Goal: Task Accomplishment & Management: Manage account settings

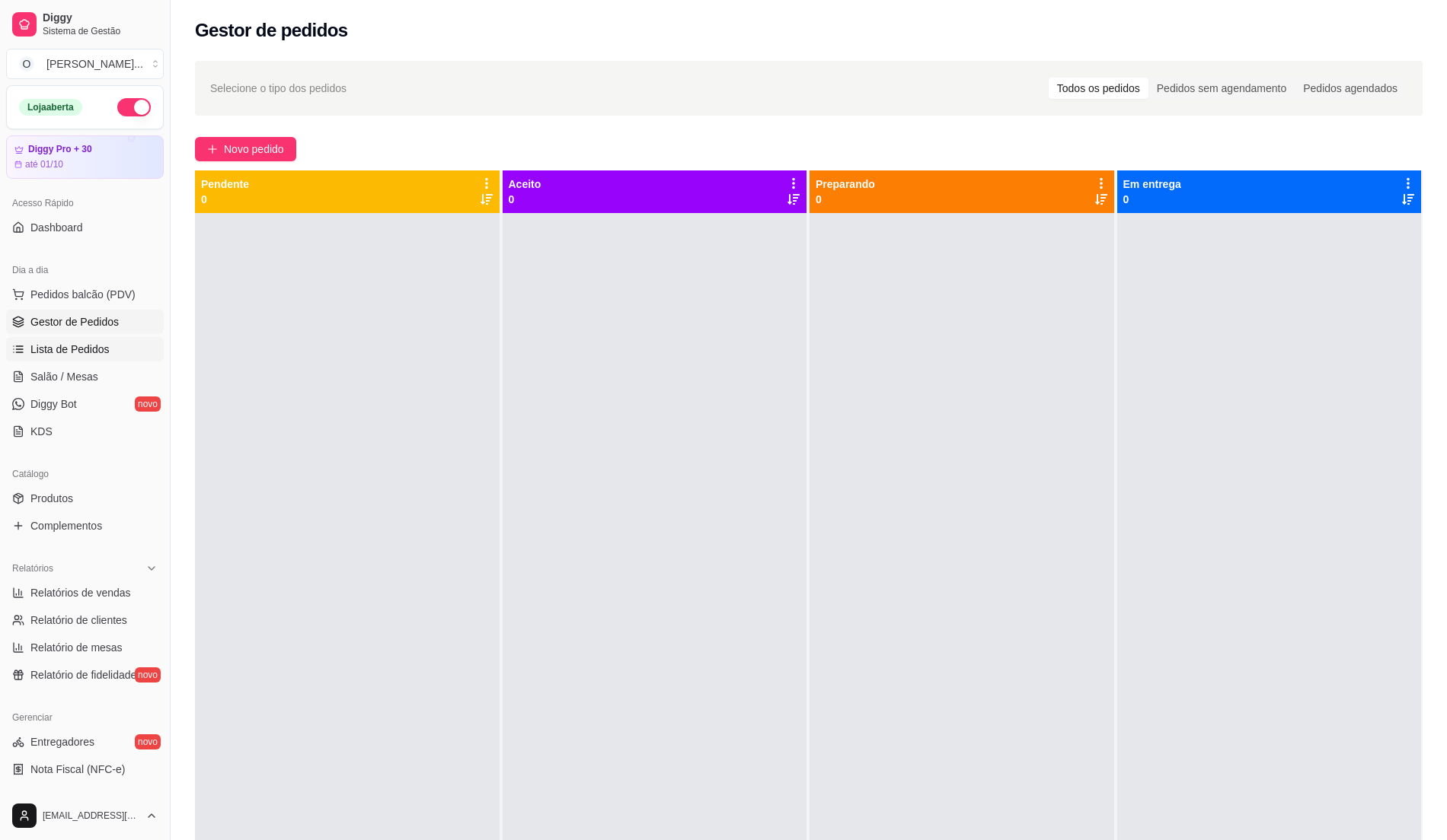
click at [32, 339] on link "Lista de Pedidos" at bounding box center [85, 349] width 157 height 25
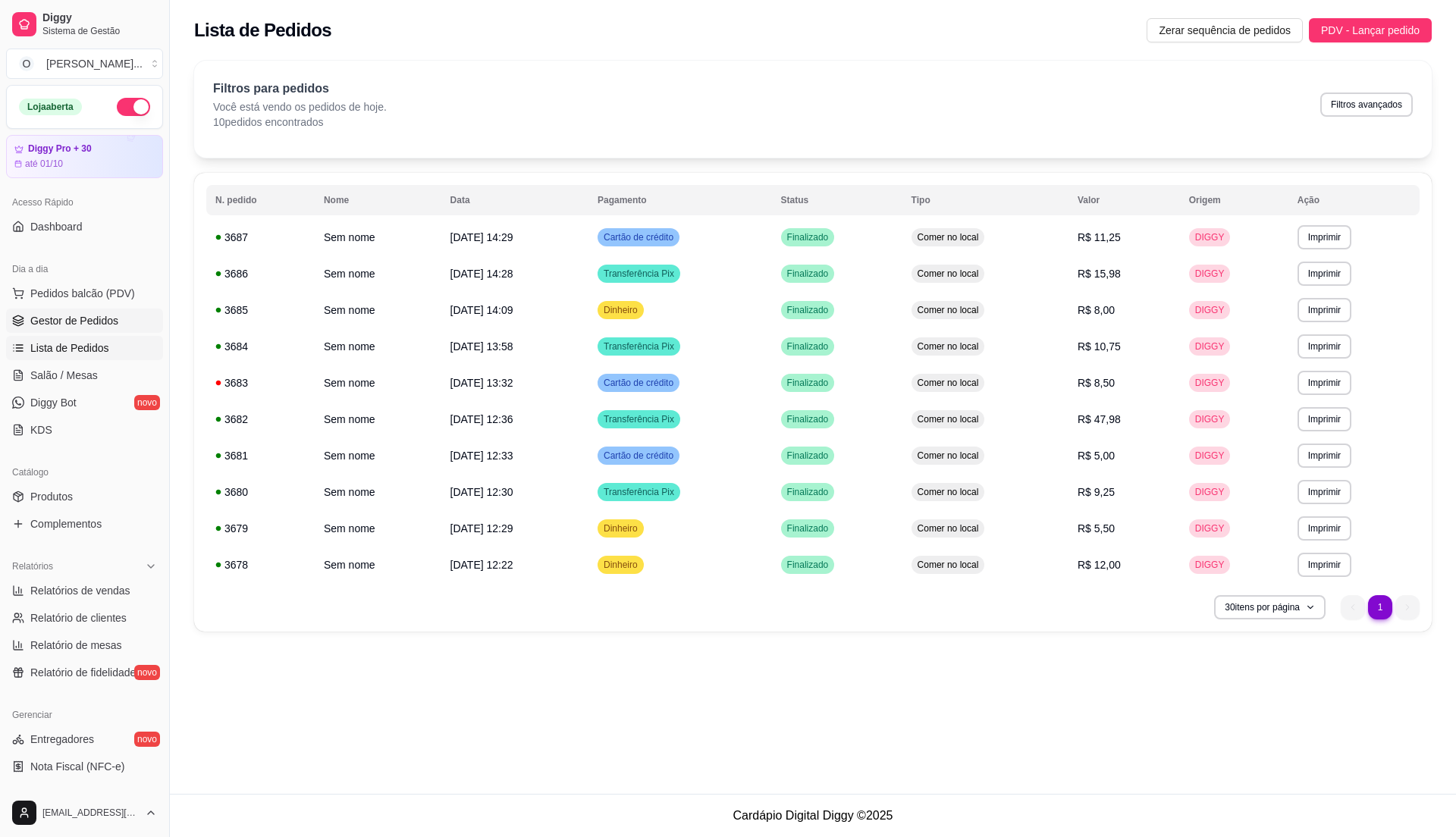
click at [89, 326] on span "Gestor de Pedidos" at bounding box center [74, 320] width 88 height 15
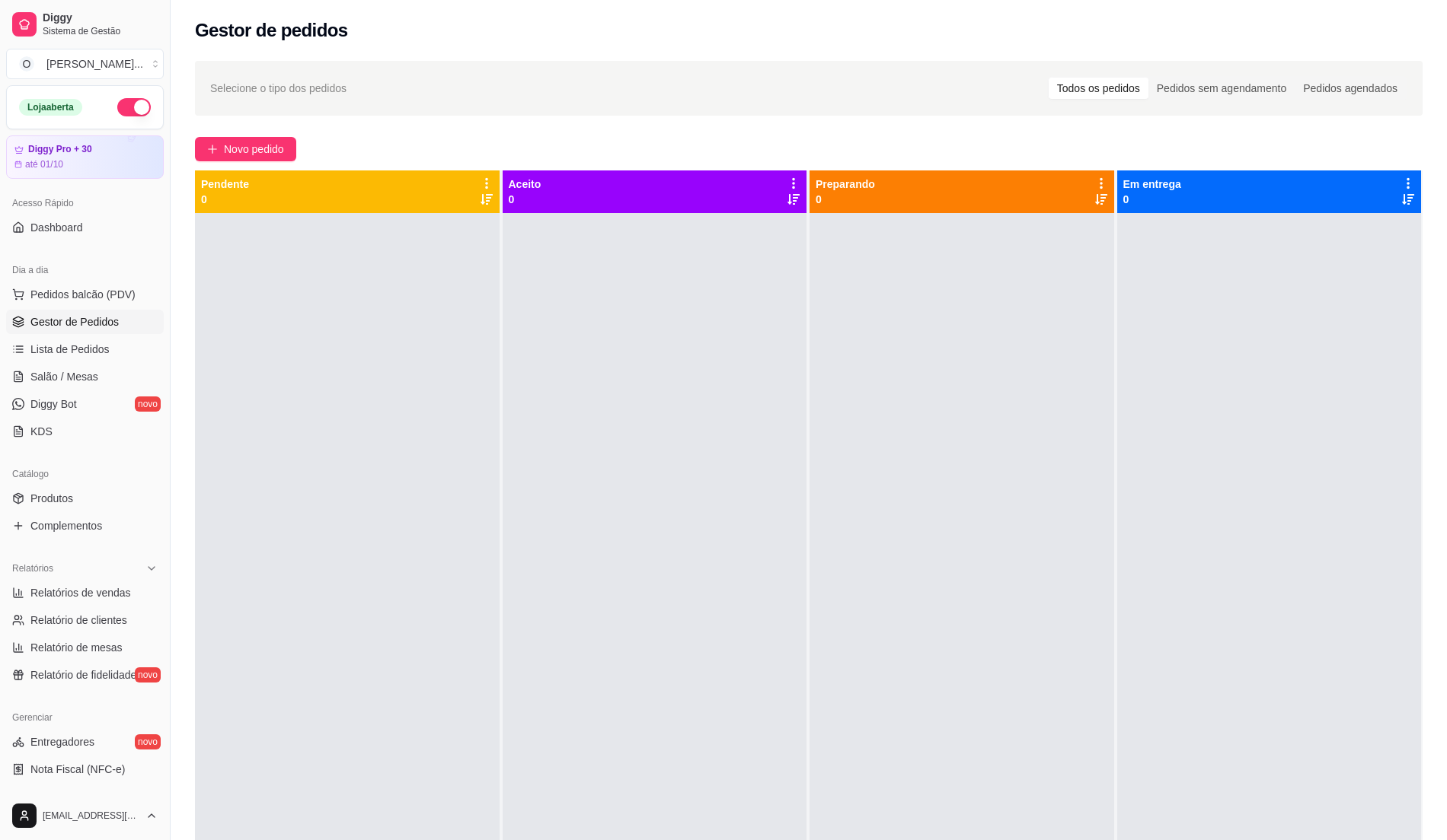
click at [120, 329] on link "Gestor de Pedidos" at bounding box center [85, 321] width 157 height 25
click at [108, 329] on span "Gestor de Pedidos" at bounding box center [75, 321] width 88 height 15
click at [83, 303] on button "Pedidos balcão (PDV)" at bounding box center [85, 294] width 157 height 25
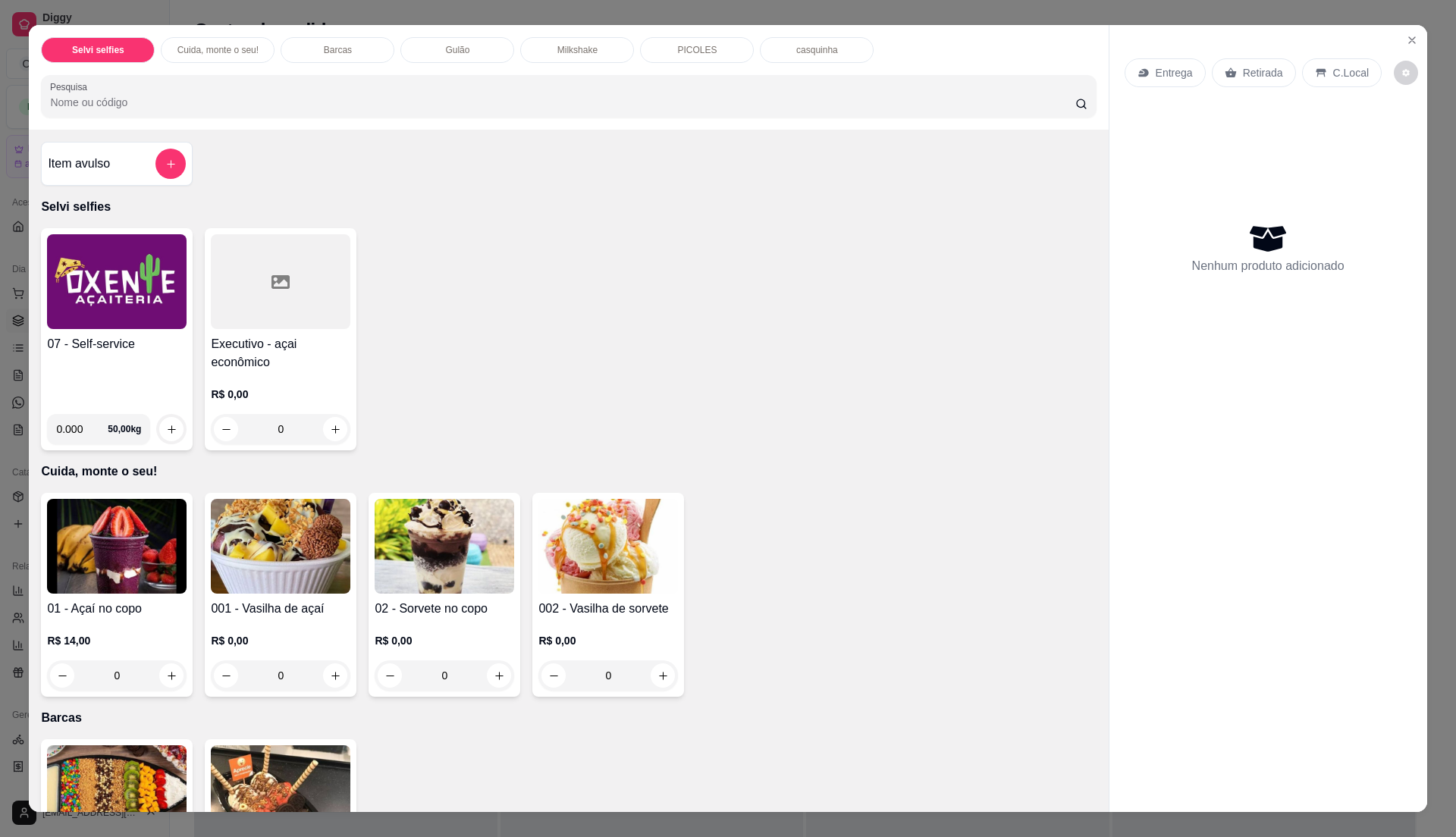
click at [111, 365] on div "07 - Self-service" at bounding box center [117, 368] width 140 height 67
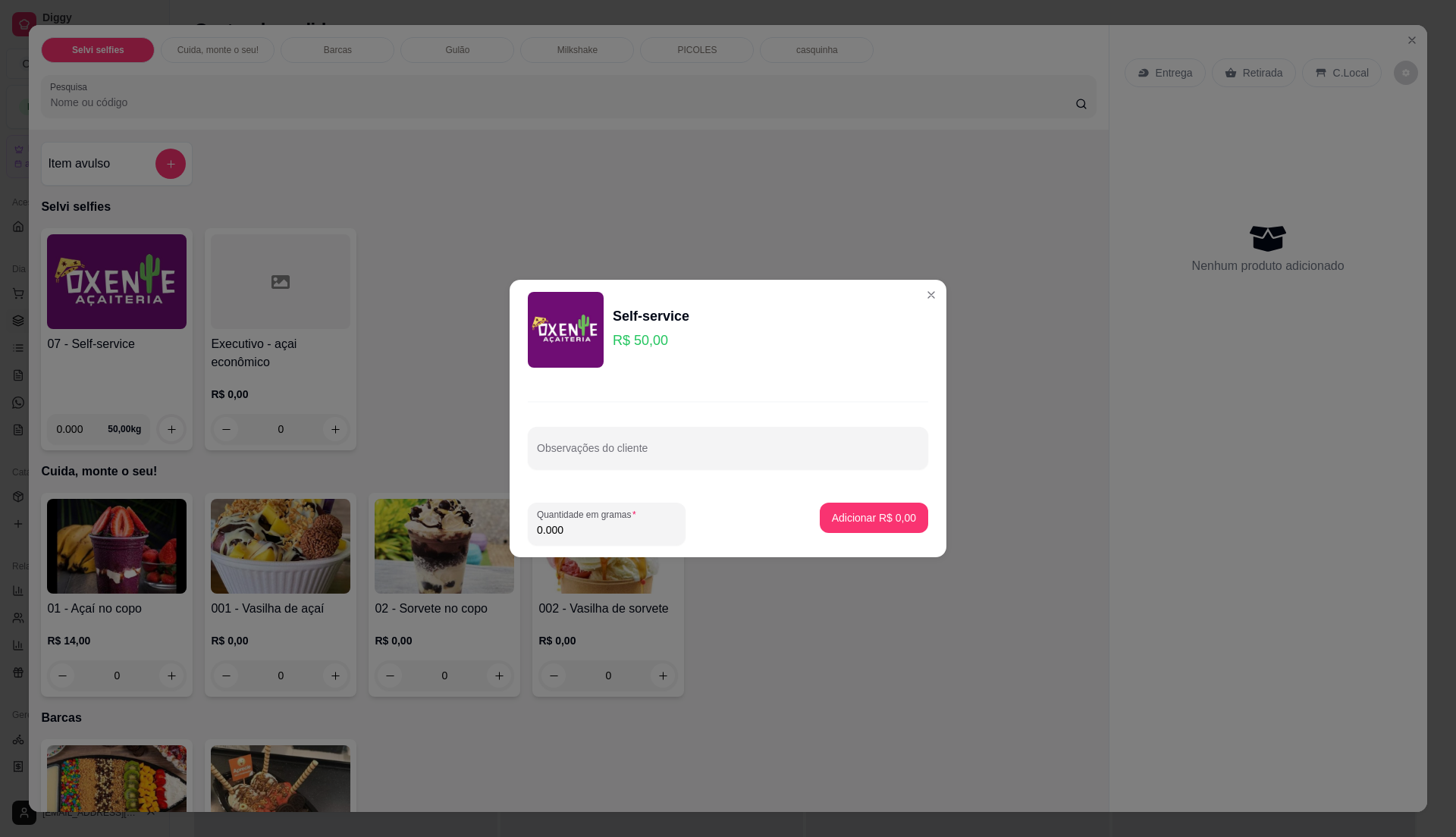
click at [617, 530] on input "0.000" at bounding box center [606, 530] width 140 height 15
click at [617, 530] on input "0" at bounding box center [606, 530] width 140 height 15
type input "0.265"
click at [825, 513] on p "Adicionar R$ 13,25" at bounding box center [870, 517] width 90 height 15
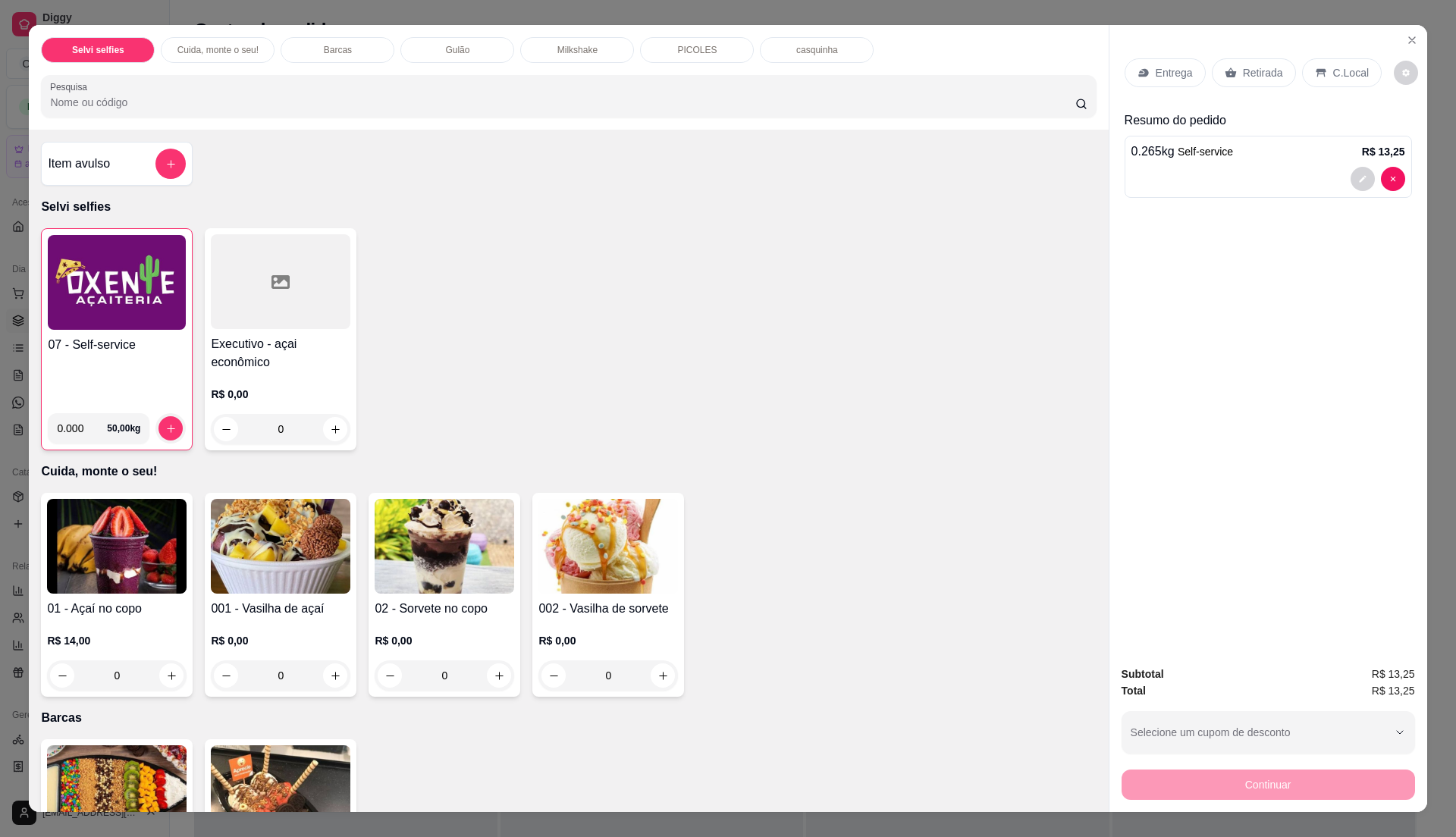
click at [1334, 75] on p "C.Local" at bounding box center [1351, 72] width 35 height 15
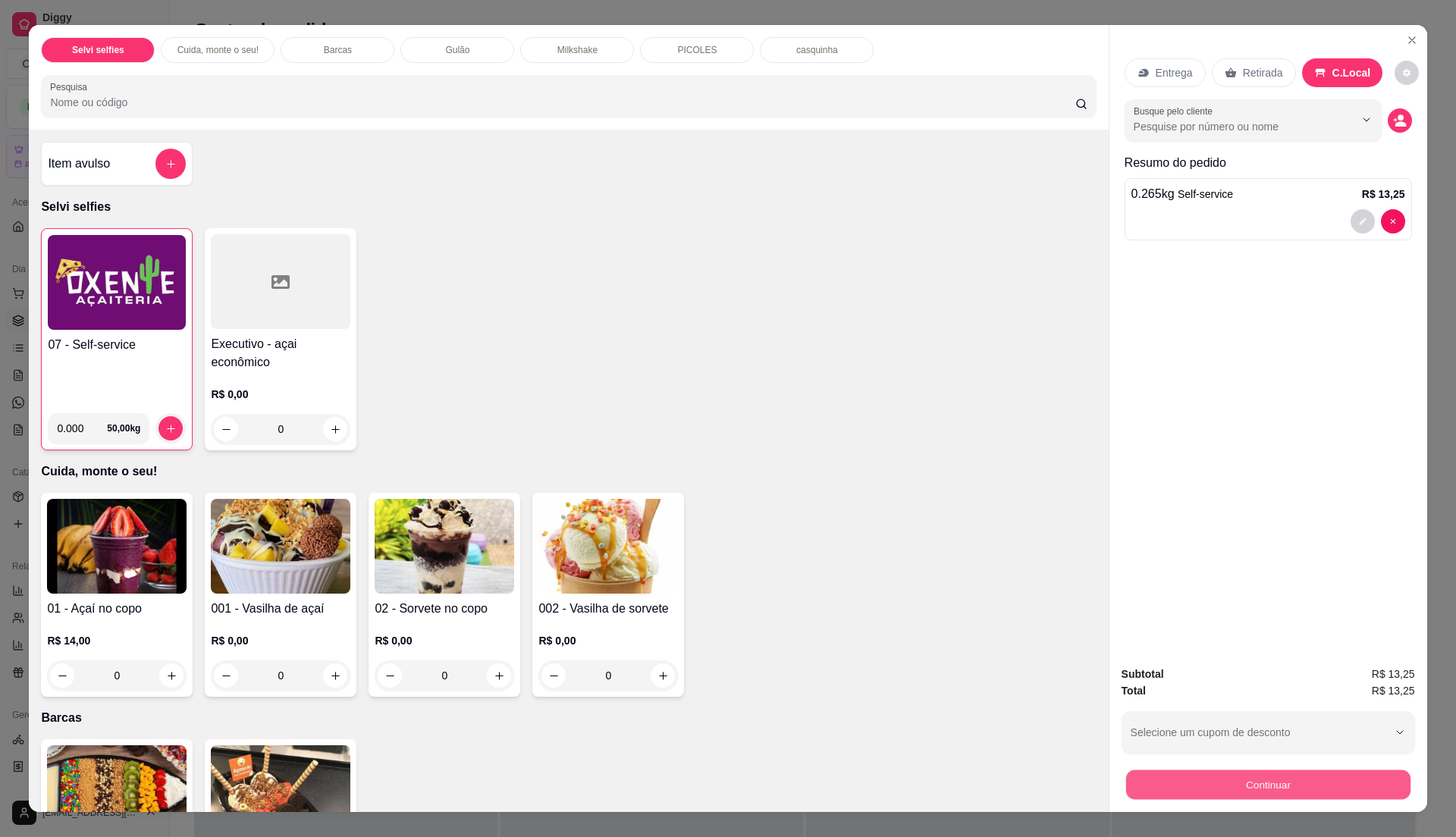
click at [1307, 771] on button "Continuar" at bounding box center [1267, 784] width 284 height 29
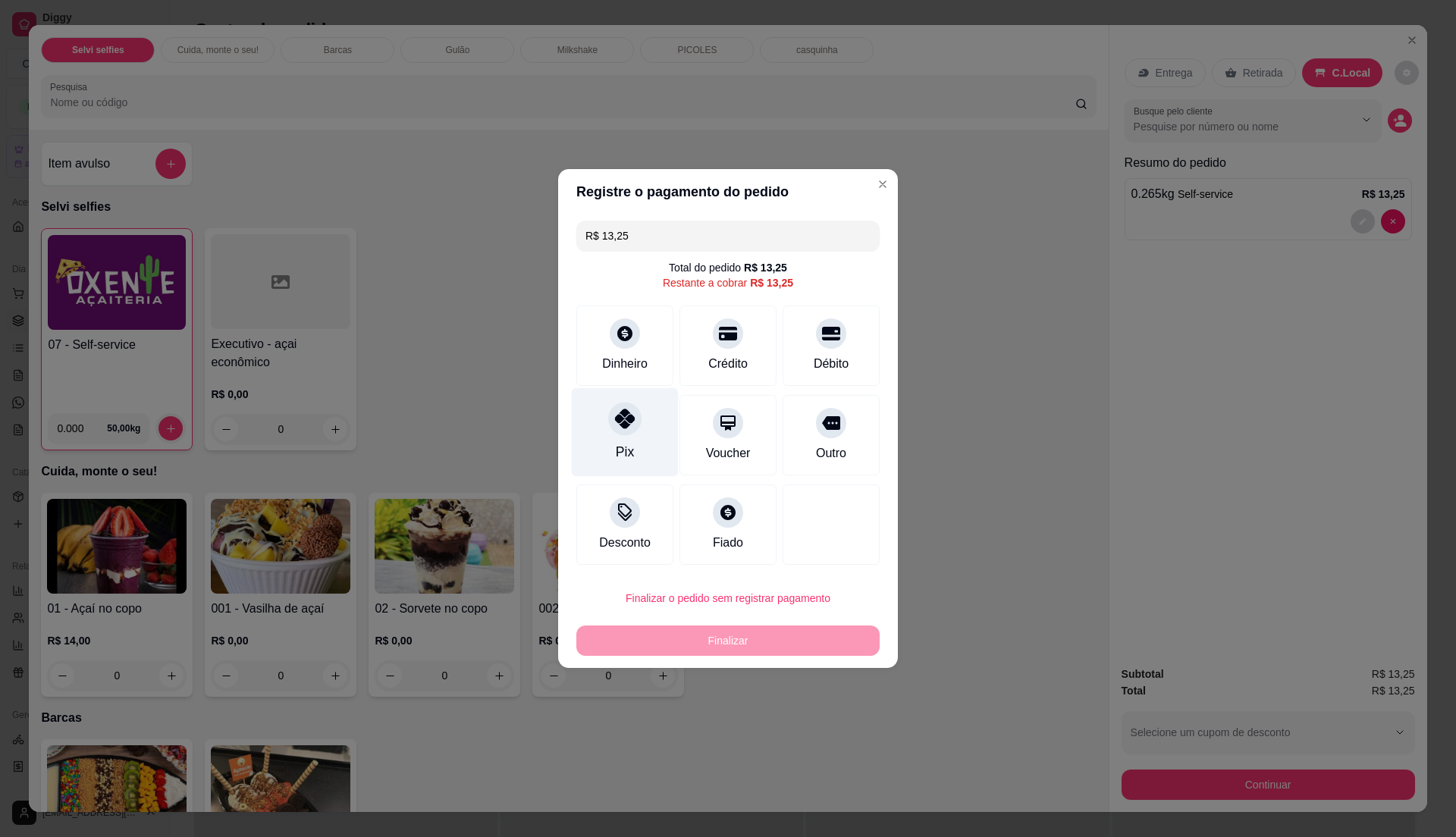
click at [627, 432] on div at bounding box center [625, 418] width 33 height 33
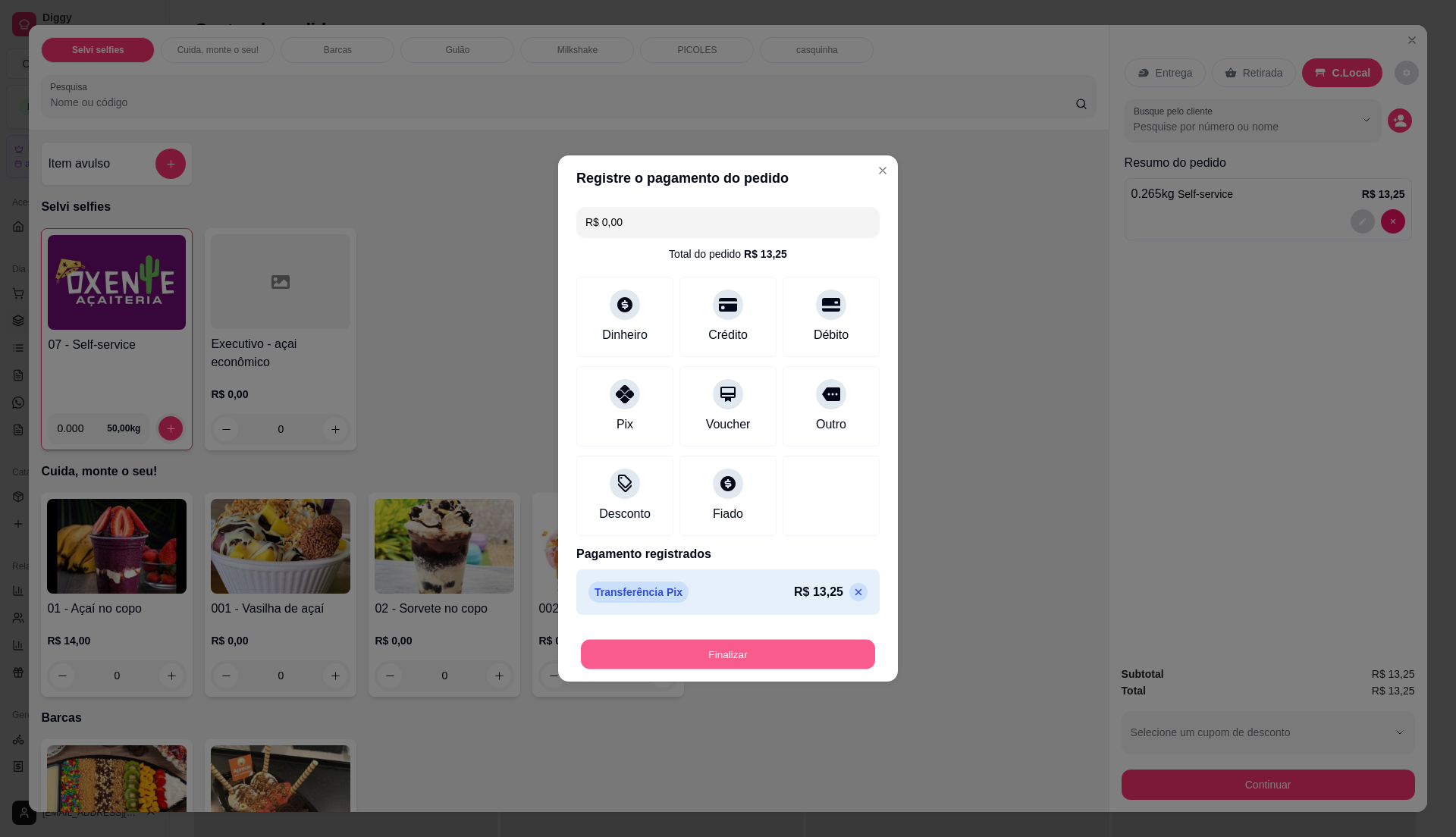
click at [780, 647] on button "Finalizar" at bounding box center [728, 655] width 294 height 29
type input "-R$ 13,25"
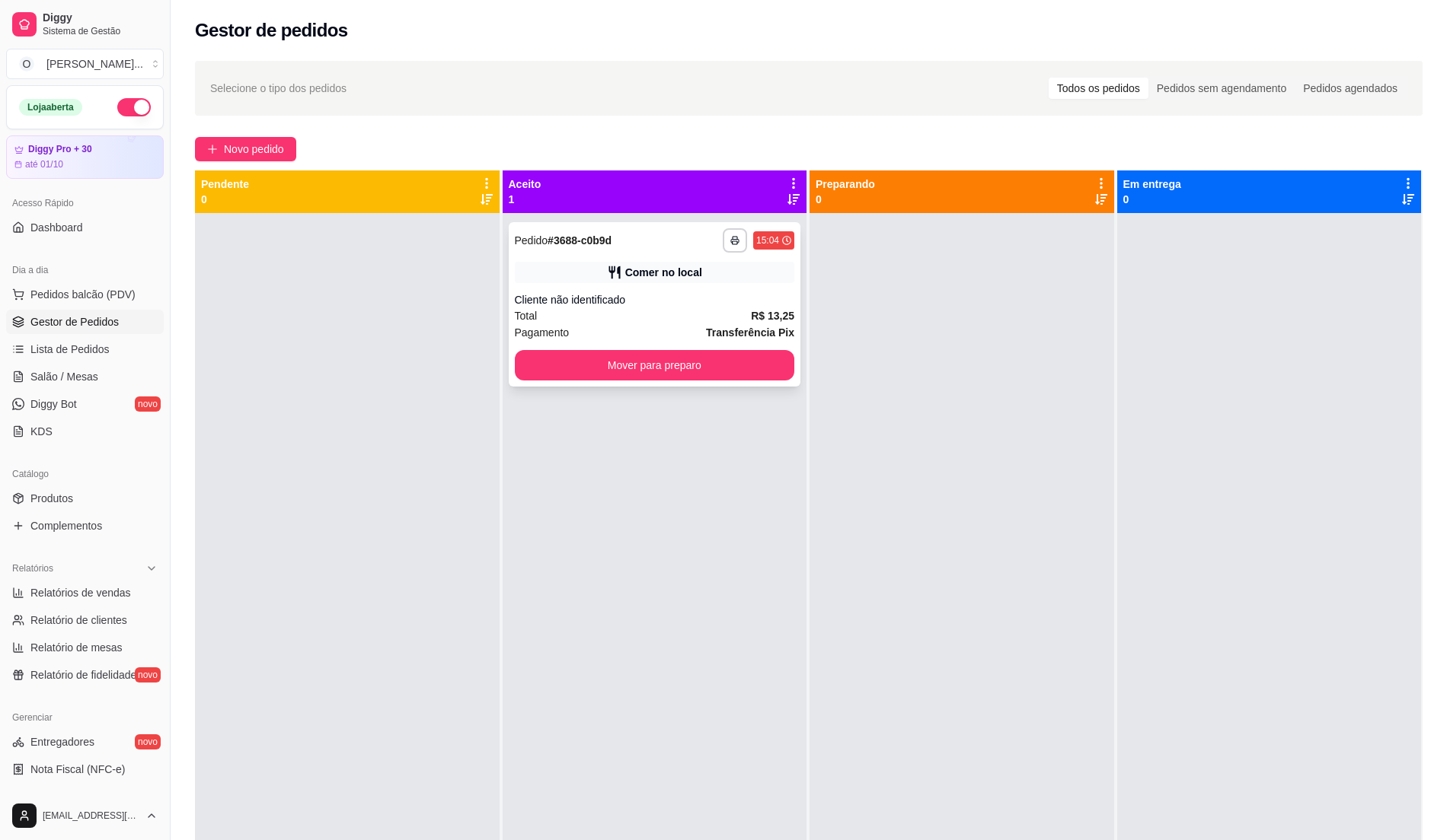
click at [711, 296] on div "Cliente não identificado" at bounding box center [655, 299] width 280 height 15
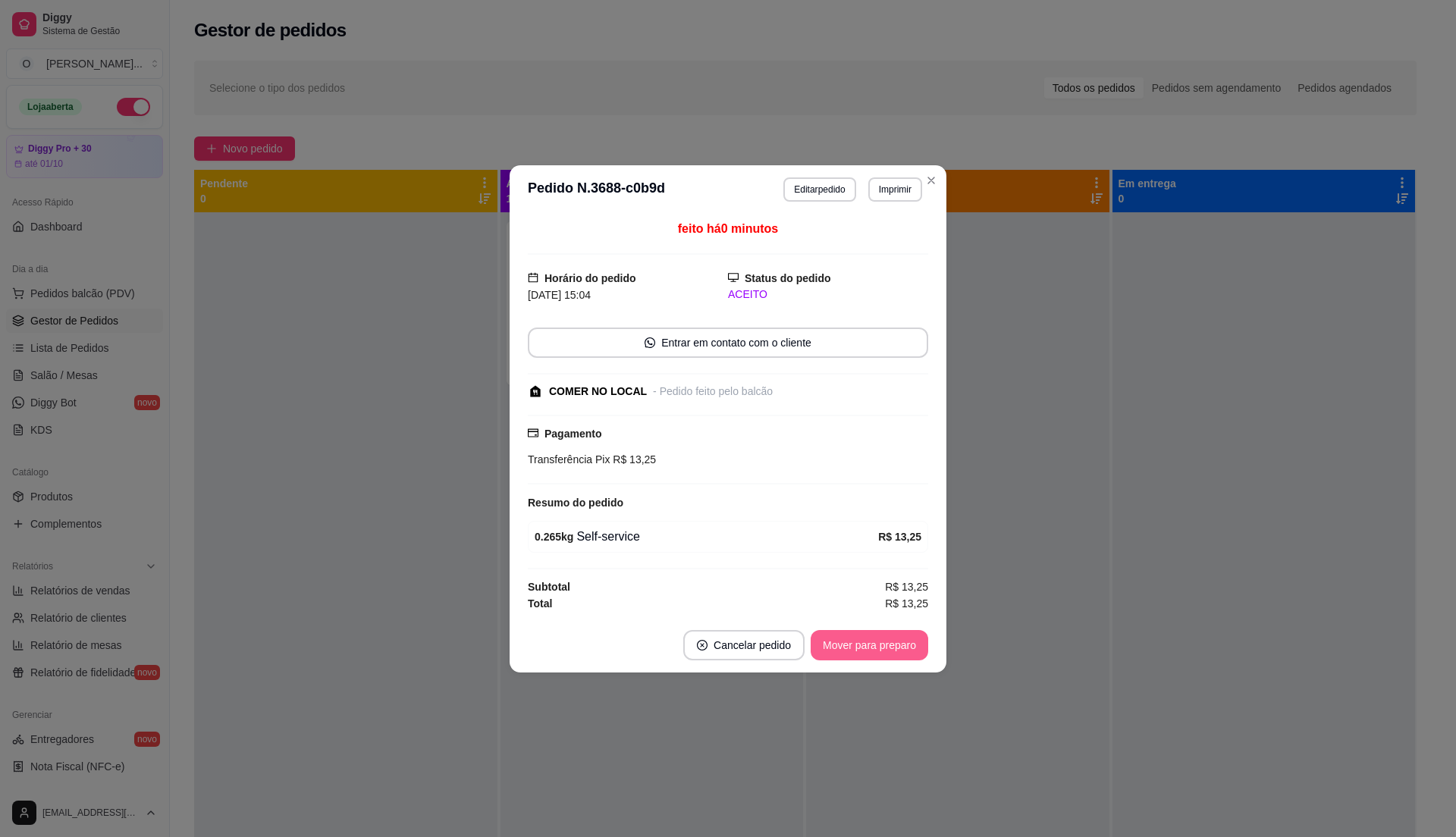
click at [874, 632] on button "Mover para preparo" at bounding box center [869, 645] width 117 height 30
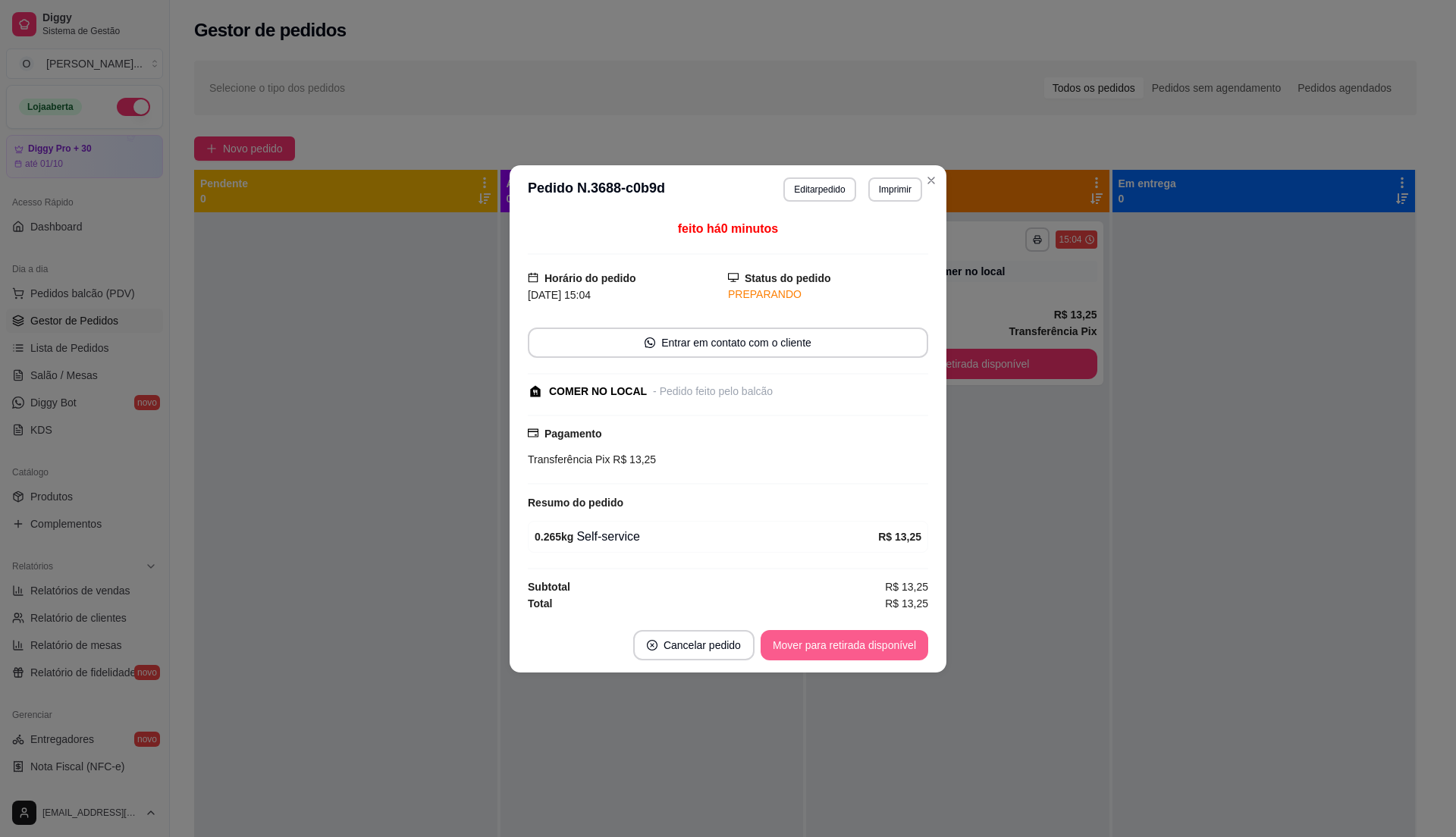
click at [876, 640] on button "Mover para retirada disponível" at bounding box center [844, 645] width 167 height 30
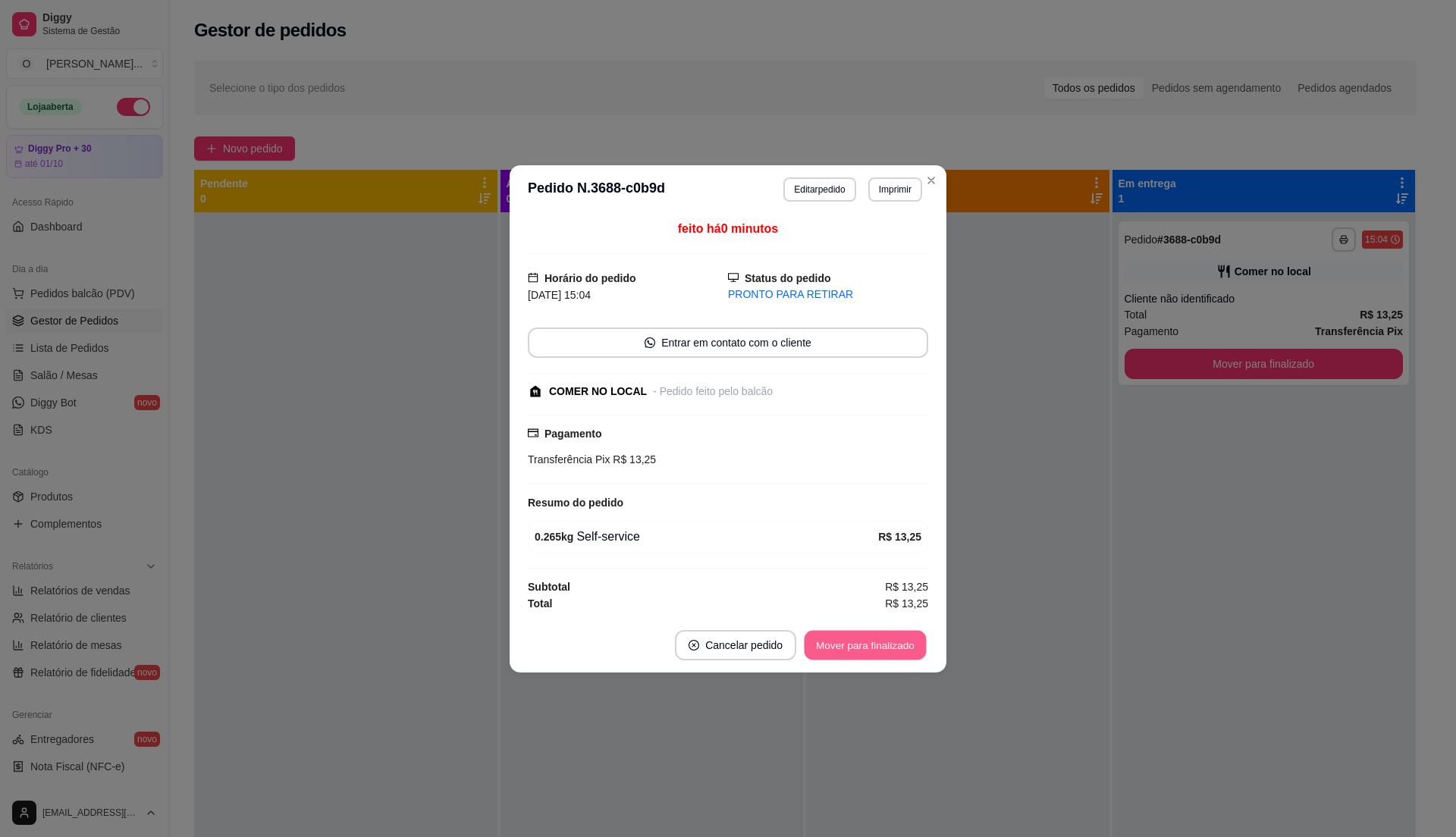
click at [876, 640] on button "Mover para finalizado" at bounding box center [866, 645] width 122 height 29
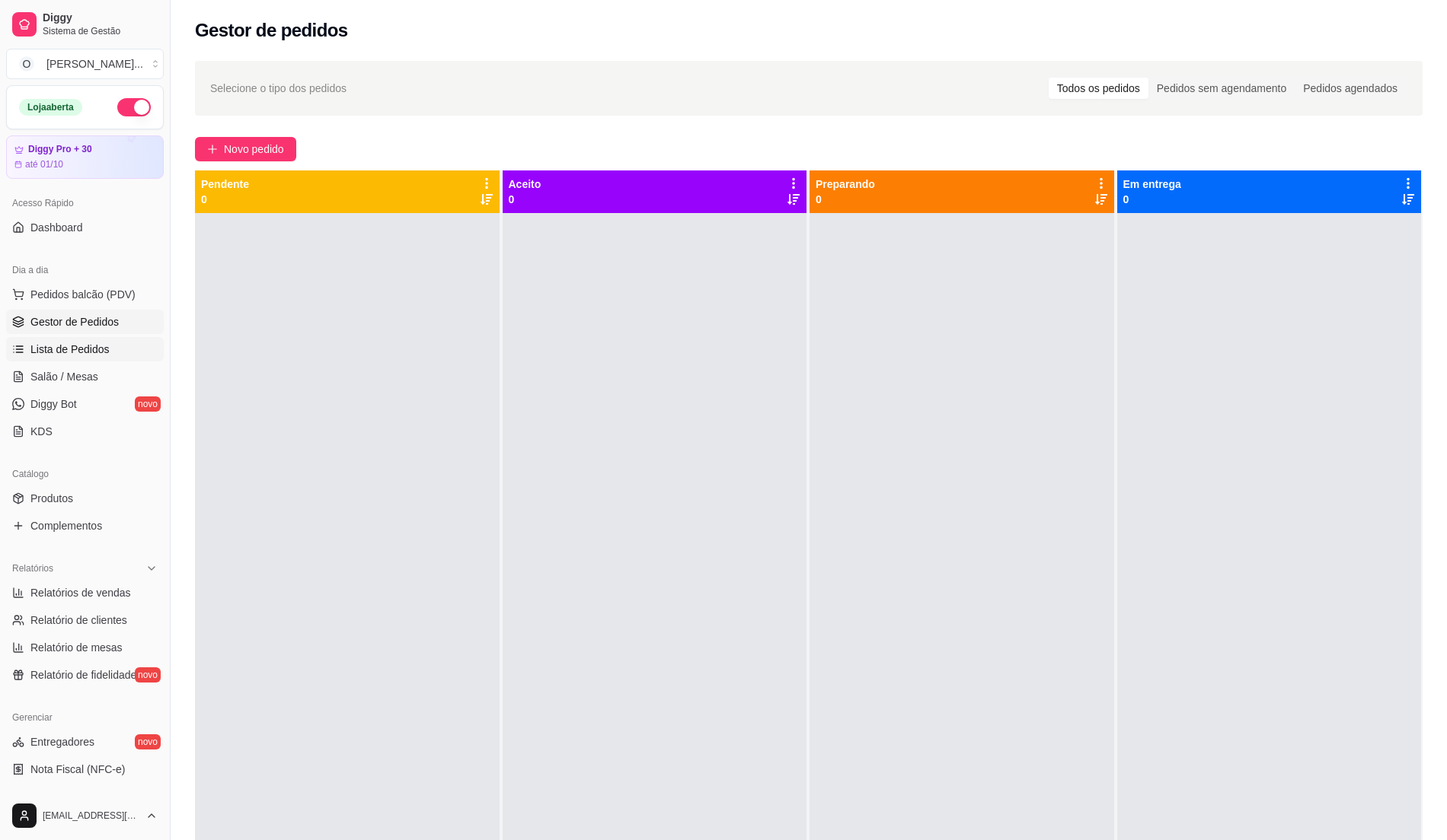
click at [100, 352] on span "Lista de Pedidos" at bounding box center [70, 349] width 80 height 15
click at [100, 350] on span "Lista de Pedidos" at bounding box center [70, 349] width 80 height 15
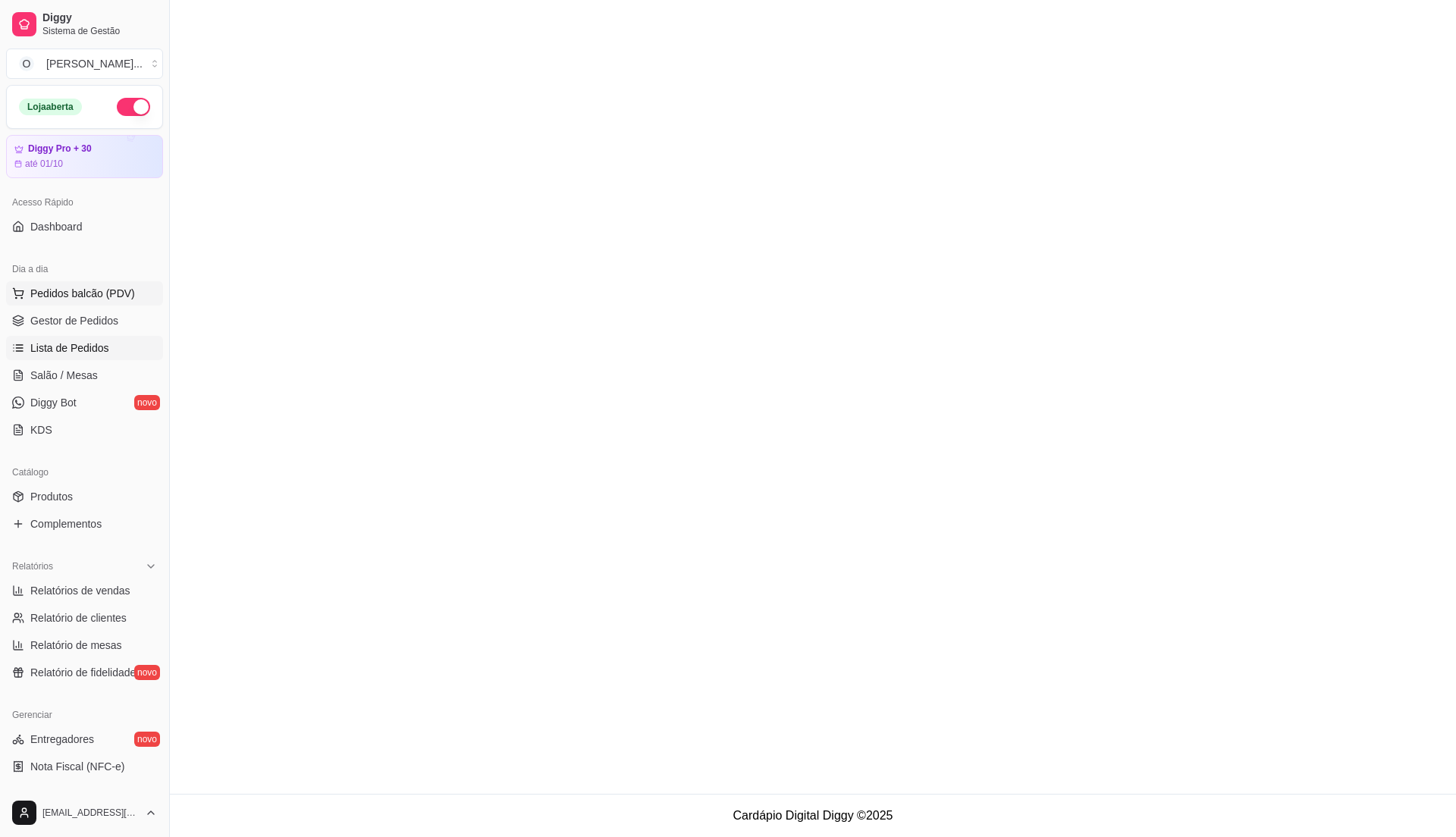
click at [89, 290] on span "Pedidos balcão (PDV)" at bounding box center [82, 293] width 105 height 15
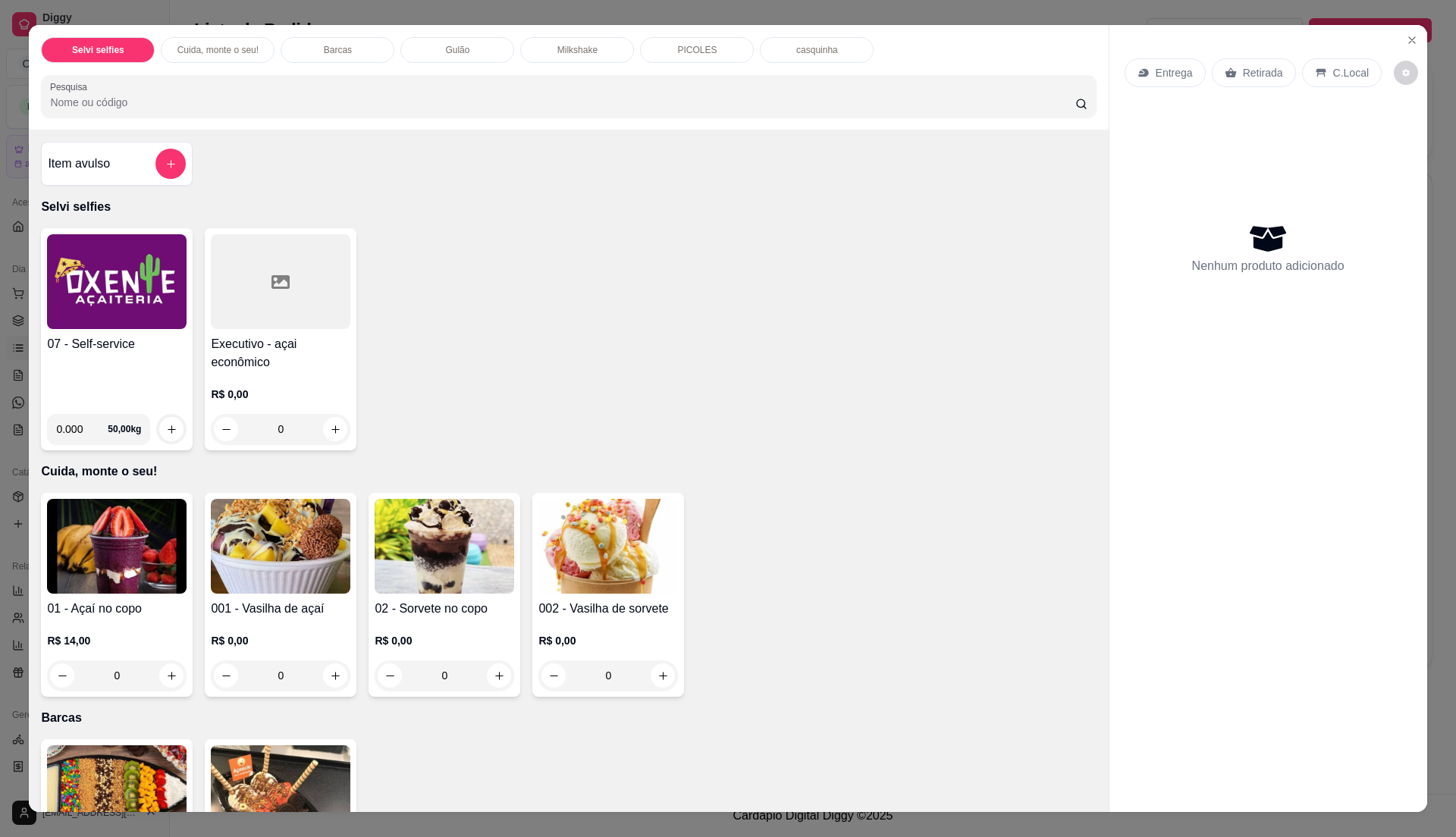
click at [143, 377] on div "07 - Self-service" at bounding box center [117, 368] width 140 height 67
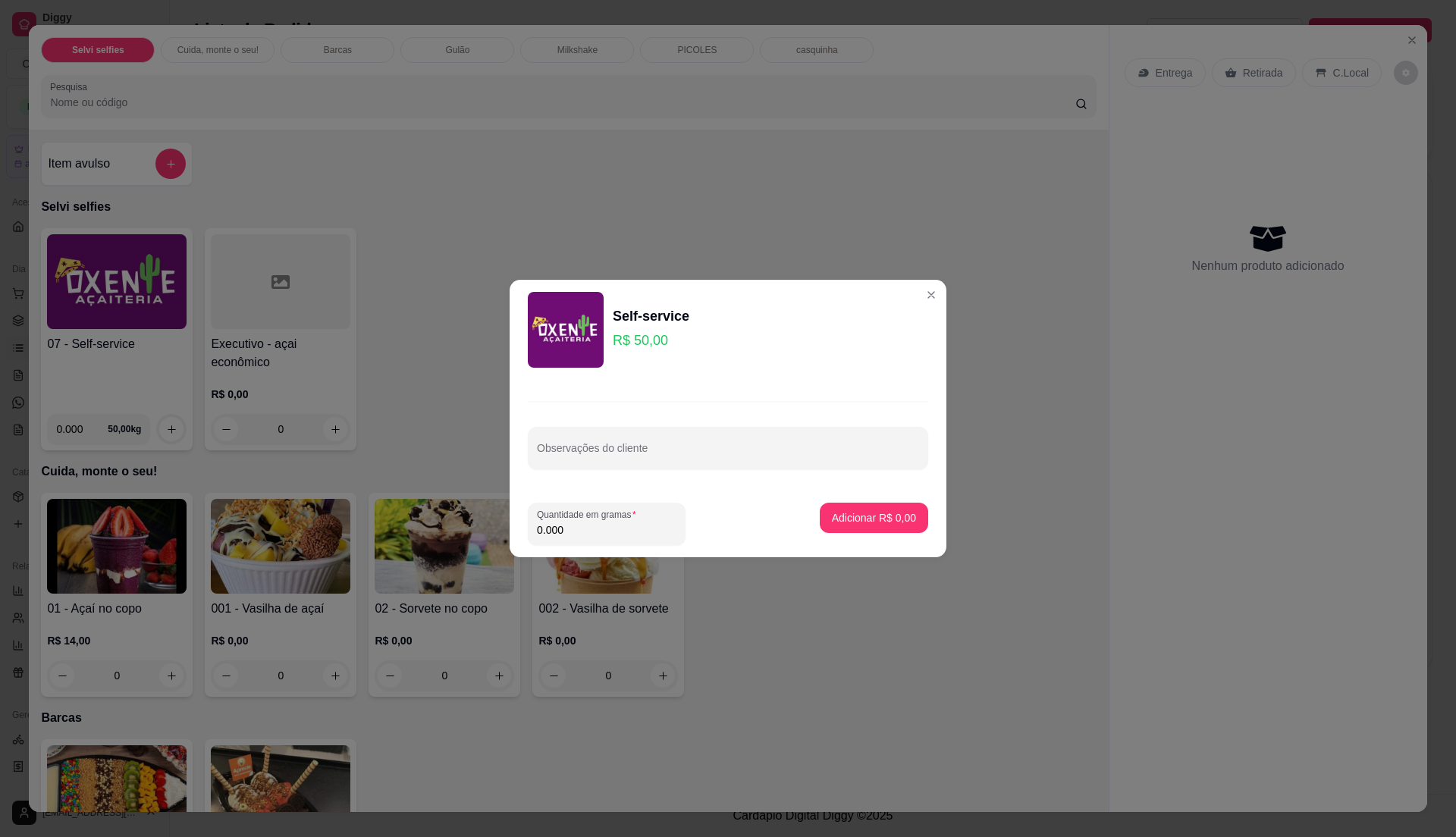
click at [610, 530] on input "0.000" at bounding box center [606, 530] width 140 height 15
click at [610, 531] on input "0" at bounding box center [606, 530] width 140 height 15
click at [622, 523] on input "0" at bounding box center [606, 530] width 140 height 15
type input "0.19"
click at [845, 526] on button "Adicionar R$ 9,50" at bounding box center [874, 518] width 106 height 29
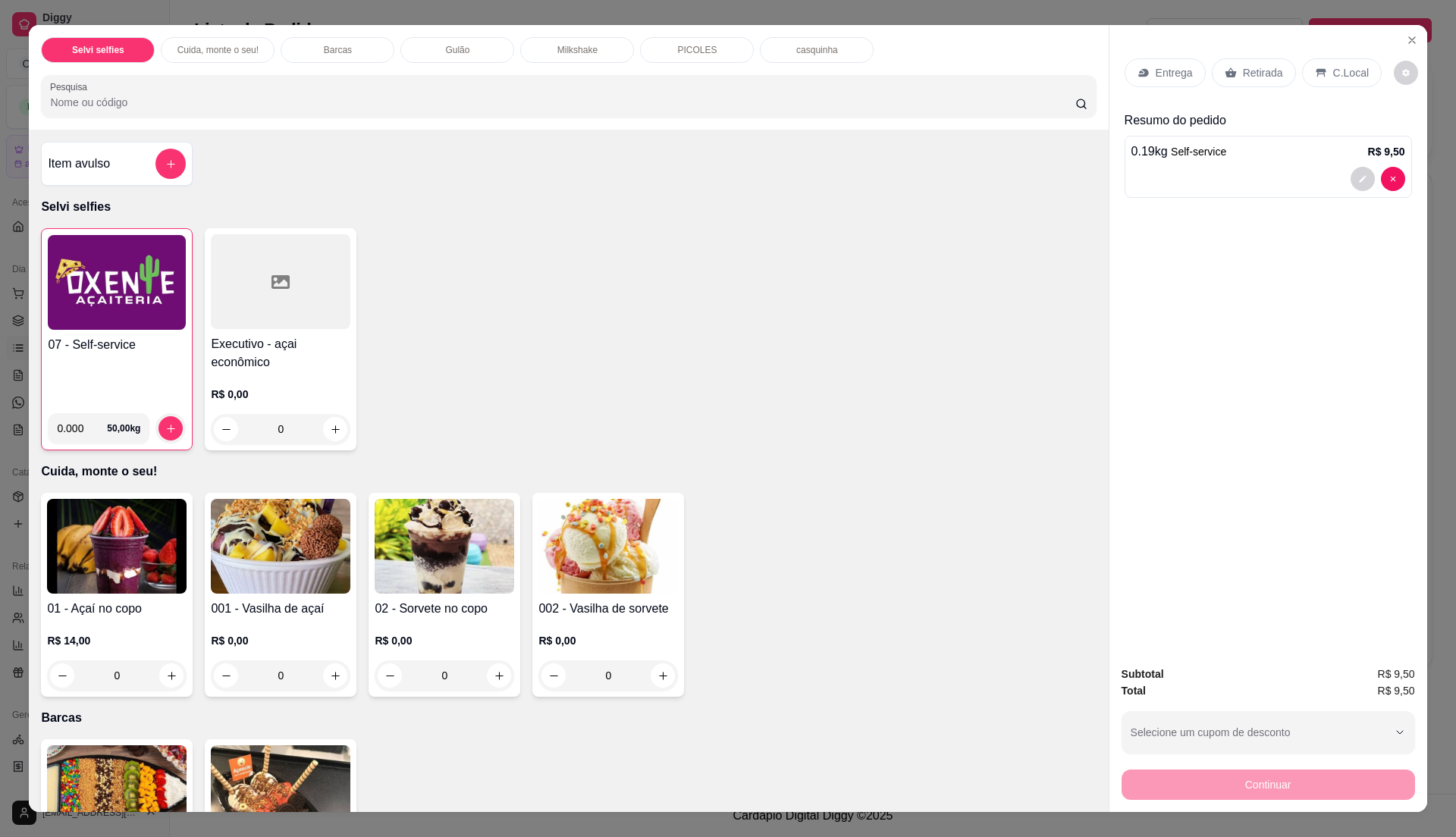
click at [128, 351] on h4 "07 - Self-service" at bounding box center [117, 345] width 138 height 19
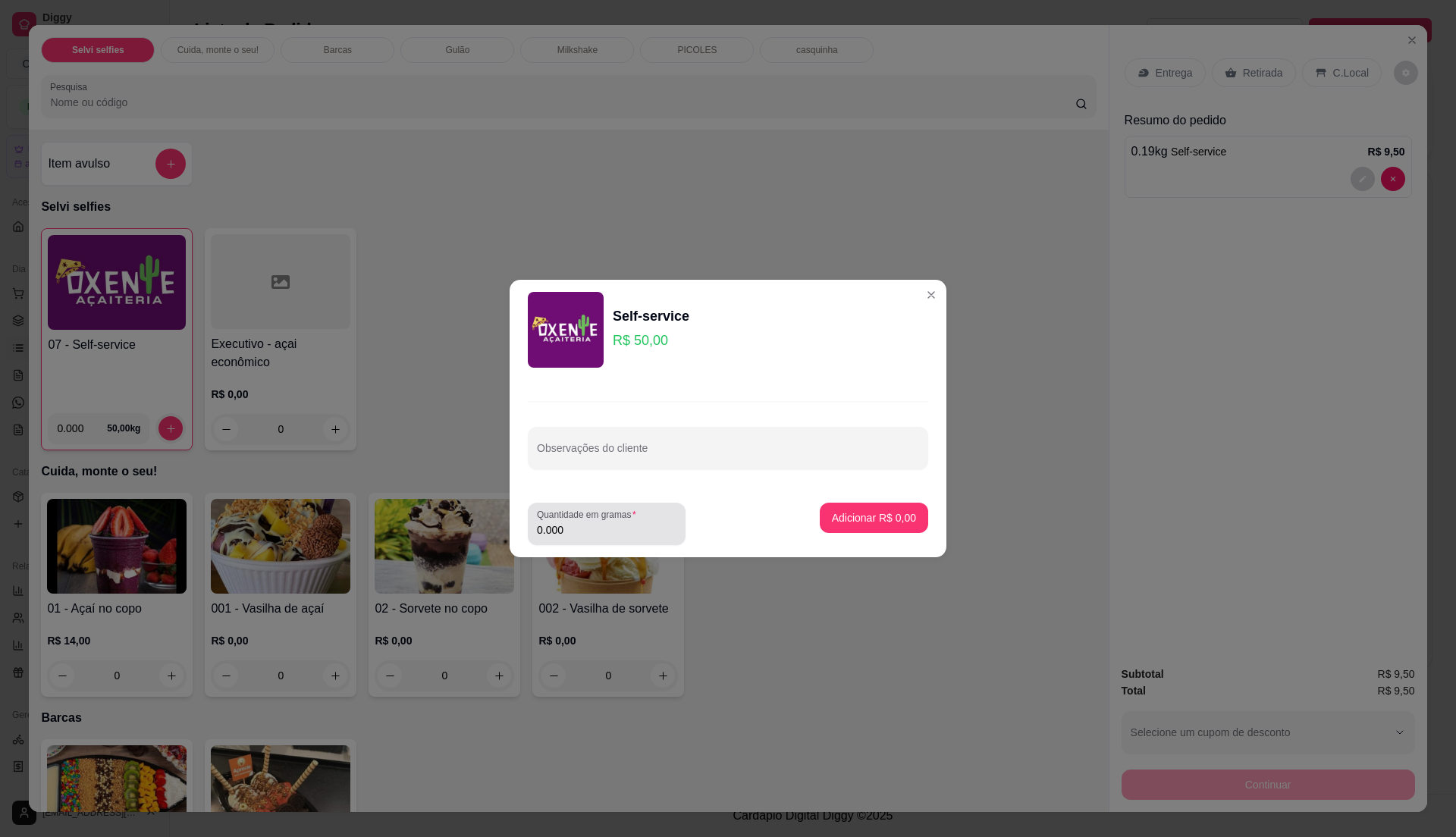
click at [600, 530] on input "0.000" at bounding box center [606, 530] width 140 height 15
click at [600, 530] on input "0" at bounding box center [606, 530] width 140 height 15
click at [607, 523] on input "0" at bounding box center [606, 530] width 140 height 15
type input "0.215"
click at [860, 517] on p "Adicionar R$ 10,75" at bounding box center [870, 517] width 90 height 15
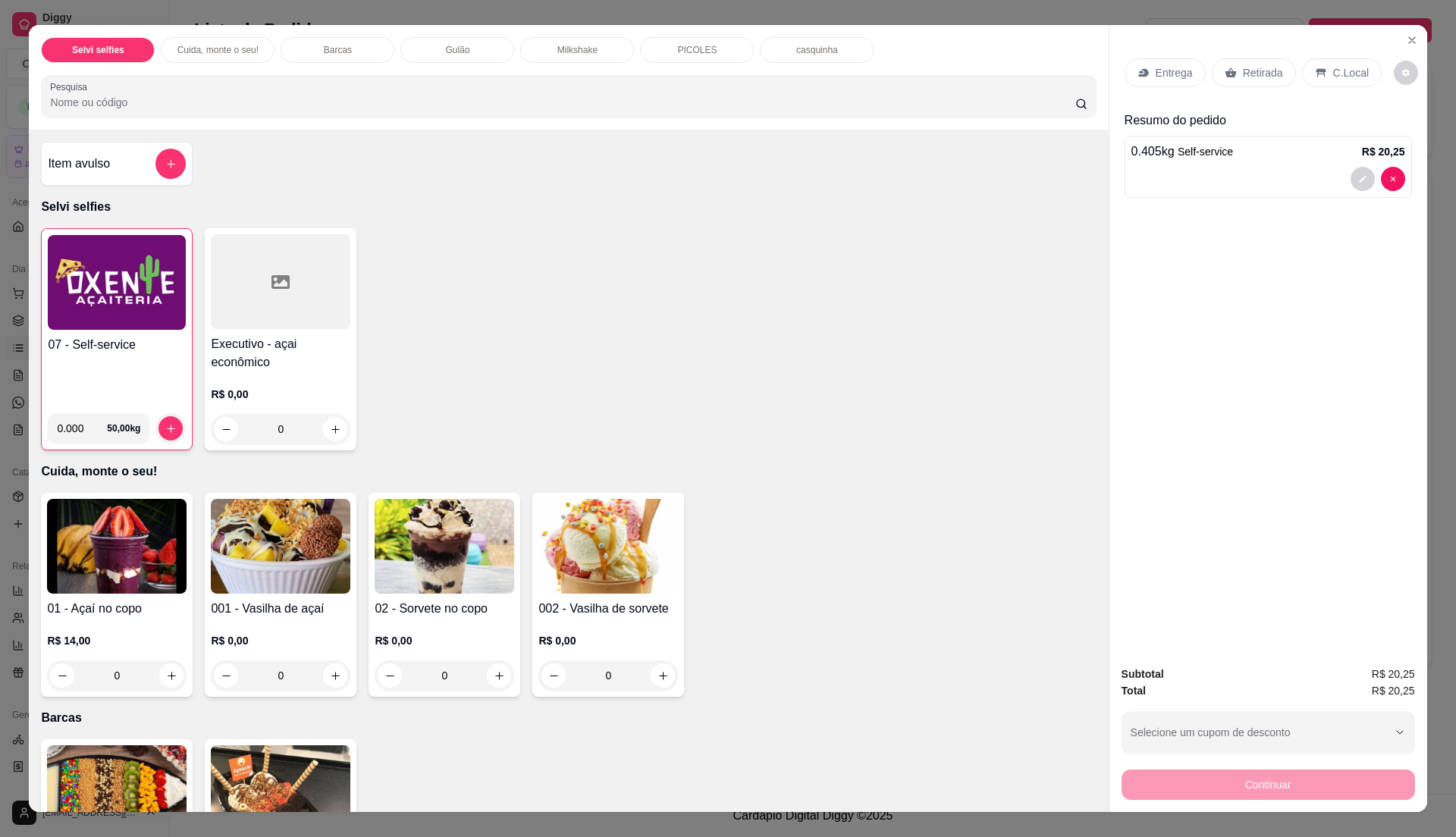
click at [1339, 79] on p "C.Local" at bounding box center [1351, 72] width 35 height 15
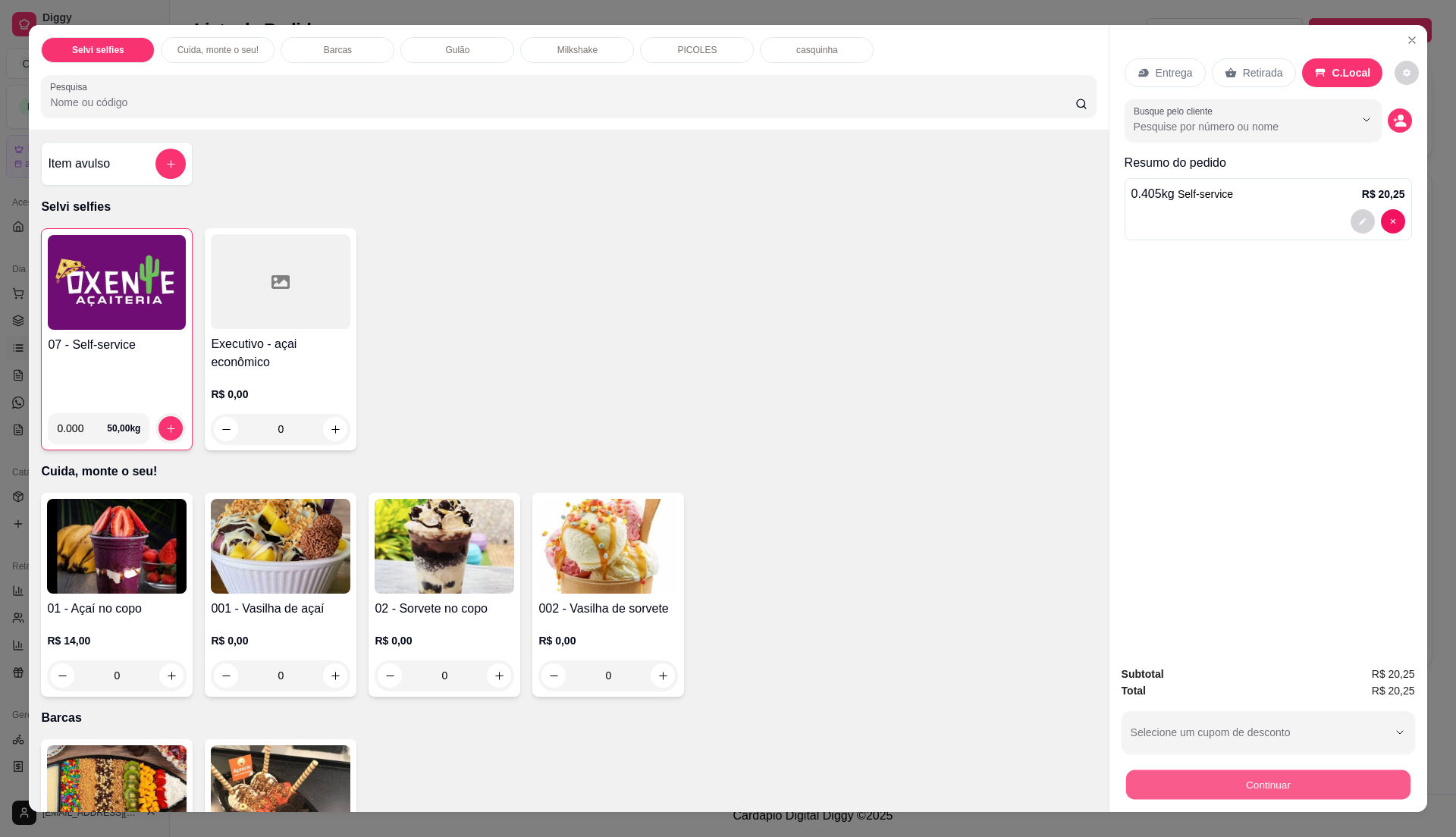
click at [1290, 770] on button "Continuar" at bounding box center [1267, 784] width 284 height 29
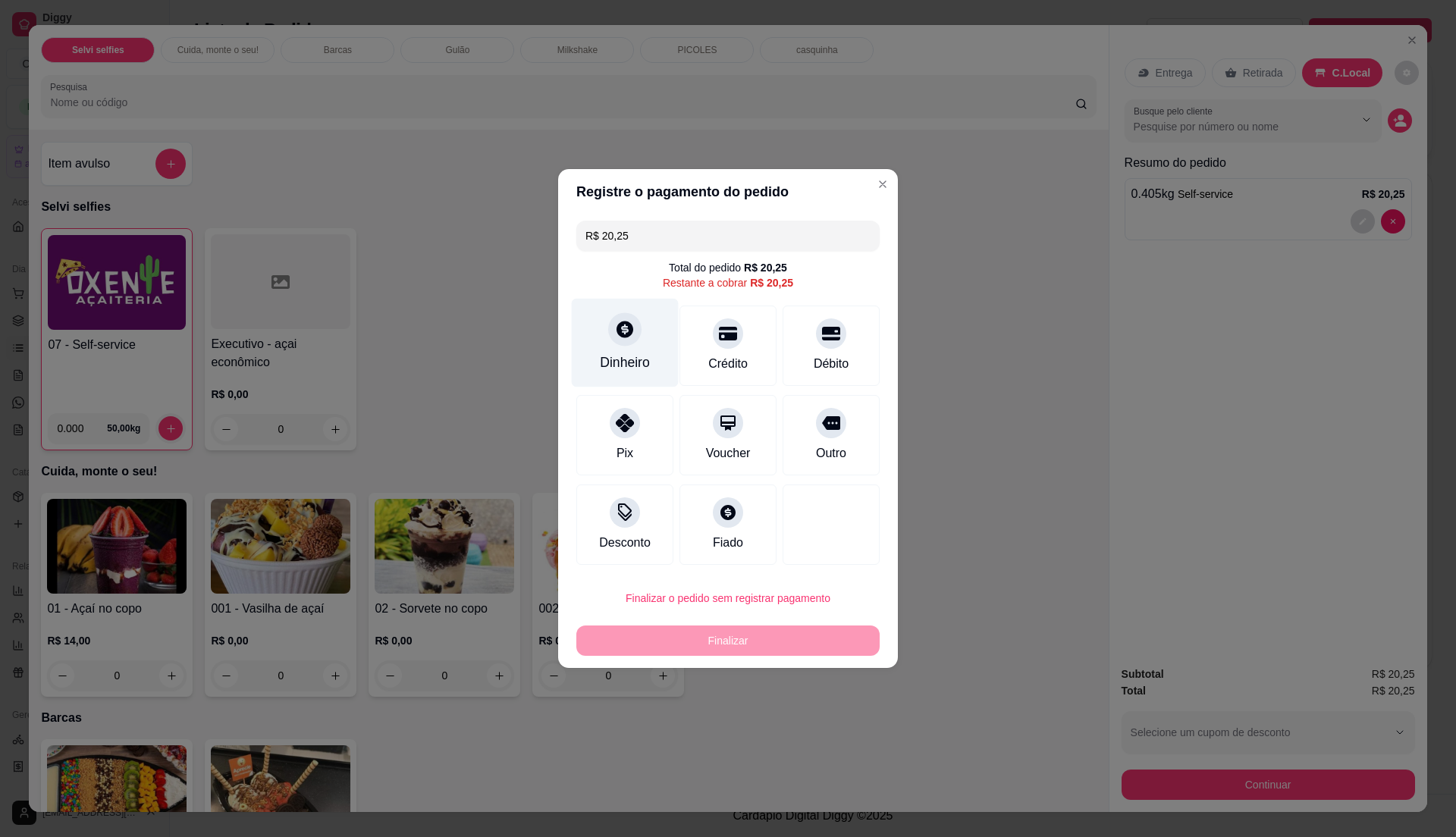
click at [649, 348] on div "Dinheiro" at bounding box center [625, 343] width 107 height 89
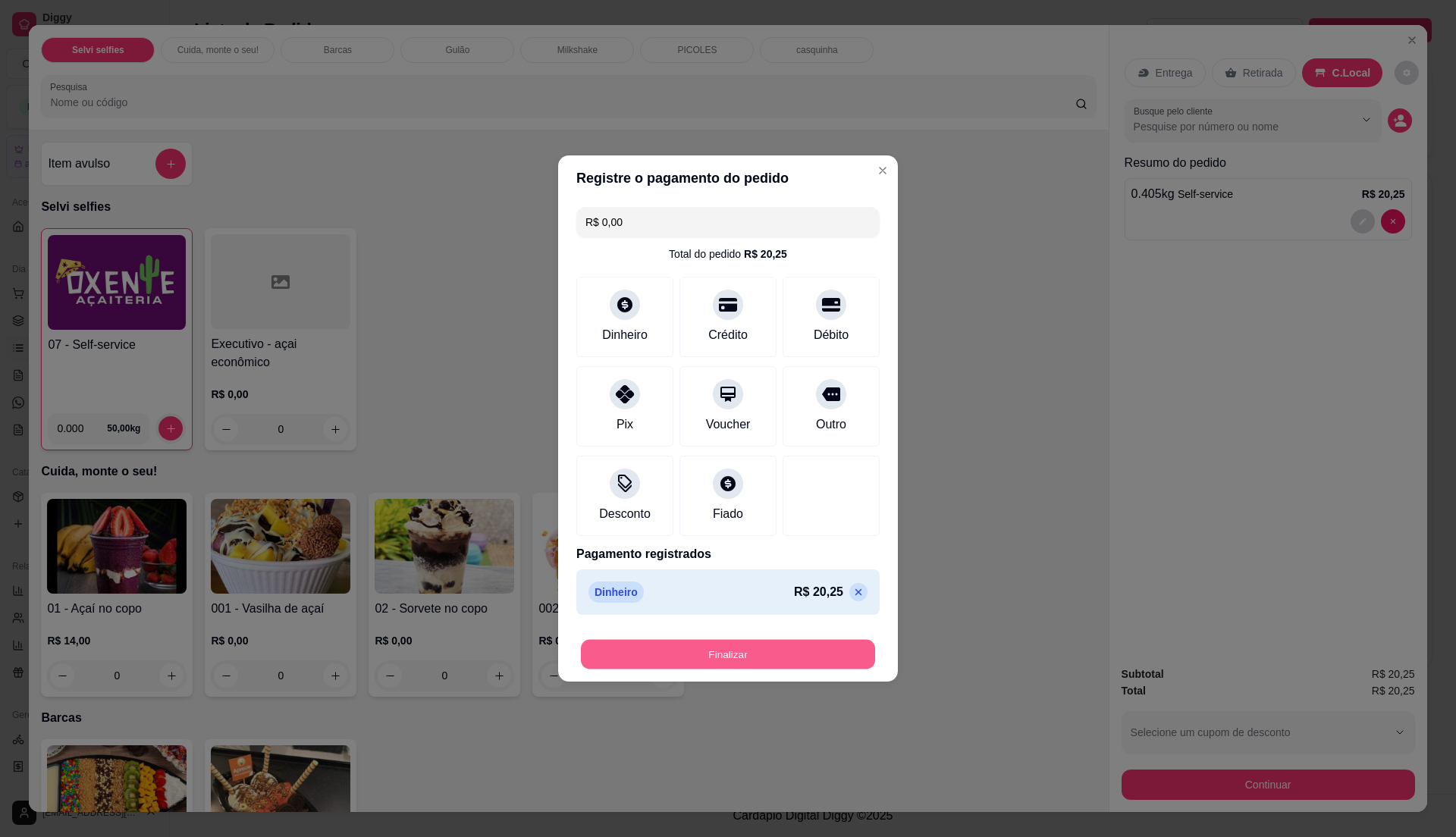
click at [813, 649] on button "Finalizar" at bounding box center [728, 655] width 294 height 29
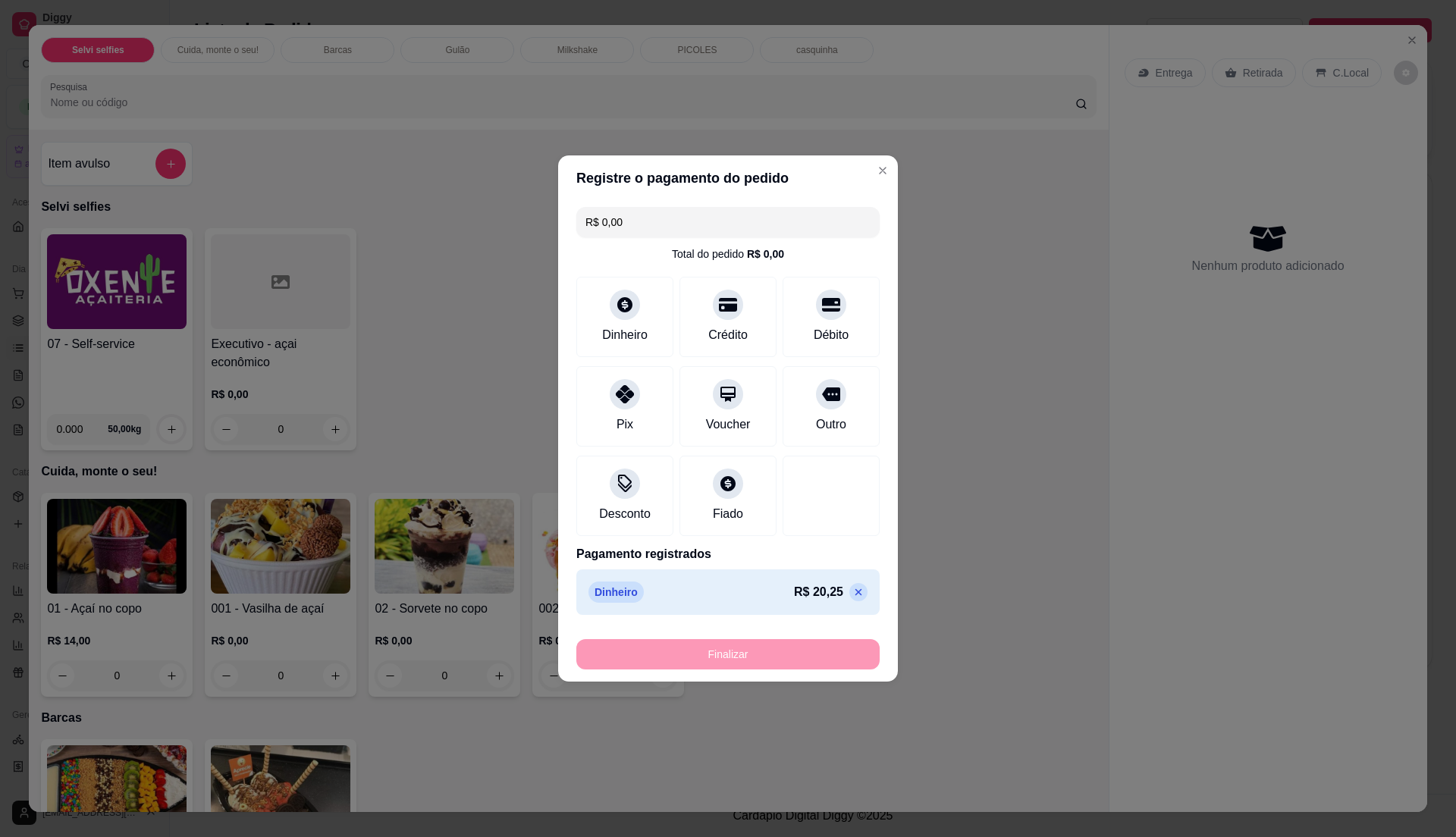
type input "-R$ 20,25"
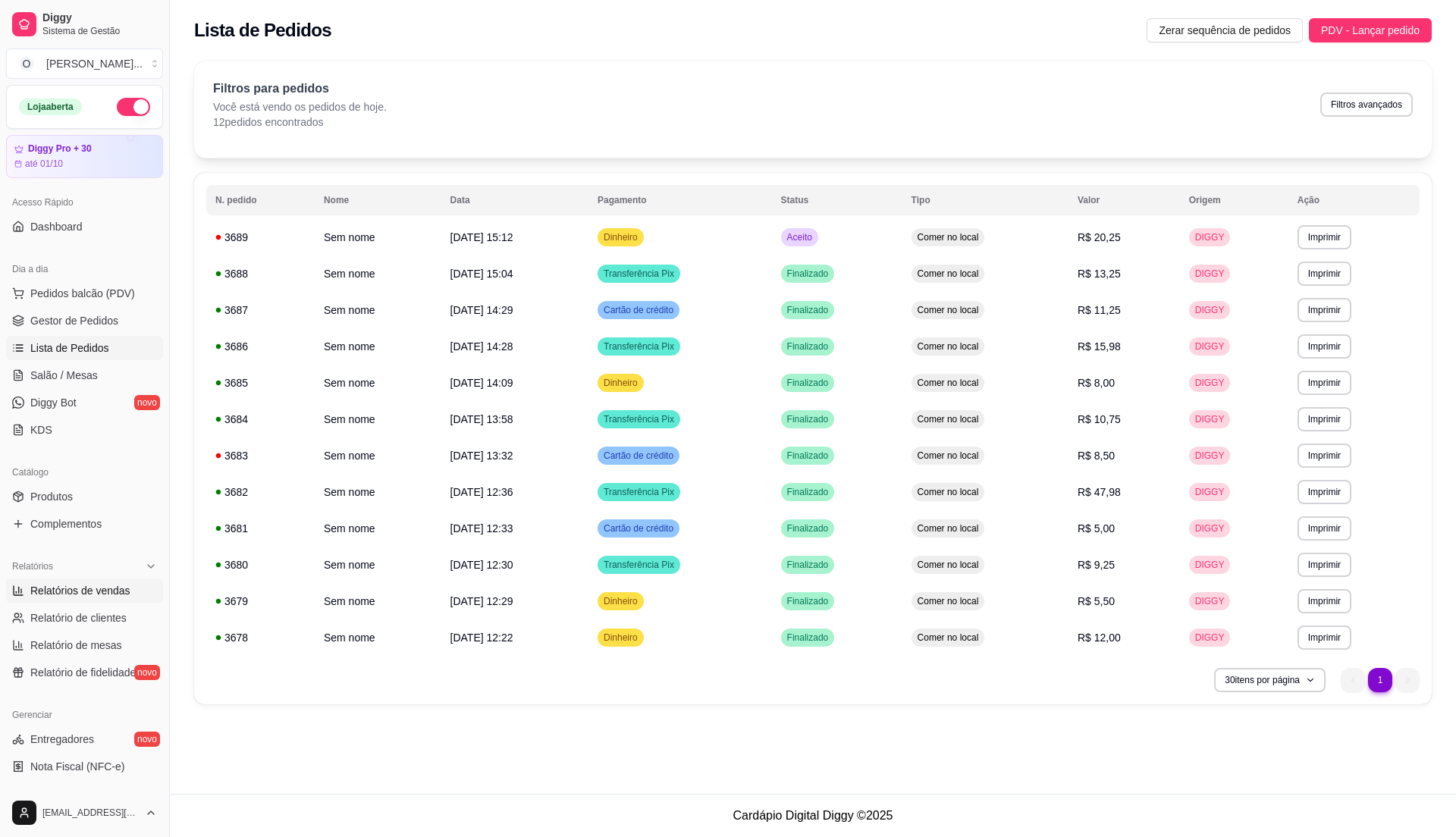
click at [80, 586] on span "Relatórios de vendas" at bounding box center [80, 590] width 100 height 15
select select "ALL"
select select "0"
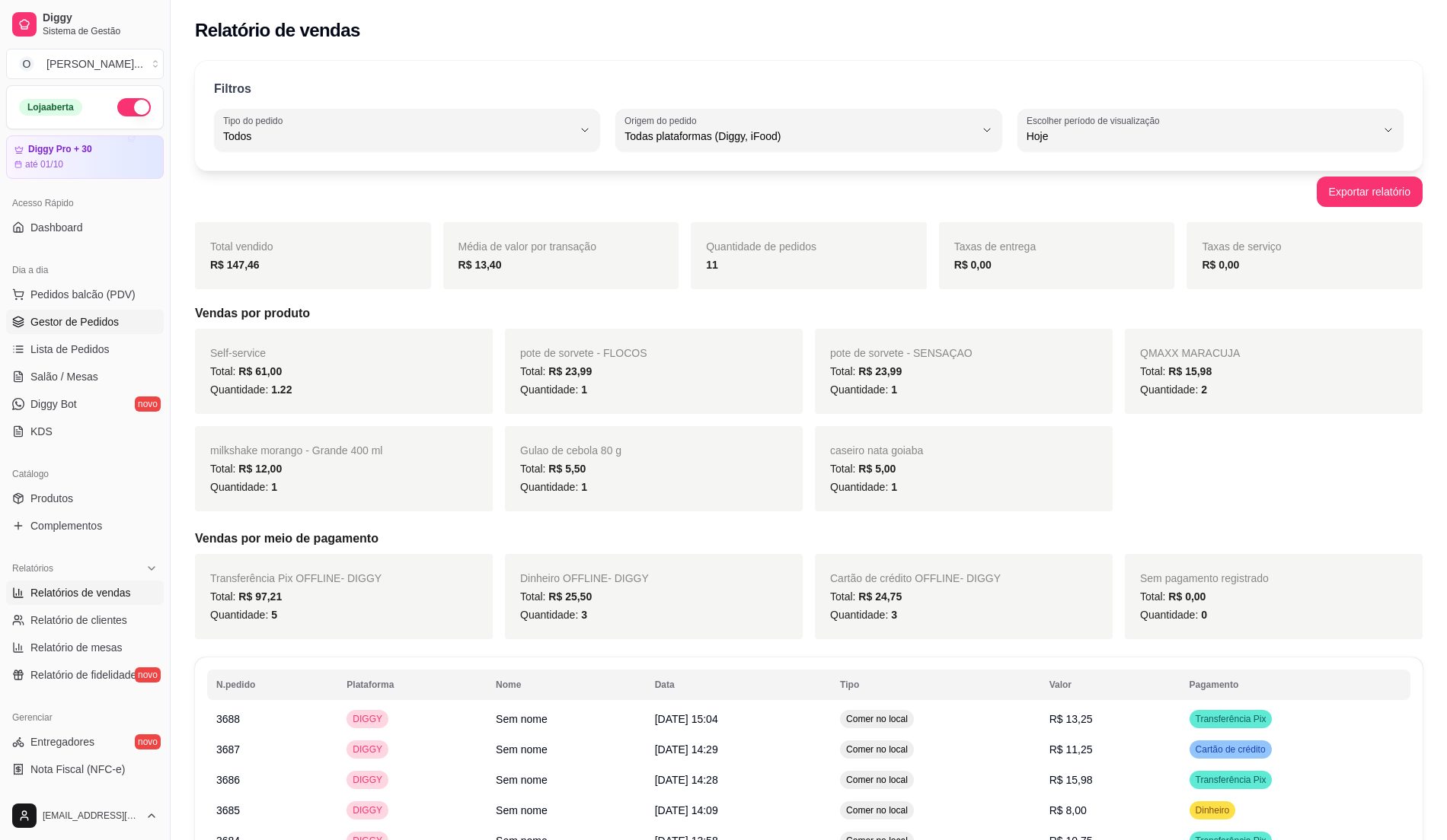
click at [120, 325] on link "Gestor de Pedidos" at bounding box center [85, 321] width 157 height 25
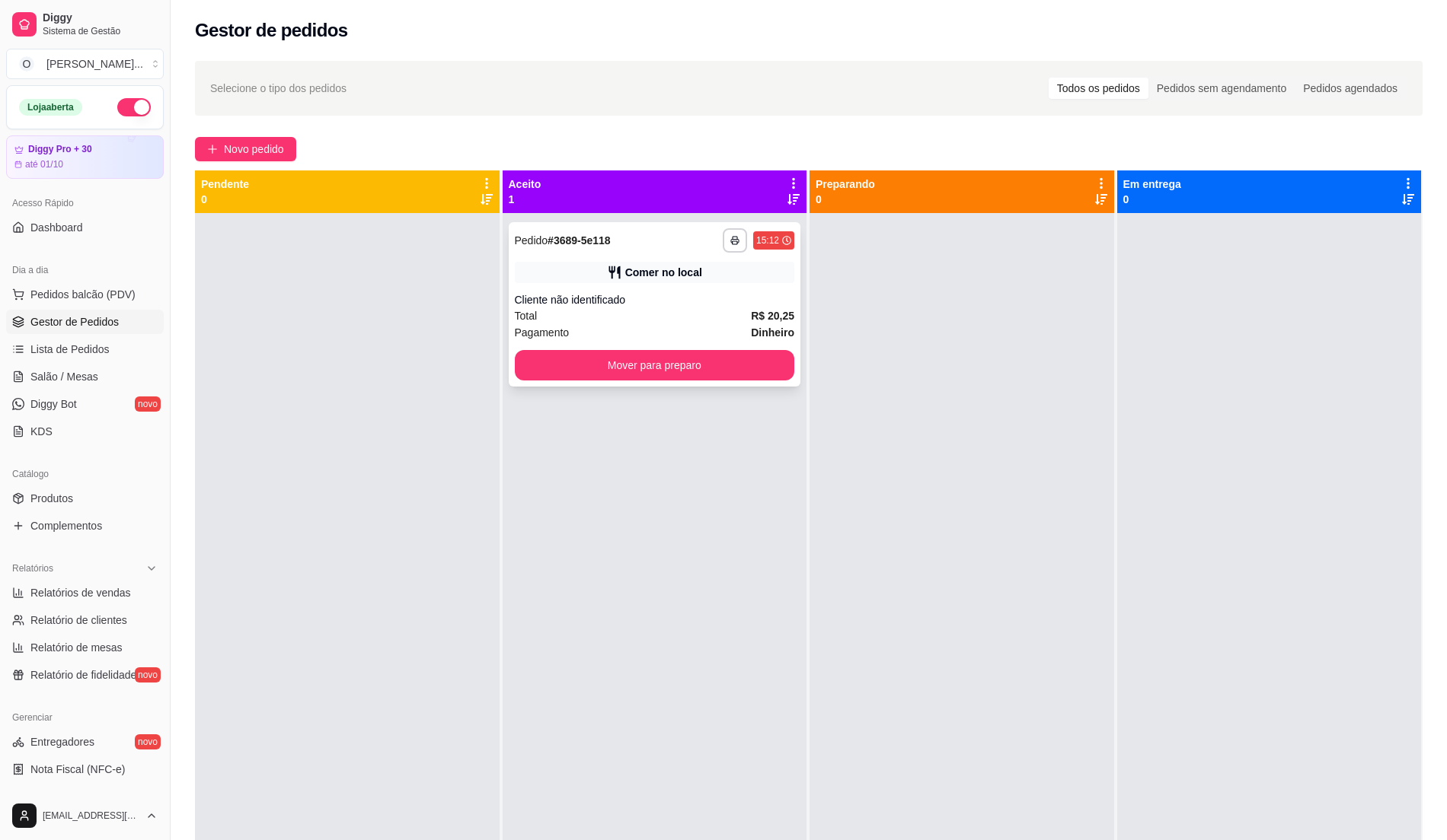
click at [670, 287] on div "**********" at bounding box center [654, 304] width 292 height 164
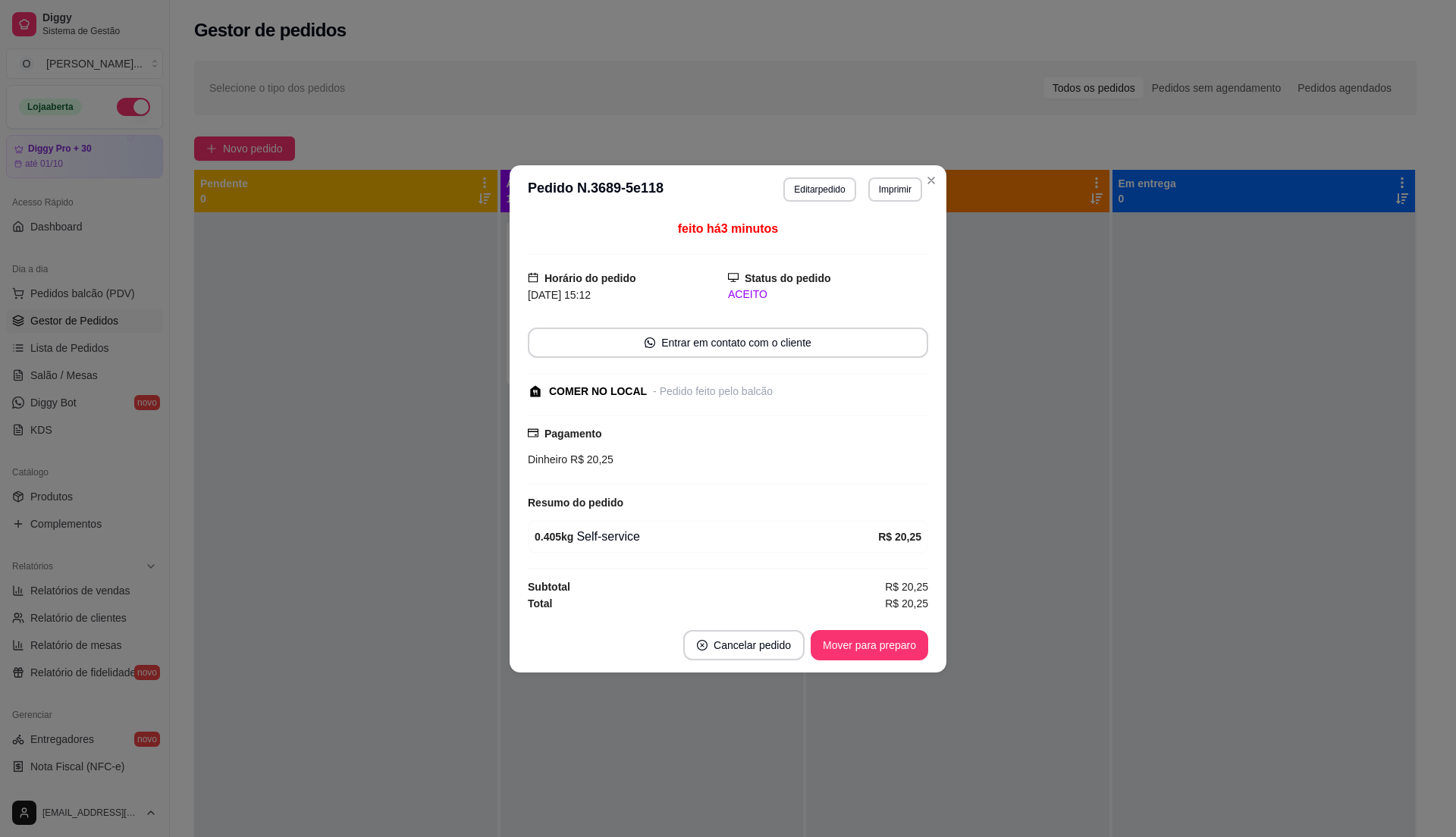
click at [869, 628] on footer "Cancelar pedido Mover para preparo" at bounding box center [728, 645] width 437 height 55
click at [856, 652] on button "Mover para preparo" at bounding box center [869, 645] width 114 height 29
click at [854, 653] on div "Mover para preparo" at bounding box center [859, 645] width 139 height 30
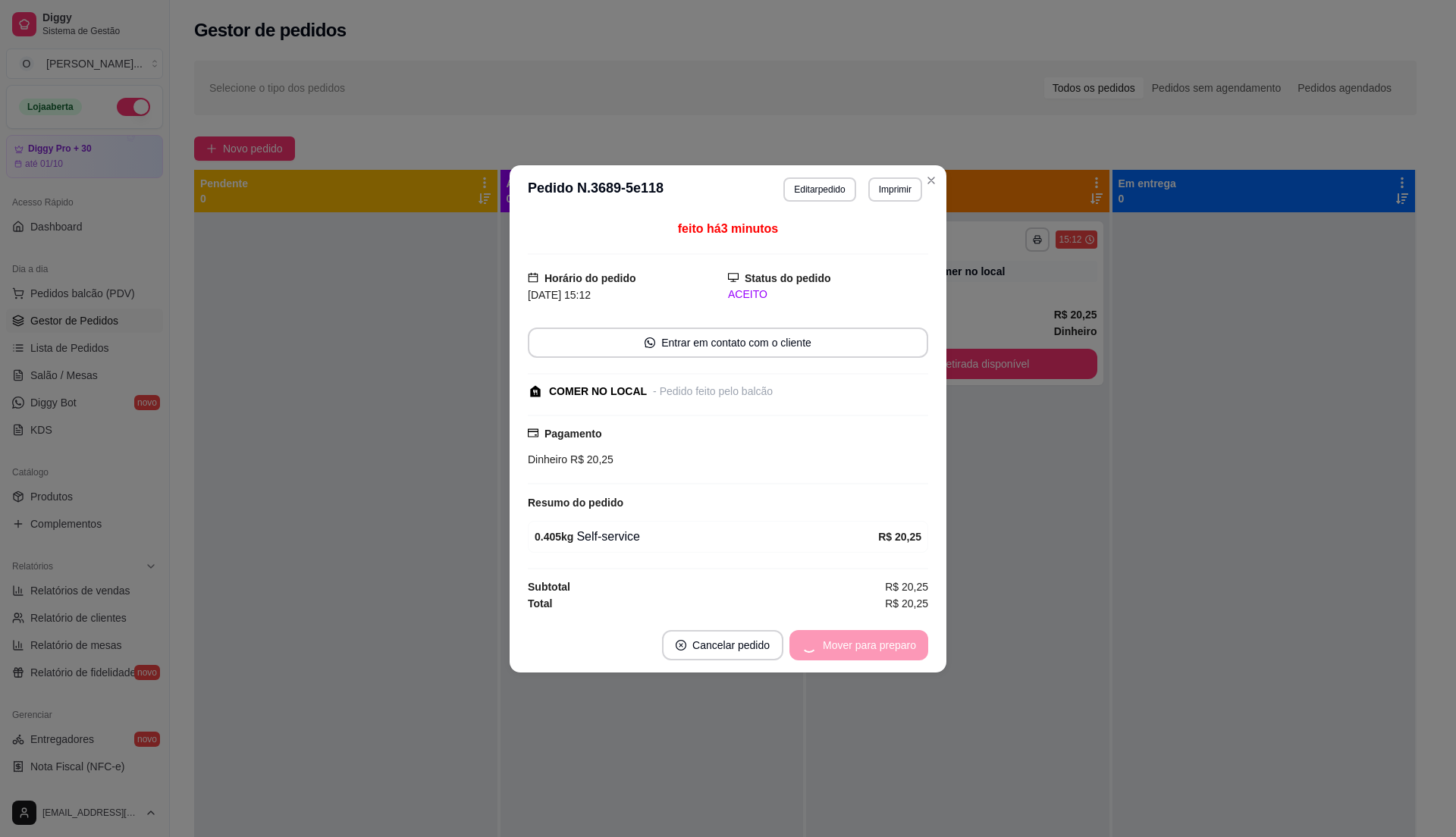
click at [840, 640] on div "Mover para preparo" at bounding box center [859, 645] width 139 height 30
click at [840, 644] on button "Mover para retirada disponível" at bounding box center [844, 645] width 167 height 30
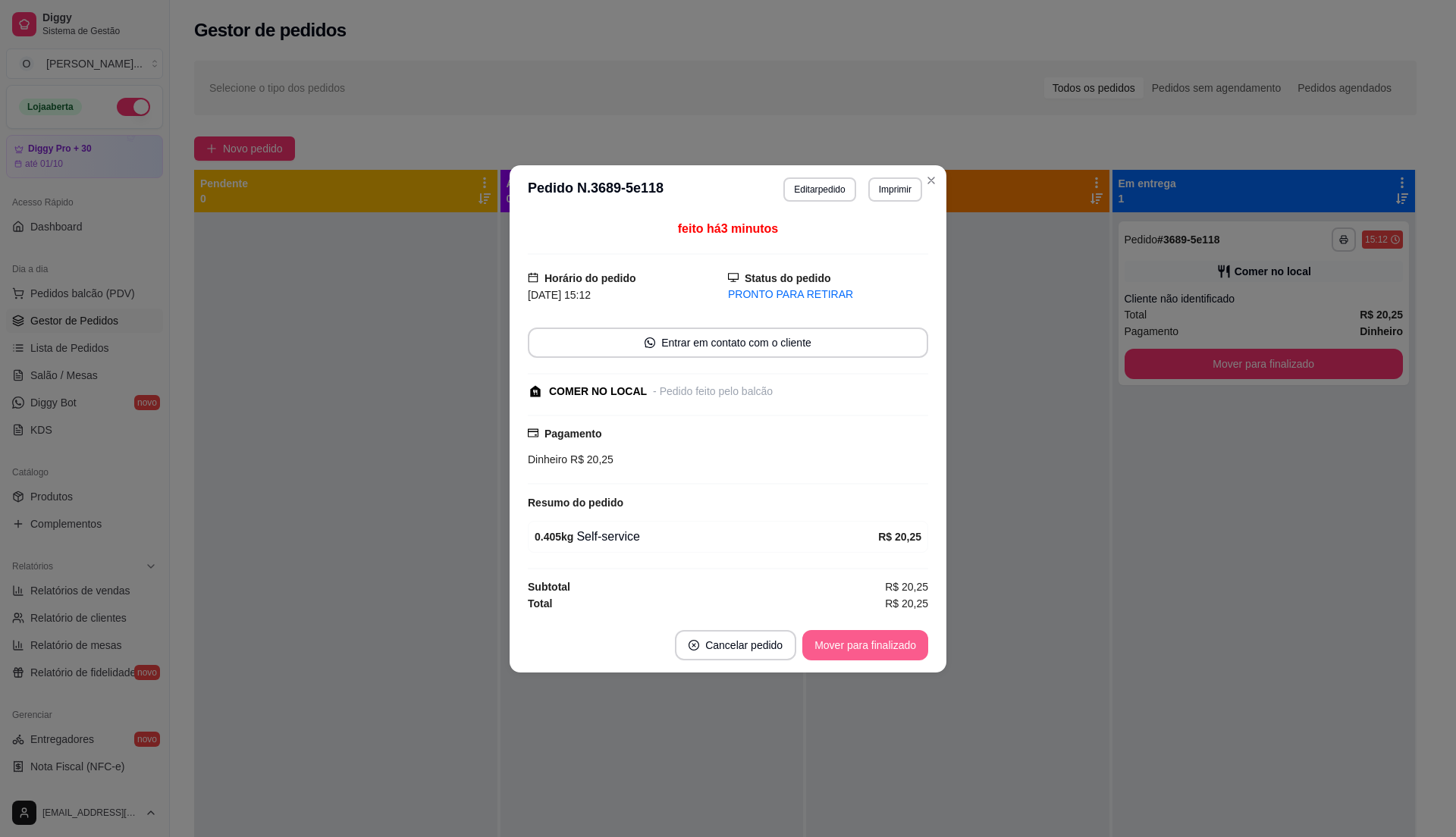
click at [840, 644] on button "Mover para finalizado" at bounding box center [865, 645] width 126 height 30
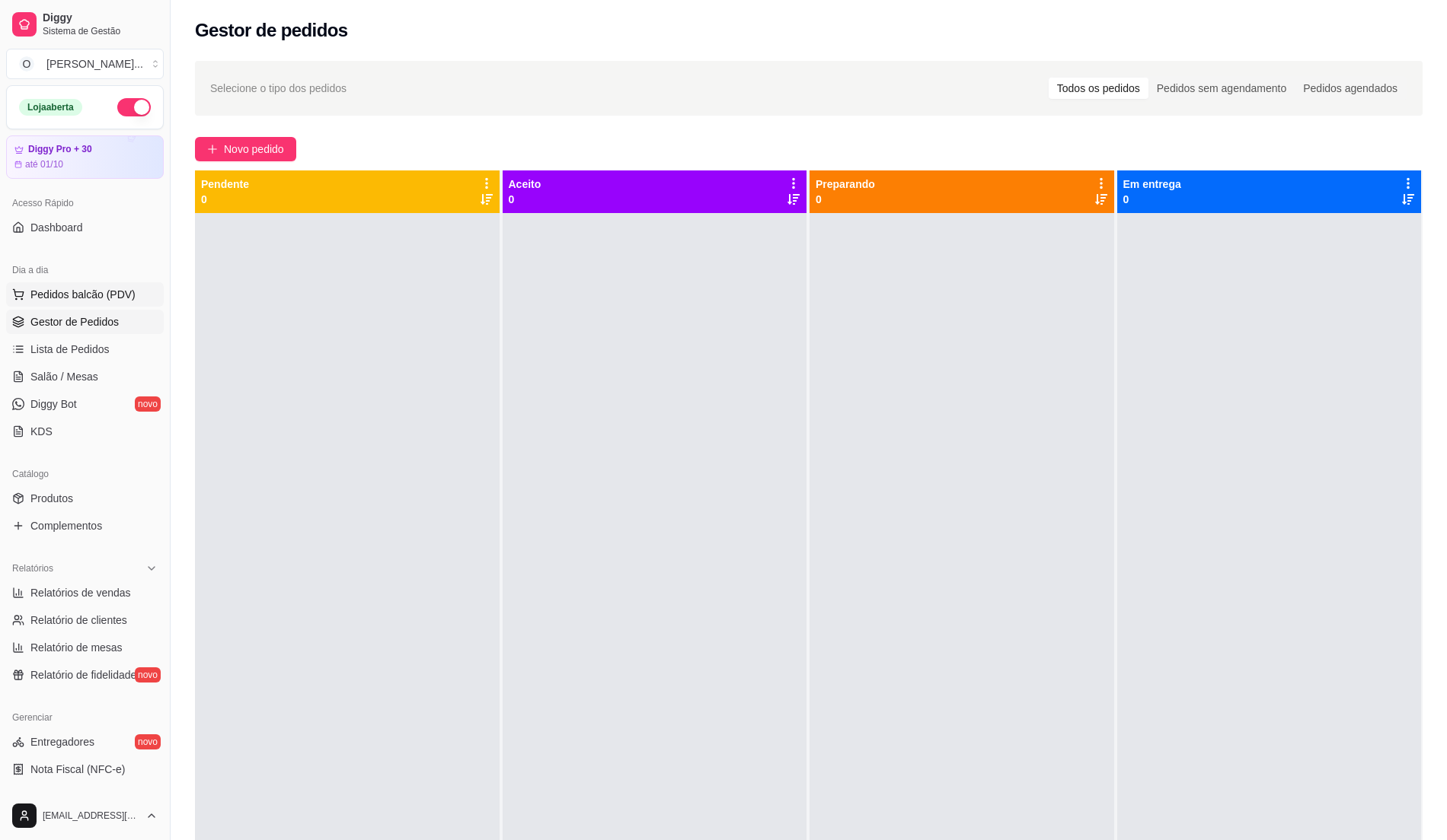
click at [77, 294] on span "Pedidos balcão (PDV)" at bounding box center [83, 294] width 105 height 15
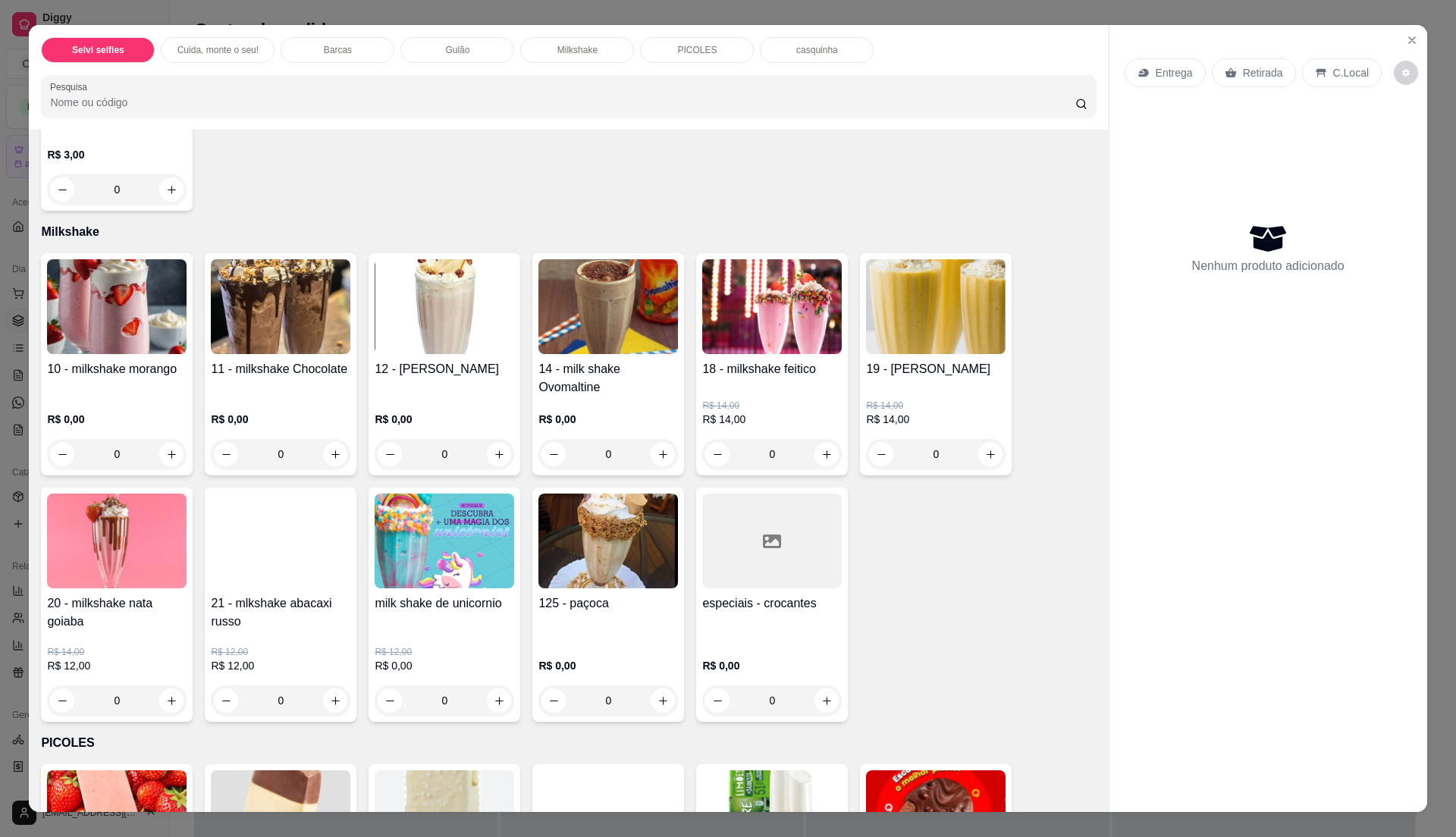
scroll to position [1718, 0]
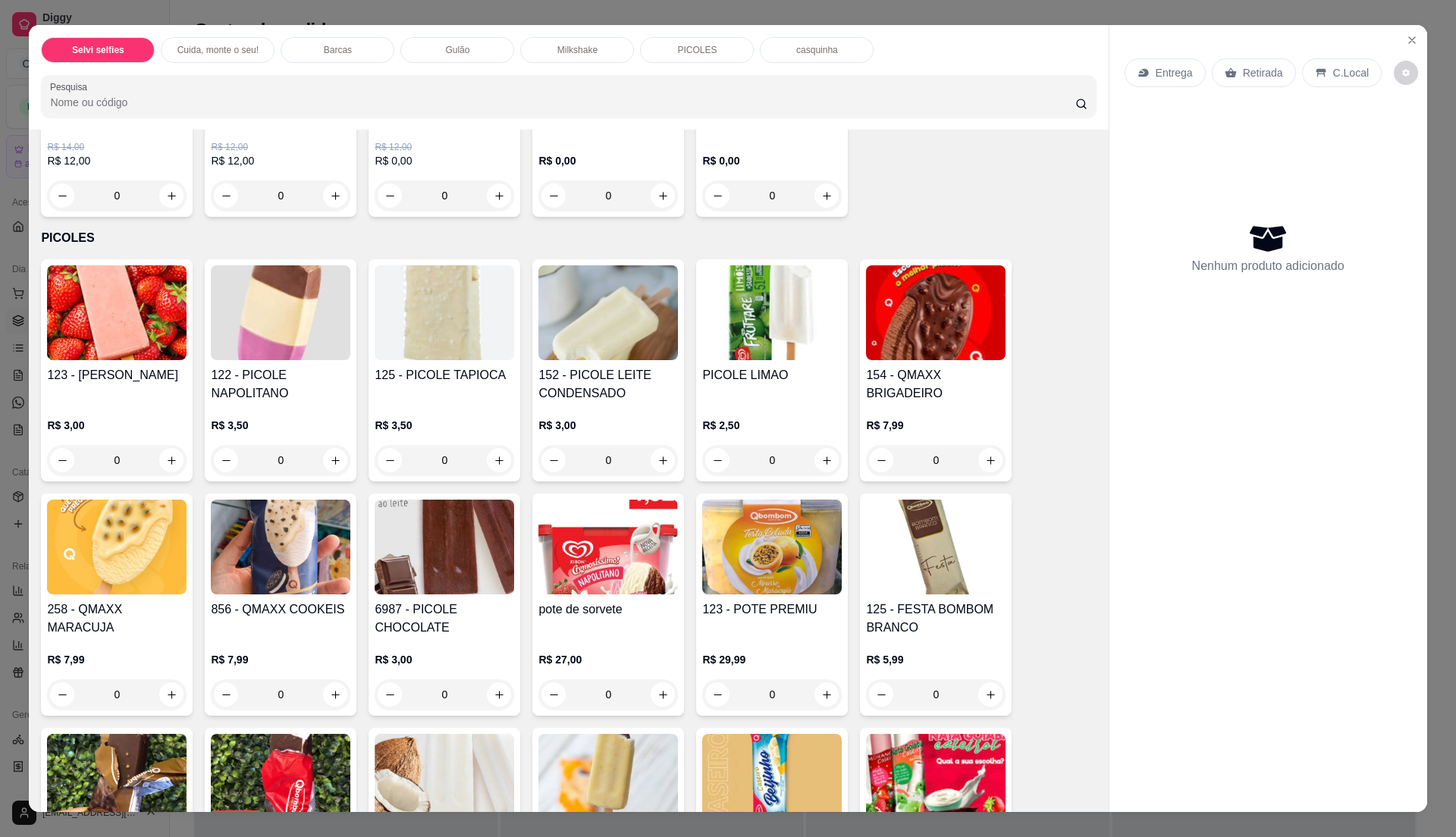
click at [1041, 265] on div "123 - PICOLES MORANGO R$ 3,00 0 122 - PICOLE NAPOLITANO R$ 3,50 0 125 - PICOLE …" at bounding box center [568, 605] width 1055 height 691
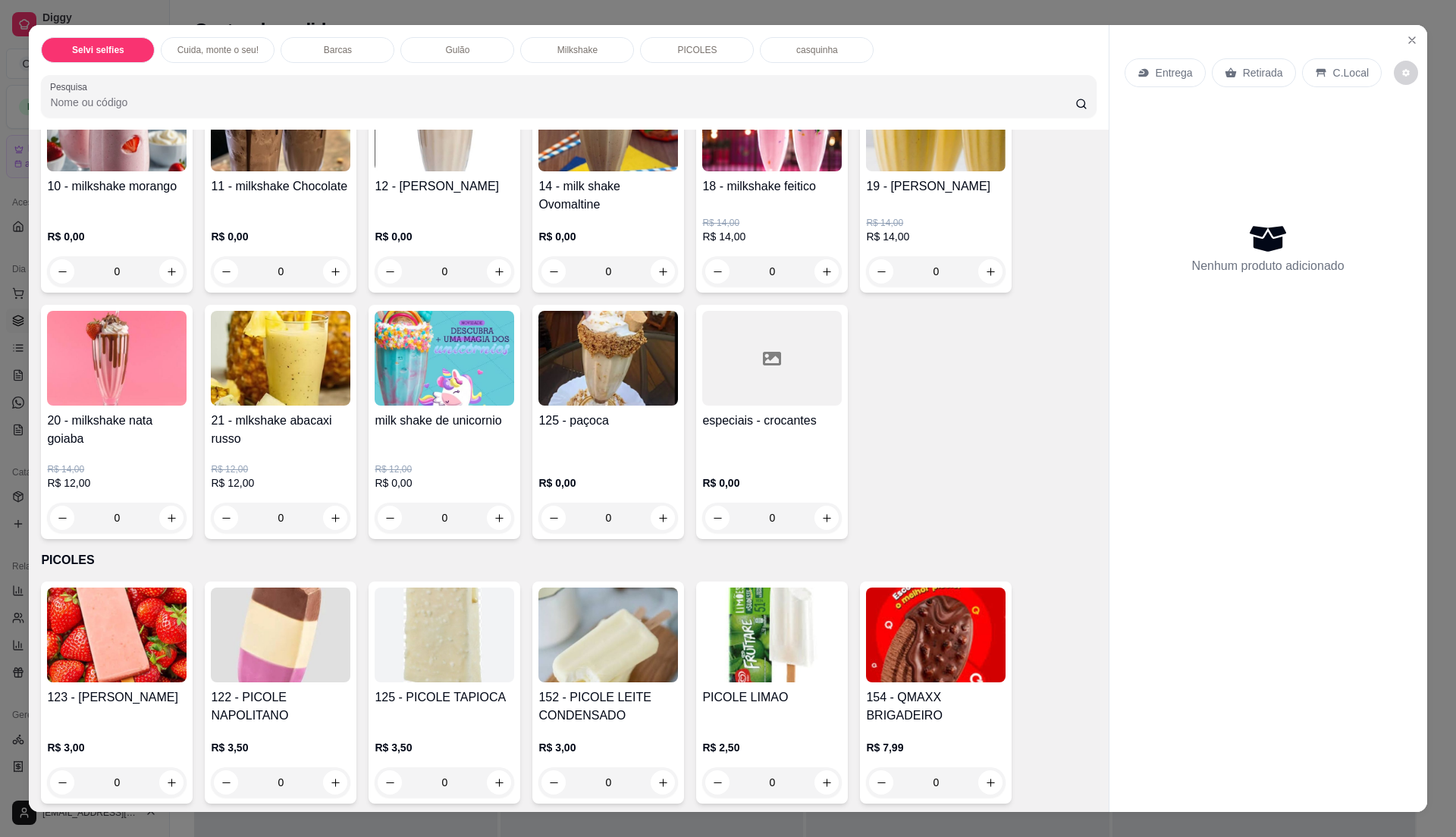
scroll to position [1516, 0]
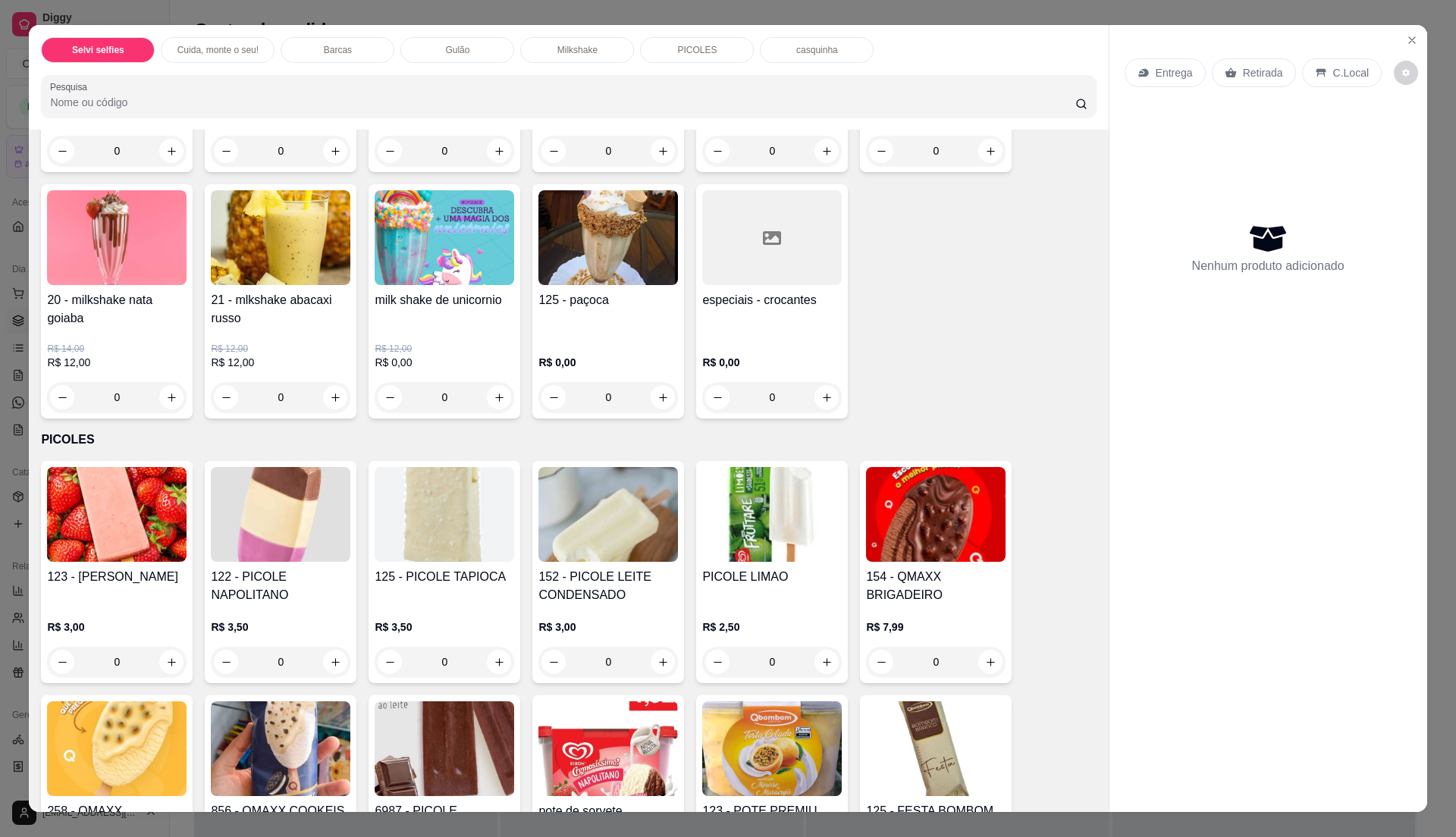
click at [951, 301] on div "10 - milkshake morango R$ 0,00 0 11 - milkshake Chocolate R$ 0,00 0 12 - milksh…" at bounding box center [568, 184] width 1055 height 469
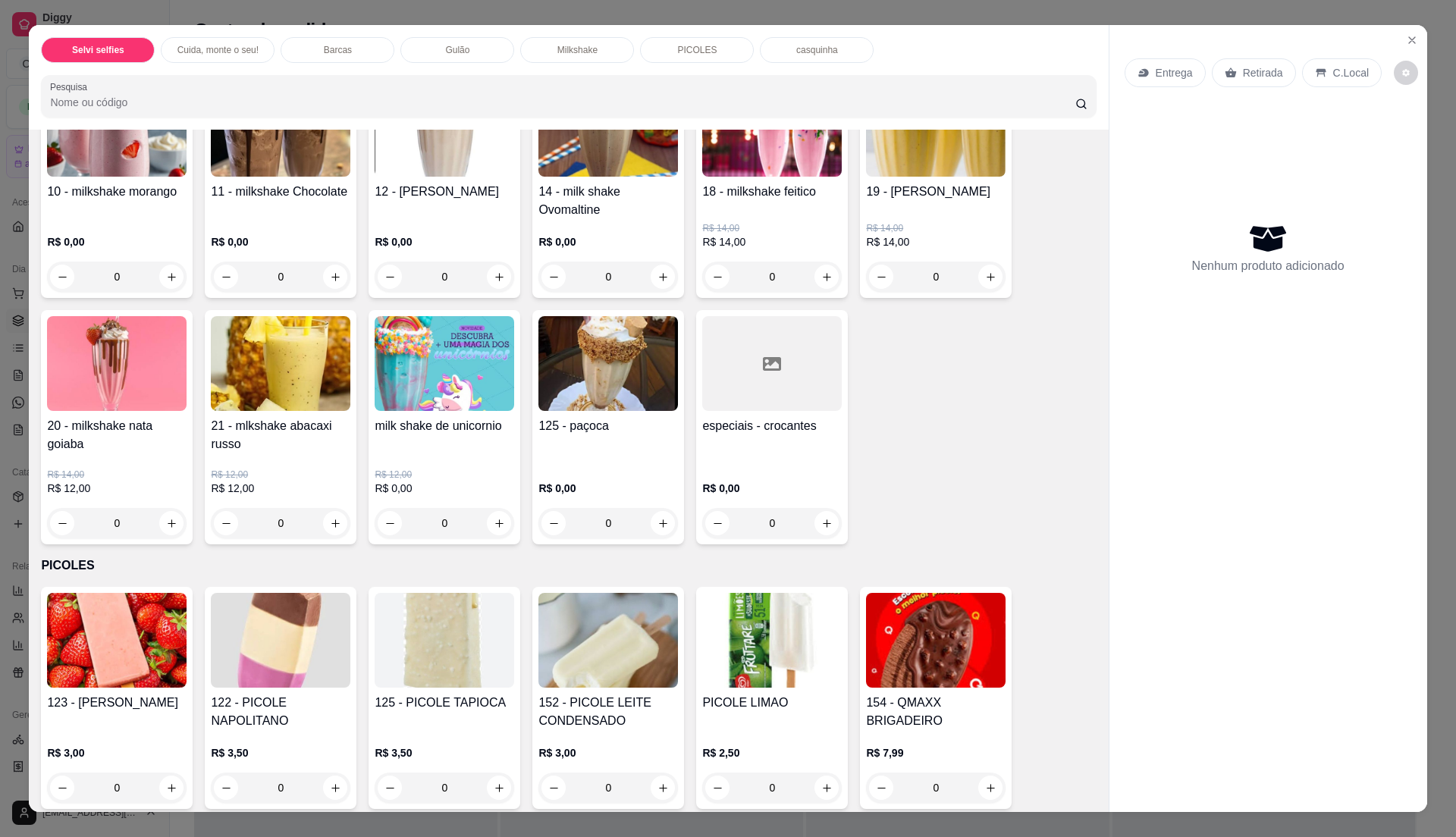
scroll to position [1718, 0]
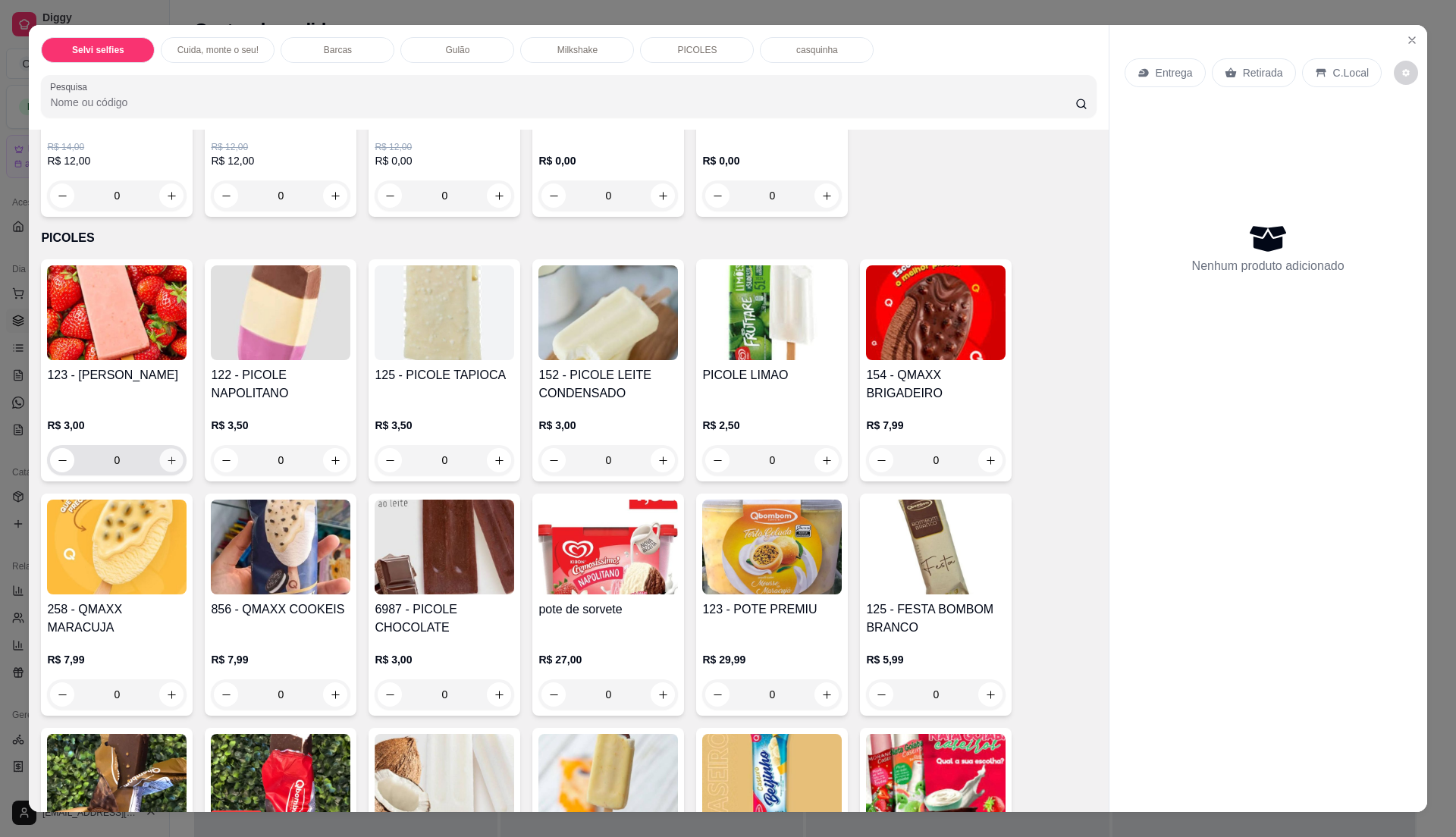
click at [166, 456] on icon "increase-product-quantity" at bounding box center [172, 461] width 12 height 12
type input "1"
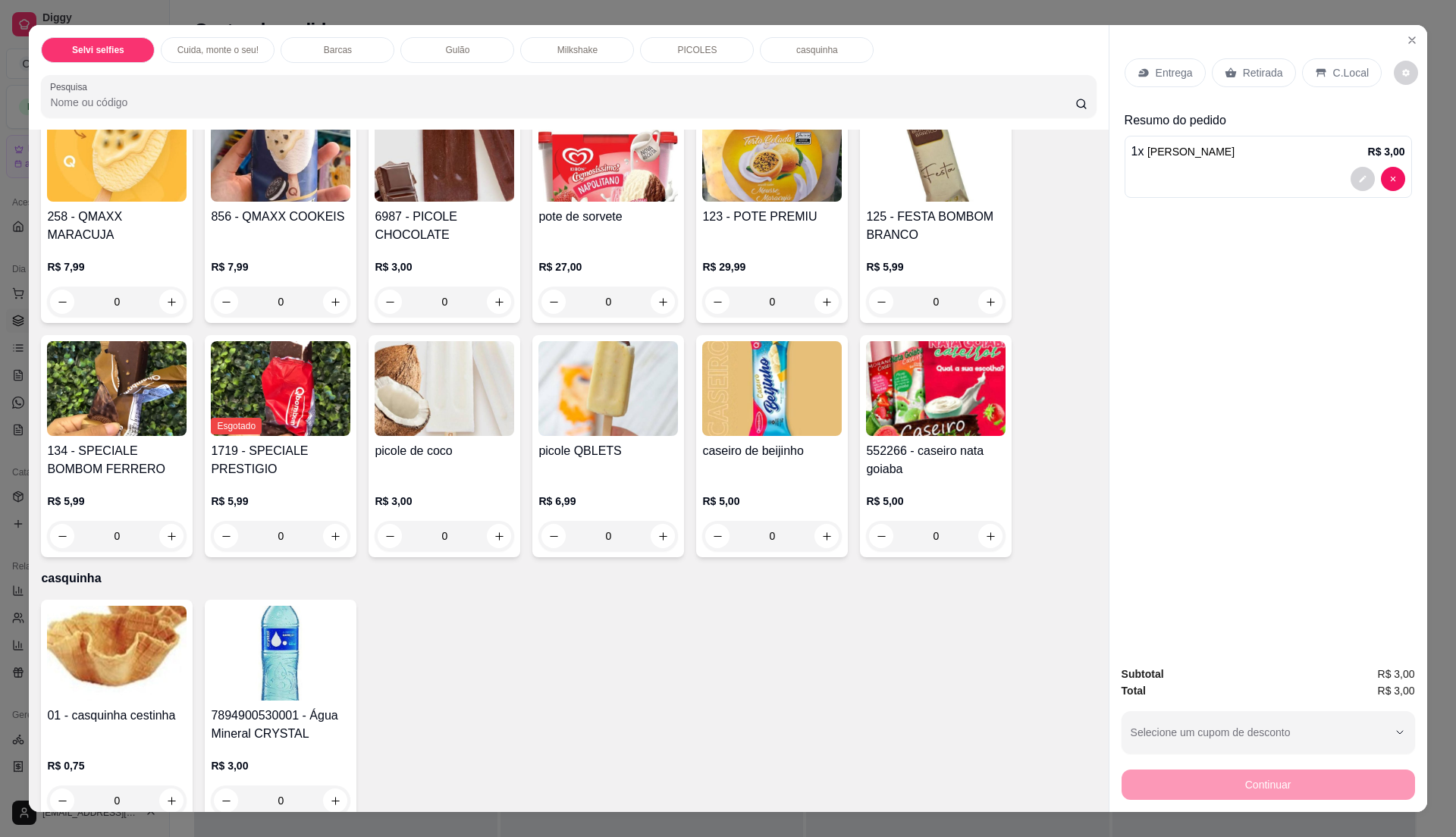
scroll to position [2123, 0]
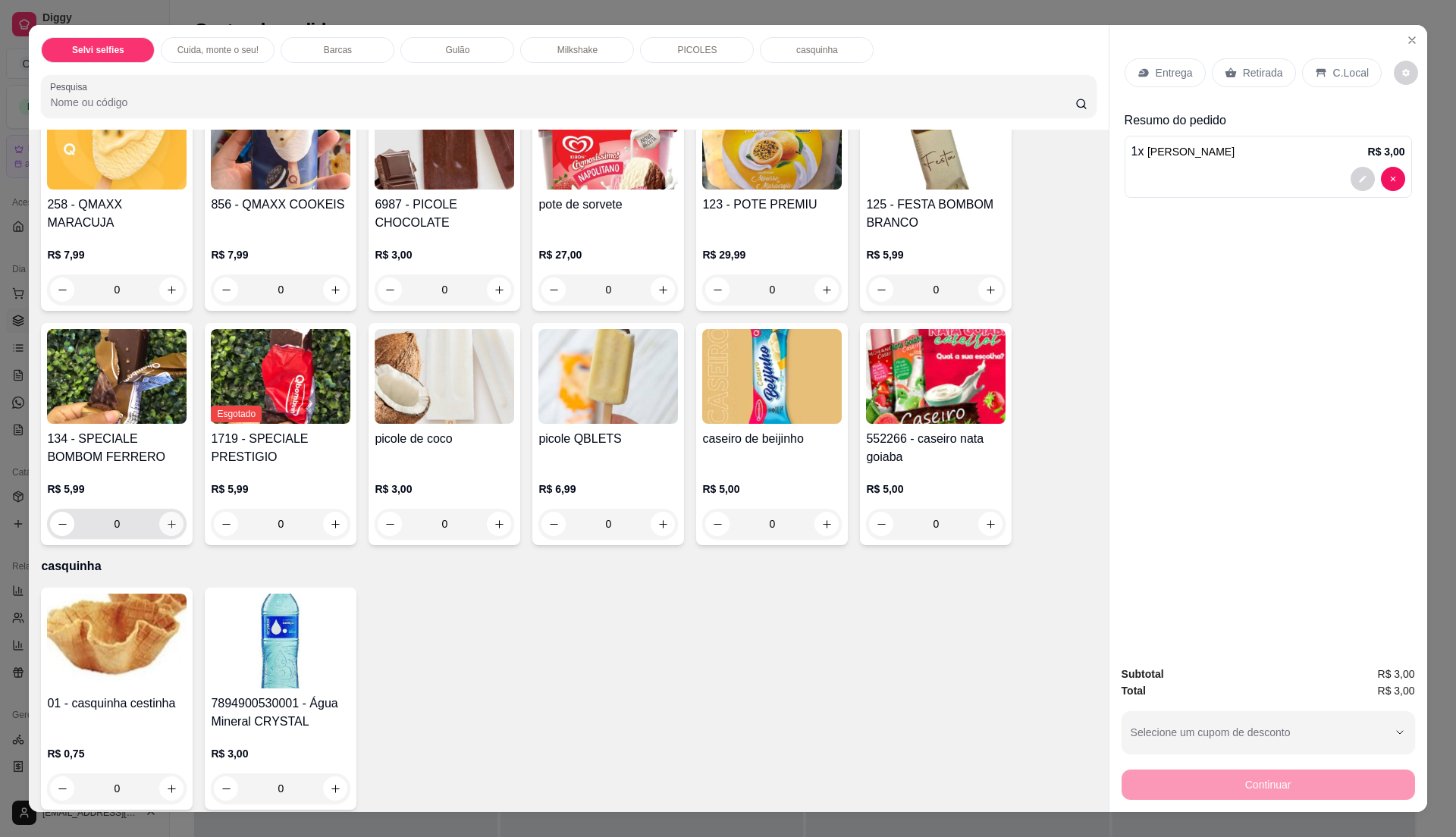
click at [169, 526] on button "increase-product-quantity" at bounding box center [171, 524] width 24 height 24
type input "1"
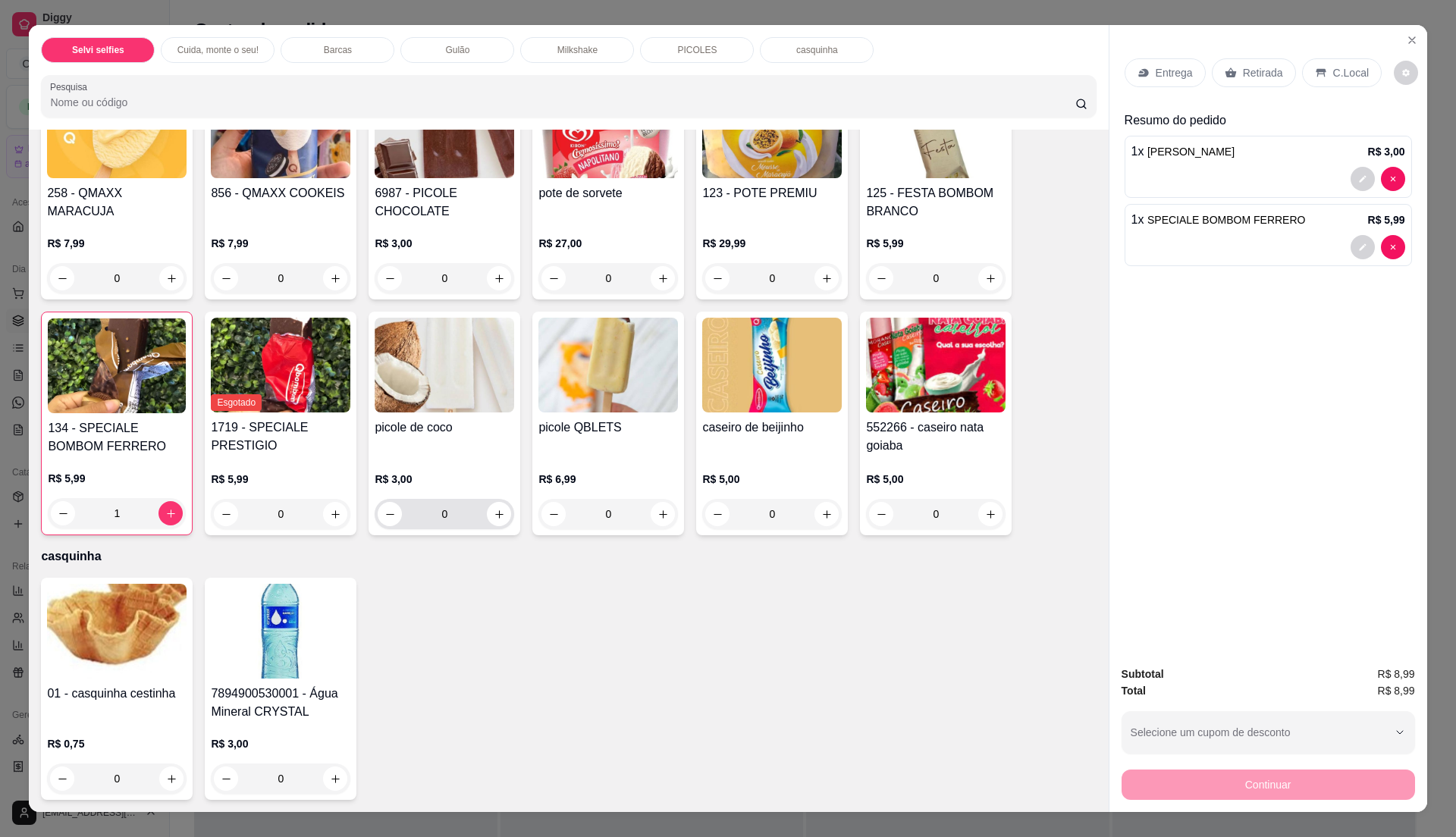
scroll to position [2138, 0]
click at [985, 514] on icon "increase-product-quantity" at bounding box center [991, 515] width 12 height 12
type input "1"
click at [1337, 67] on p "C.Local" at bounding box center [1351, 72] width 35 height 15
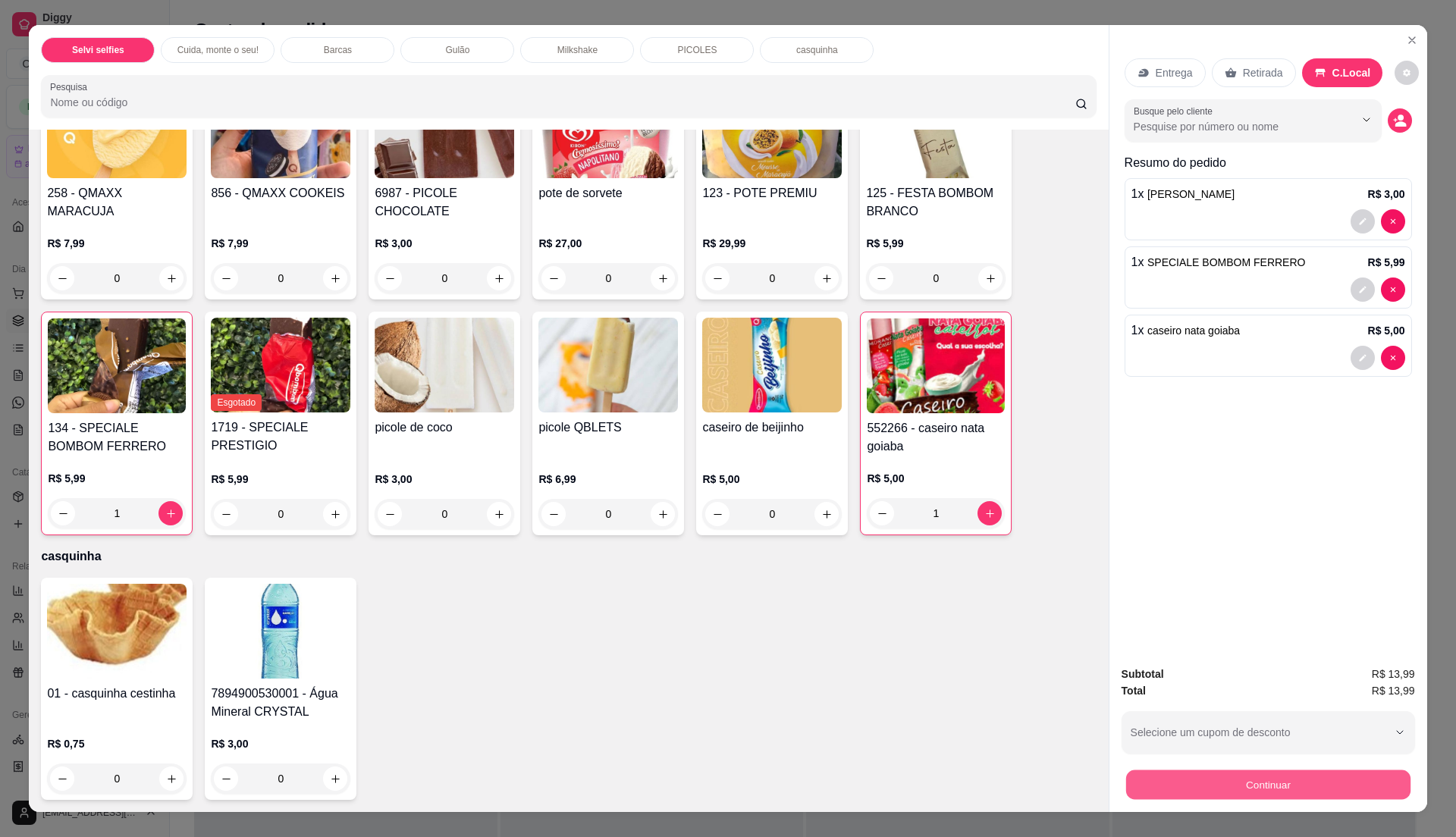
click at [1249, 779] on button "Continuar" at bounding box center [1267, 784] width 284 height 29
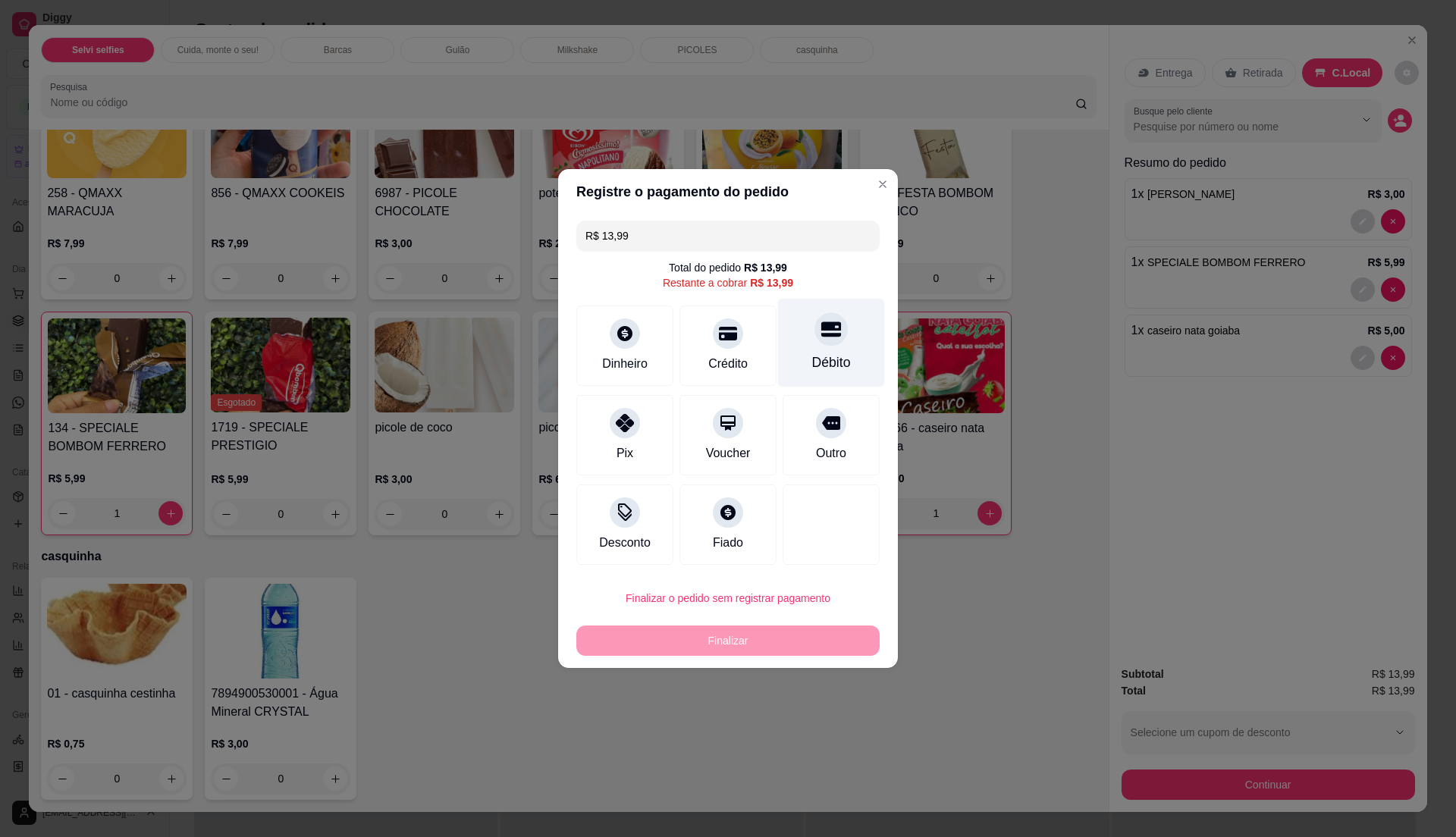
click at [846, 344] on div "Débito" at bounding box center [831, 343] width 107 height 89
type input "R$ 0,00"
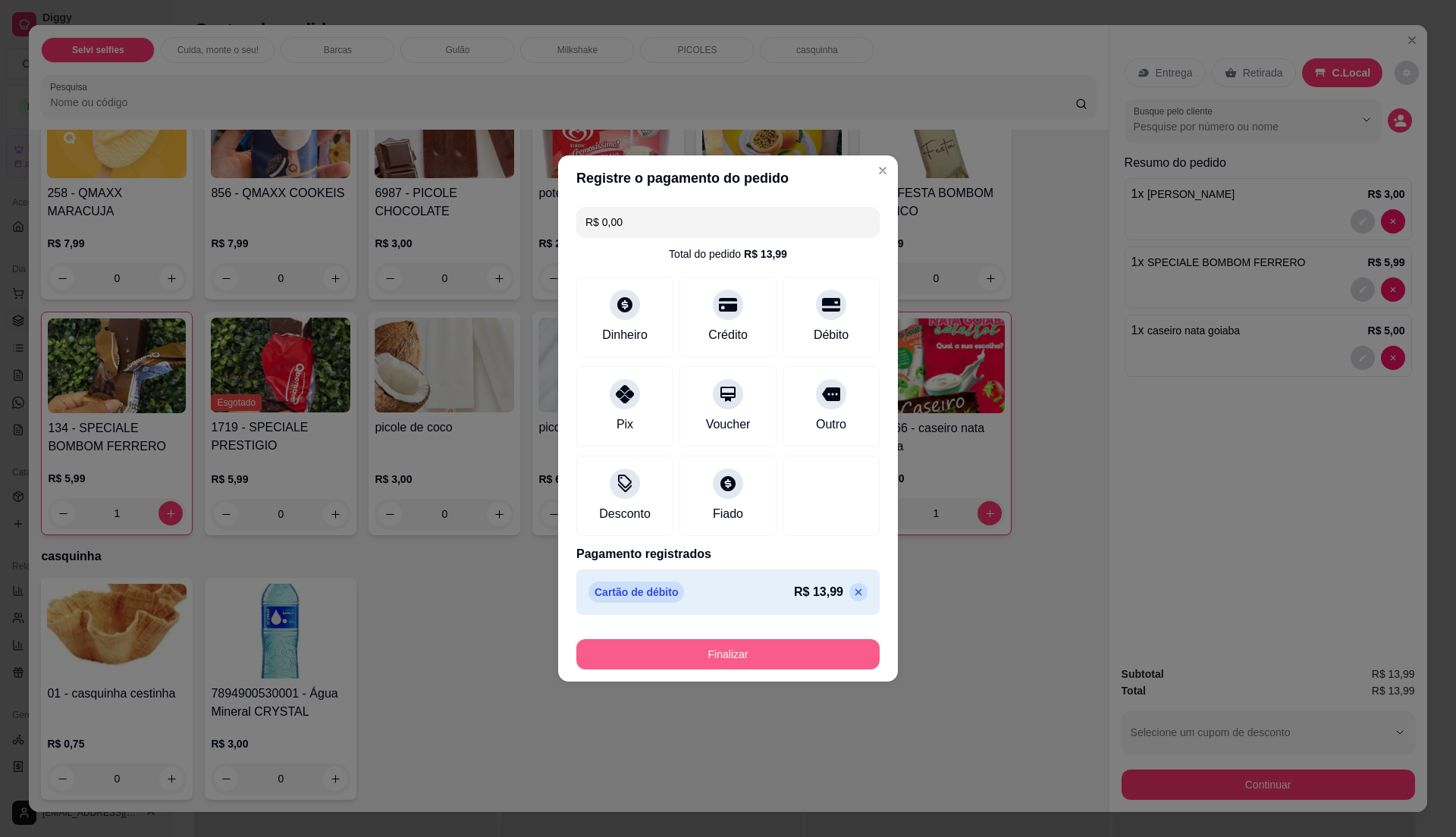
click at [783, 654] on button "Finalizar" at bounding box center [728, 654] width 304 height 30
type input "0"
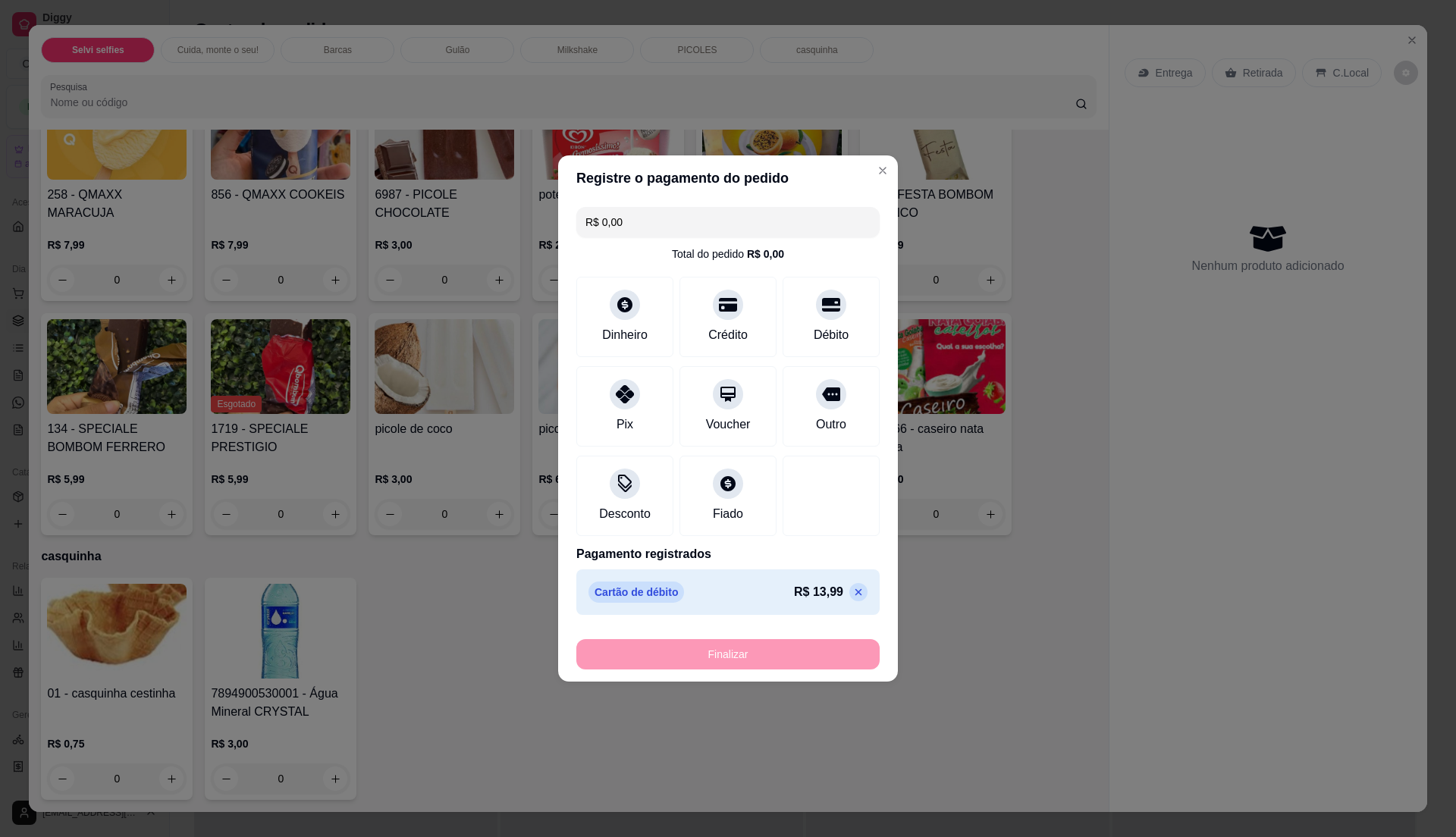
type input "-R$ 13,99"
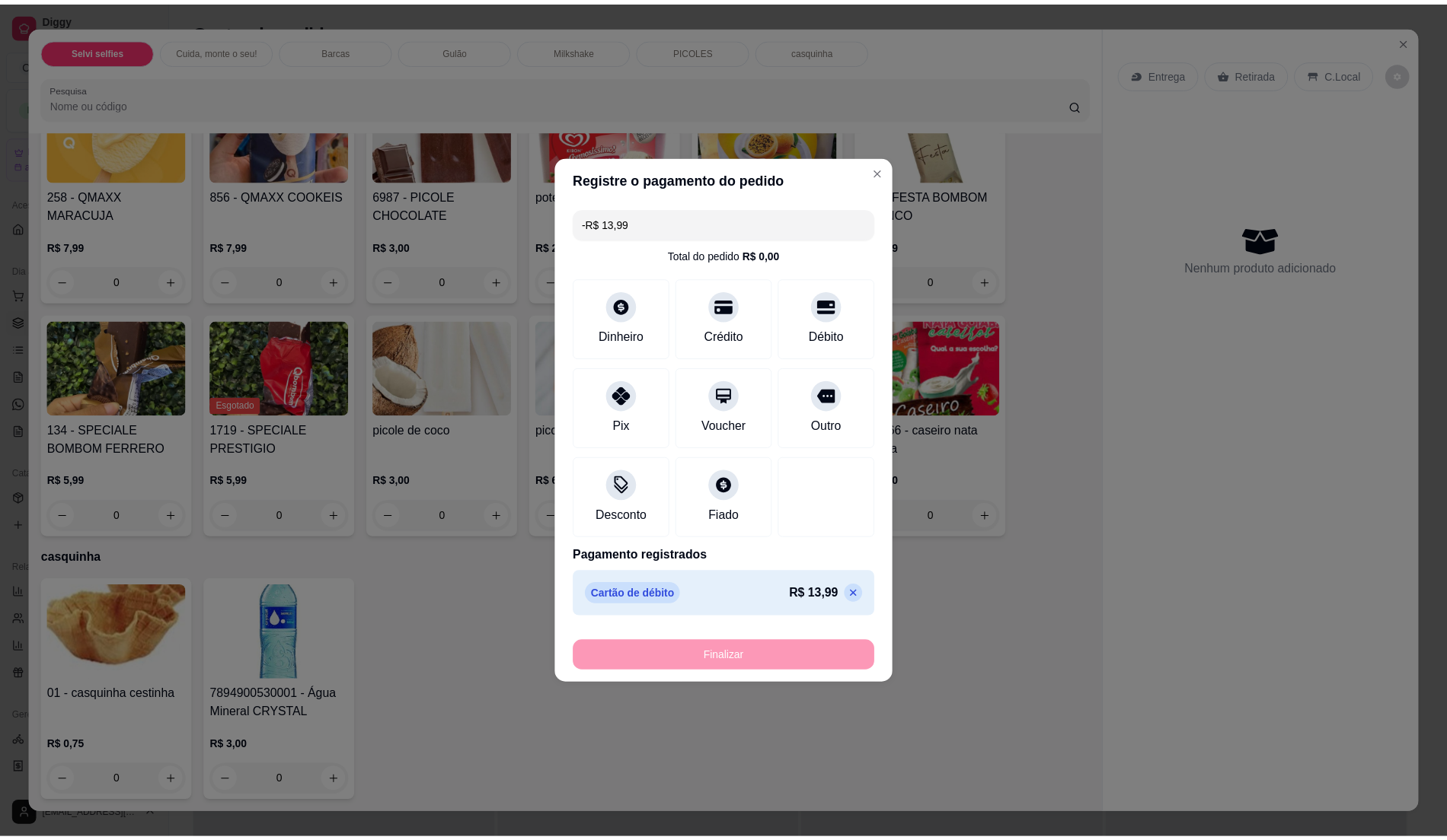
scroll to position [2141, 0]
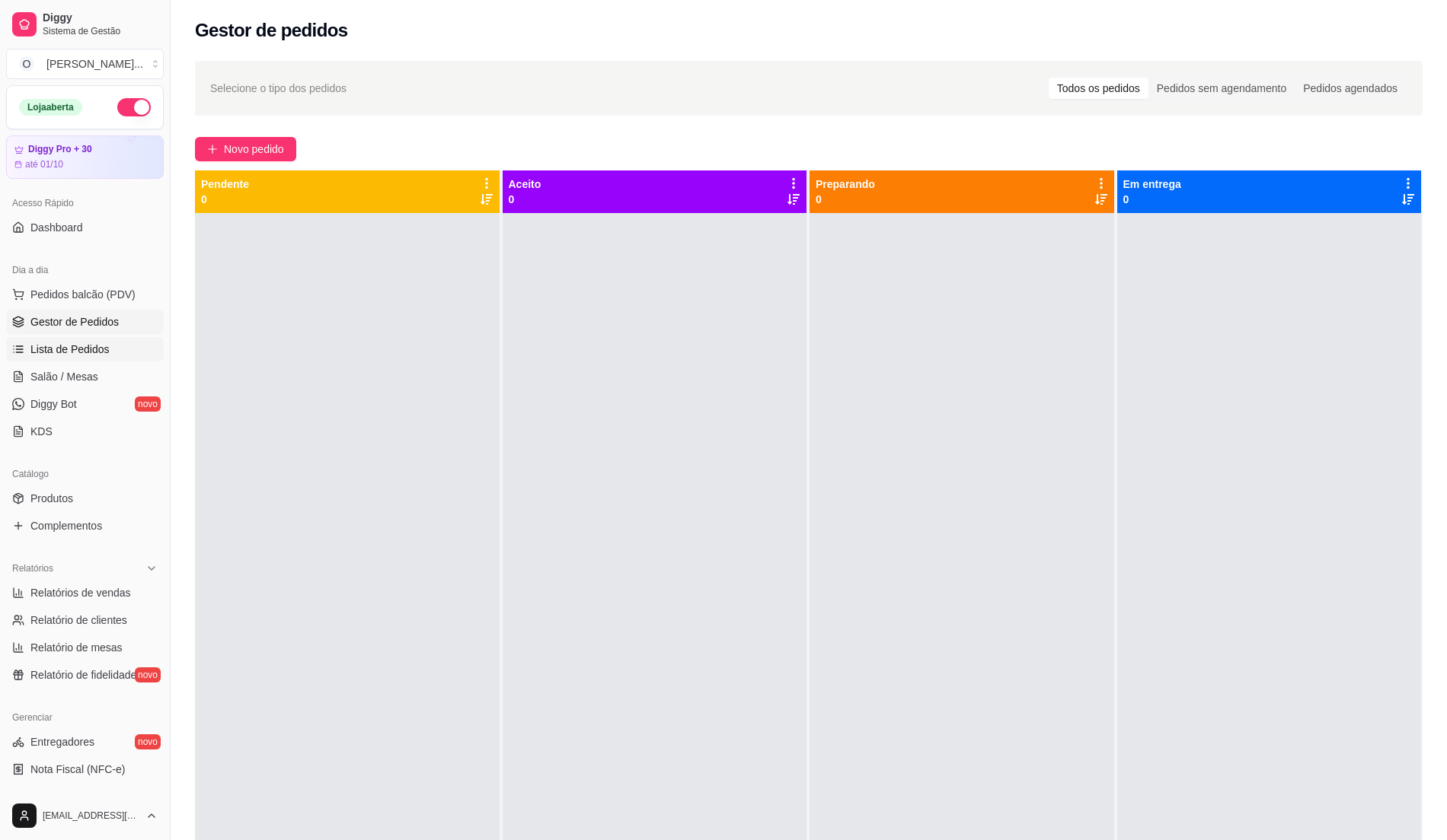
click at [46, 345] on span "Lista de Pedidos" at bounding box center [70, 349] width 80 height 15
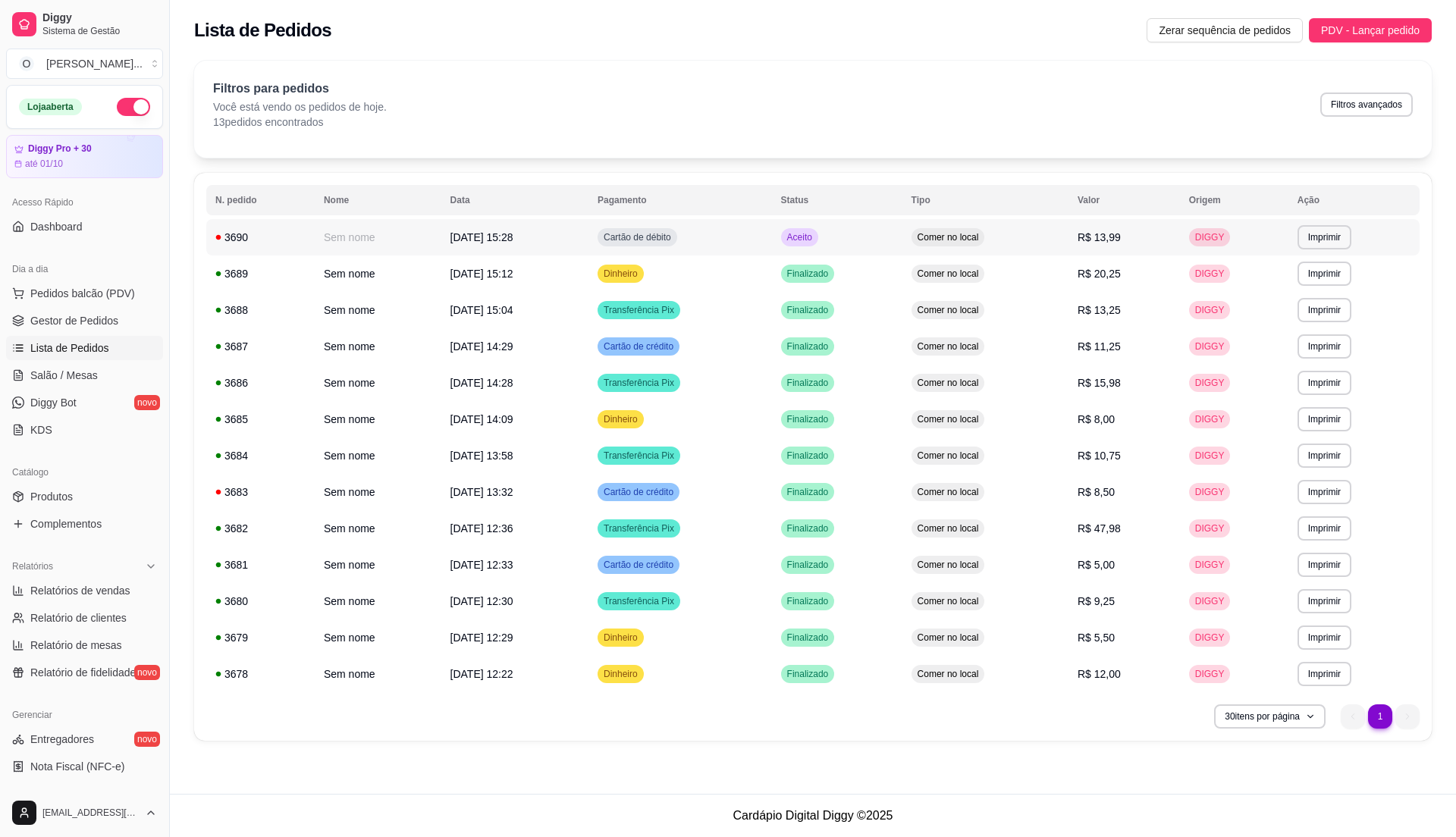
click at [980, 235] on span "Comer no local" at bounding box center [948, 237] width 68 height 12
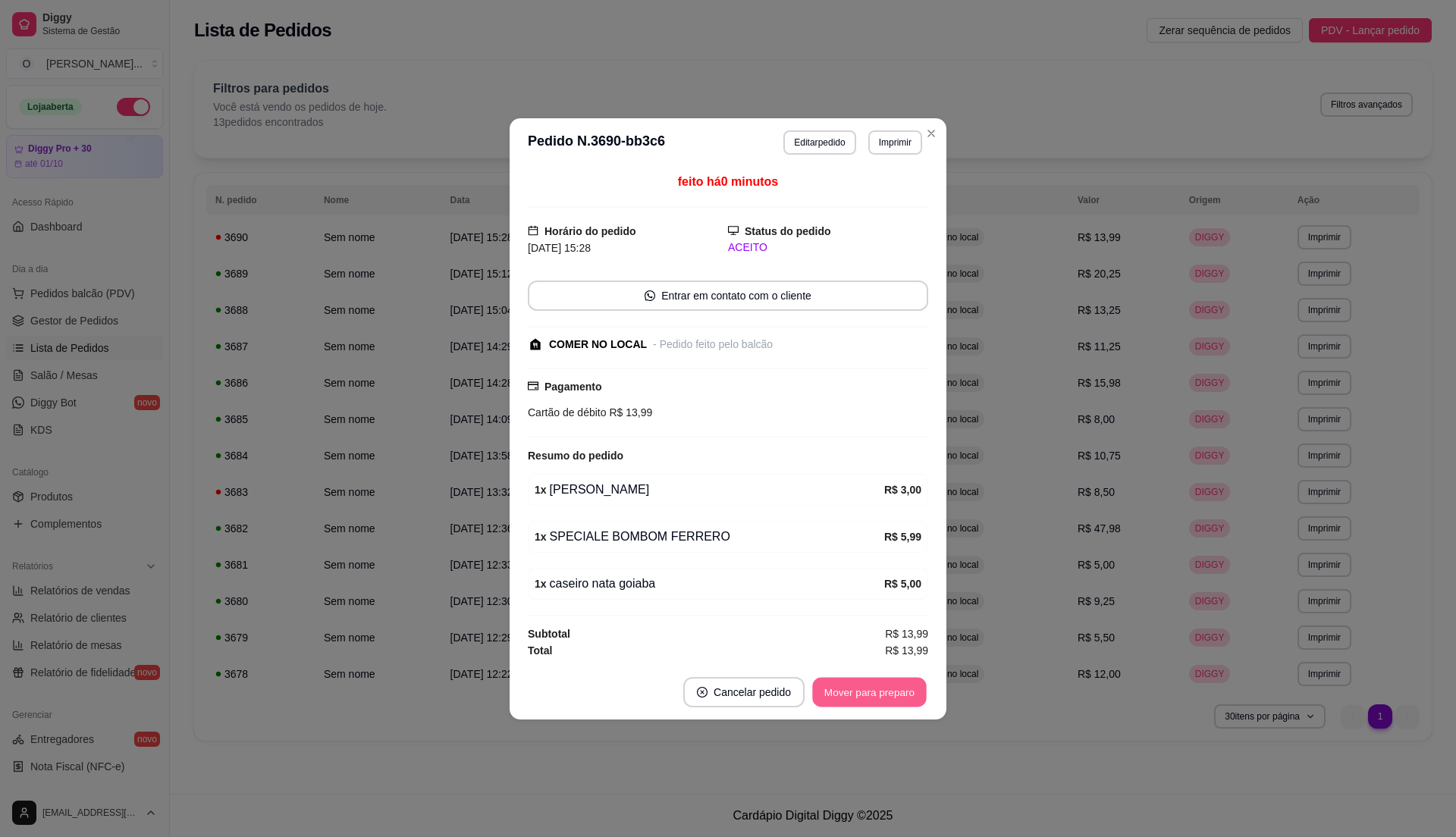
click at [883, 693] on button "Mover para preparo" at bounding box center [869, 692] width 114 height 29
click at [883, 693] on button "Mover para retirada disponível" at bounding box center [844, 692] width 167 height 30
click at [883, 693] on button "Mover para finalizado" at bounding box center [865, 692] width 126 height 30
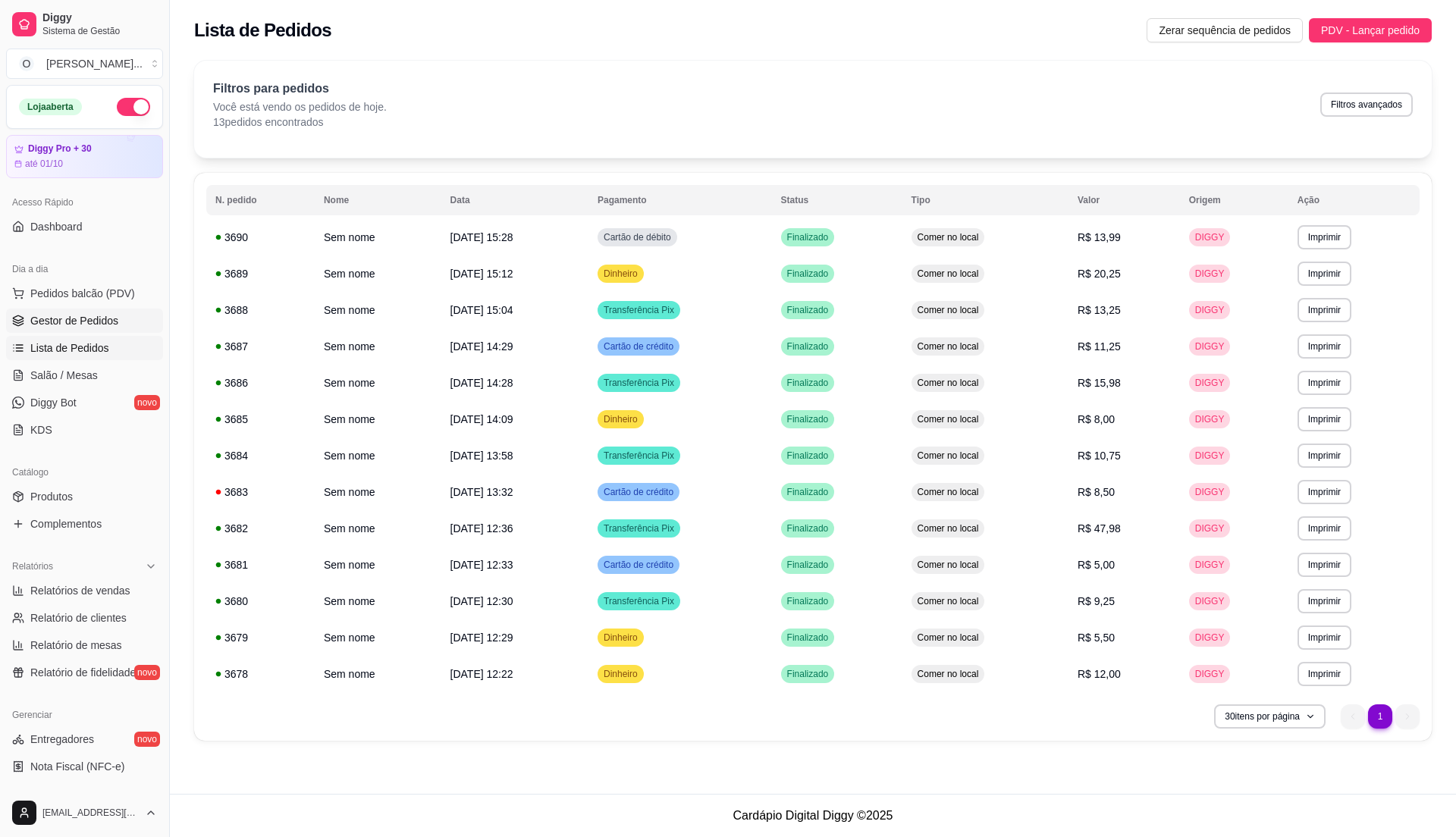
click at [92, 319] on span "Gestor de Pedidos" at bounding box center [74, 320] width 88 height 15
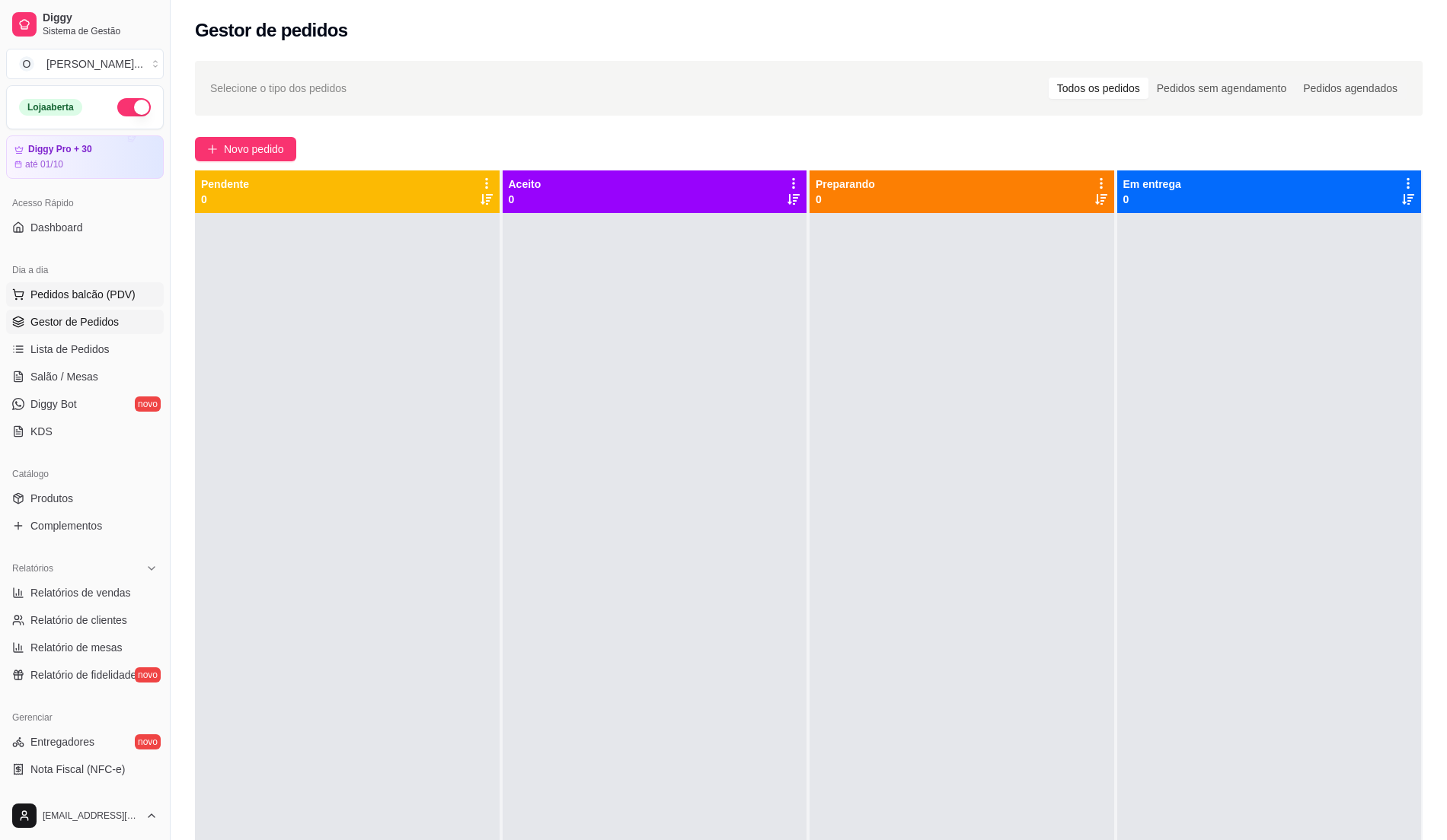
click at [113, 293] on span "Pedidos balcão (PDV)" at bounding box center [83, 294] width 105 height 15
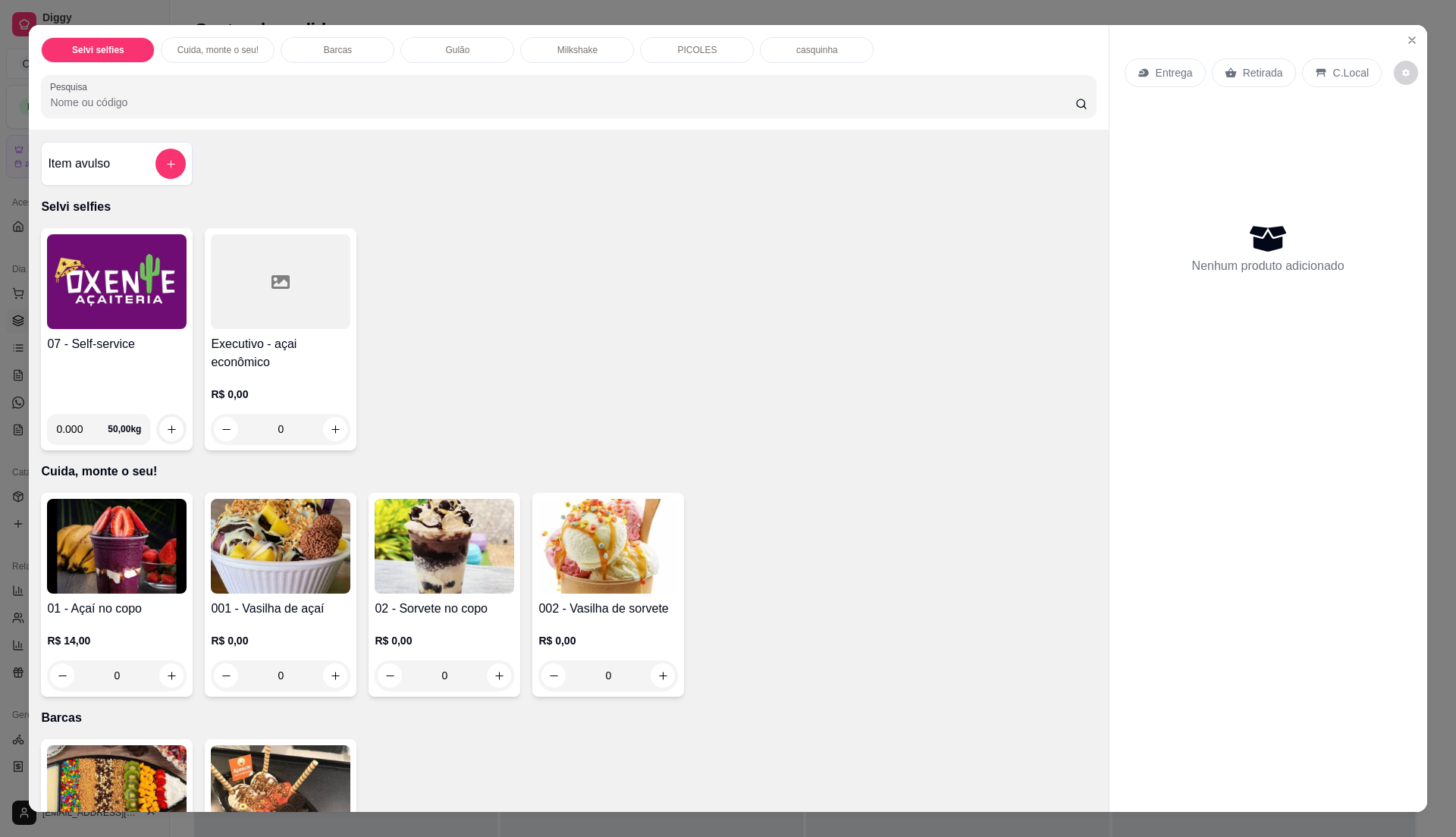
drag, startPoint x: 626, startPoint y: 331, endPoint x: 635, endPoint y: 331, distance: 9.0
click at [627, 331] on div "07 - Self-service 0.000 50,00 kg Executivo - açai econômico R$ 0,00 0" at bounding box center [568, 339] width 1055 height 222
click at [1409, 44] on icon "Close" at bounding box center [1412, 40] width 12 height 12
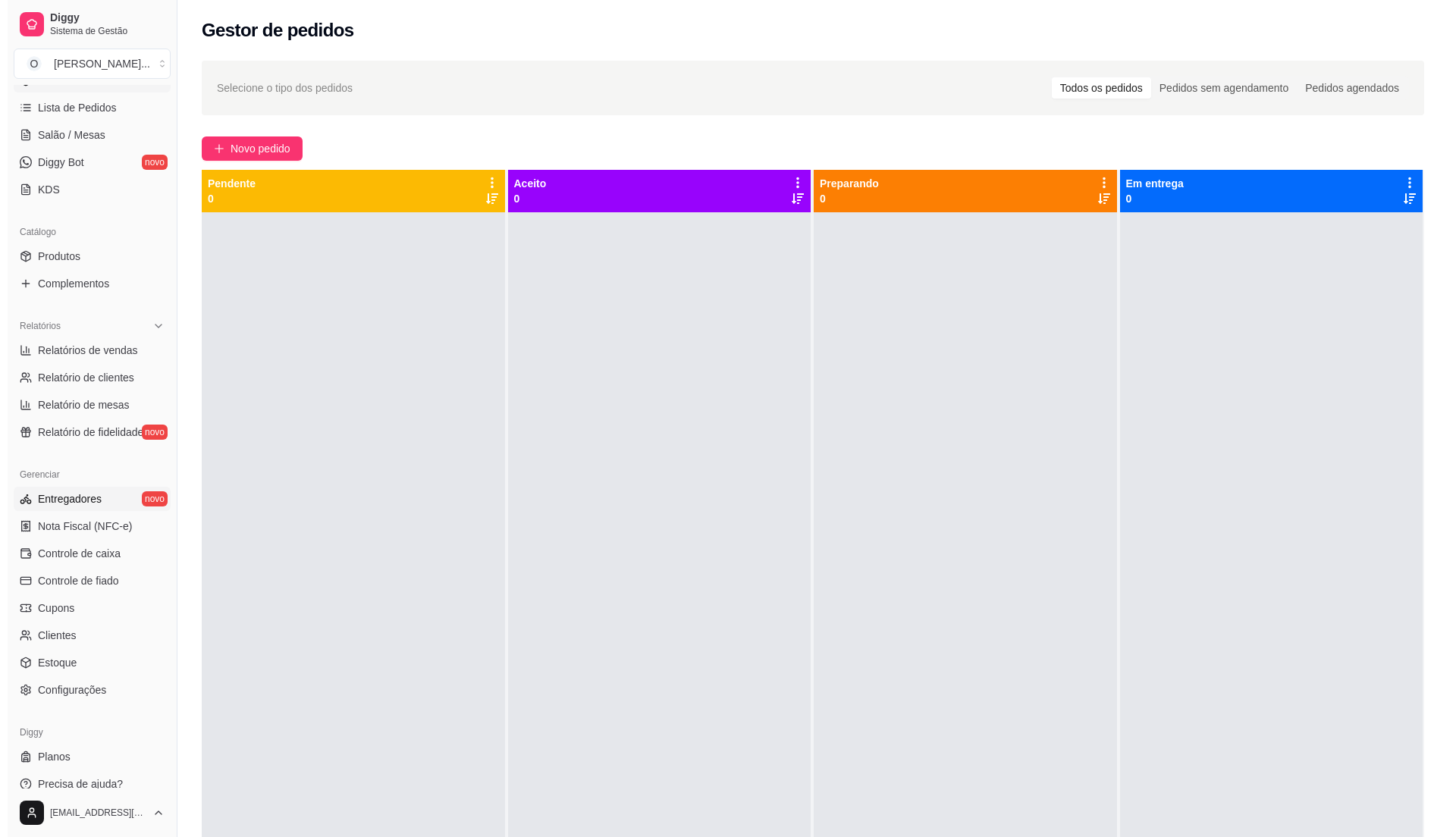
scroll to position [255, 0]
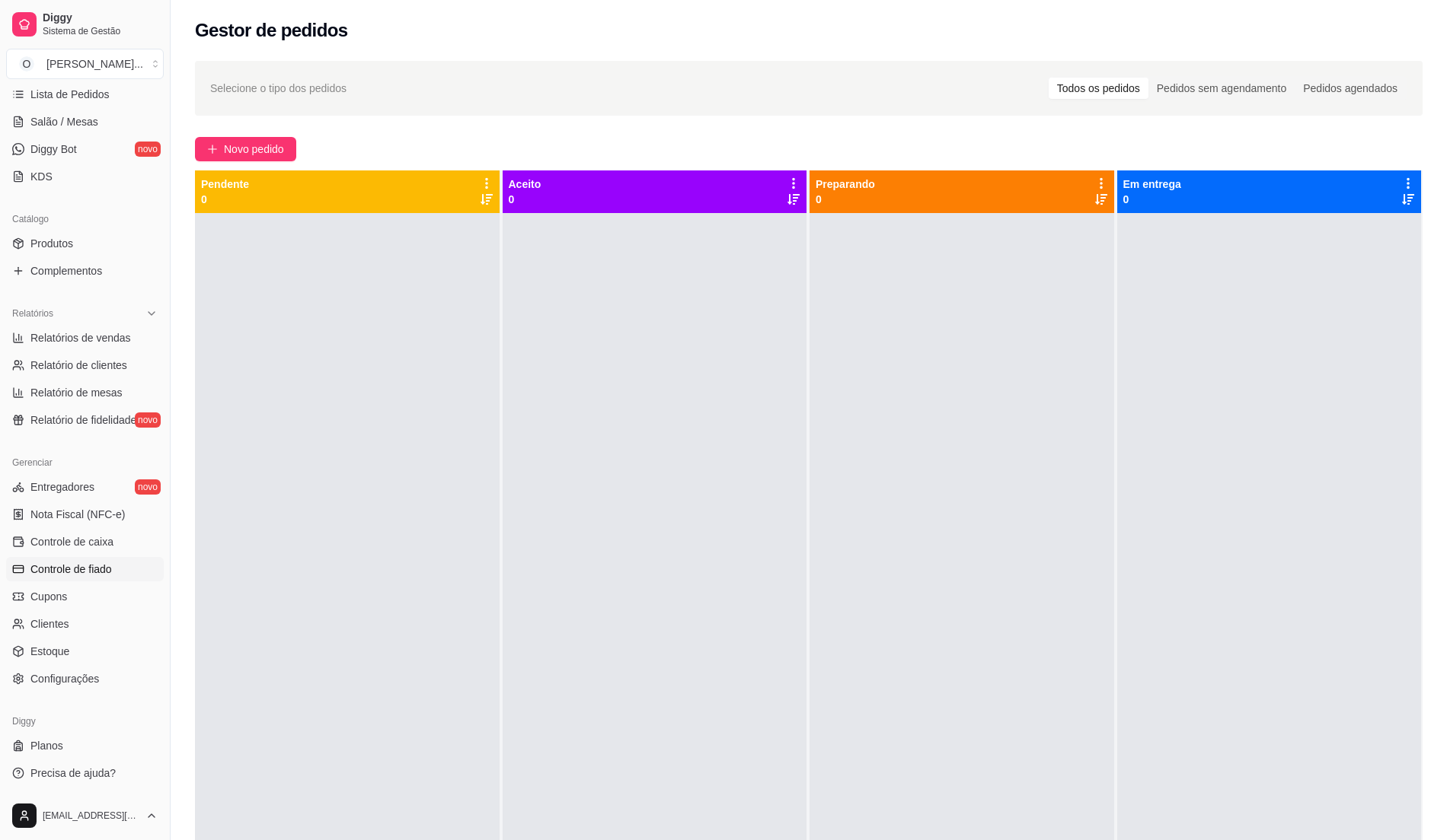
click at [98, 580] on link "Controle de fiado" at bounding box center [85, 569] width 157 height 25
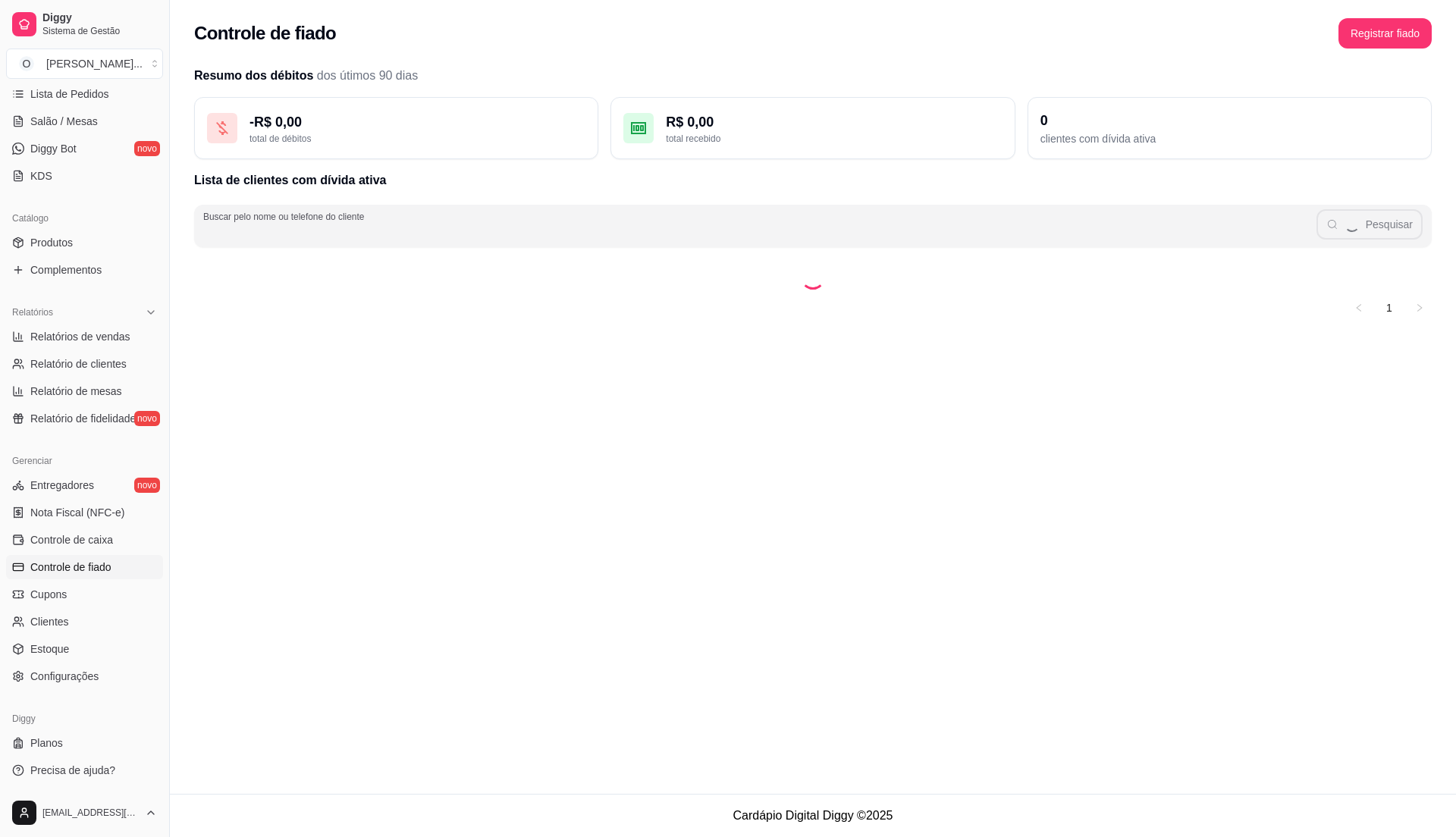
click at [401, 240] on input "Buscar pelo nome ou telefone do cliente" at bounding box center [760, 231] width 1113 height 15
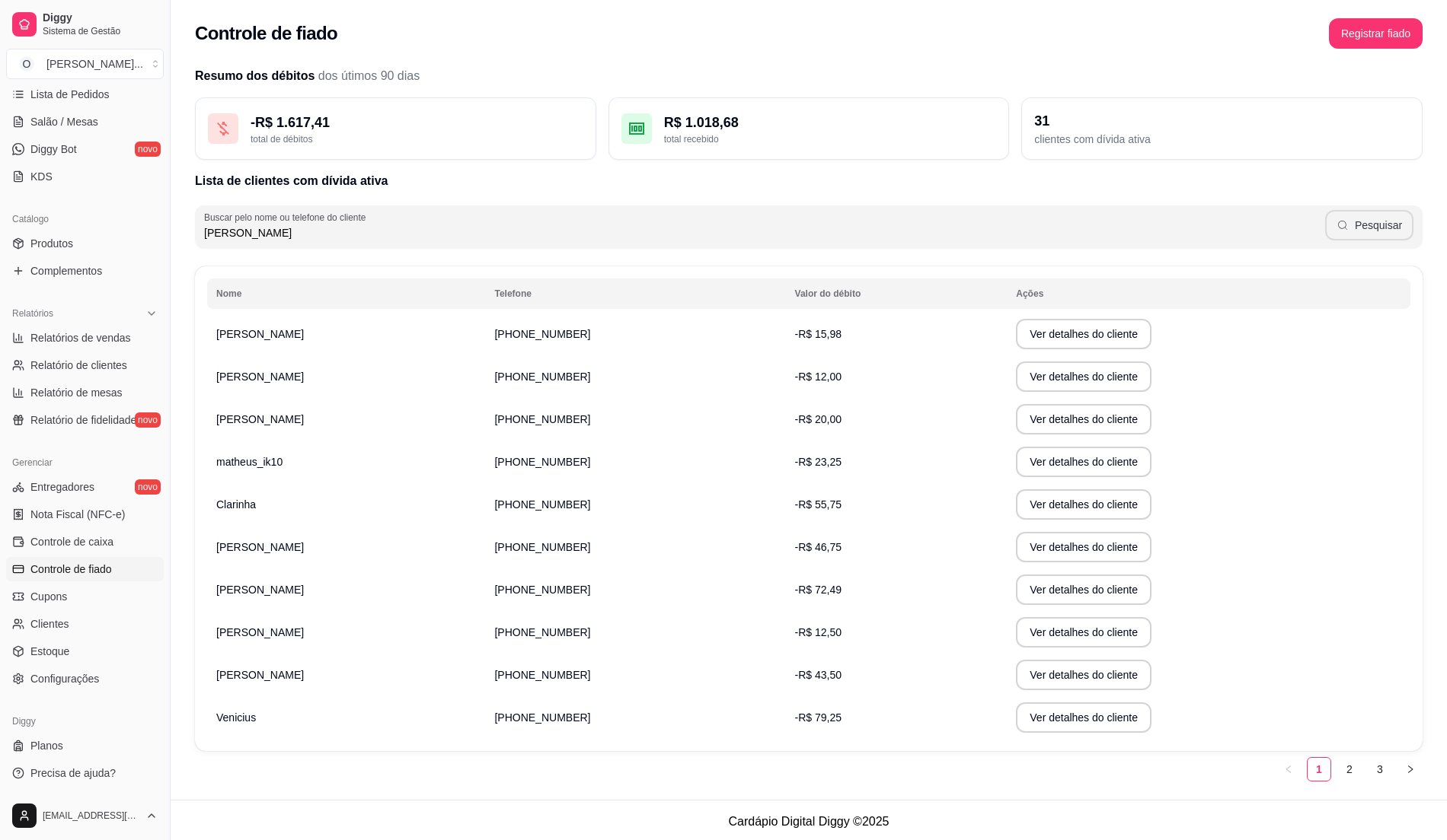
type input "[PERSON_NAME]"
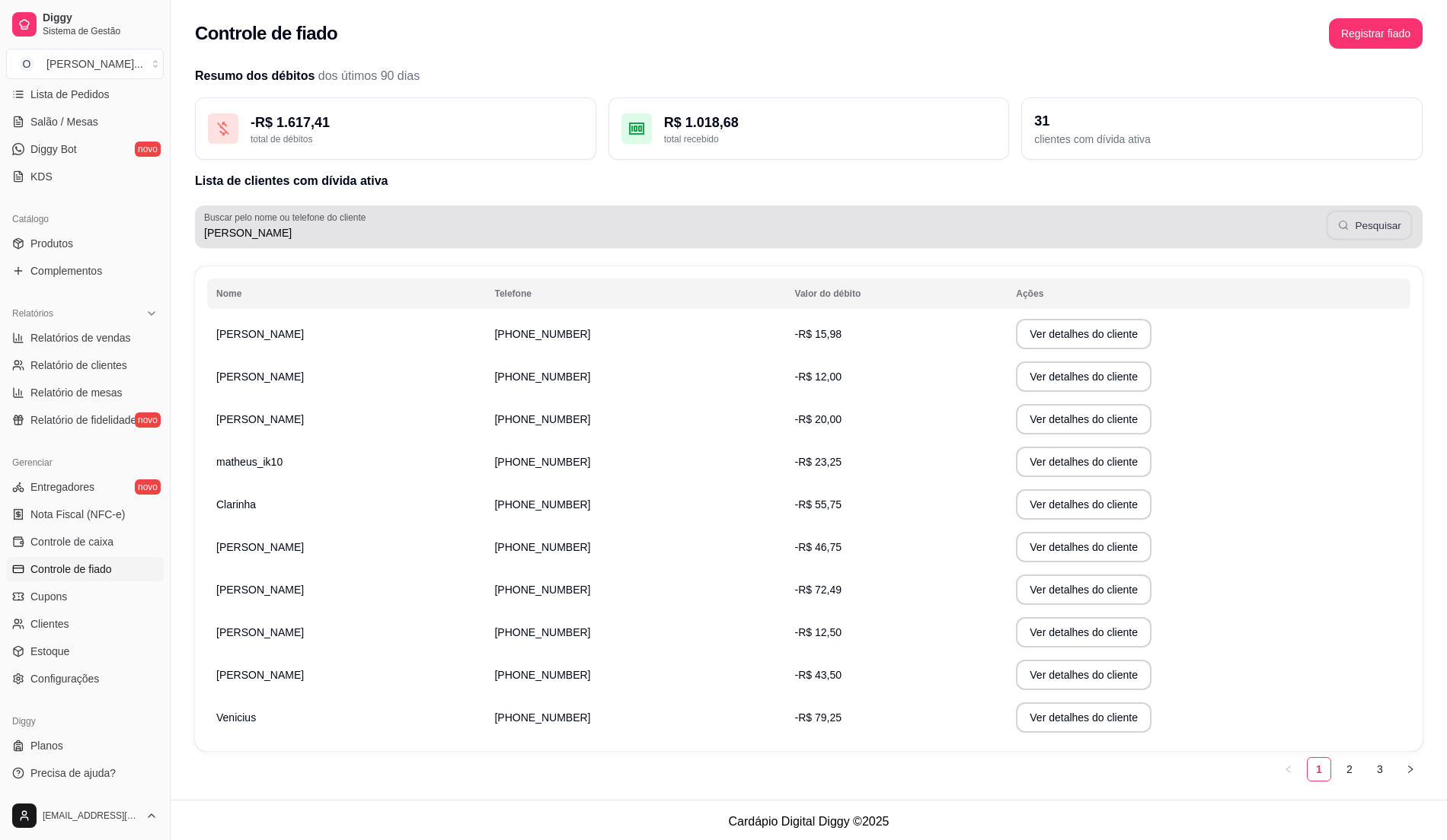
click at [1356, 222] on button "Pesquisar" at bounding box center [1368, 226] width 86 height 29
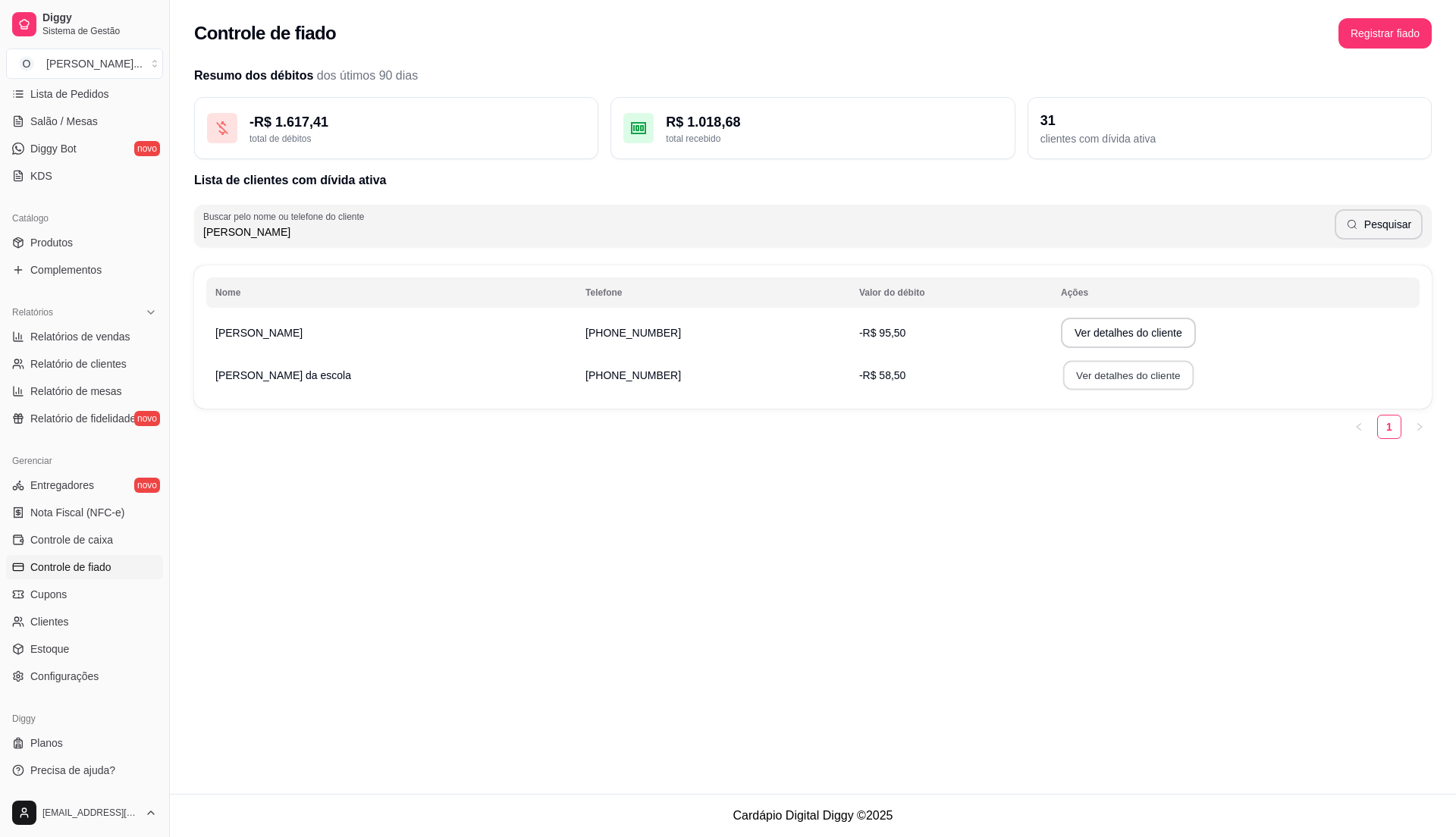
click at [1063, 371] on button "Ver detalhes do cliente" at bounding box center [1128, 376] width 130 height 29
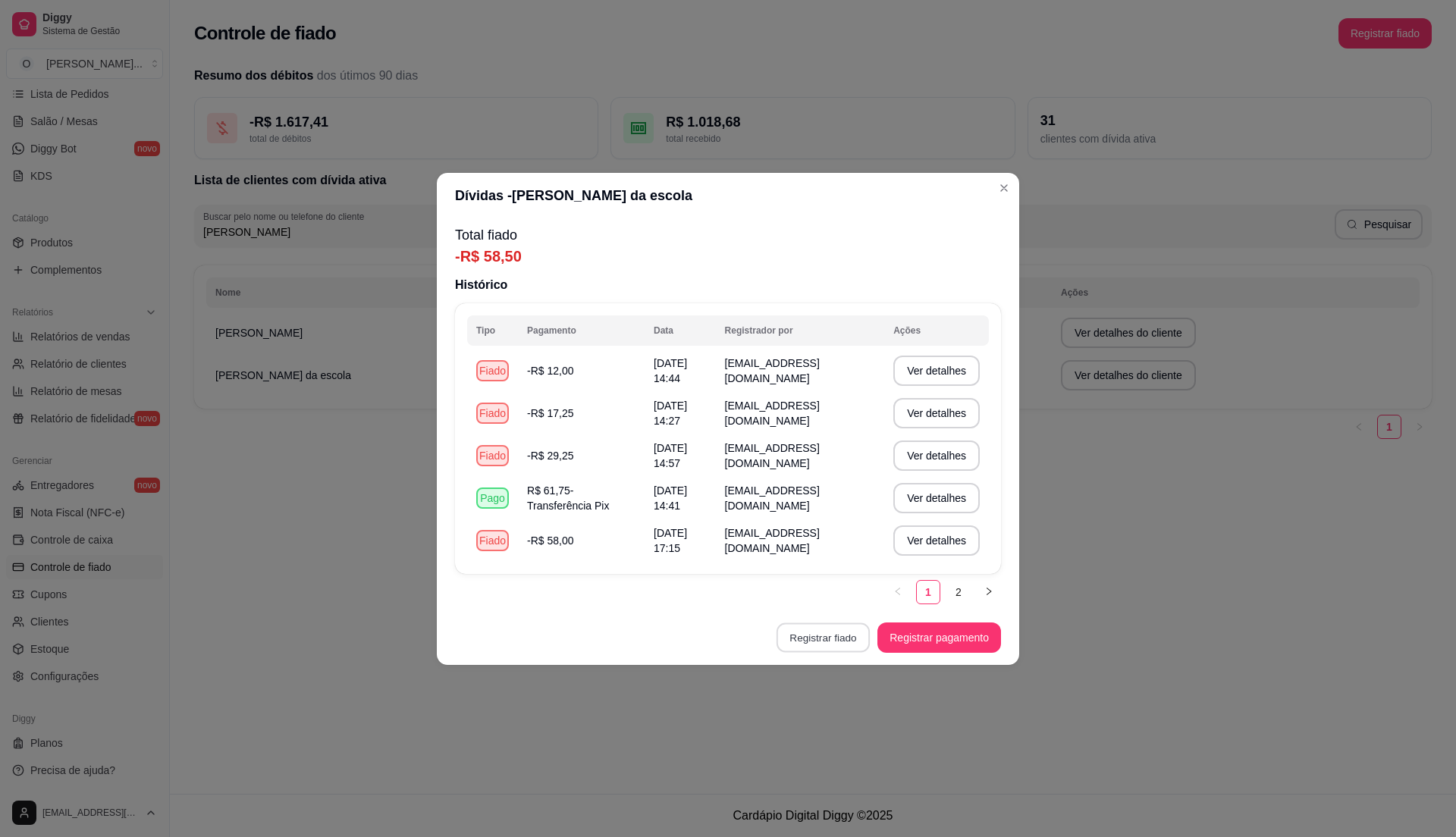
click at [835, 638] on button "Registrar fiado" at bounding box center [822, 637] width 93 height 29
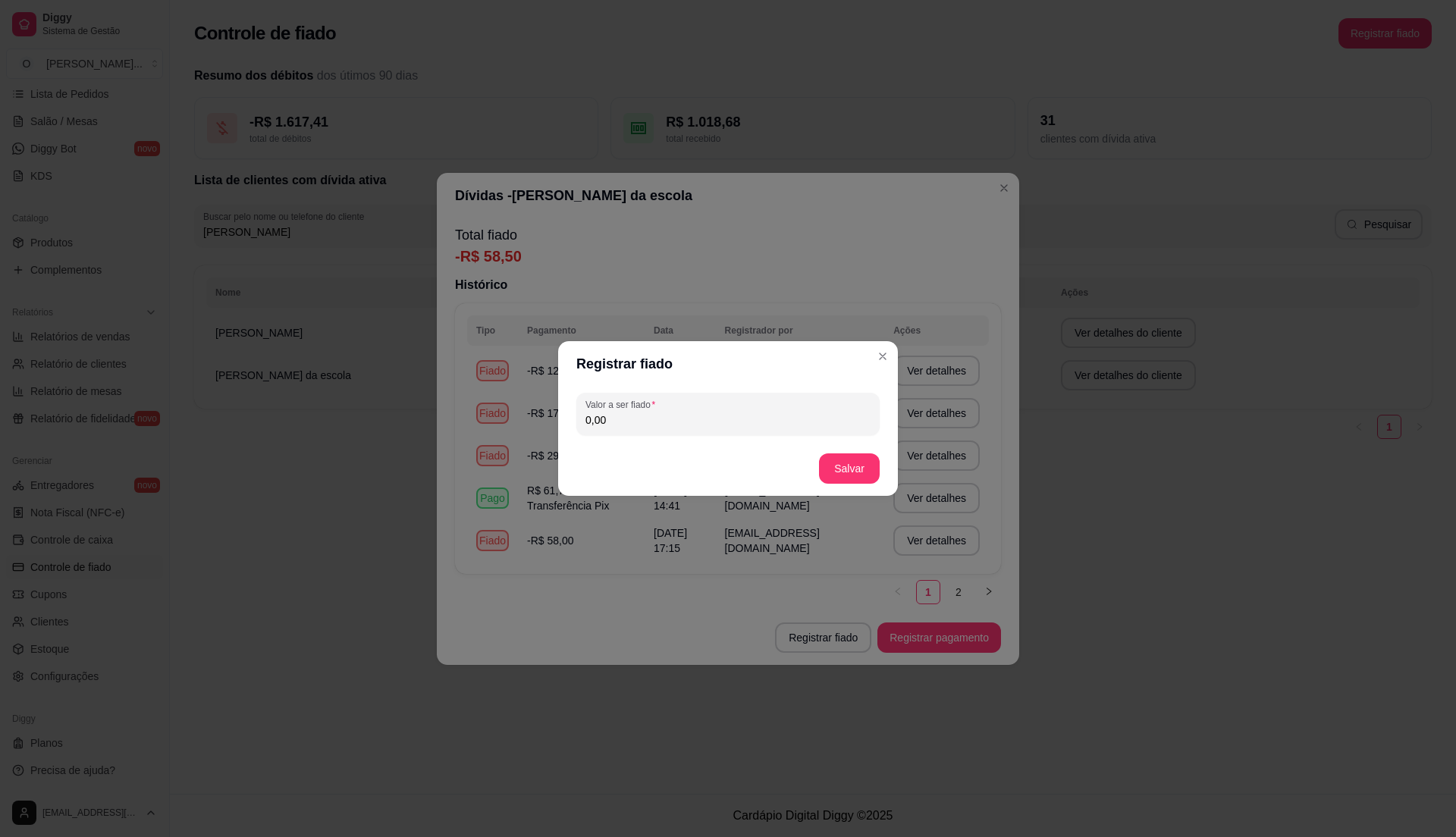
click at [650, 414] on input "0,00" at bounding box center [728, 419] width 285 height 15
type input "20,50"
click at [848, 471] on button "Salvar" at bounding box center [849, 469] width 59 height 29
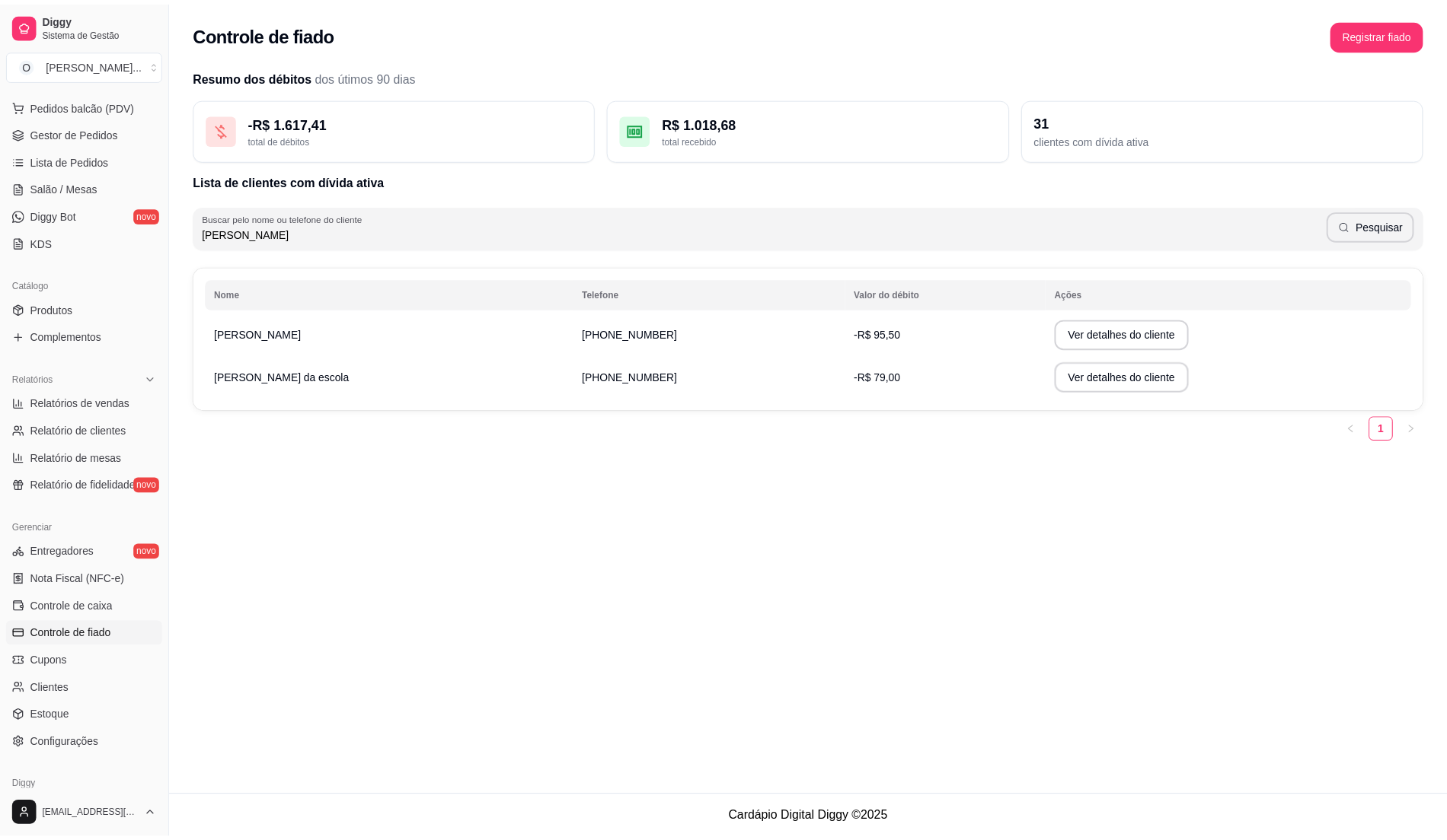
scroll to position [153, 0]
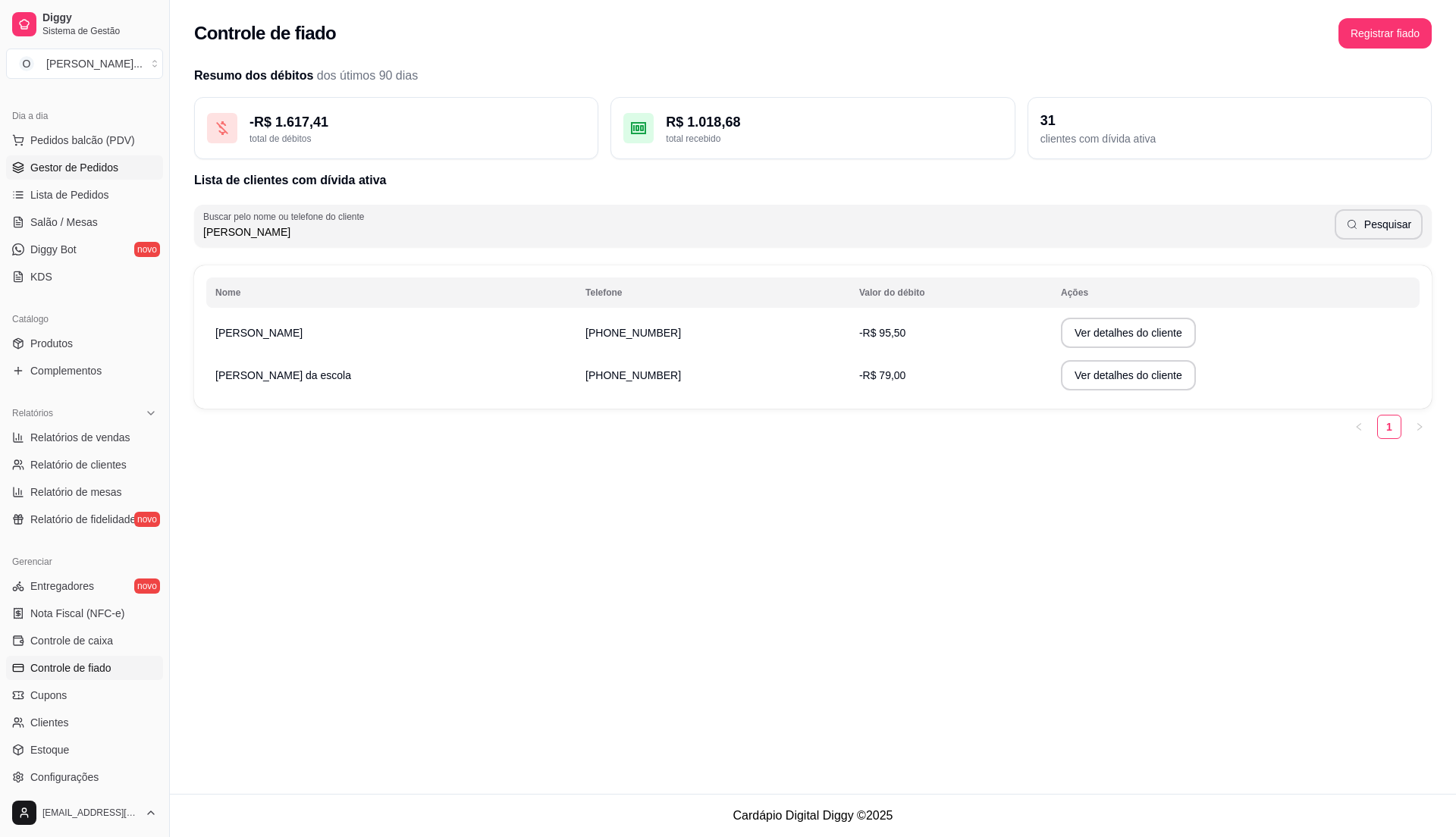
click at [106, 162] on span "Gestor de Pedidos" at bounding box center [74, 166] width 88 height 15
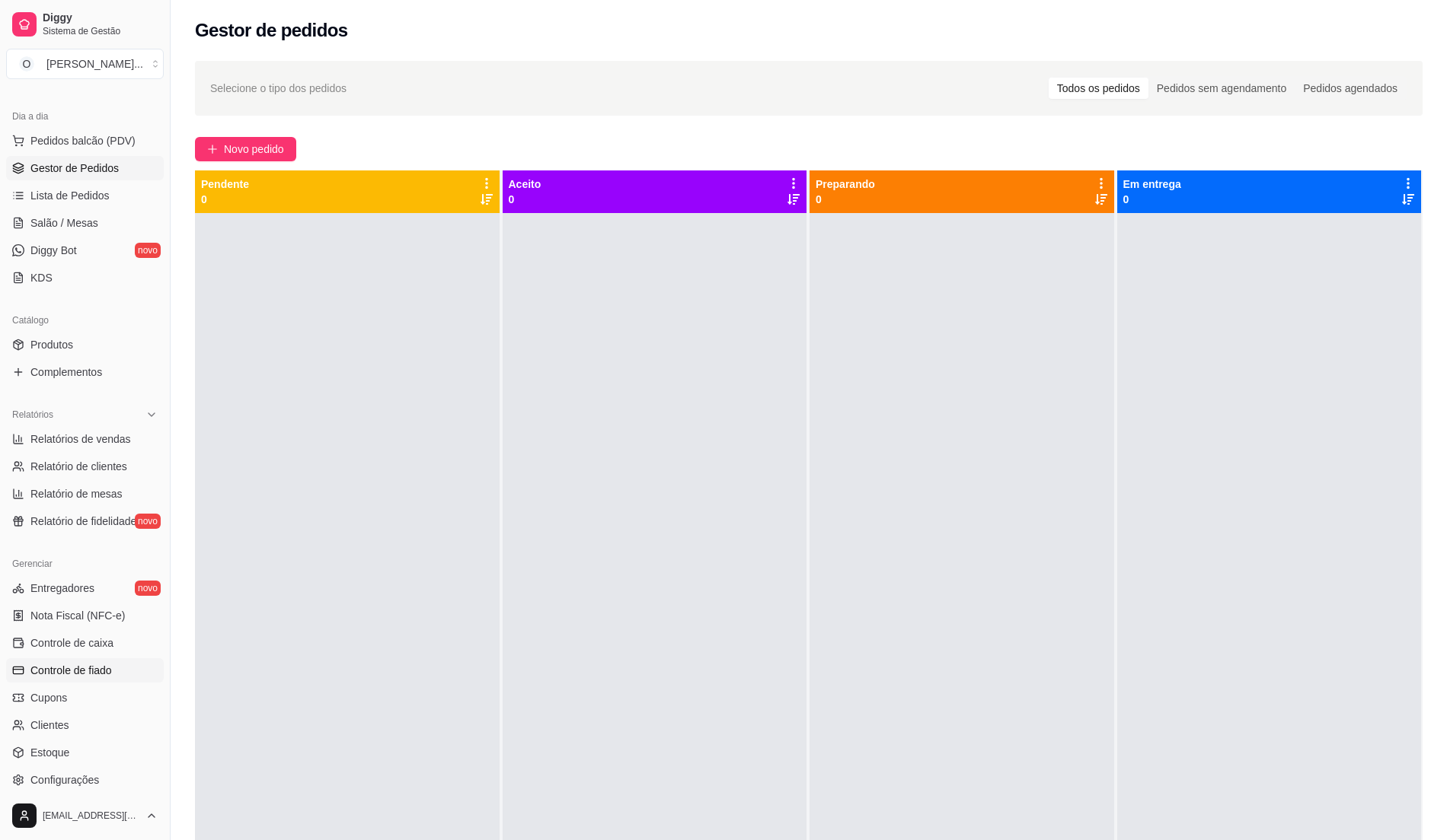
click at [70, 674] on span "Controle de fiado" at bounding box center [71, 670] width 82 height 15
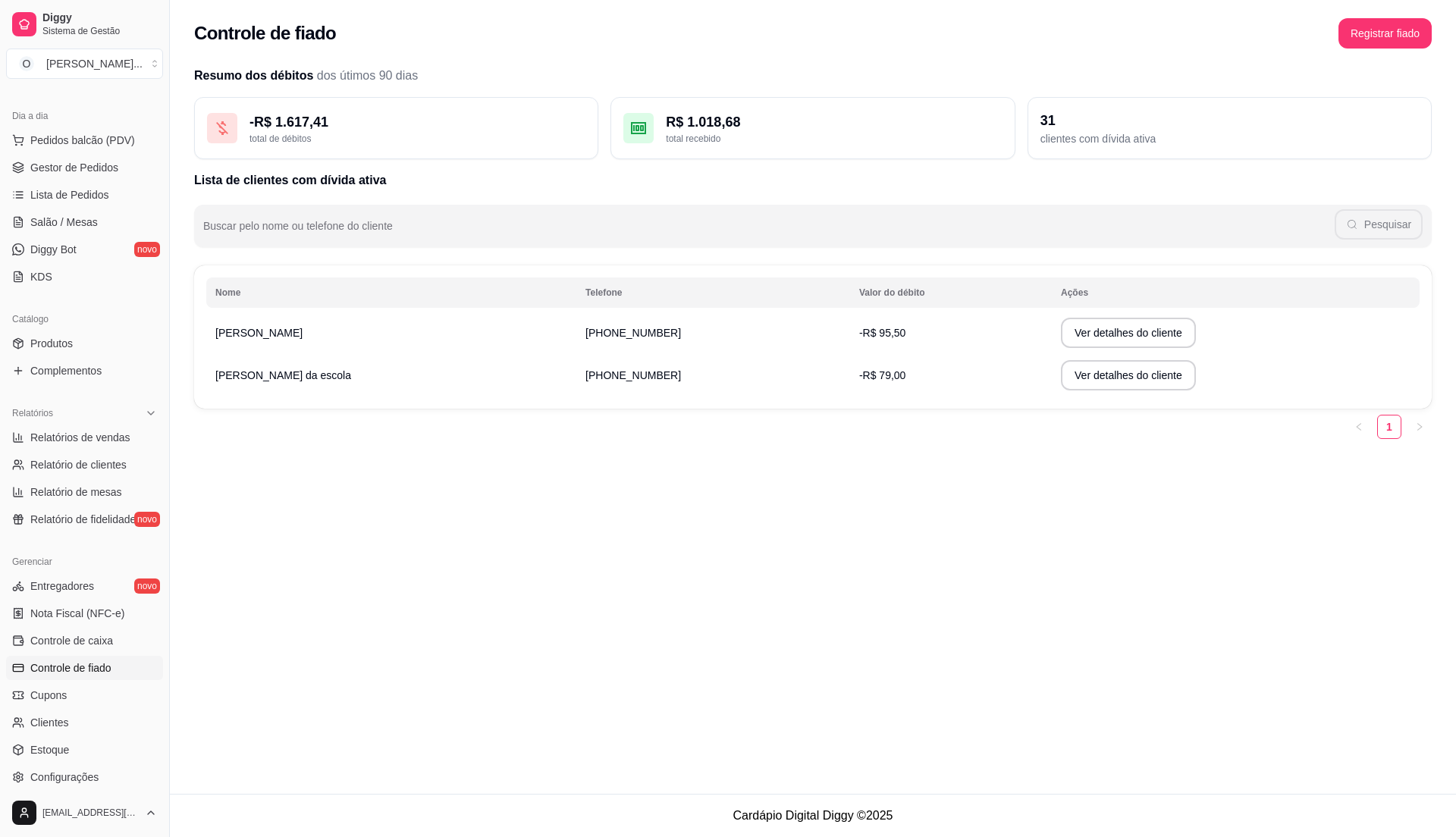
click at [850, 337] on td "-R$ 95,50" at bounding box center [951, 332] width 202 height 42
click at [1060, 332] on button "Ver detalhes do cliente" at bounding box center [1128, 333] width 135 height 30
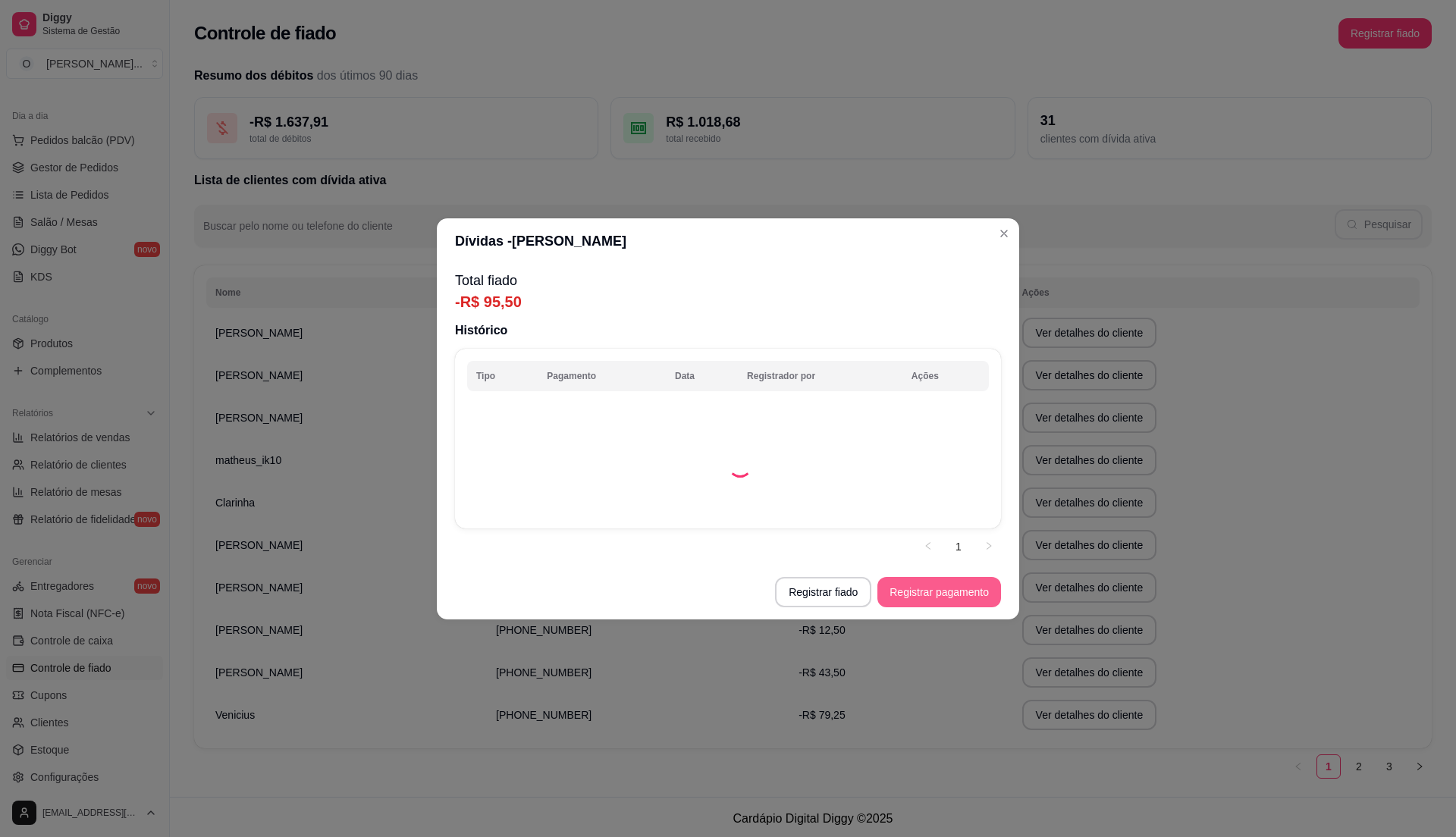
click at [911, 595] on button "Registrar pagamento" at bounding box center [939, 591] width 123 height 30
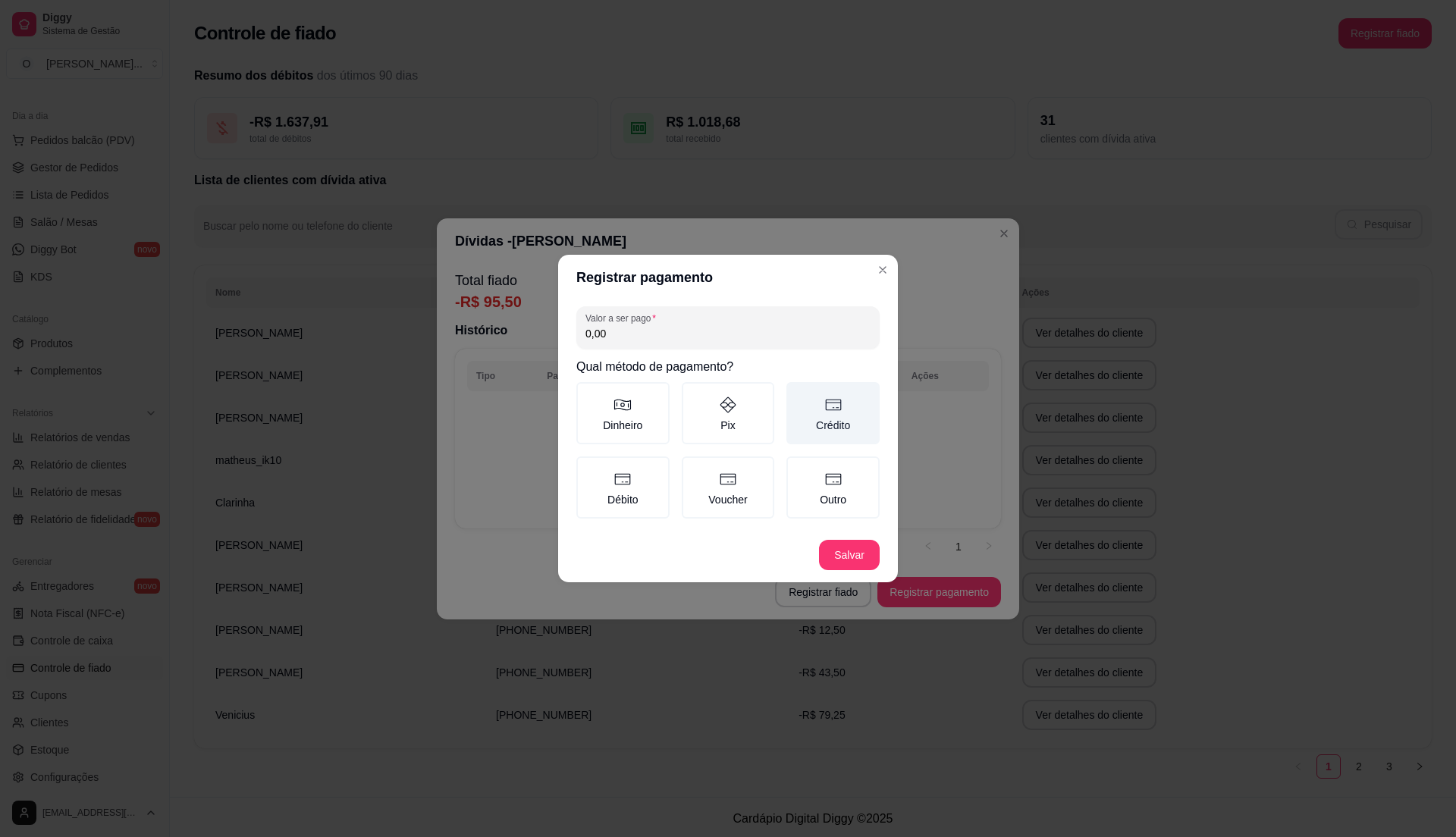
click at [831, 435] on label "Crédito" at bounding box center [832, 413] width 93 height 63
click at [798, 394] on button "Crédito" at bounding box center [791, 388] width 12 height 12
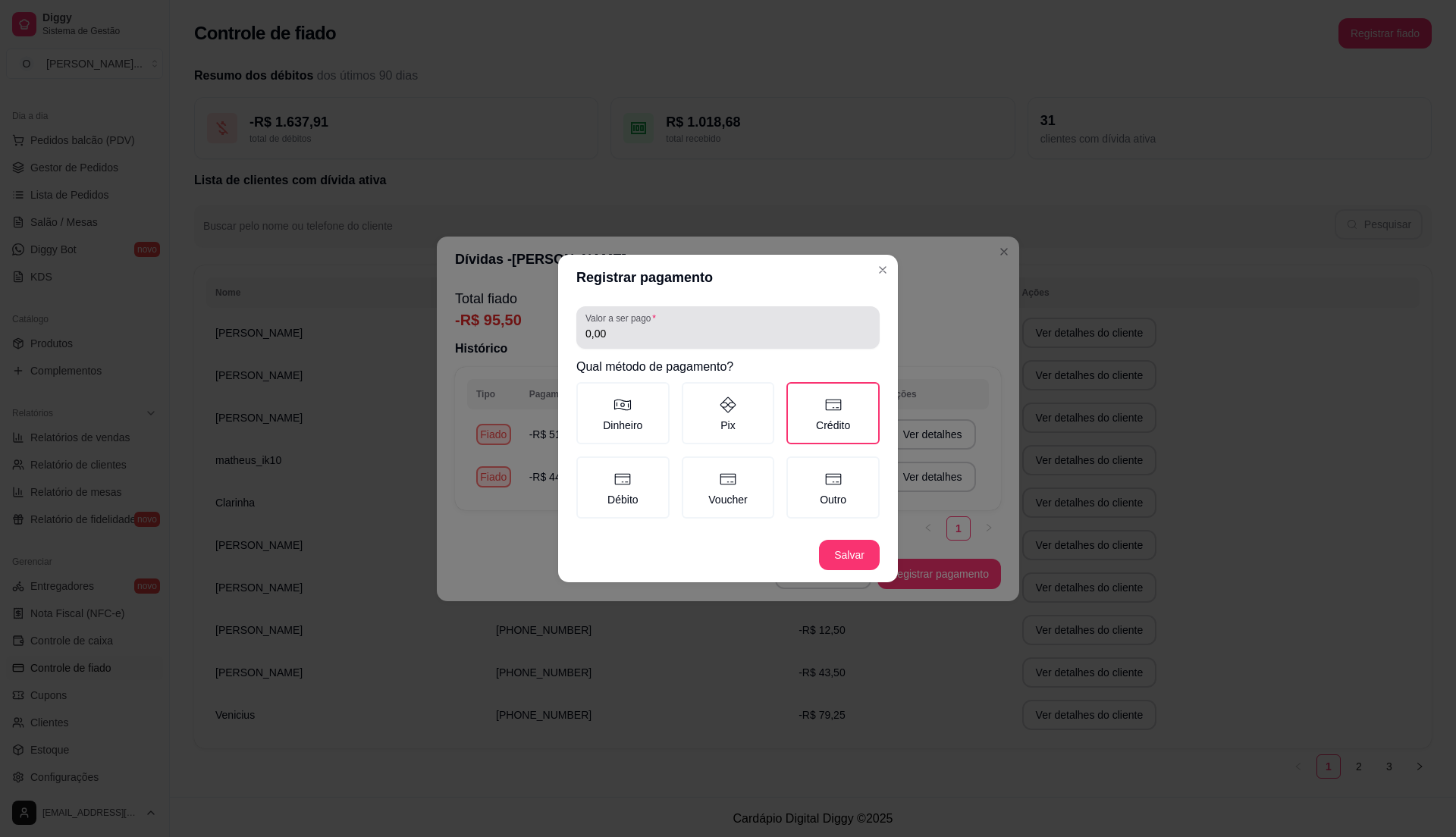
click at [669, 338] on input "0,00" at bounding box center [728, 333] width 285 height 15
type input "95,50"
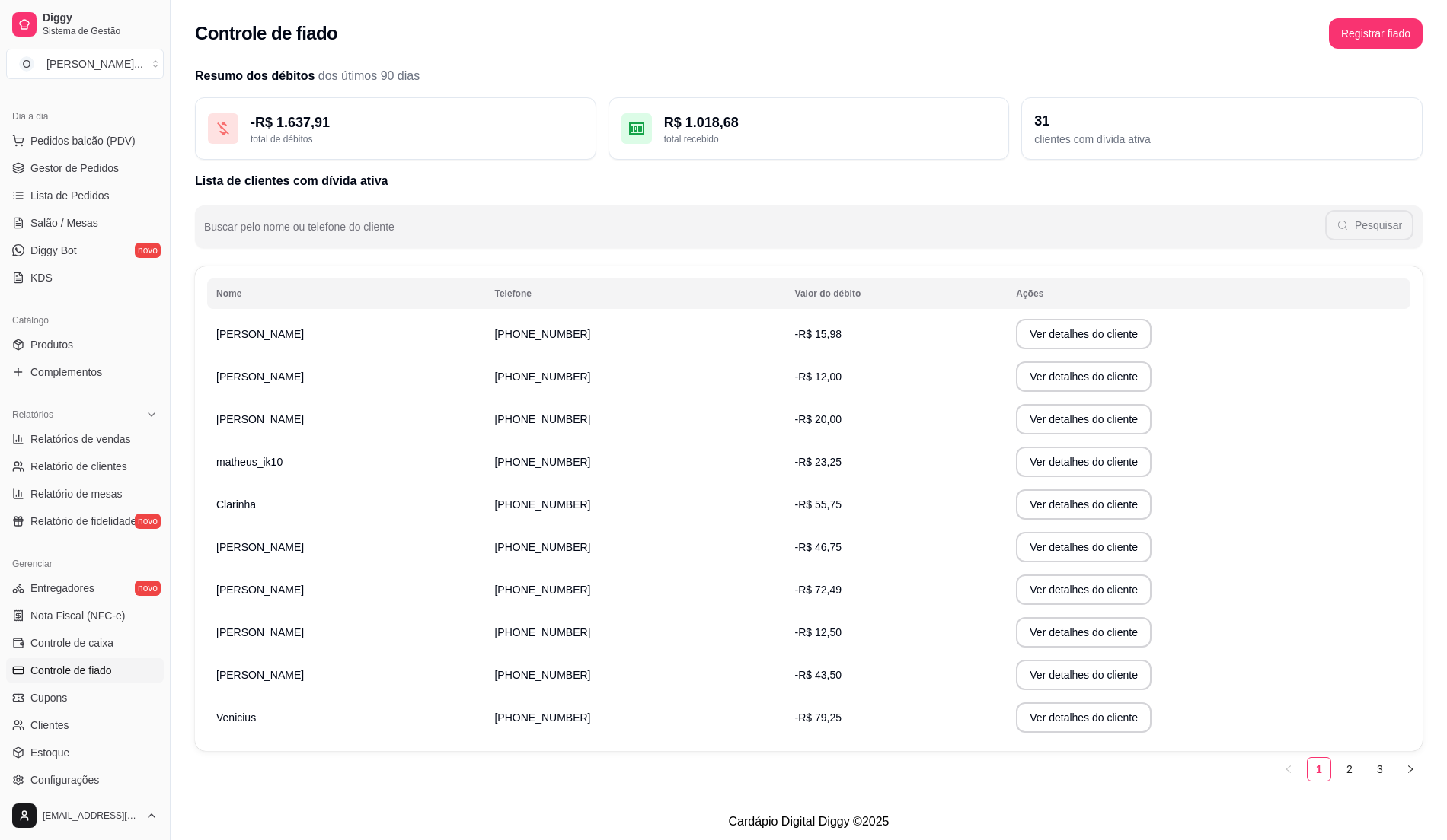
scroll to position [4, 0]
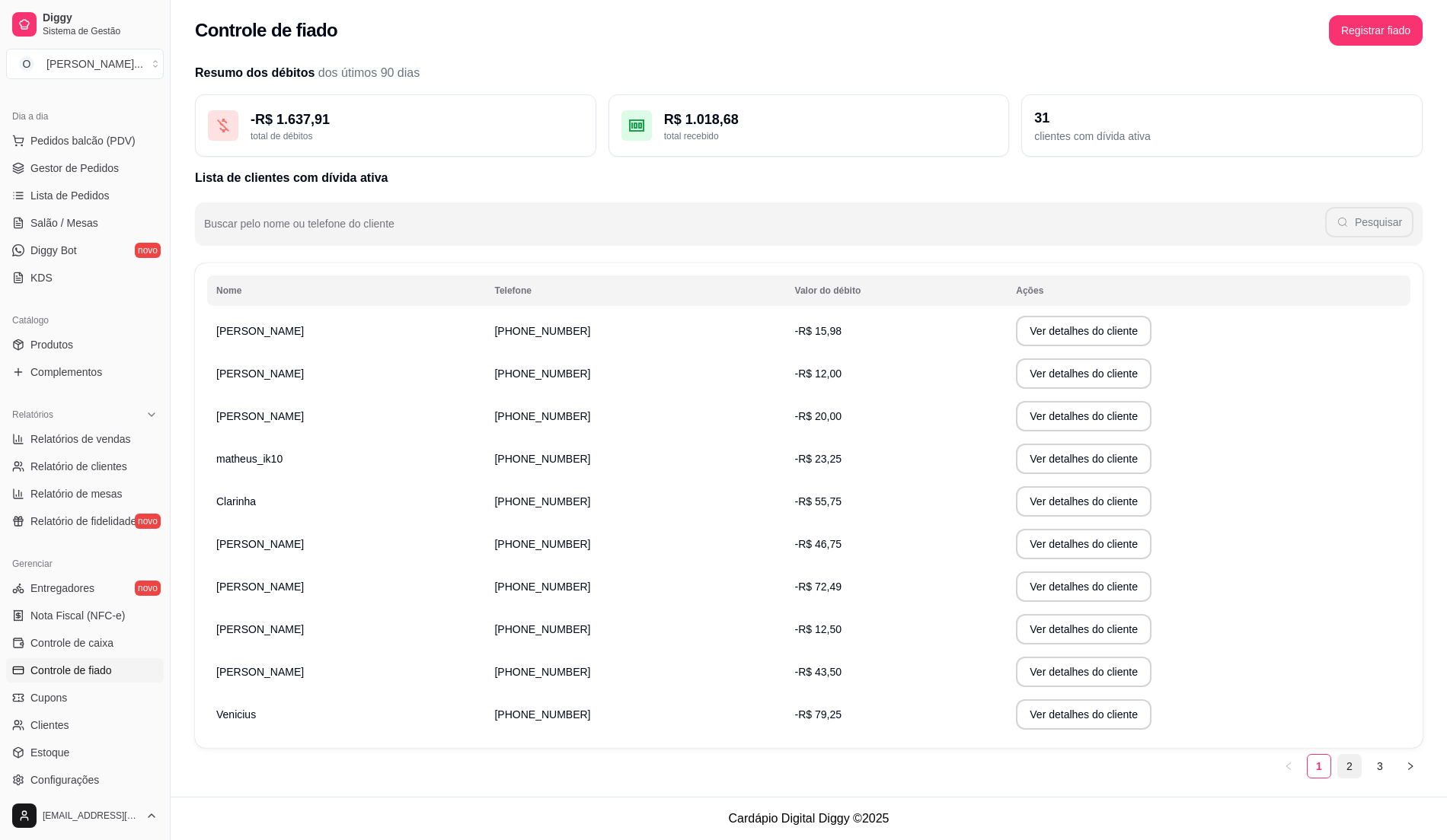
click at [1350, 773] on link "2" at bounding box center [1349, 765] width 23 height 23
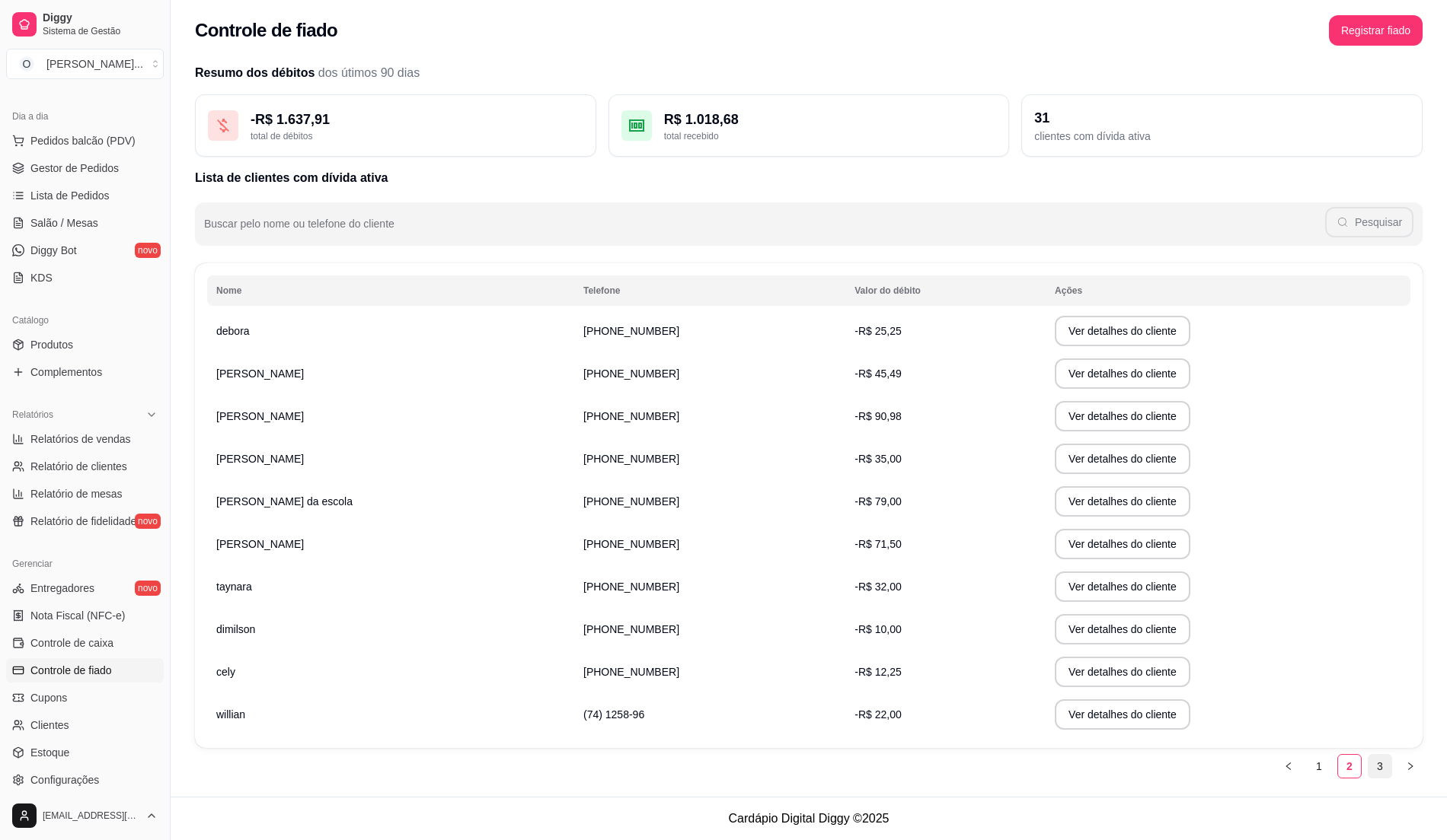
click at [1389, 765] on link "3" at bounding box center [1379, 765] width 23 height 23
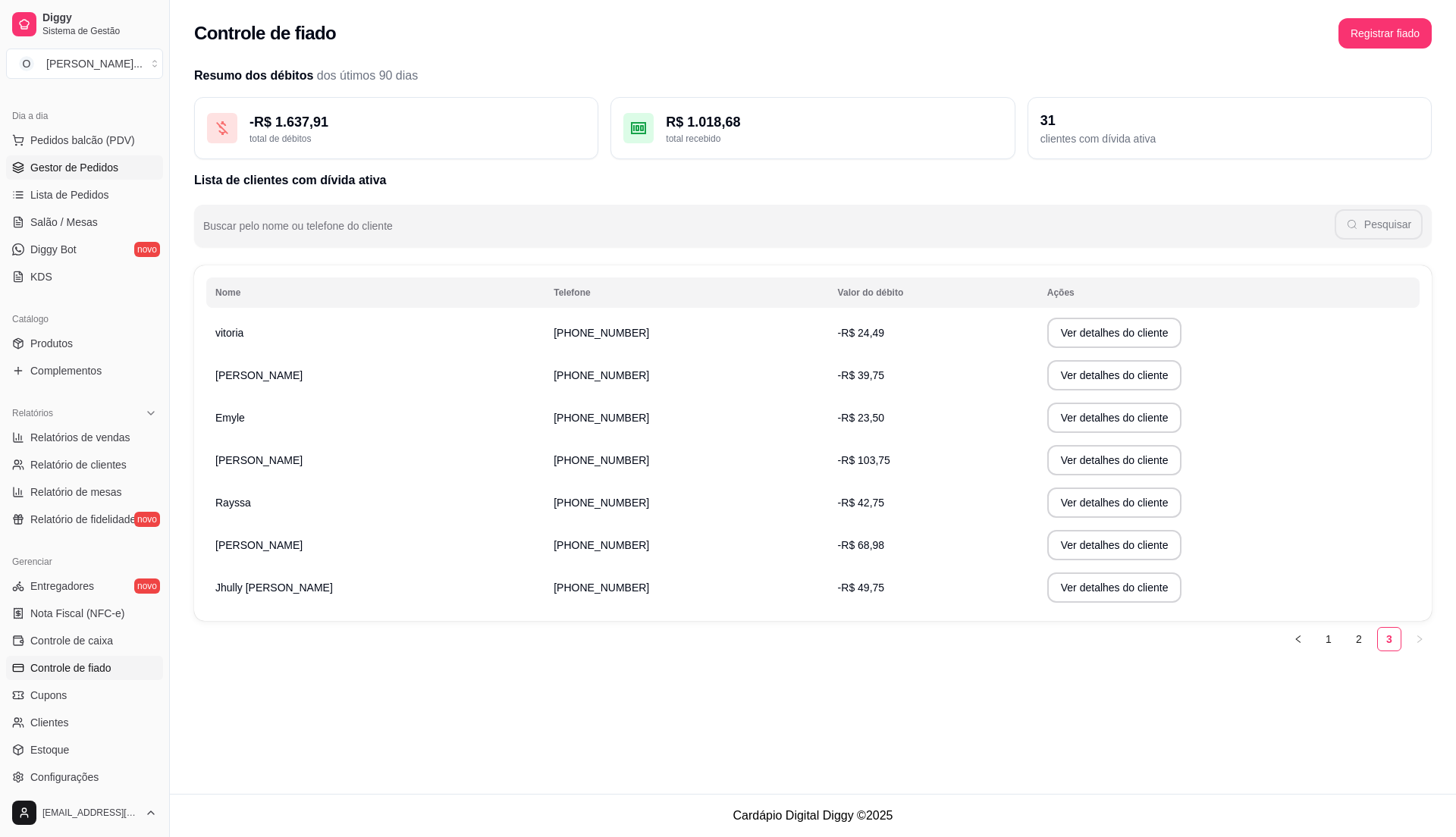
click at [96, 177] on link "Gestor de Pedidos" at bounding box center [84, 167] width 157 height 24
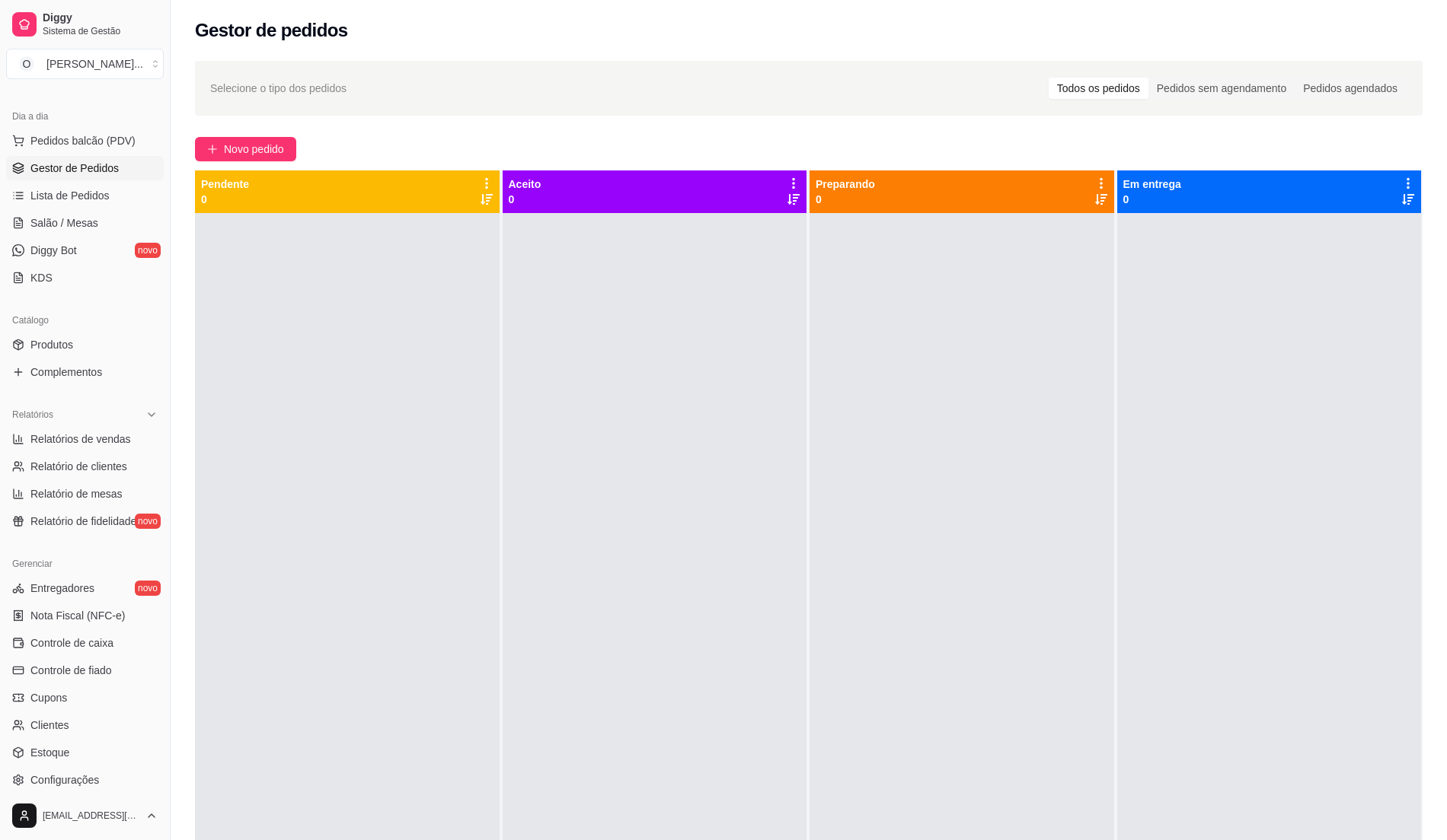
click at [96, 177] on link "Gestor de Pedidos" at bounding box center [85, 168] width 157 height 25
click at [52, 189] on span "Lista de Pedidos" at bounding box center [70, 195] width 80 height 15
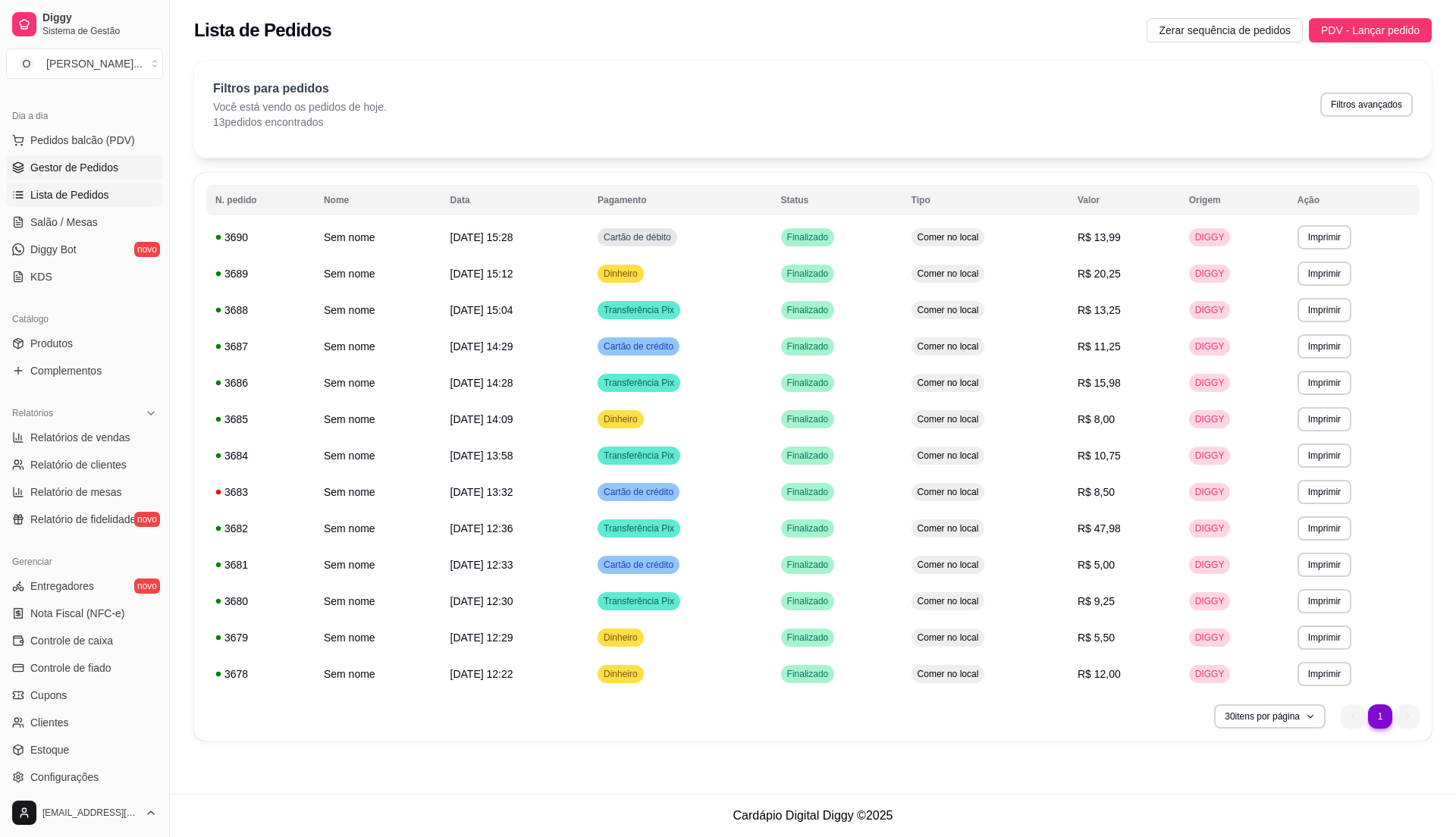
click at [71, 176] on link "Gestor de Pedidos" at bounding box center [84, 167] width 157 height 24
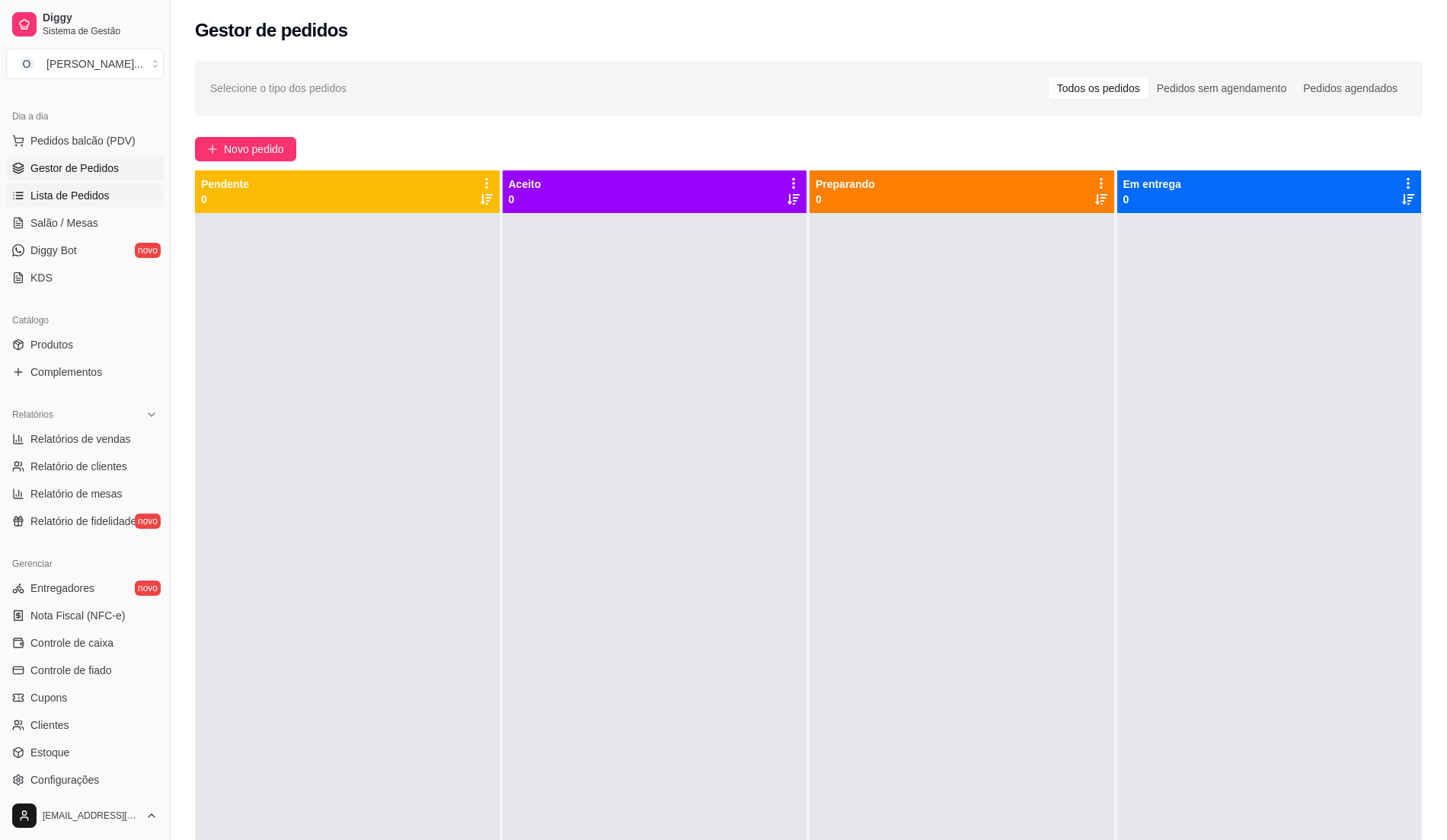
click at [84, 200] on span "Lista de Pedidos" at bounding box center [70, 195] width 80 height 15
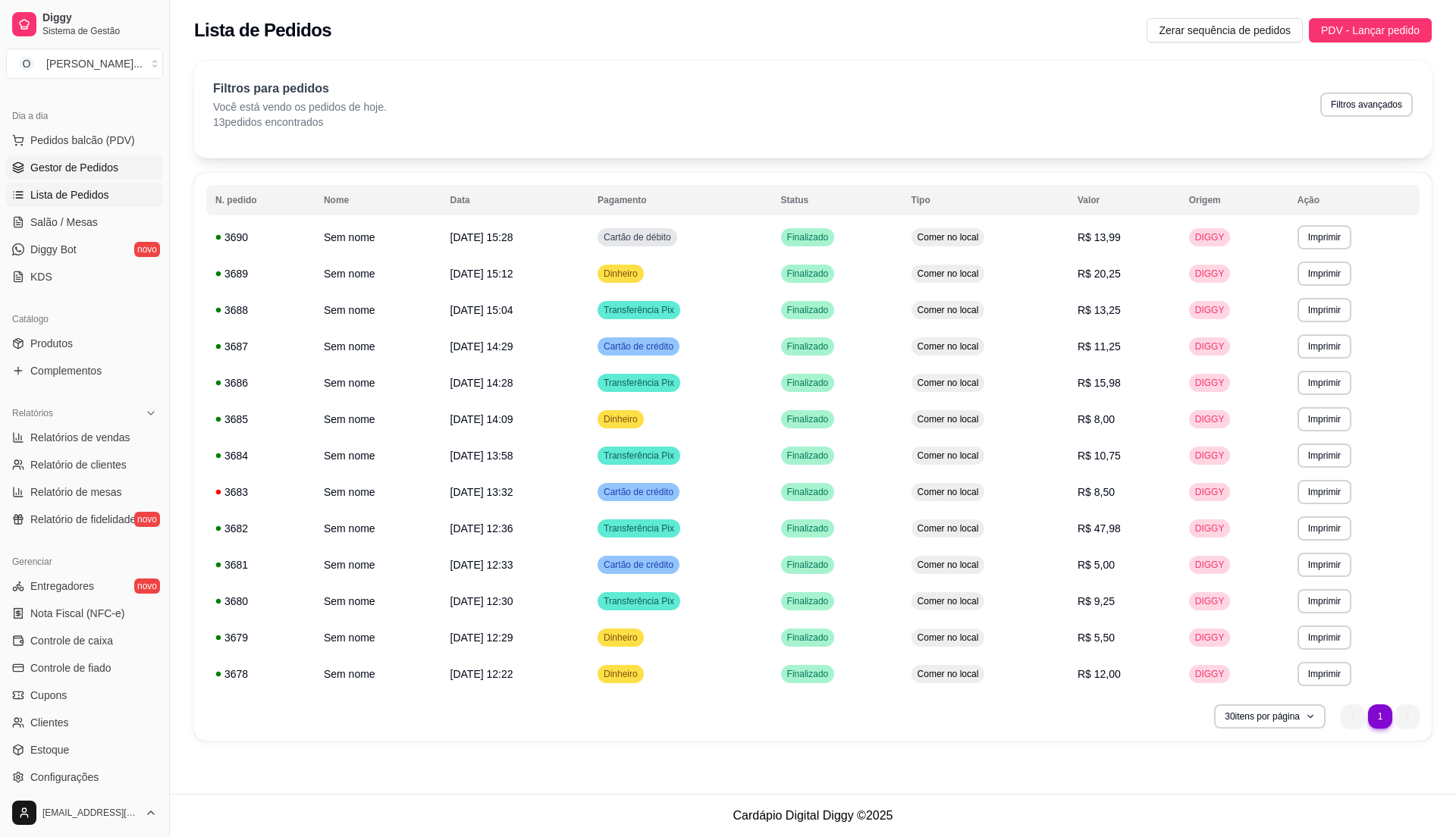
click at [82, 164] on span "Gestor de Pedidos" at bounding box center [74, 166] width 88 height 15
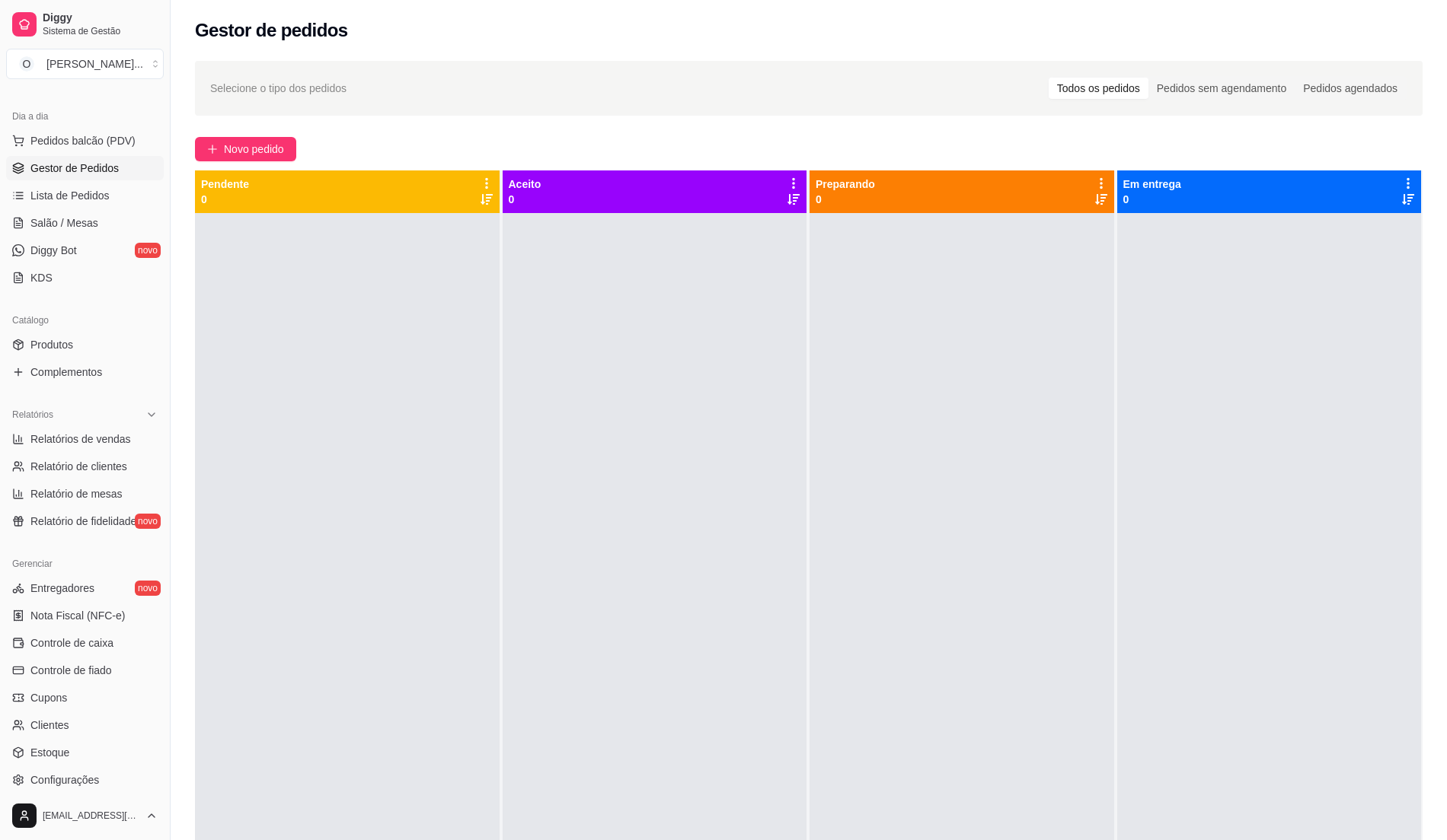
click at [743, 363] on div at bounding box center [655, 633] width 305 height 840
click at [97, 199] on span "Lista de Pedidos" at bounding box center [70, 195] width 80 height 15
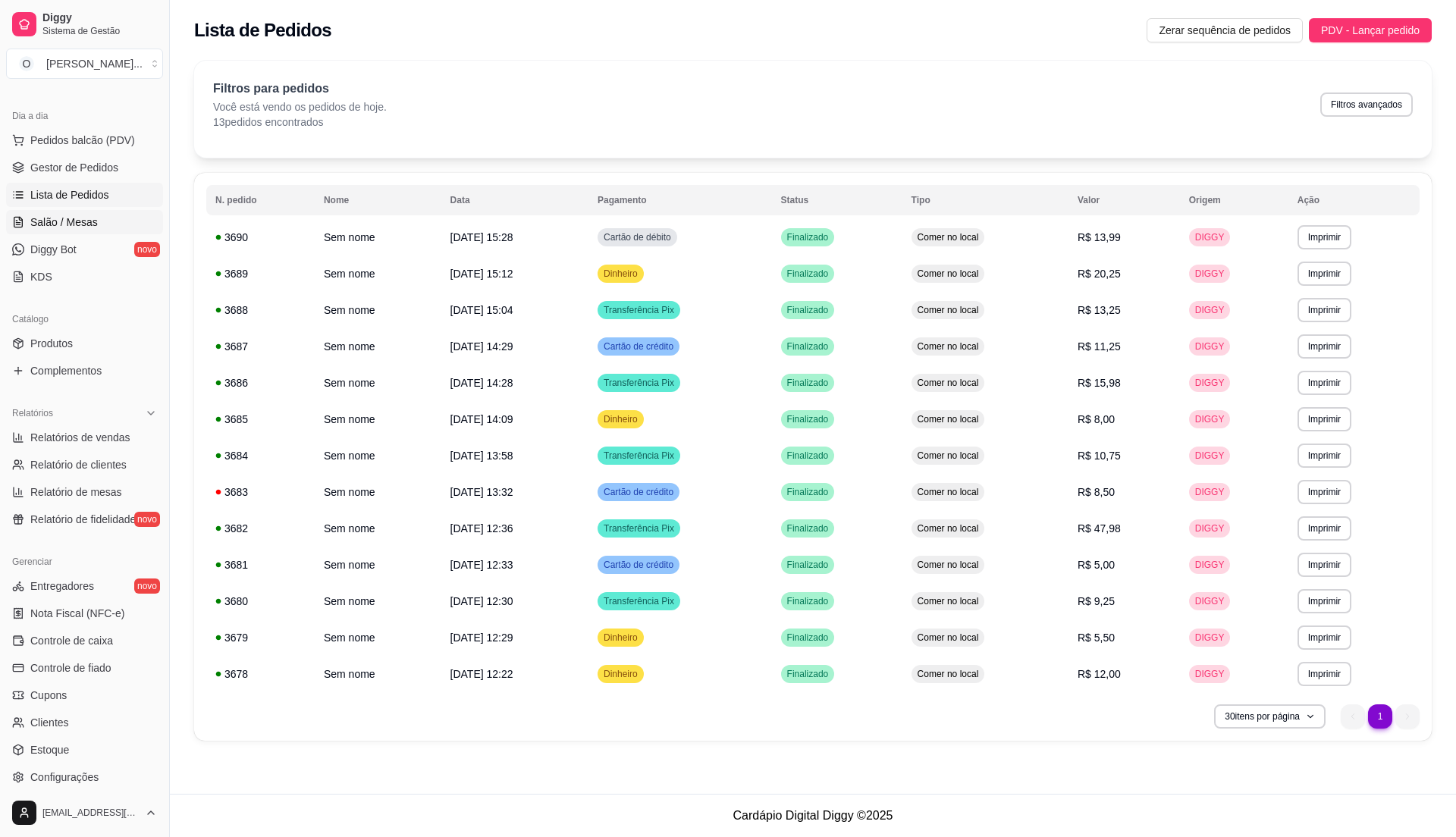
drag, startPoint x: 99, startPoint y: 193, endPoint x: 104, endPoint y: 234, distance: 41.3
click at [99, 194] on span "Lista de Pedidos" at bounding box center [70, 194] width 79 height 15
click at [104, 461] on span "Relatório de clientes" at bounding box center [78, 464] width 96 height 15
select select "30"
select select "HIGHEST_TOTAL_SPENT_WITH_ORDERS"
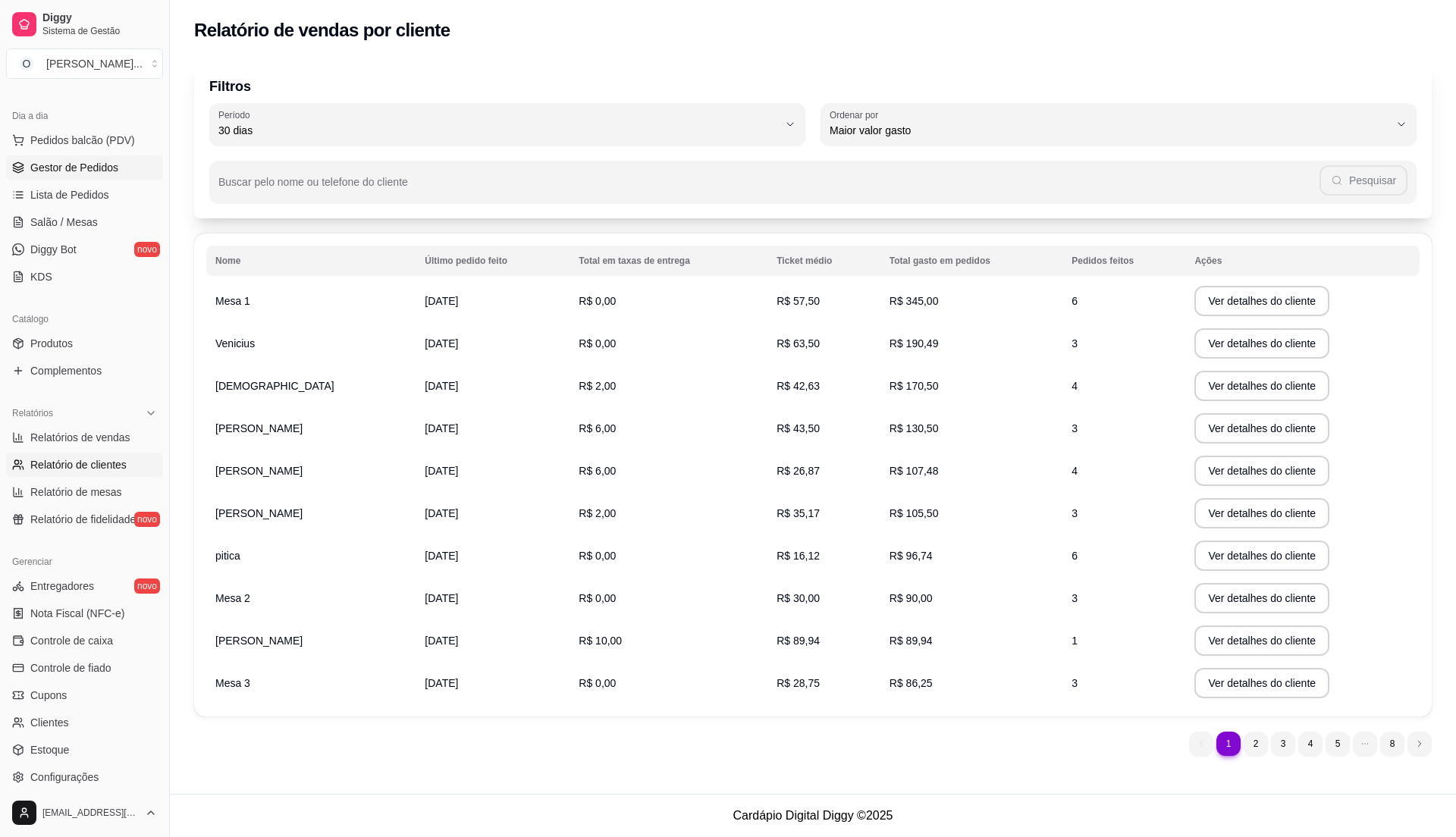
click at [99, 173] on span "Gestor de Pedidos" at bounding box center [74, 166] width 88 height 15
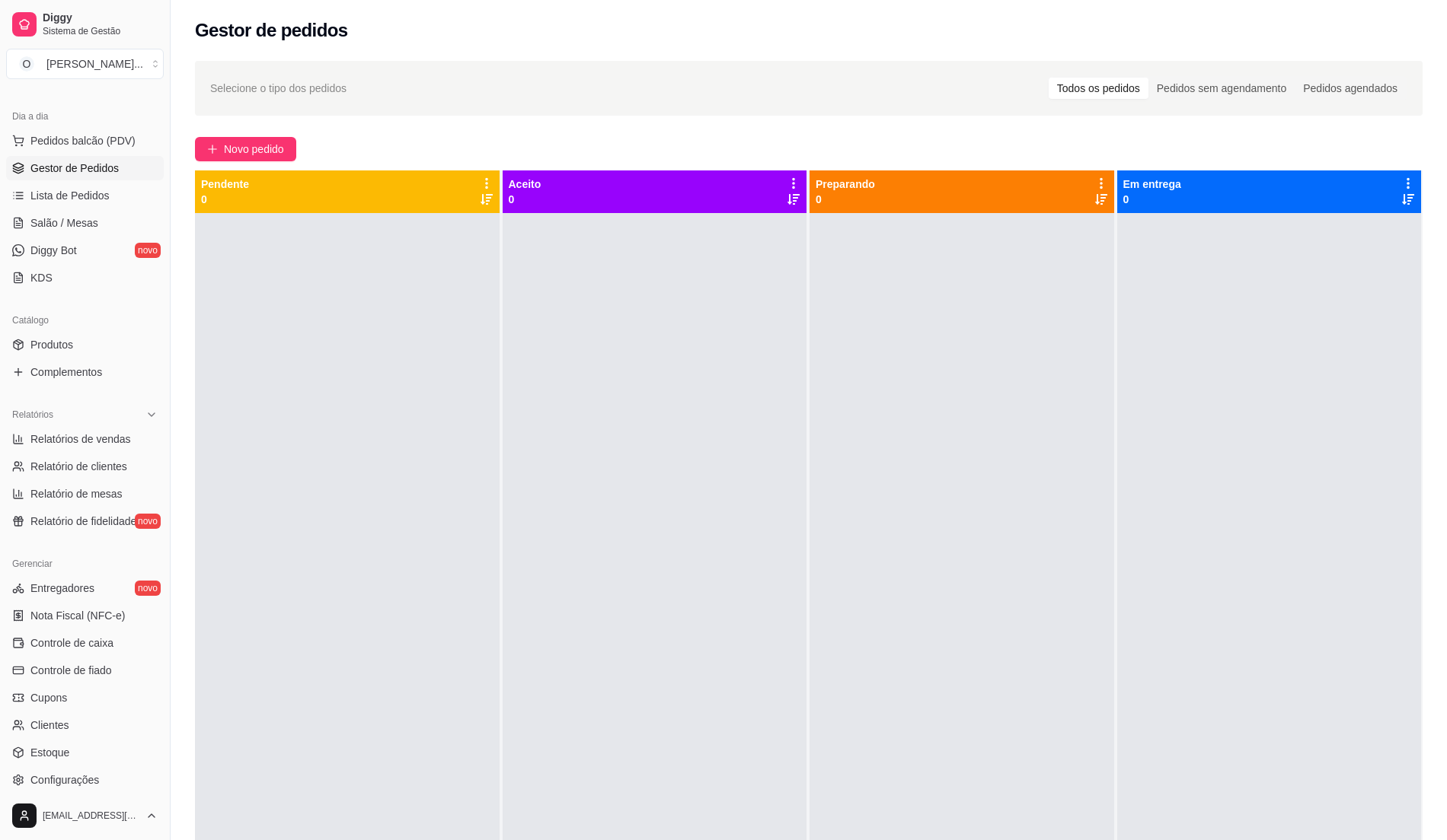
click at [99, 174] on span "Gestor de Pedidos" at bounding box center [75, 167] width 88 height 15
click at [102, 177] on link "Gestor de Pedidos" at bounding box center [85, 168] width 157 height 25
click at [103, 186] on link "Lista de Pedidos" at bounding box center [85, 196] width 157 height 25
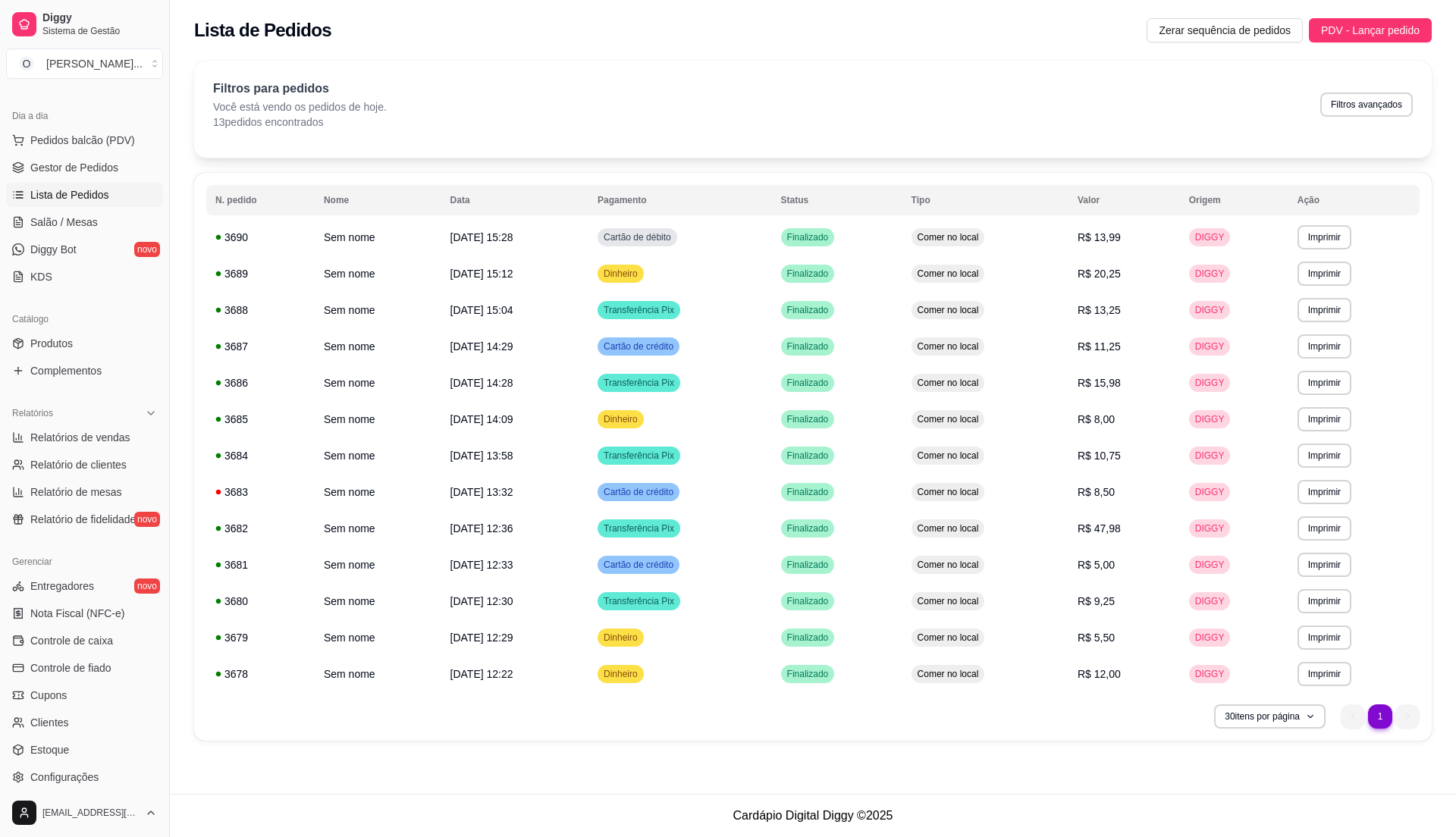
click at [95, 189] on span "Lista de Pedidos" at bounding box center [70, 194] width 79 height 15
click at [86, 171] on span "Gestor de Pedidos" at bounding box center [74, 166] width 88 height 15
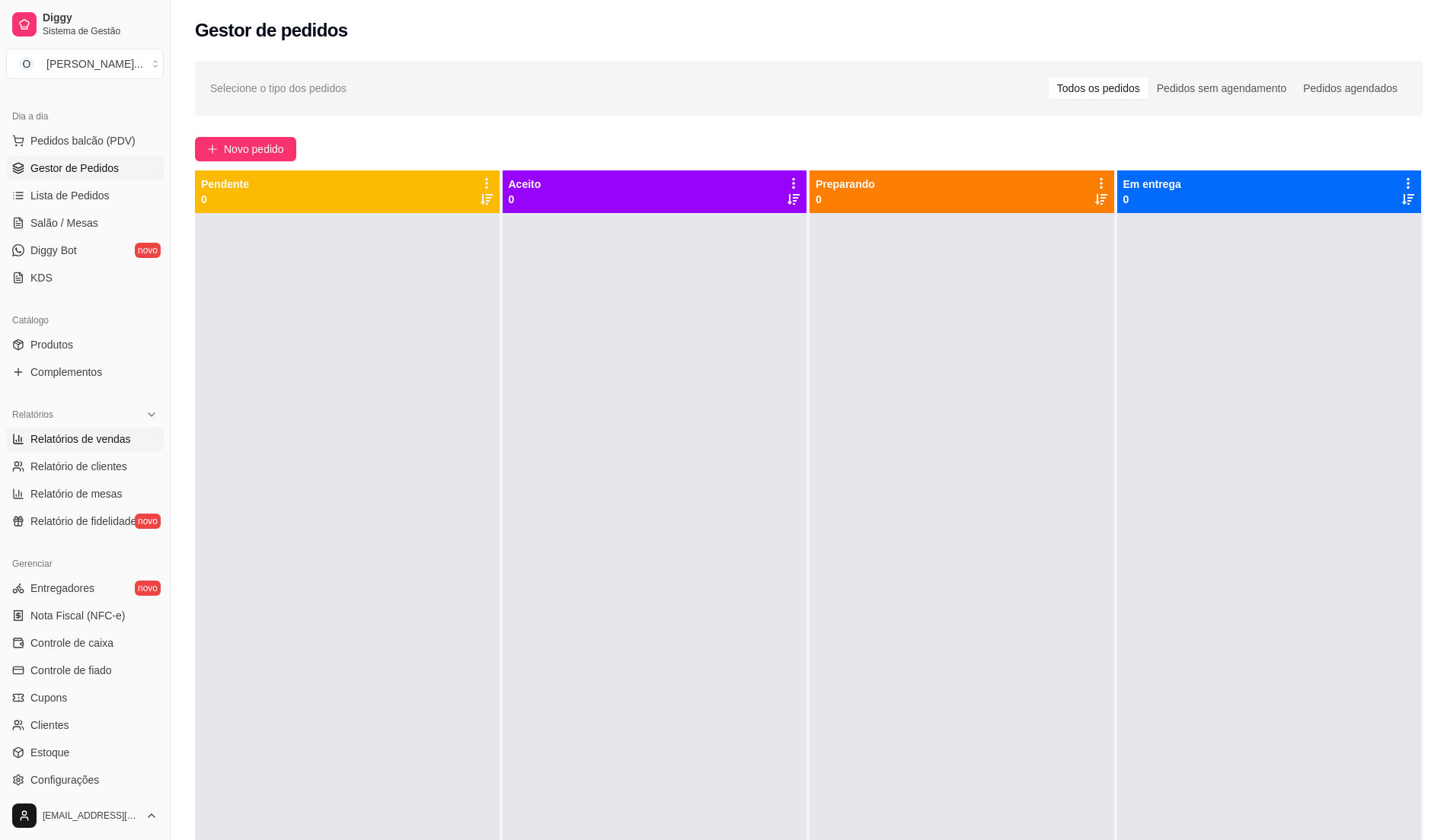
click at [123, 446] on span "Relatórios de vendas" at bounding box center [81, 438] width 100 height 15
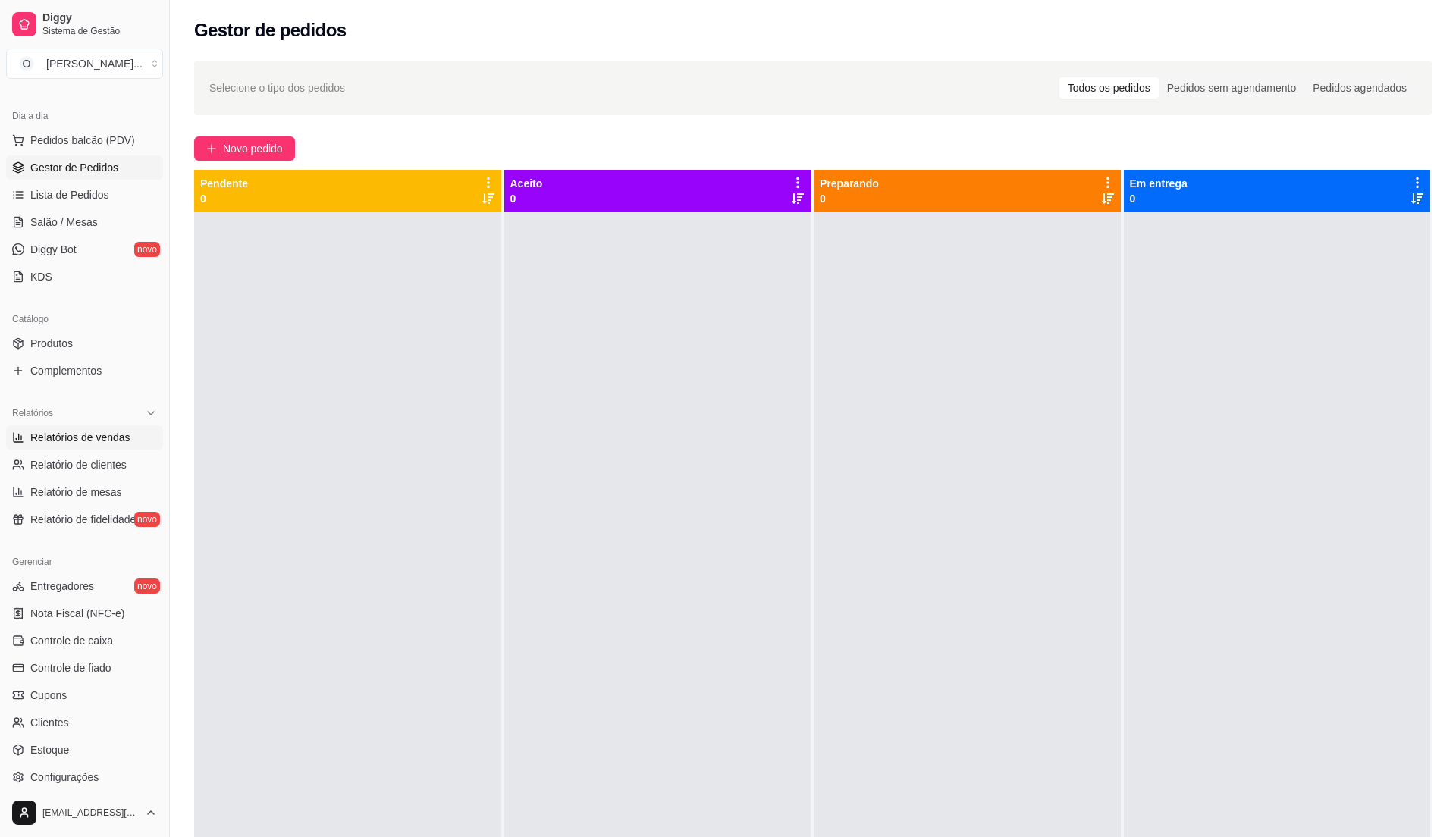
click at [122, 444] on span "Relatórios de vendas" at bounding box center [80, 437] width 100 height 15
select select "ALL"
select select "0"
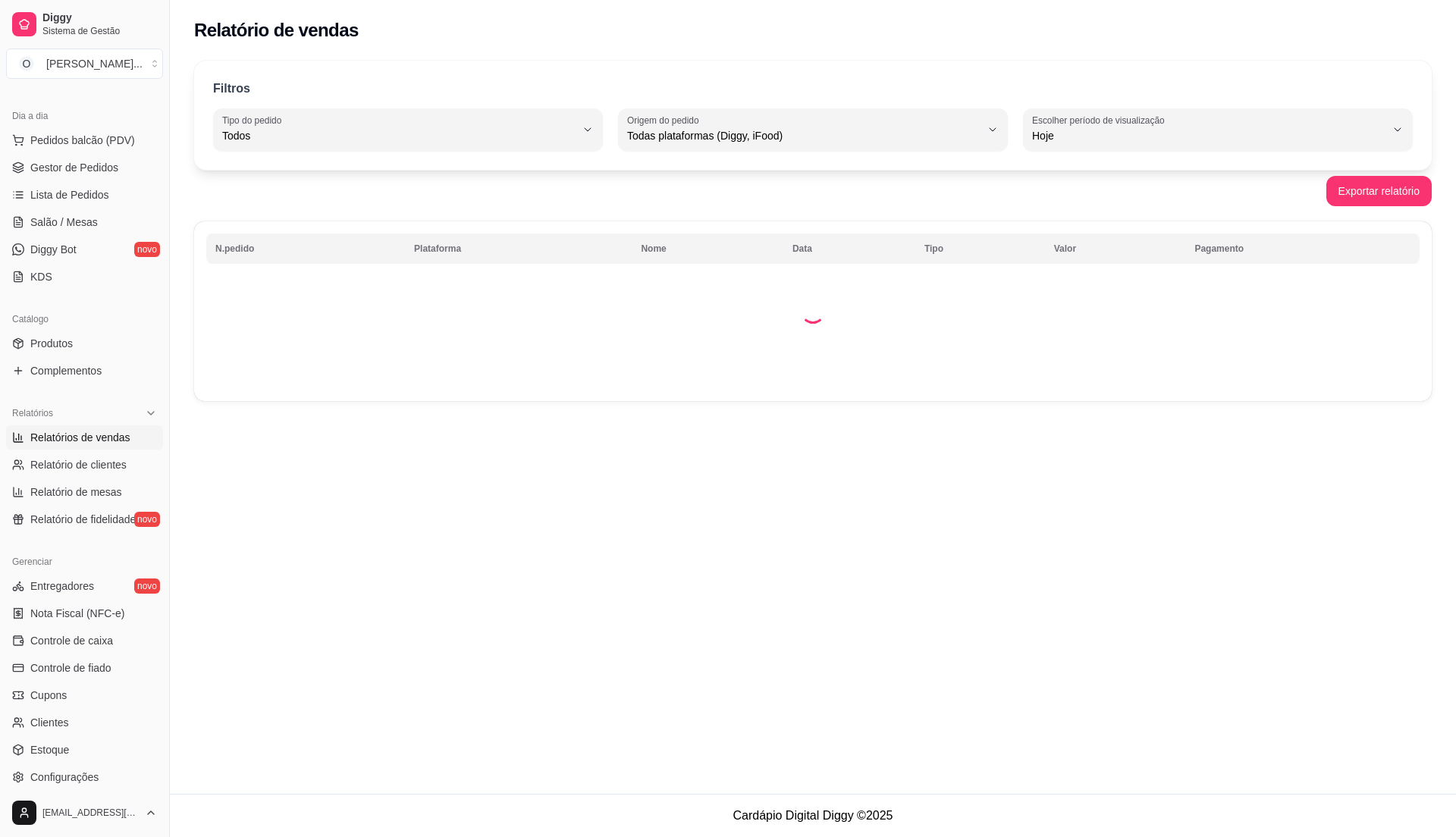
click at [127, 447] on link "Relatórios de vendas" at bounding box center [84, 437] width 157 height 24
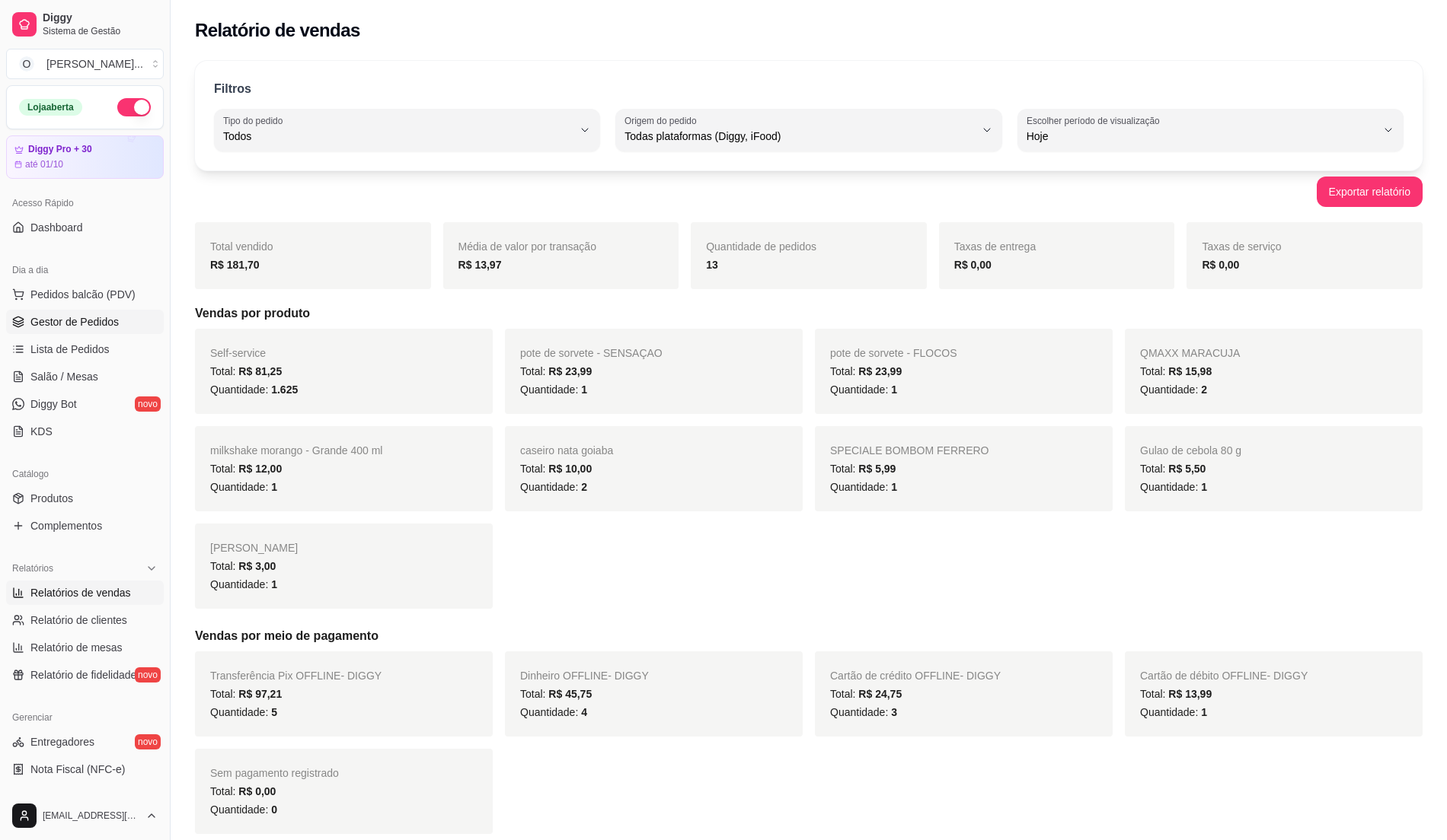
click at [56, 317] on span "Gestor de Pedidos" at bounding box center [75, 321] width 88 height 15
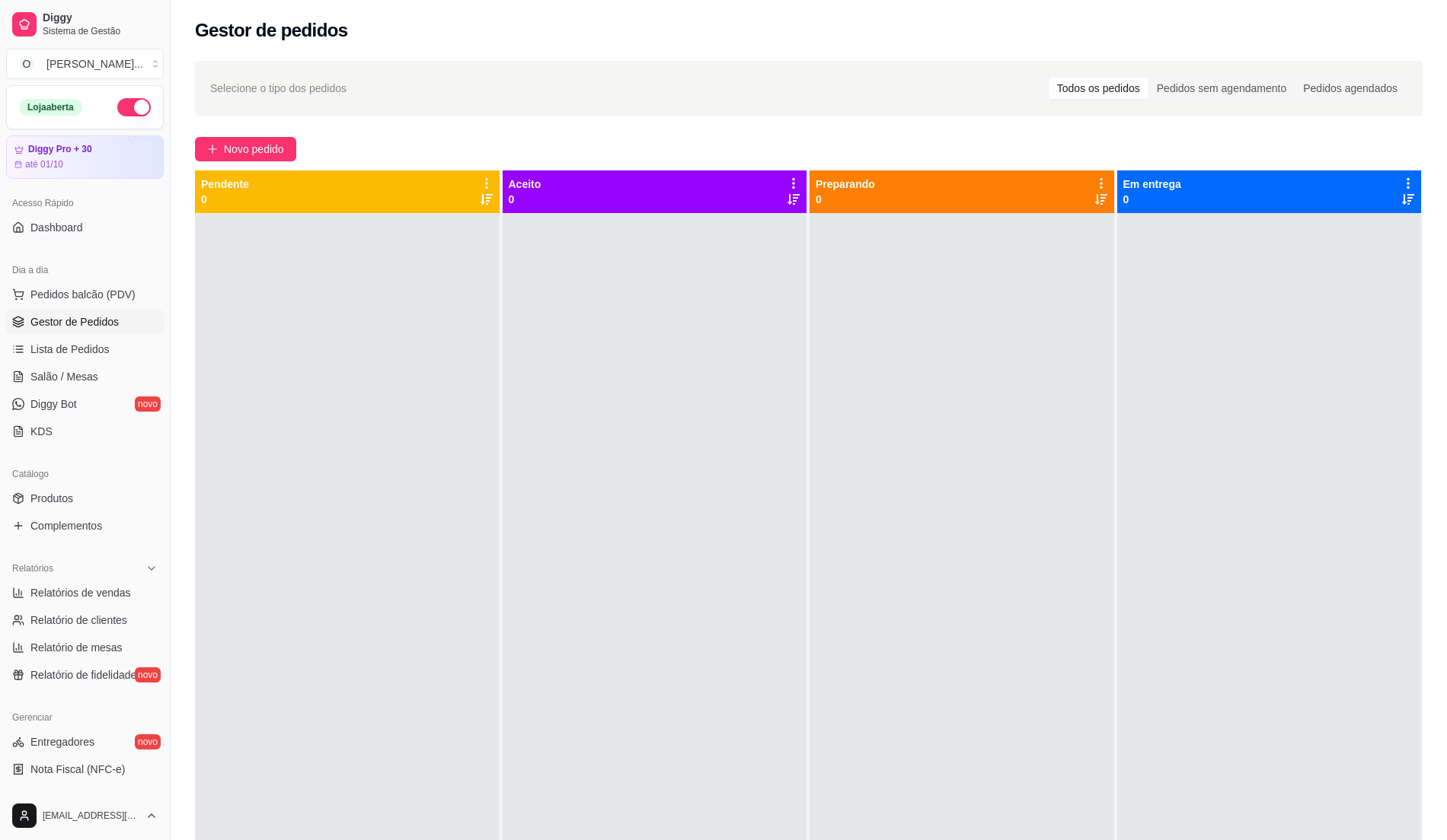
click at [744, 384] on div at bounding box center [655, 633] width 305 height 840
click at [83, 306] on button "Pedidos balcão (PDV)" at bounding box center [85, 294] width 157 height 25
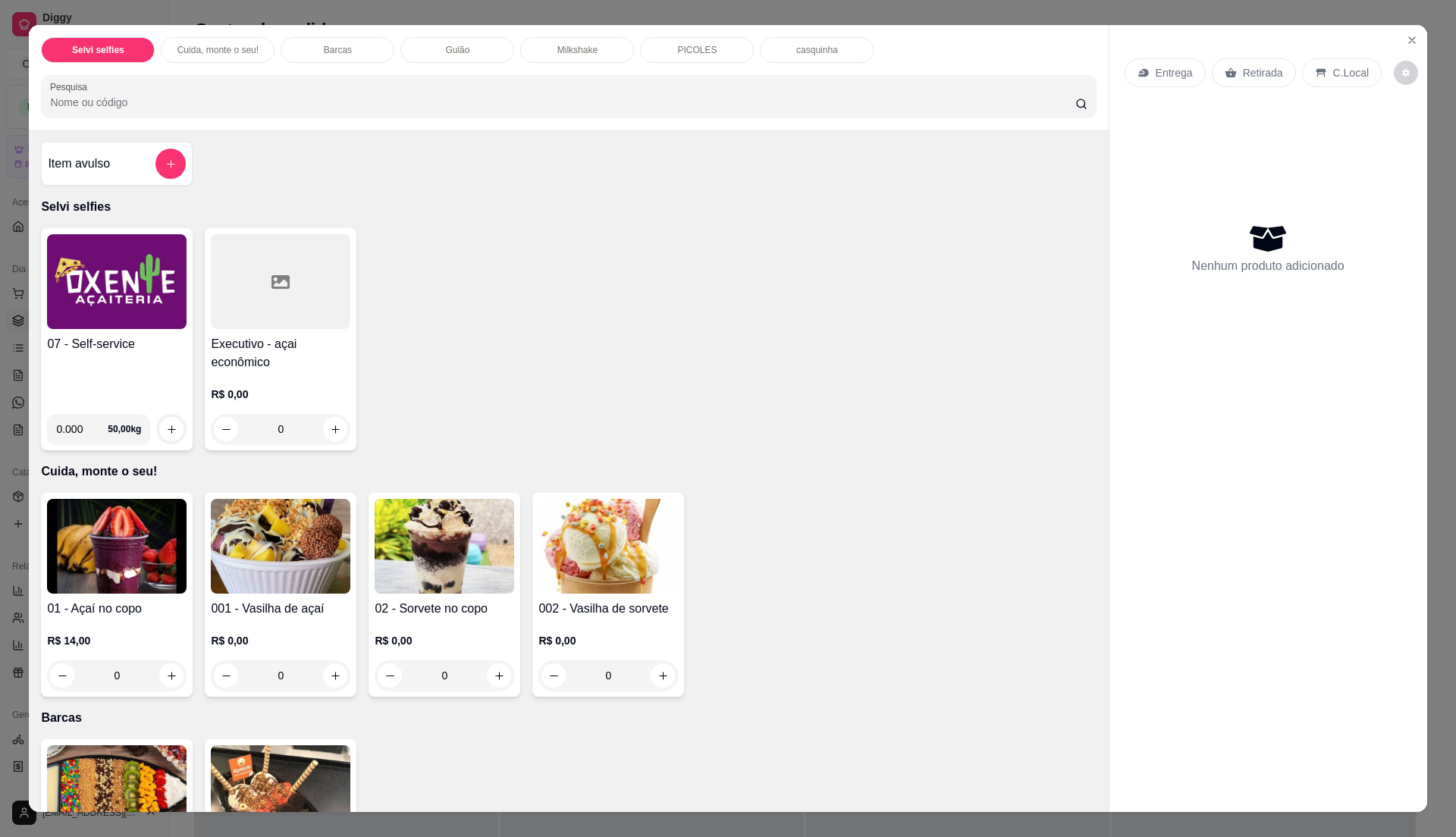
click at [117, 341] on h4 "07 - Self-service" at bounding box center [117, 344] width 140 height 19
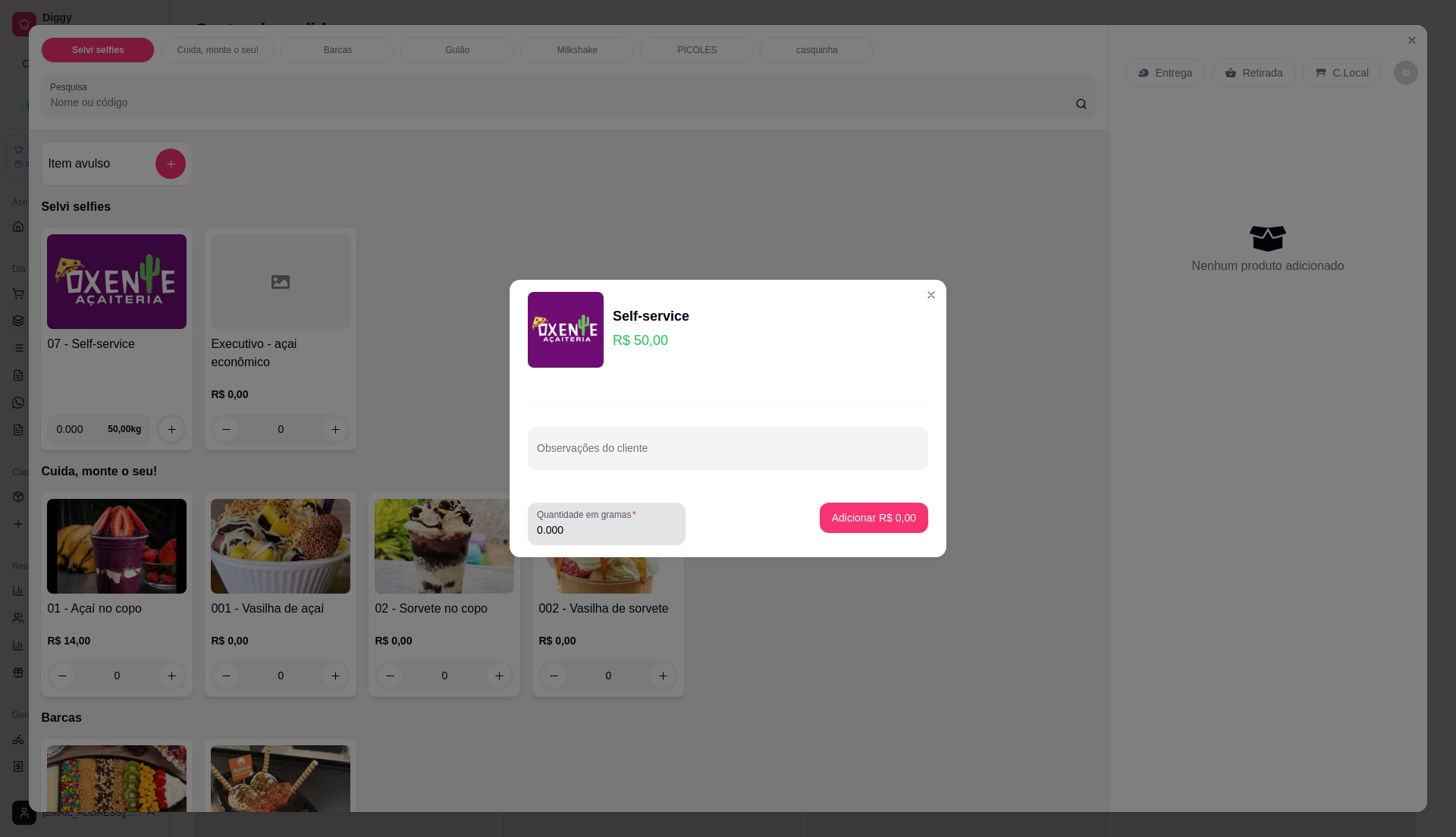
click at [601, 537] on div "0.000" at bounding box center [606, 524] width 140 height 30
click at [617, 520] on div "Quantidade em gramas 0.000" at bounding box center [606, 523] width 158 height 42
click at [617, 520] on label "Quantidade em gramas" at bounding box center [588, 514] width 105 height 13
click at [617, 523] on input "0.000" at bounding box center [606, 530] width 140 height 15
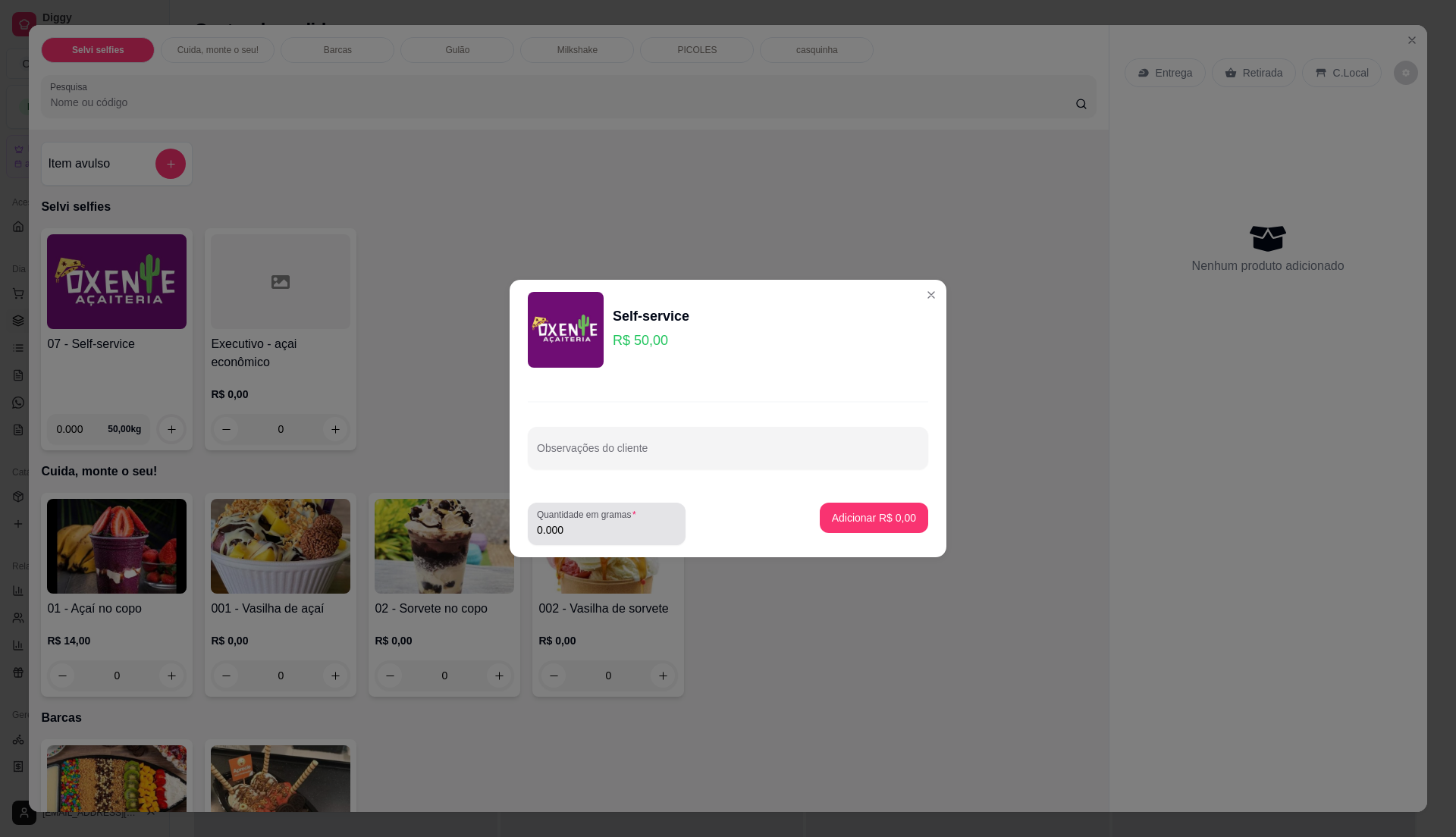
type input "0.265"
click at [875, 516] on p "Adicionar R$ 13,25" at bounding box center [871, 517] width 88 height 15
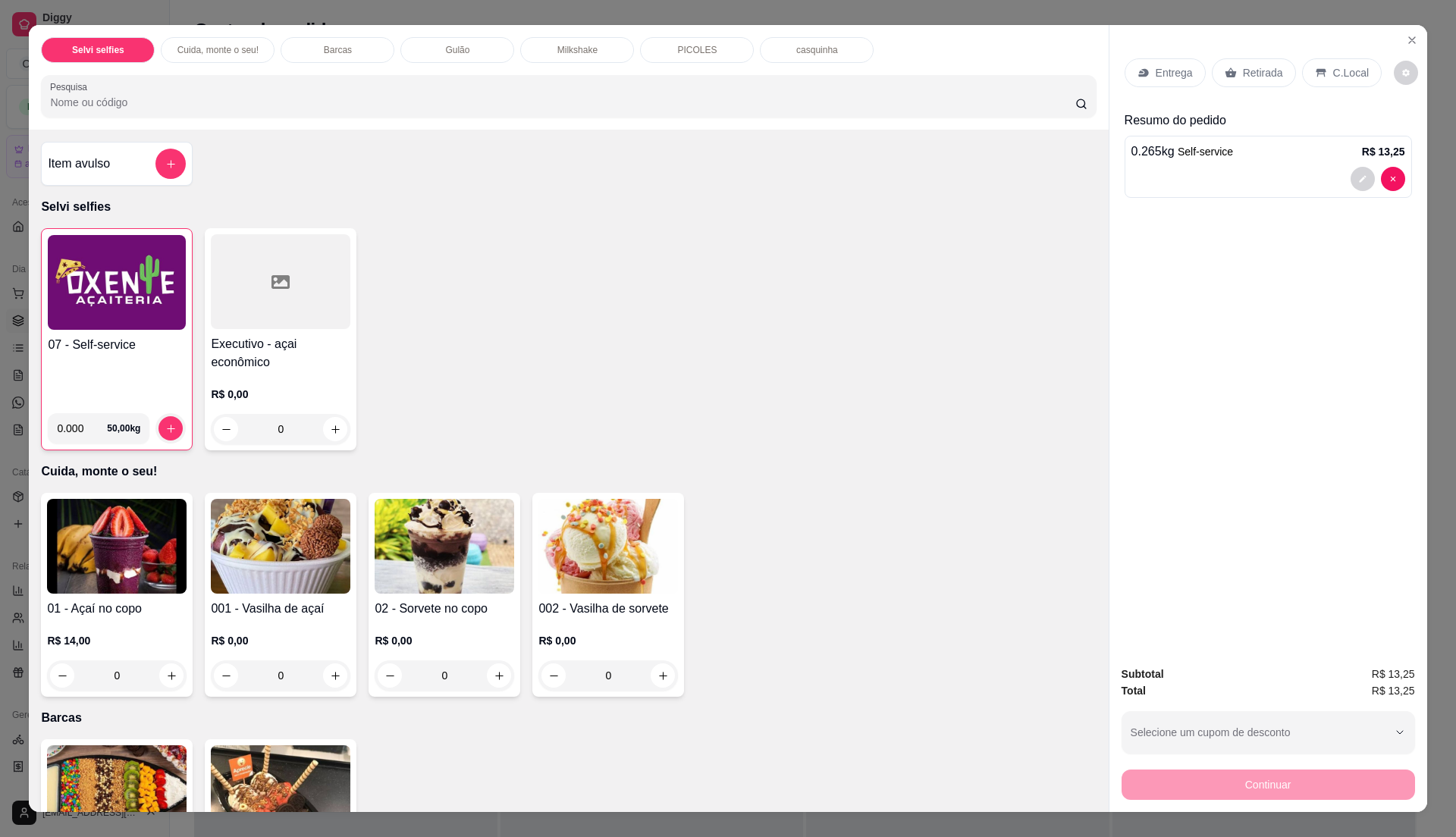
click at [1330, 63] on div "C.Local" at bounding box center [1341, 72] width 79 height 28
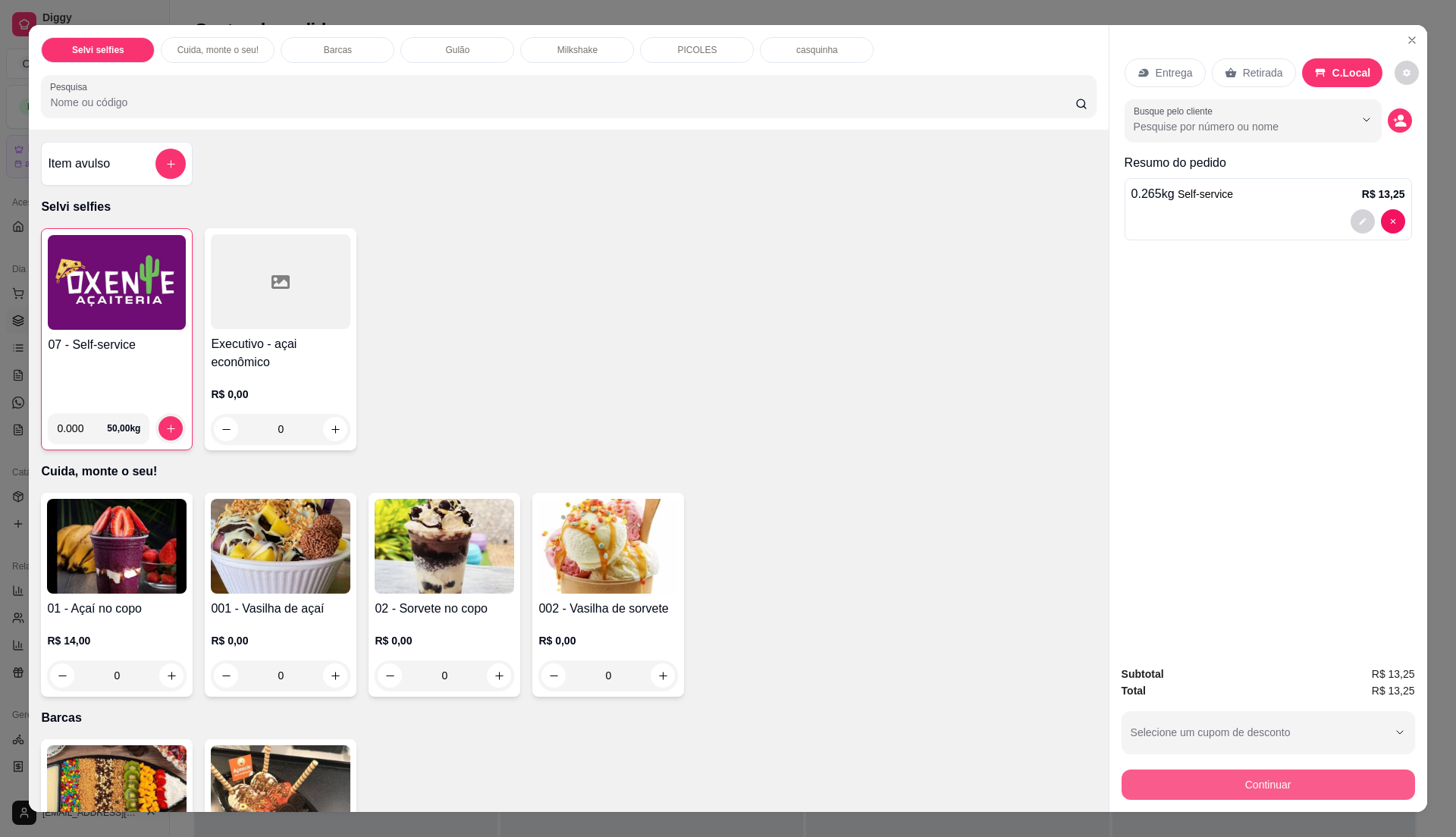
click at [1251, 783] on button "Continuar" at bounding box center [1268, 784] width 294 height 30
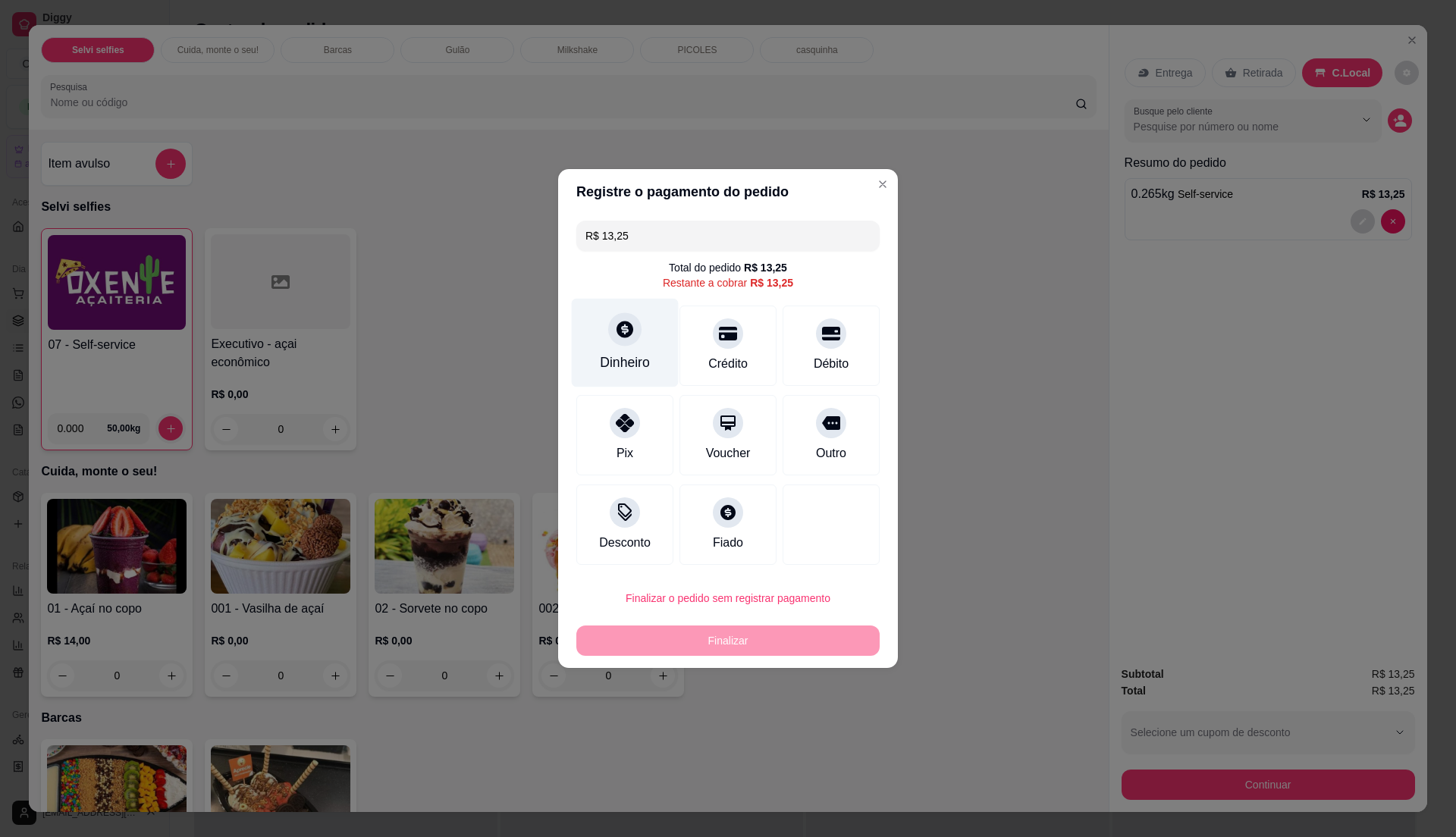
click at [637, 353] on div "Dinheiro" at bounding box center [625, 362] width 50 height 20
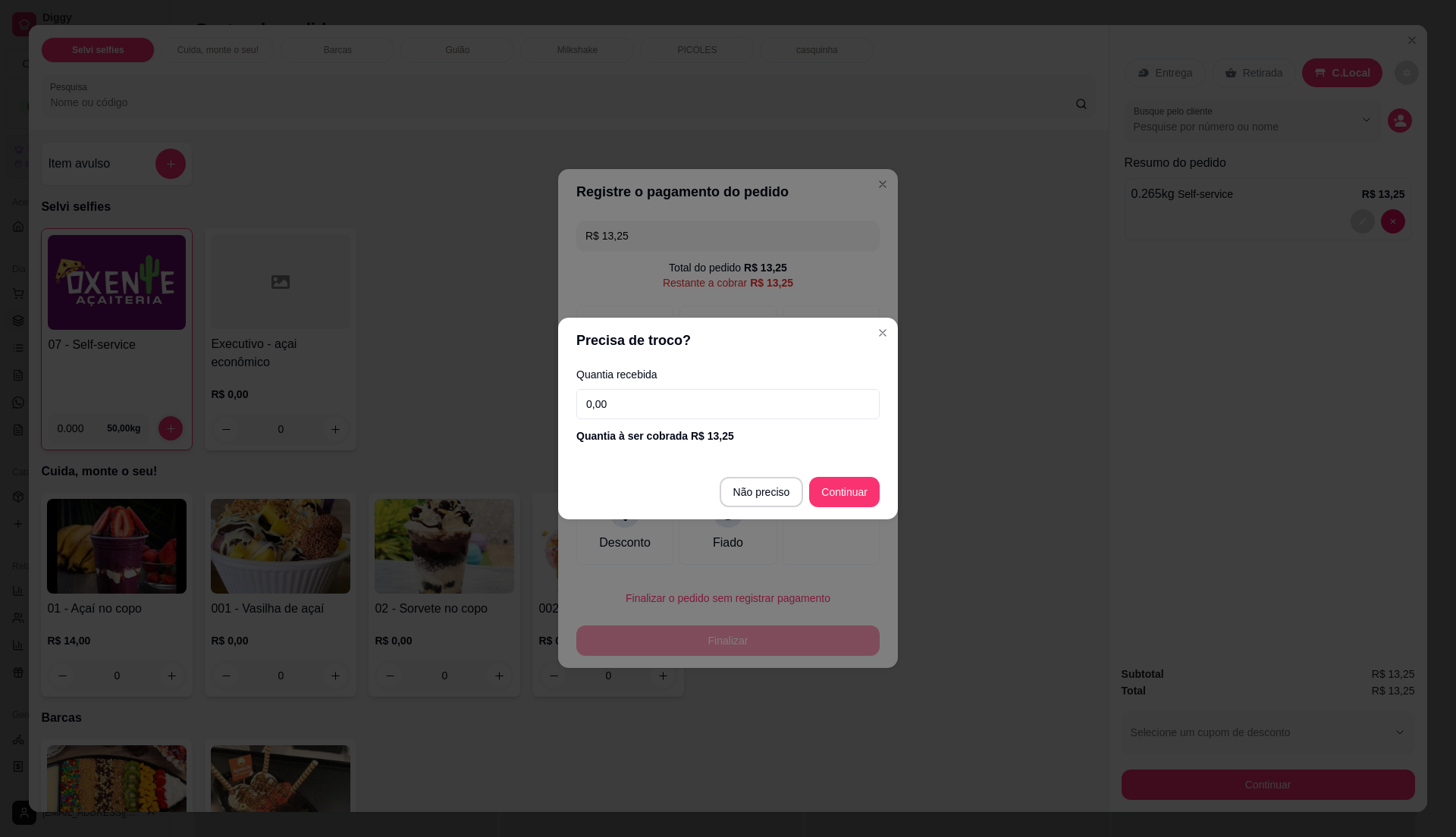
click at [647, 404] on input "0,00" at bounding box center [728, 403] width 304 height 30
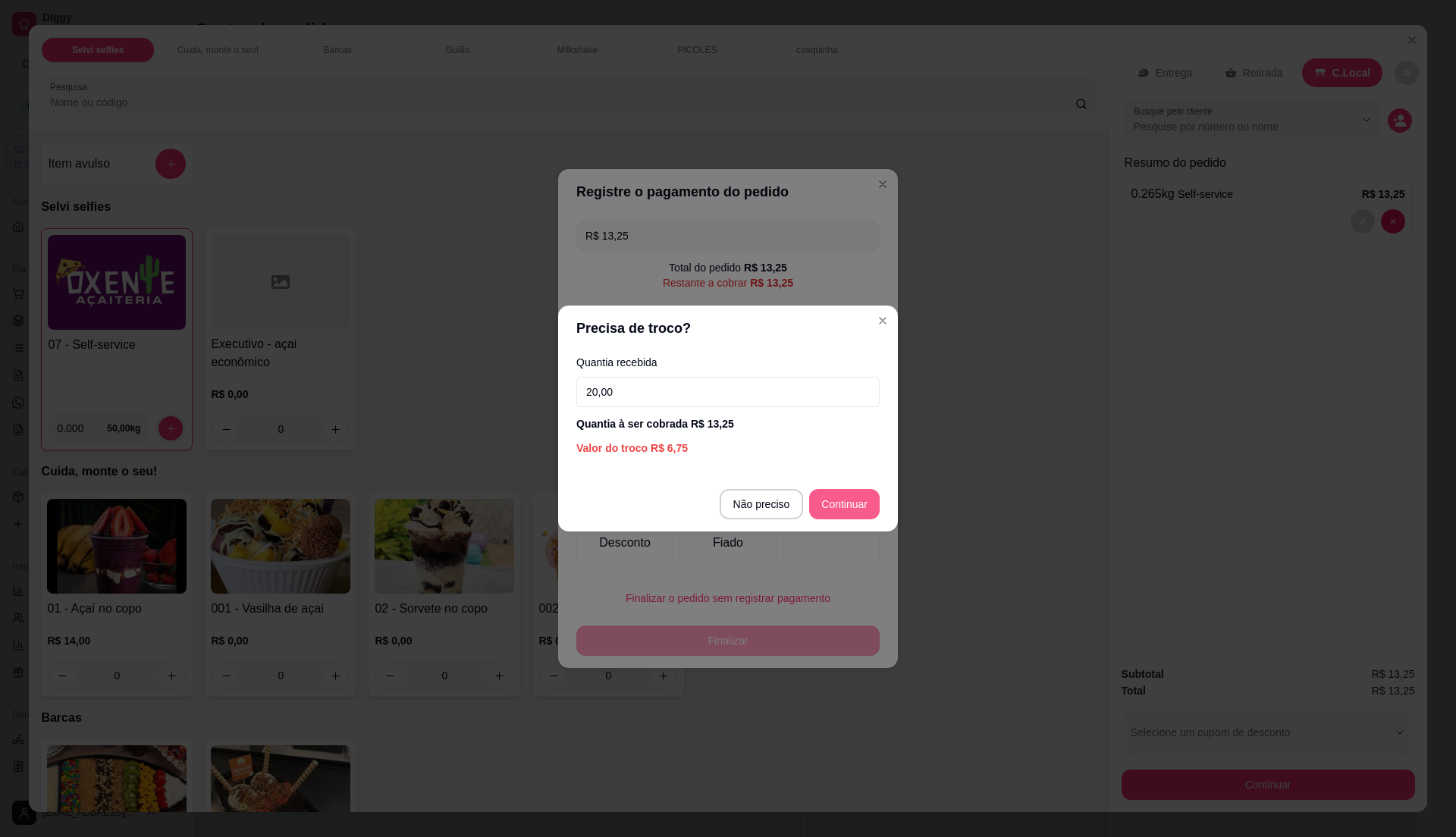
type input "20,00"
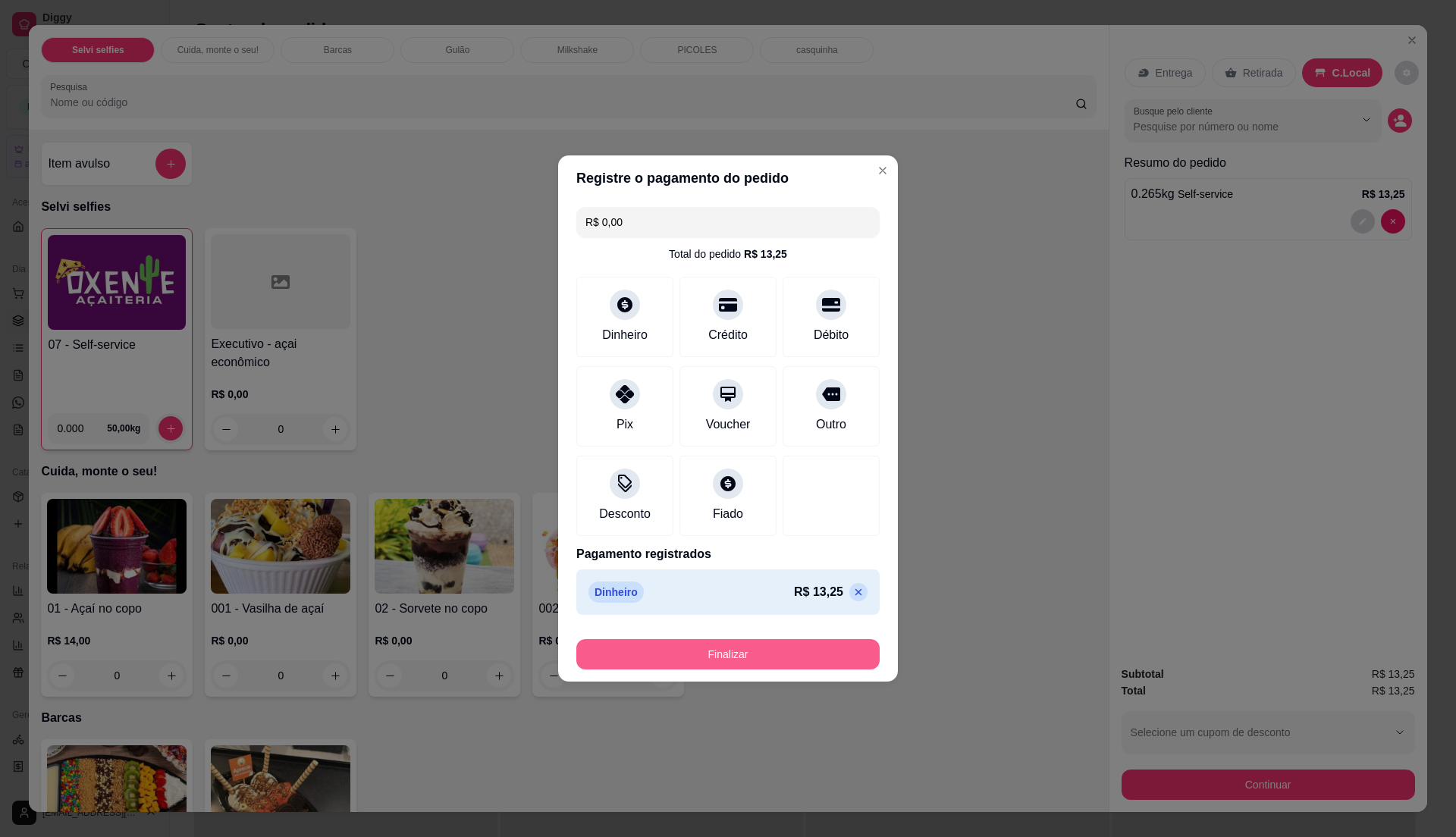
click at [809, 657] on button "Finalizar" at bounding box center [728, 654] width 304 height 30
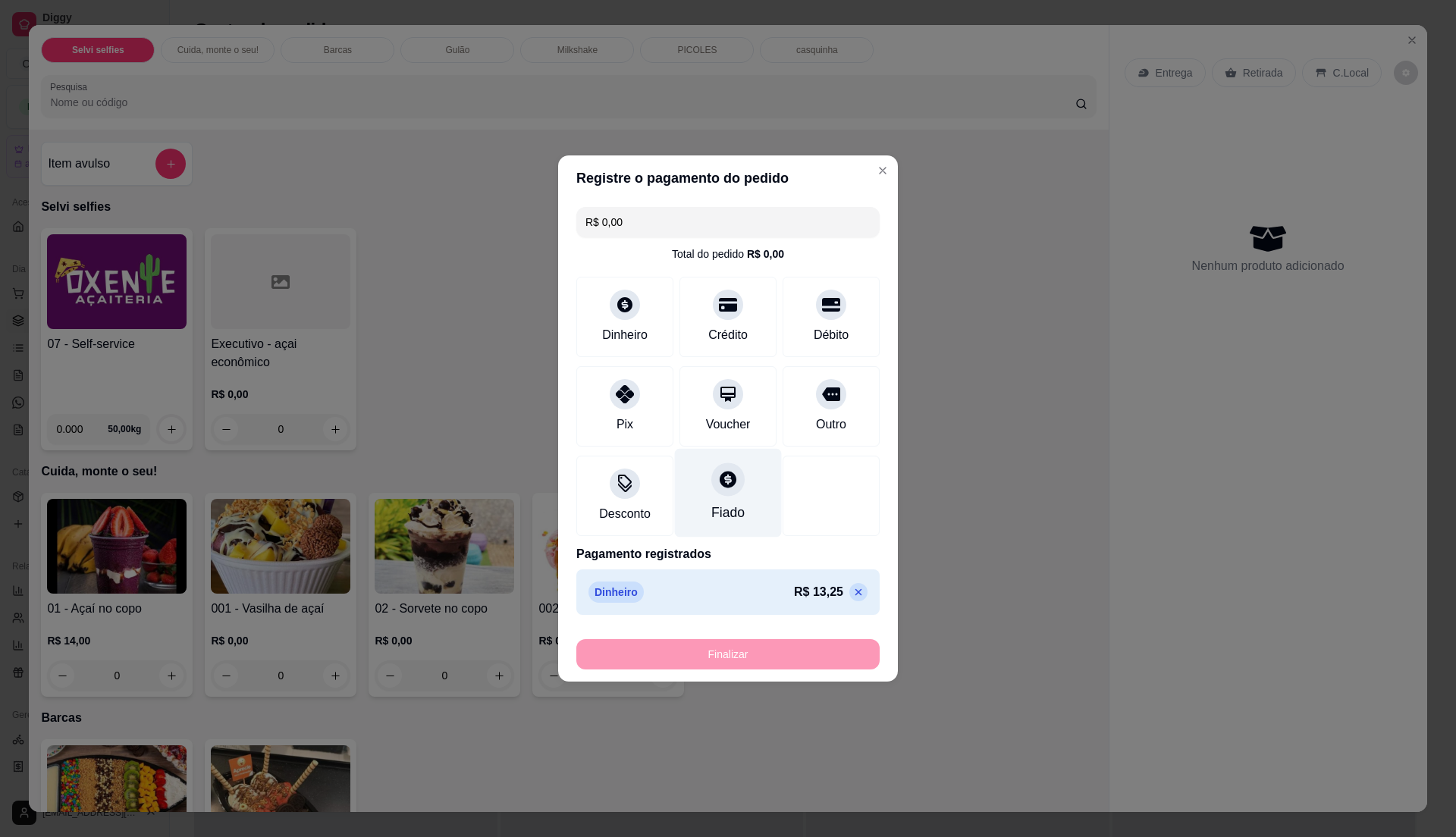
type input "-R$ 13,25"
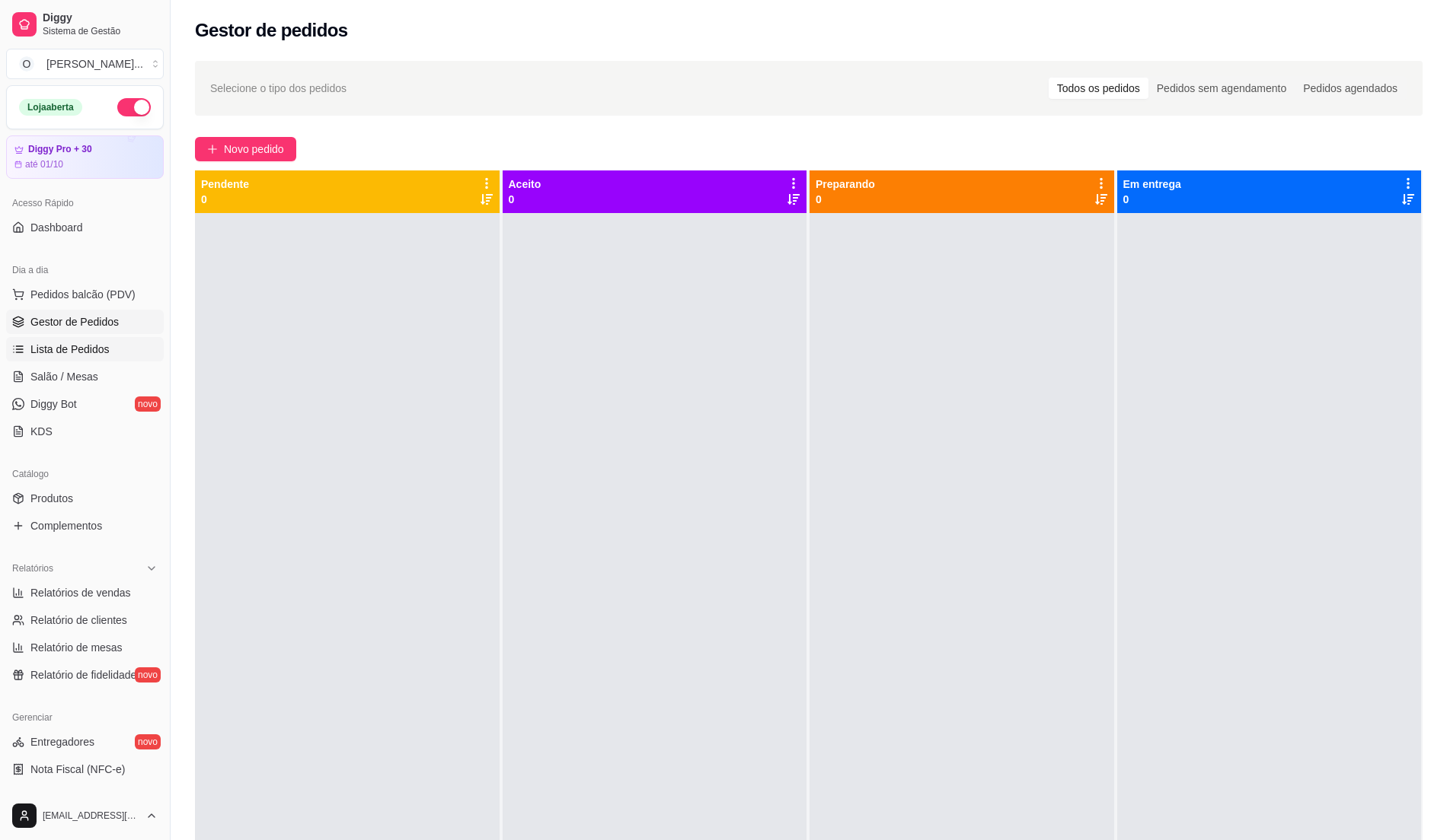
click at [107, 343] on link "Lista de Pedidos" at bounding box center [85, 349] width 157 height 25
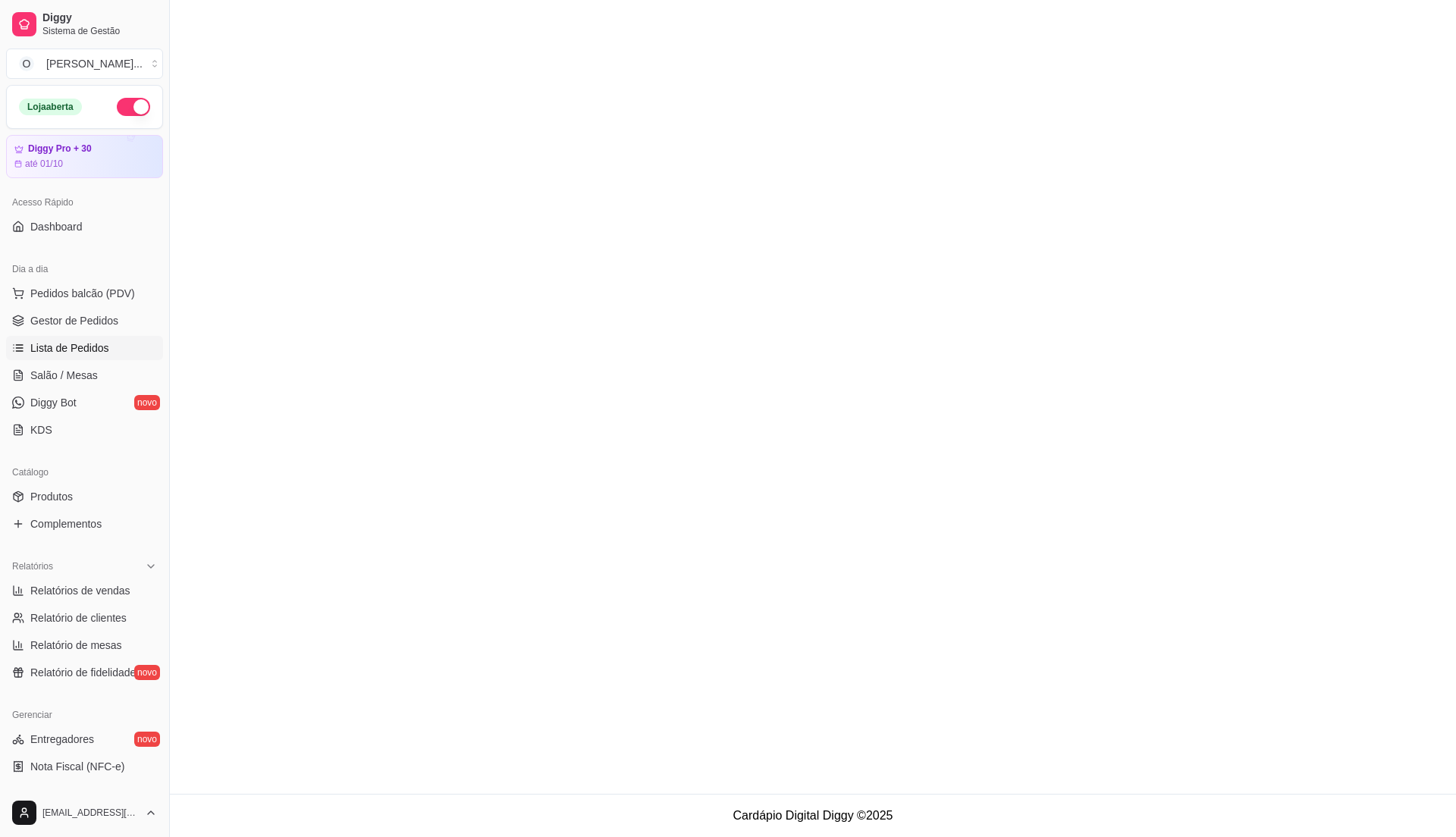
click at [91, 349] on span "Lista de Pedidos" at bounding box center [70, 348] width 79 height 15
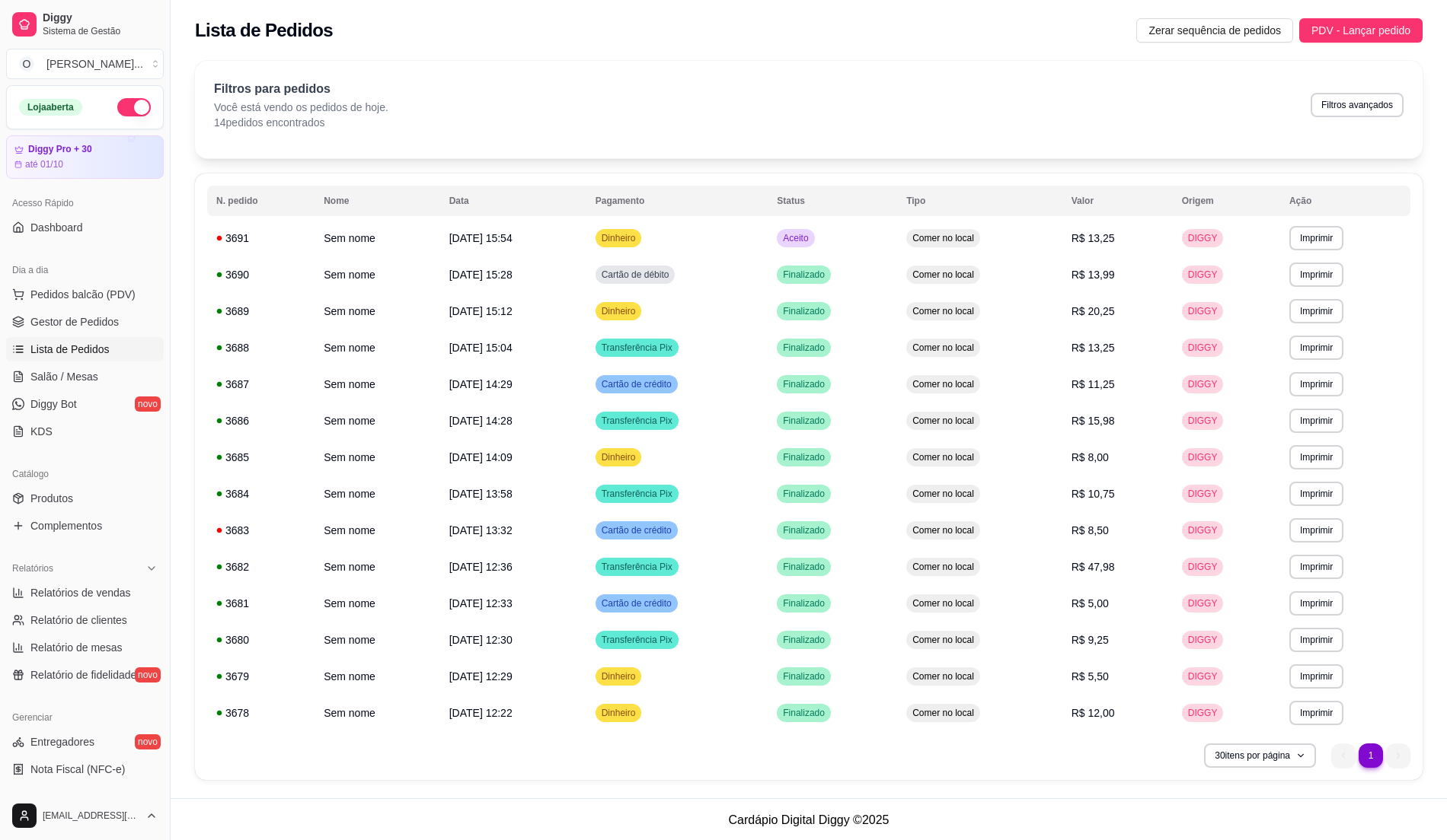
click at [91, 350] on span "Lista de Pedidos" at bounding box center [70, 349] width 80 height 15
click at [999, 238] on td "Comer no local" at bounding box center [979, 238] width 165 height 36
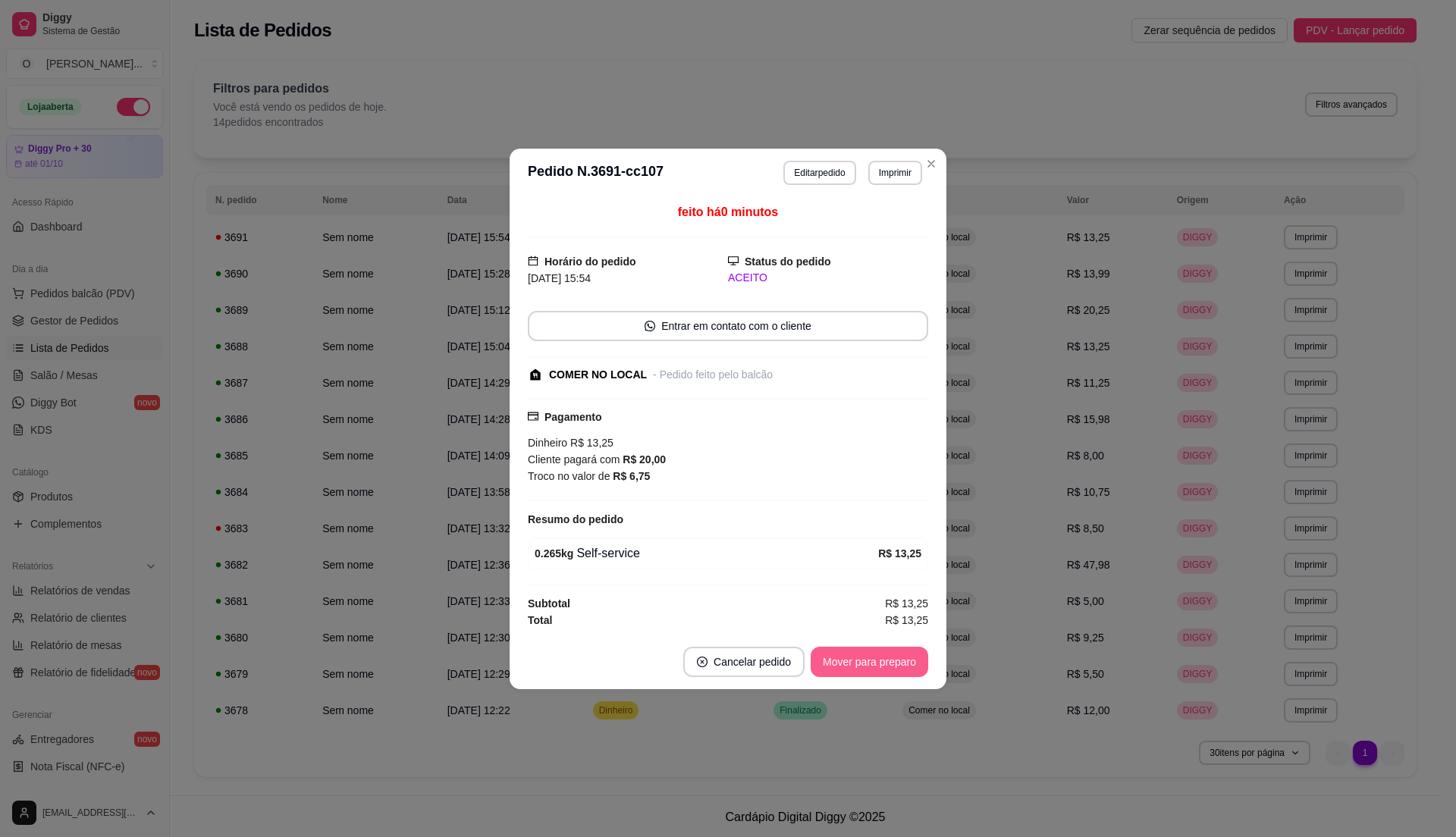
click at [879, 669] on button "Mover para preparo" at bounding box center [869, 662] width 117 height 30
click at [825, 668] on button "Mover para retirada disponível" at bounding box center [844, 662] width 163 height 29
click at [825, 666] on button "Mover para finalizado" at bounding box center [865, 662] width 126 height 30
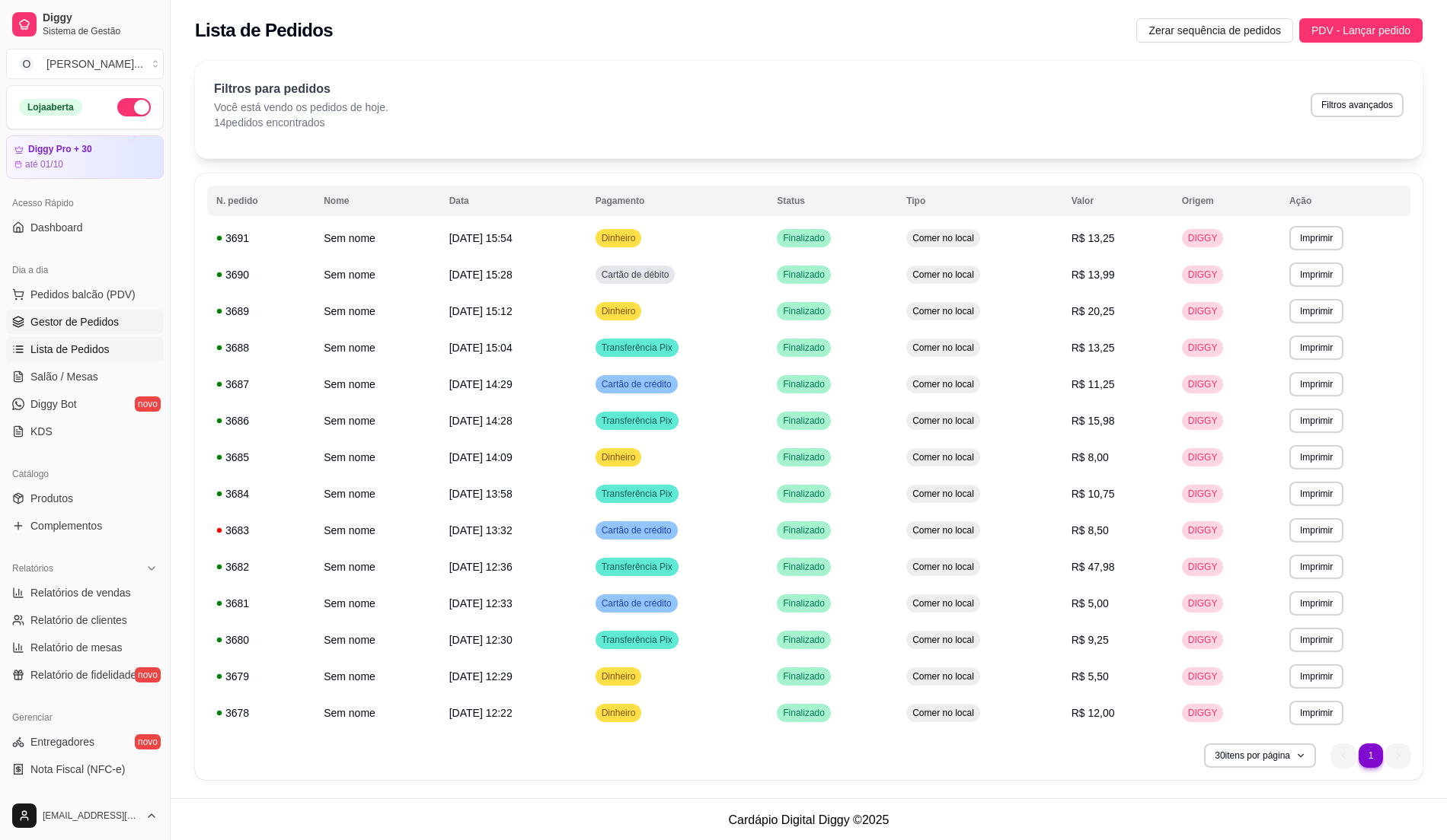
click at [100, 317] on span "Gestor de Pedidos" at bounding box center [75, 321] width 88 height 15
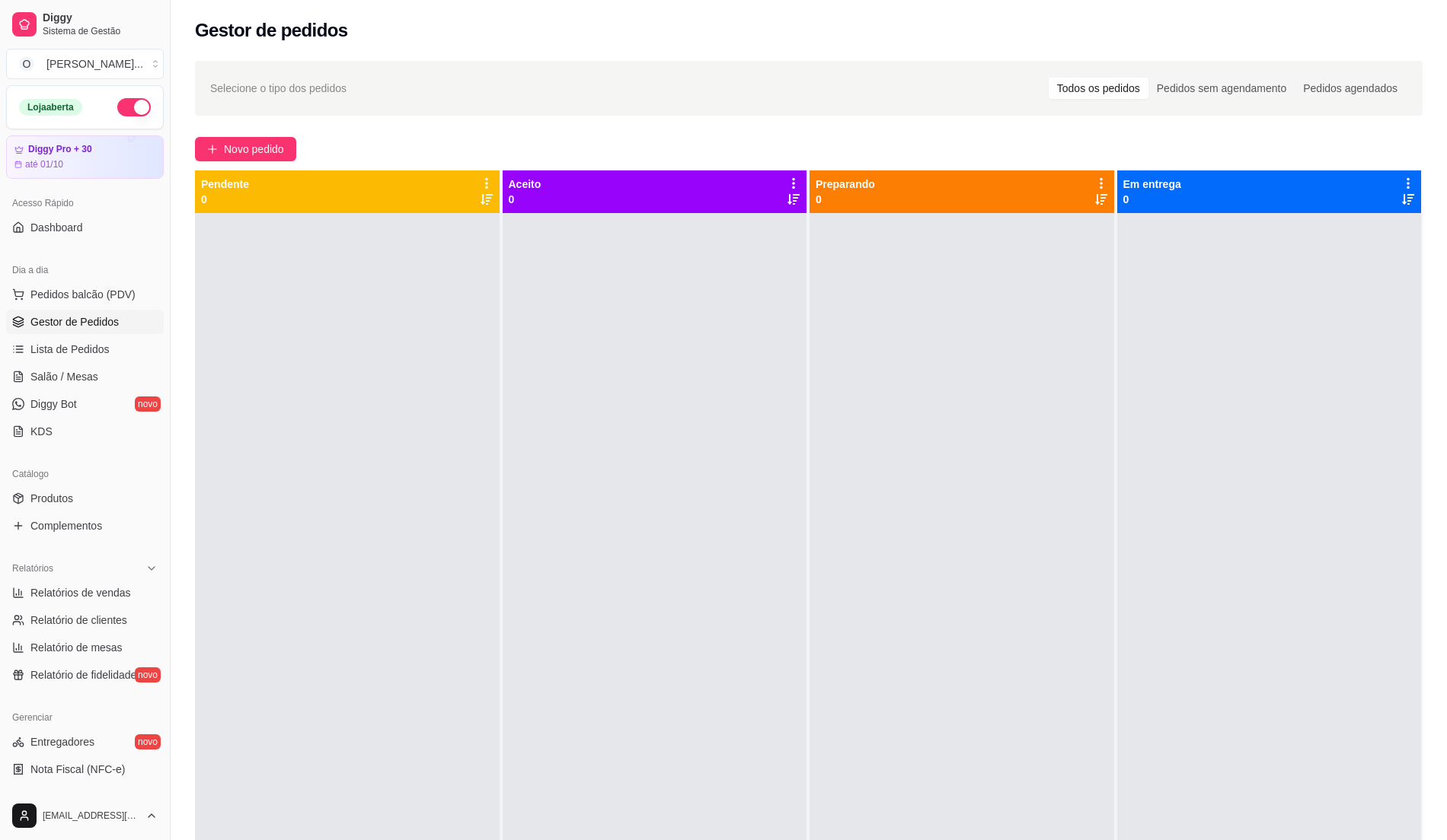
click at [730, 490] on div at bounding box center [655, 633] width 305 height 840
click at [105, 291] on span "Pedidos balcão (PDV)" at bounding box center [83, 294] width 105 height 15
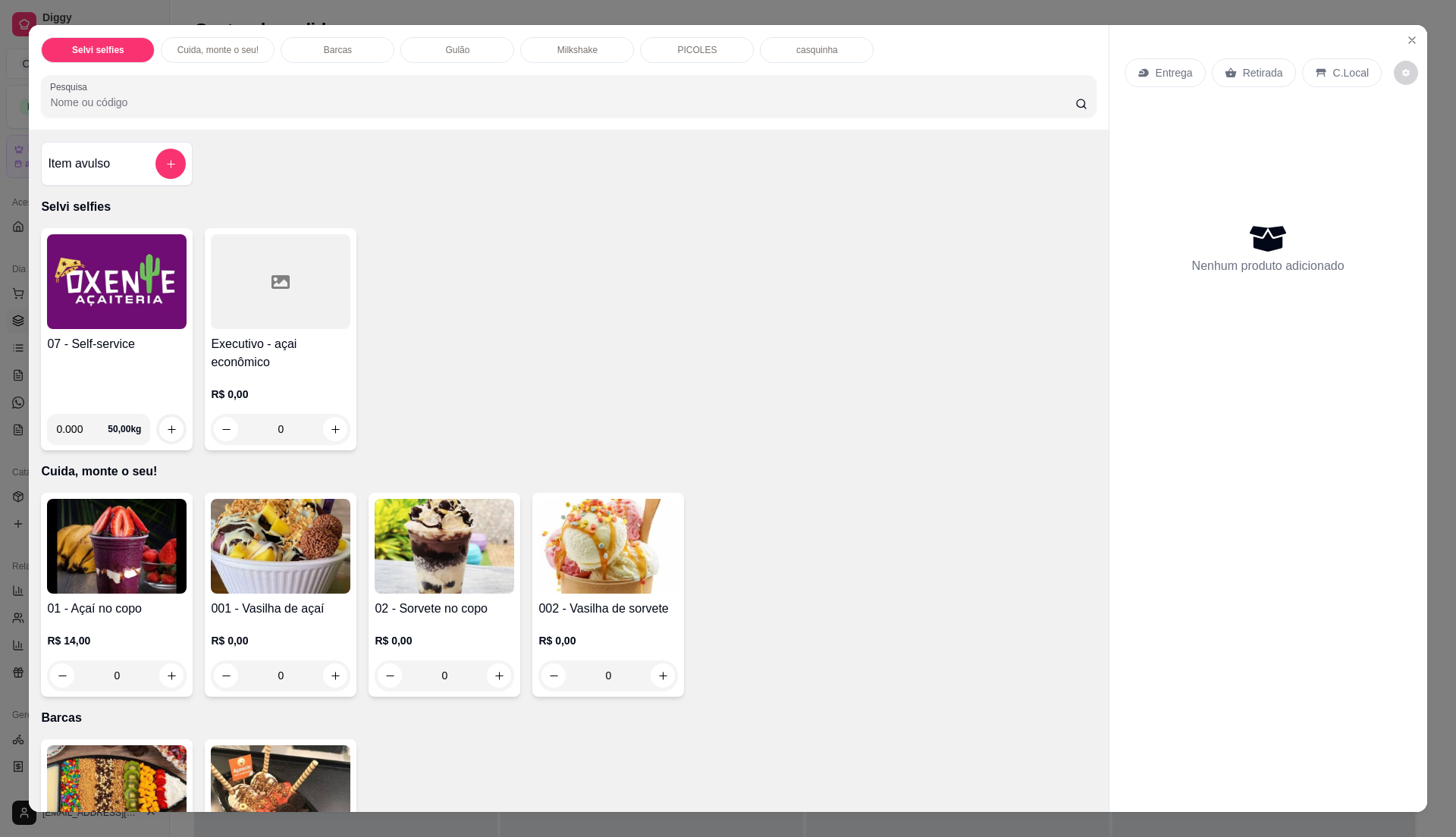
click at [160, 359] on div "07 - Self-service" at bounding box center [117, 368] width 140 height 67
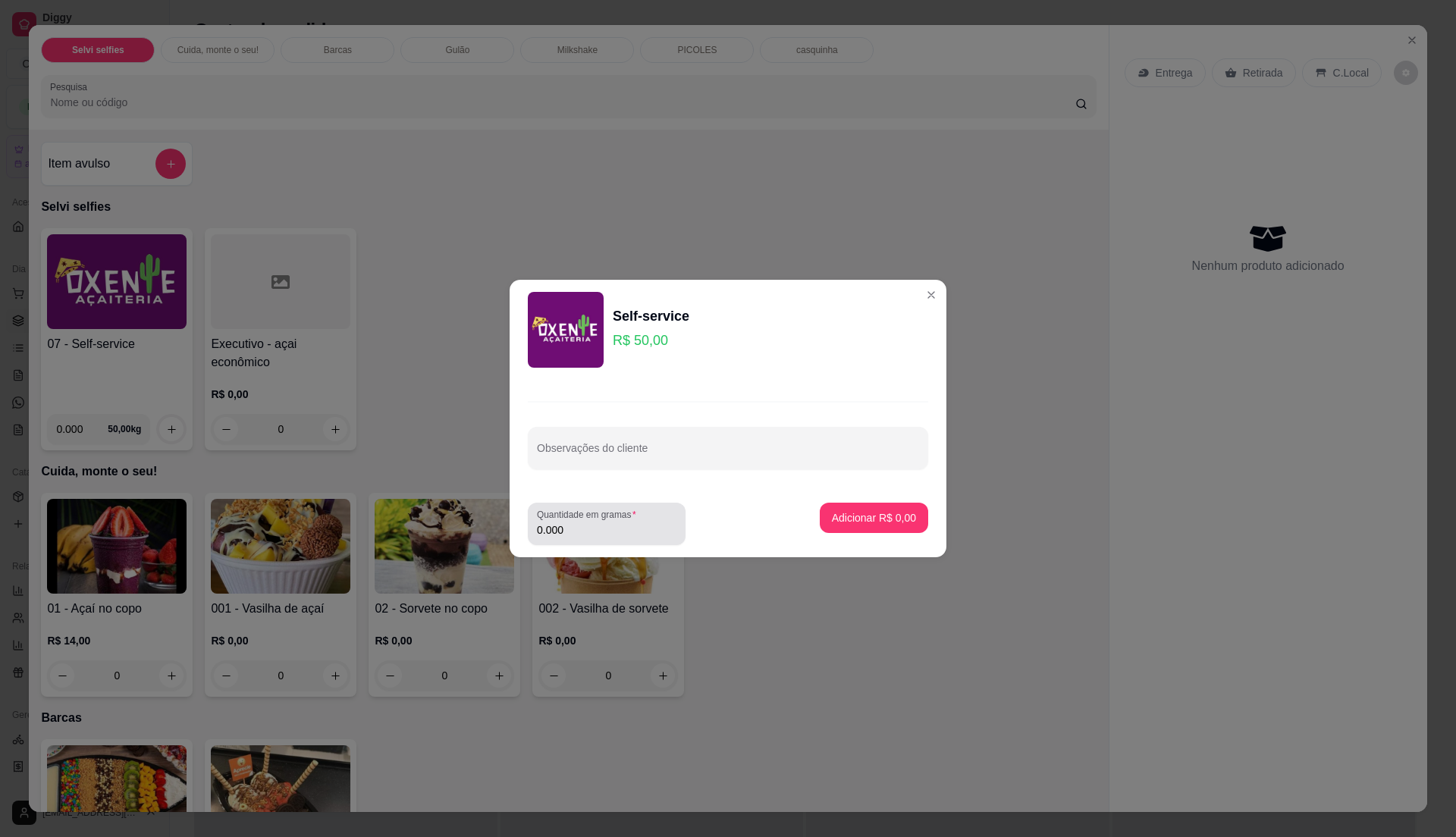
click at [588, 530] on input "0.000" at bounding box center [606, 530] width 140 height 15
click at [588, 530] on input "0" at bounding box center [606, 530] width 140 height 15
click at [589, 530] on input "0" at bounding box center [606, 530] width 140 height 15
type input "0.455"
click at [854, 531] on button "Adicionar R$ 22,75" at bounding box center [870, 517] width 115 height 30
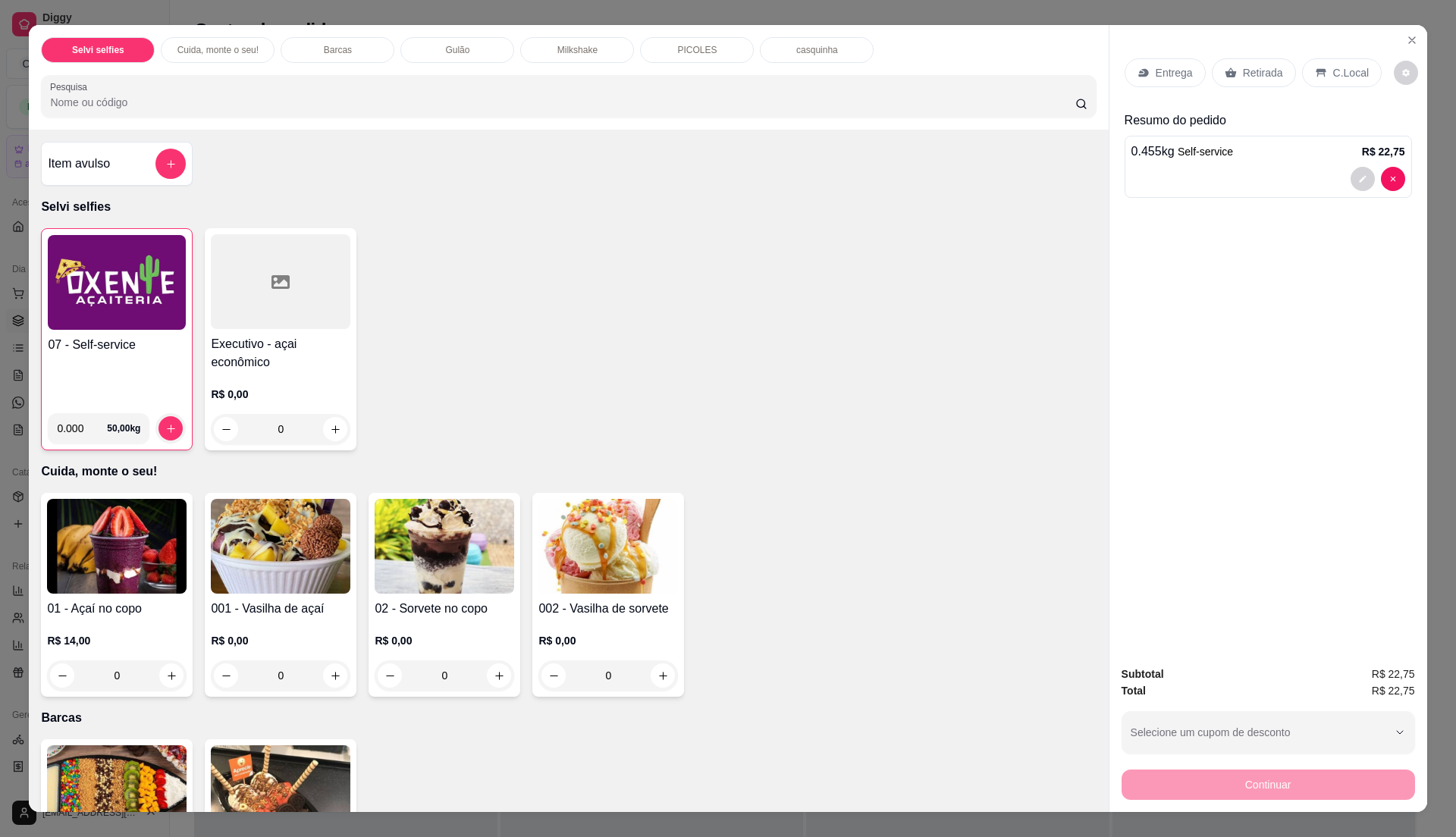
click at [1334, 75] on p "C.Local" at bounding box center [1351, 72] width 35 height 15
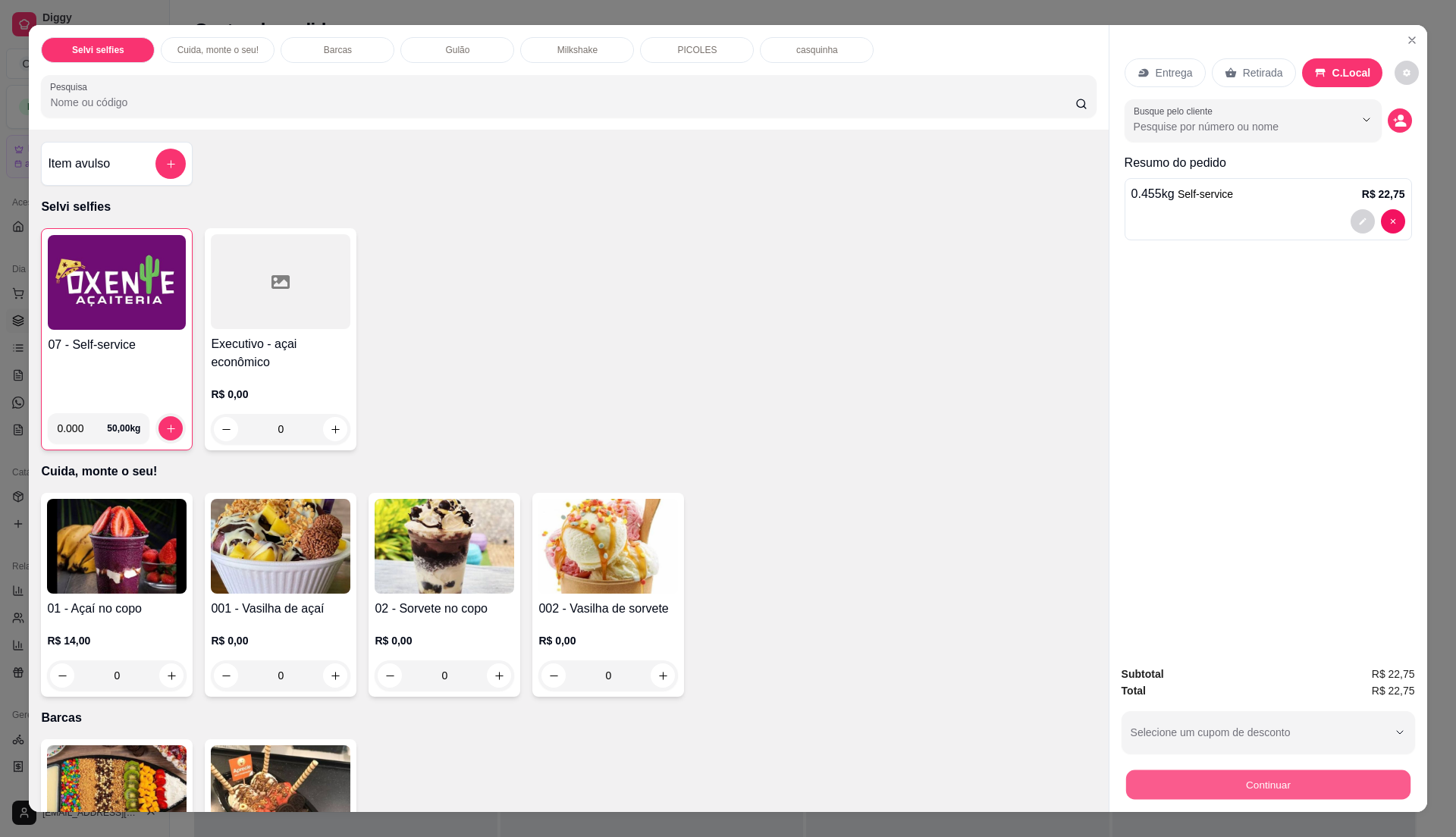
click at [1323, 775] on button "Continuar" at bounding box center [1267, 784] width 284 height 29
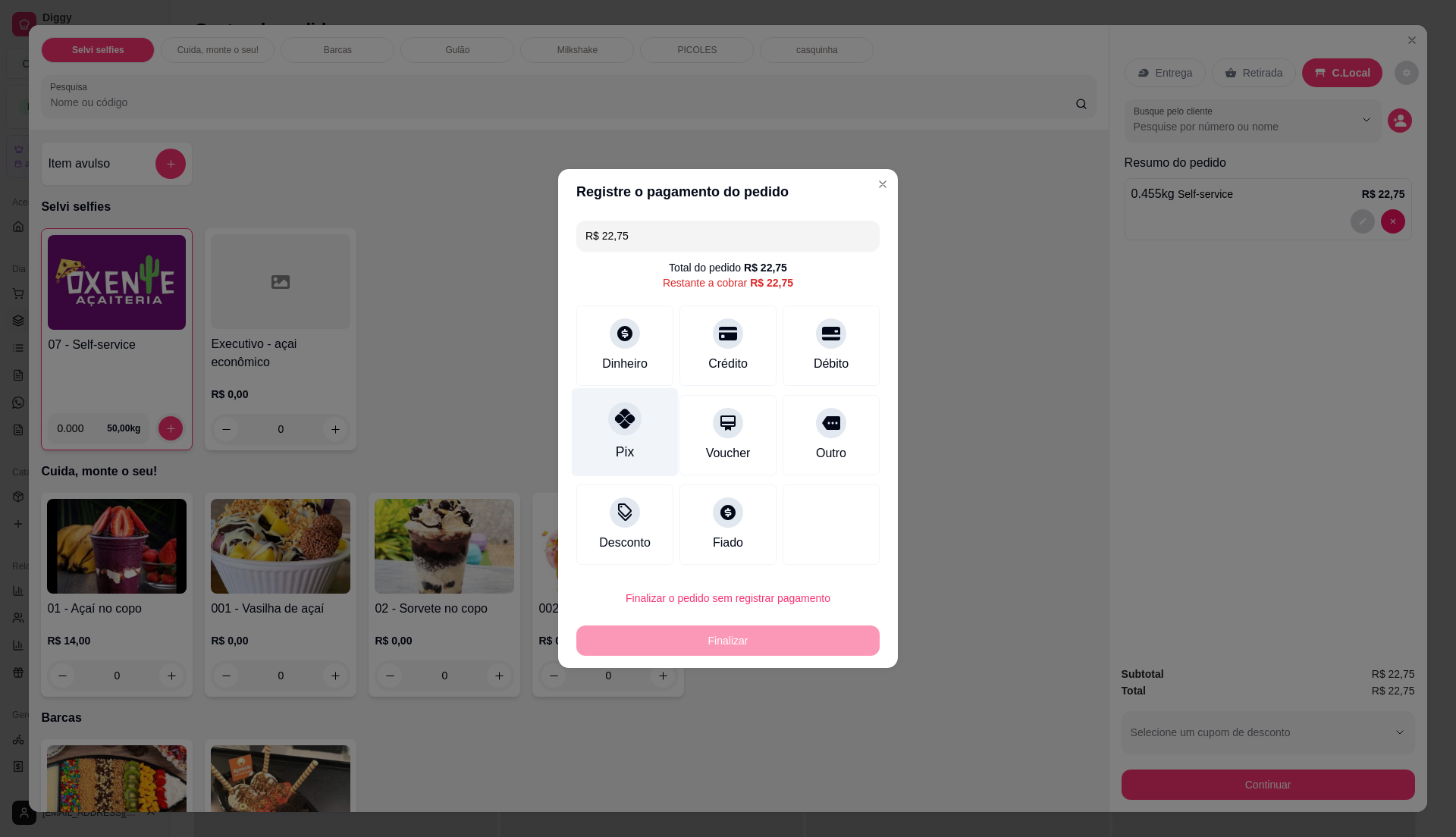
click at [621, 452] on div "Pix" at bounding box center [625, 452] width 19 height 20
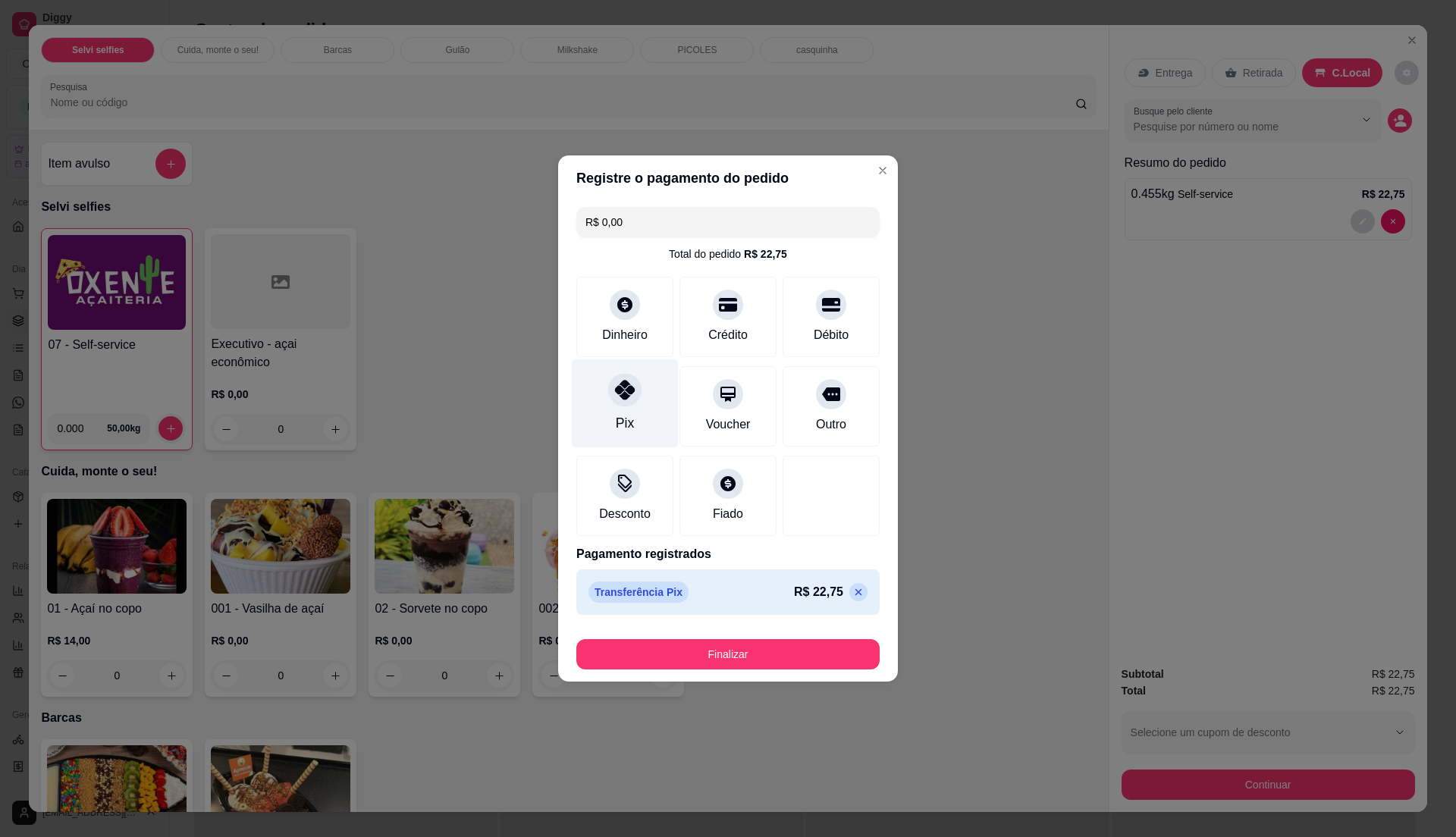
click at [624, 428] on div "Pix" at bounding box center [625, 423] width 19 height 20
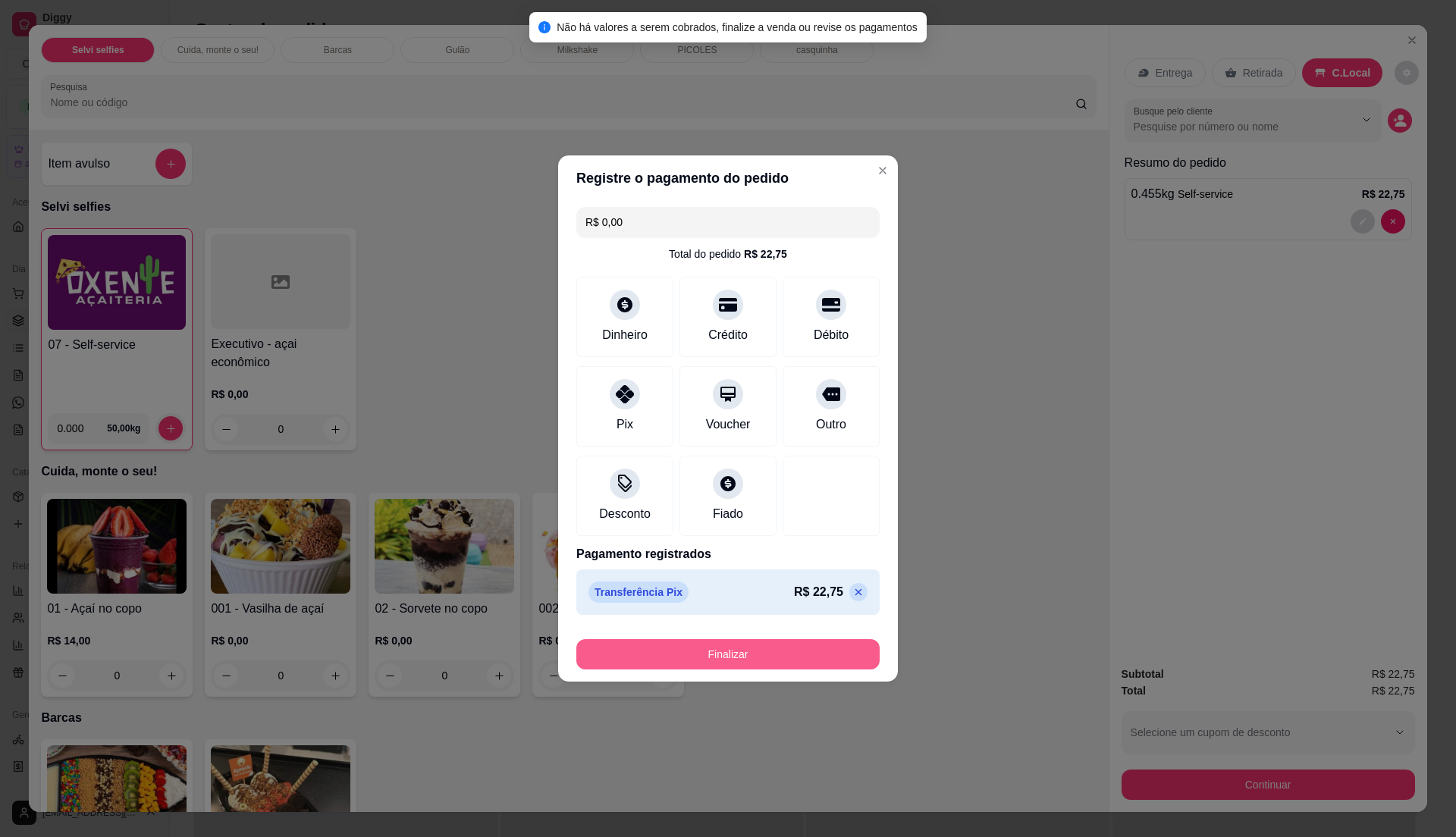
click at [823, 657] on button "Finalizar" at bounding box center [728, 654] width 304 height 30
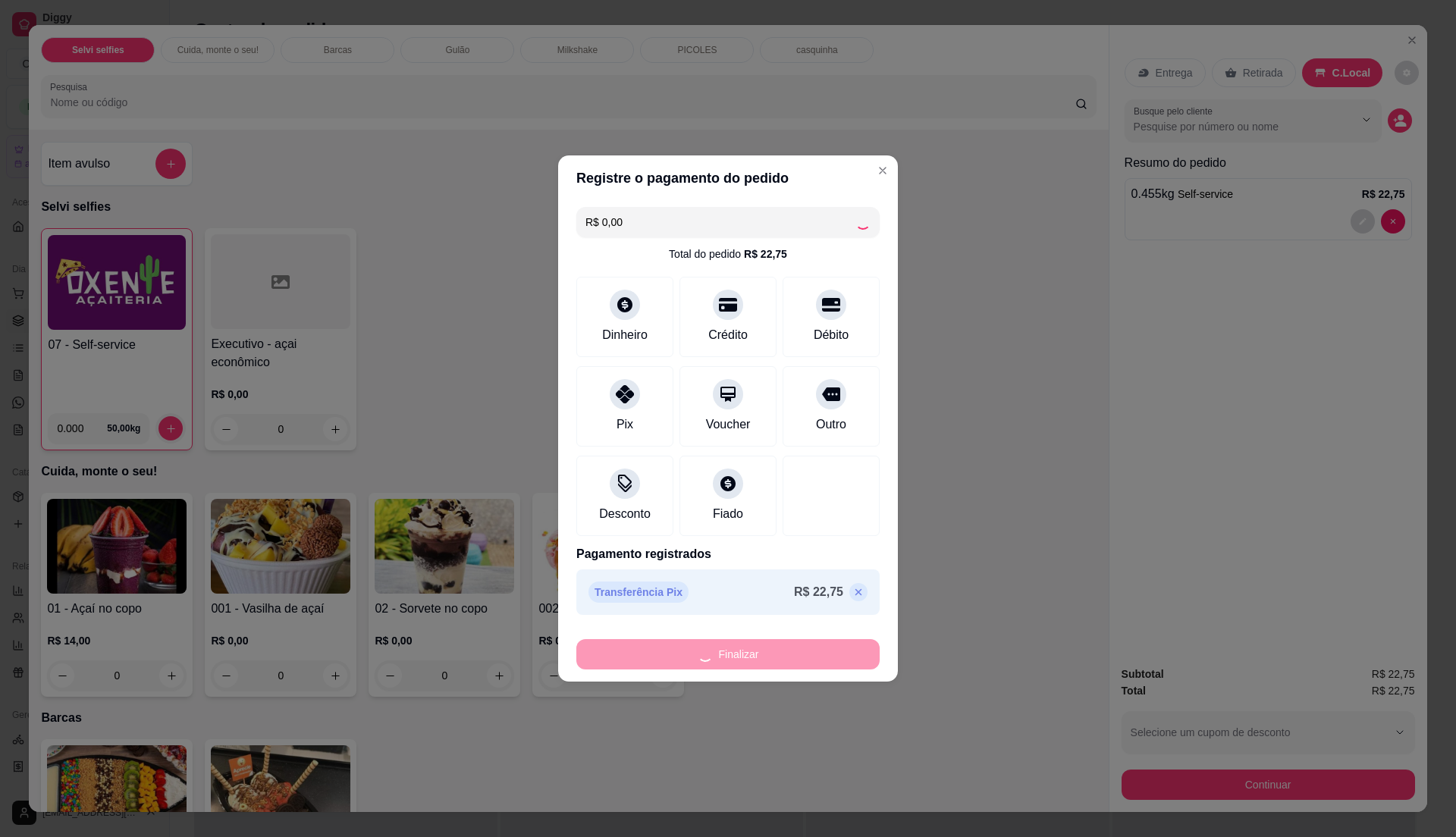
type input "-R$ 22,75"
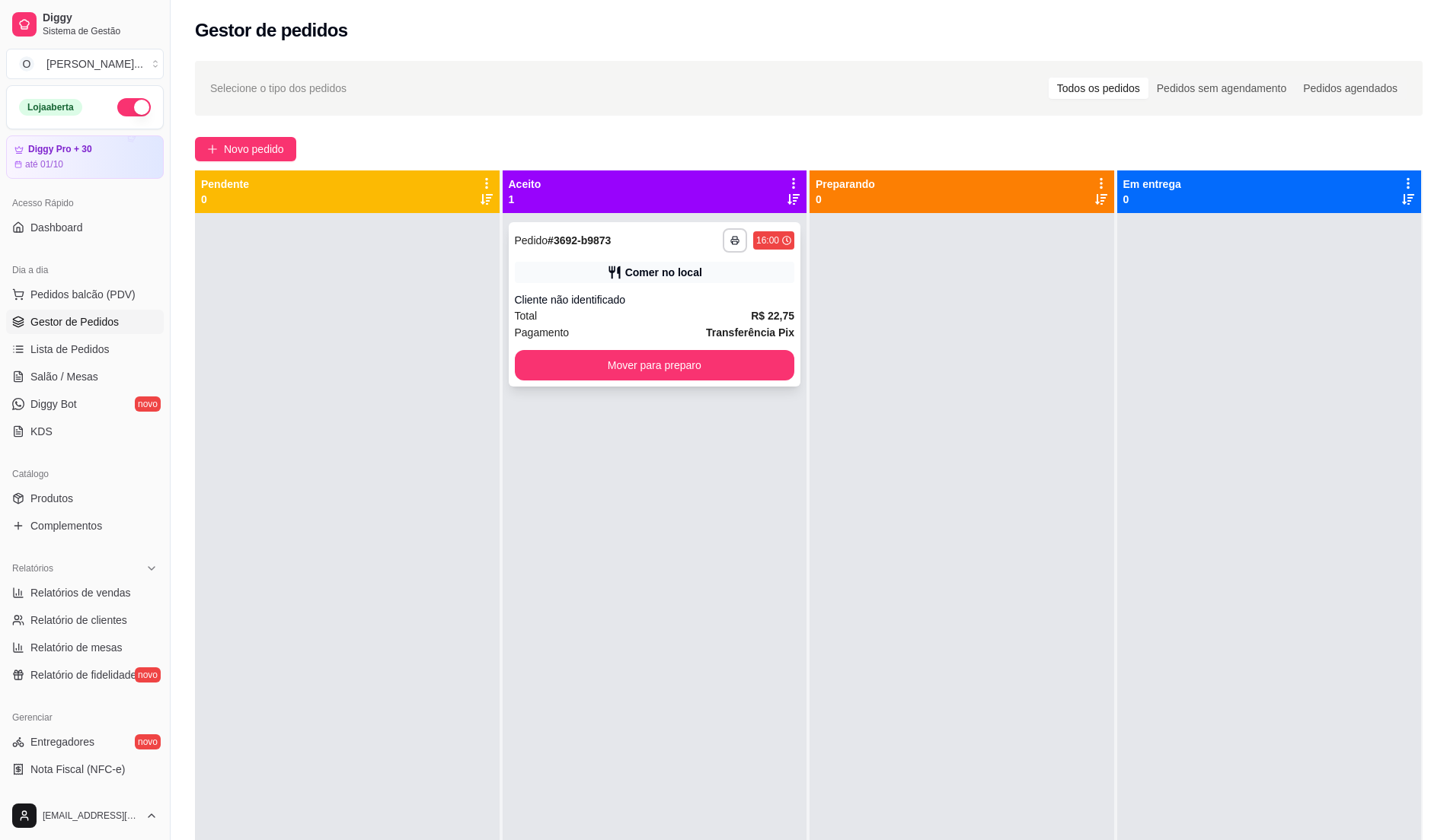
click at [732, 308] on div "Total R$ 22,75" at bounding box center [655, 315] width 280 height 17
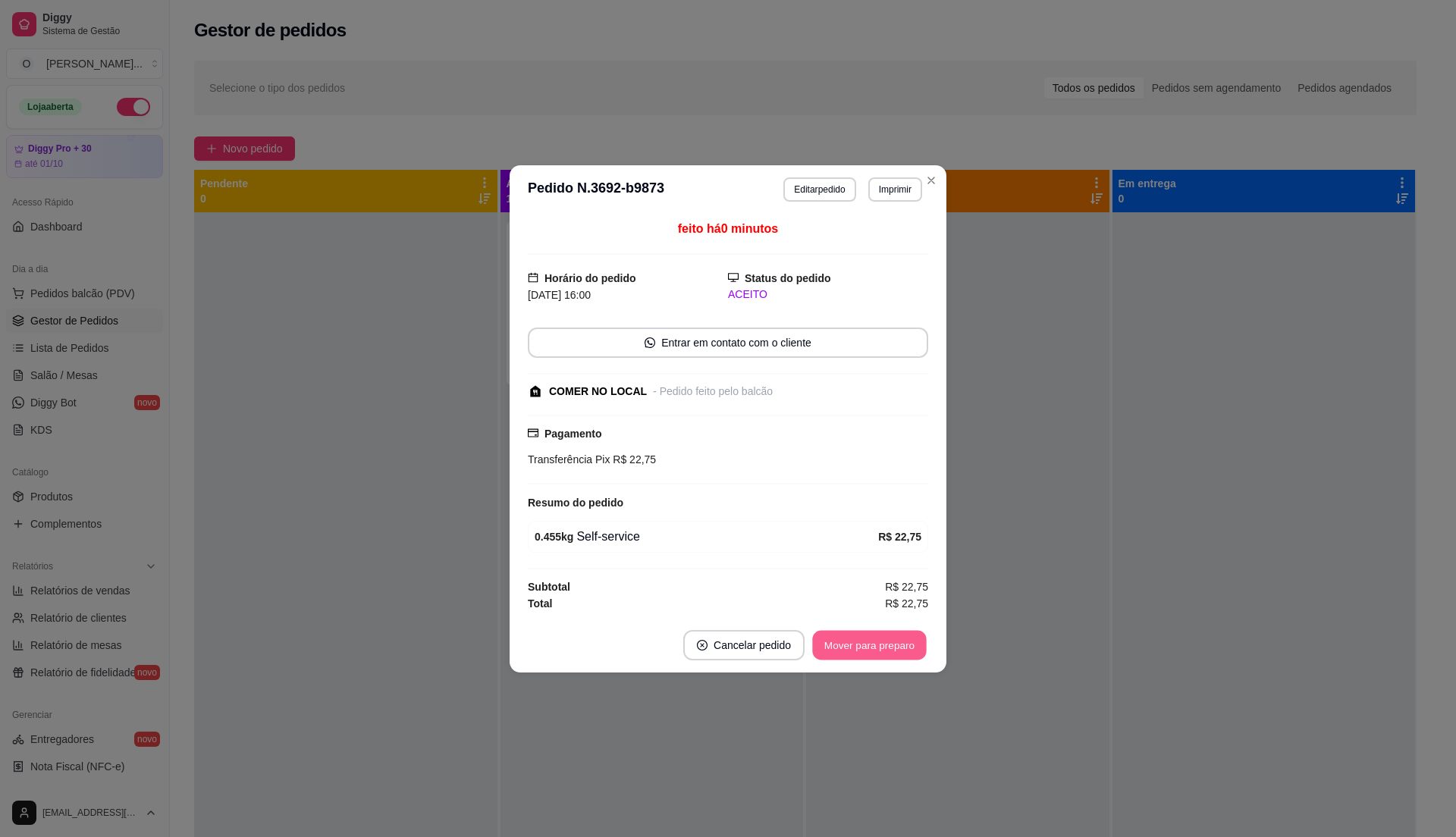
click at [869, 647] on button "Mover para preparo" at bounding box center [869, 645] width 114 height 29
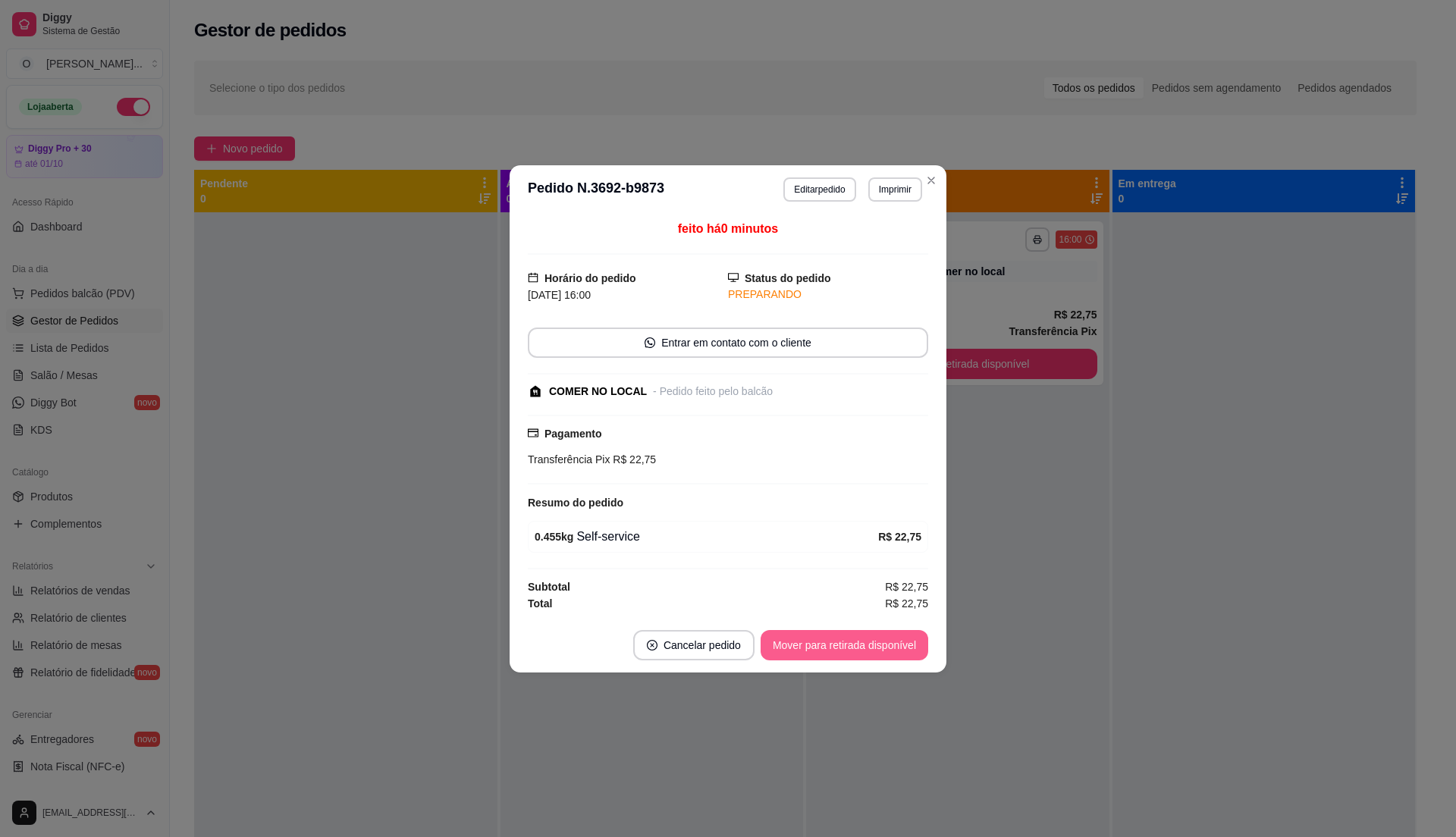
click at [869, 647] on button "Mover para retirada disponível" at bounding box center [844, 645] width 167 height 30
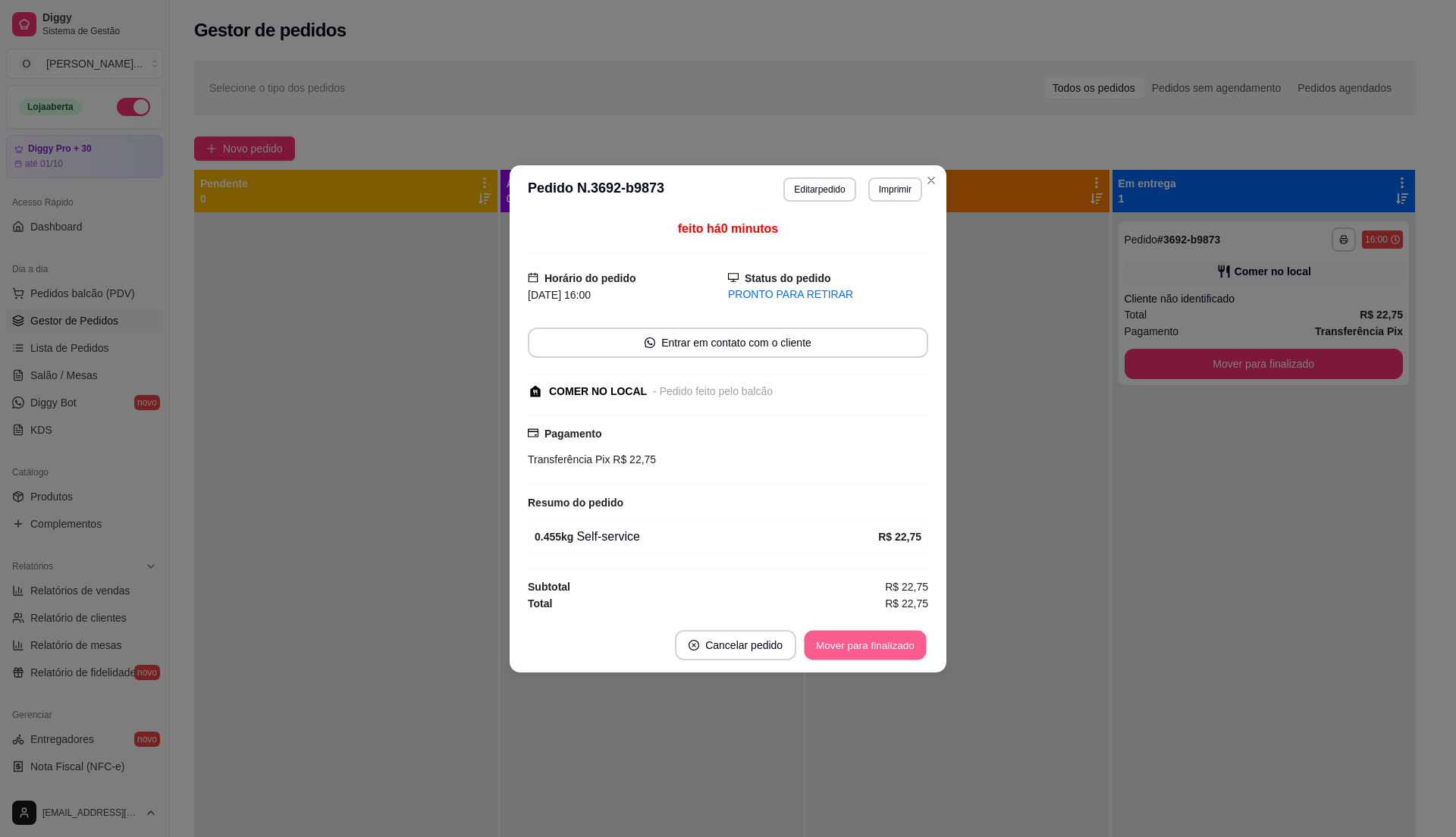
click at [869, 649] on button "Mover para finalizado" at bounding box center [866, 645] width 122 height 29
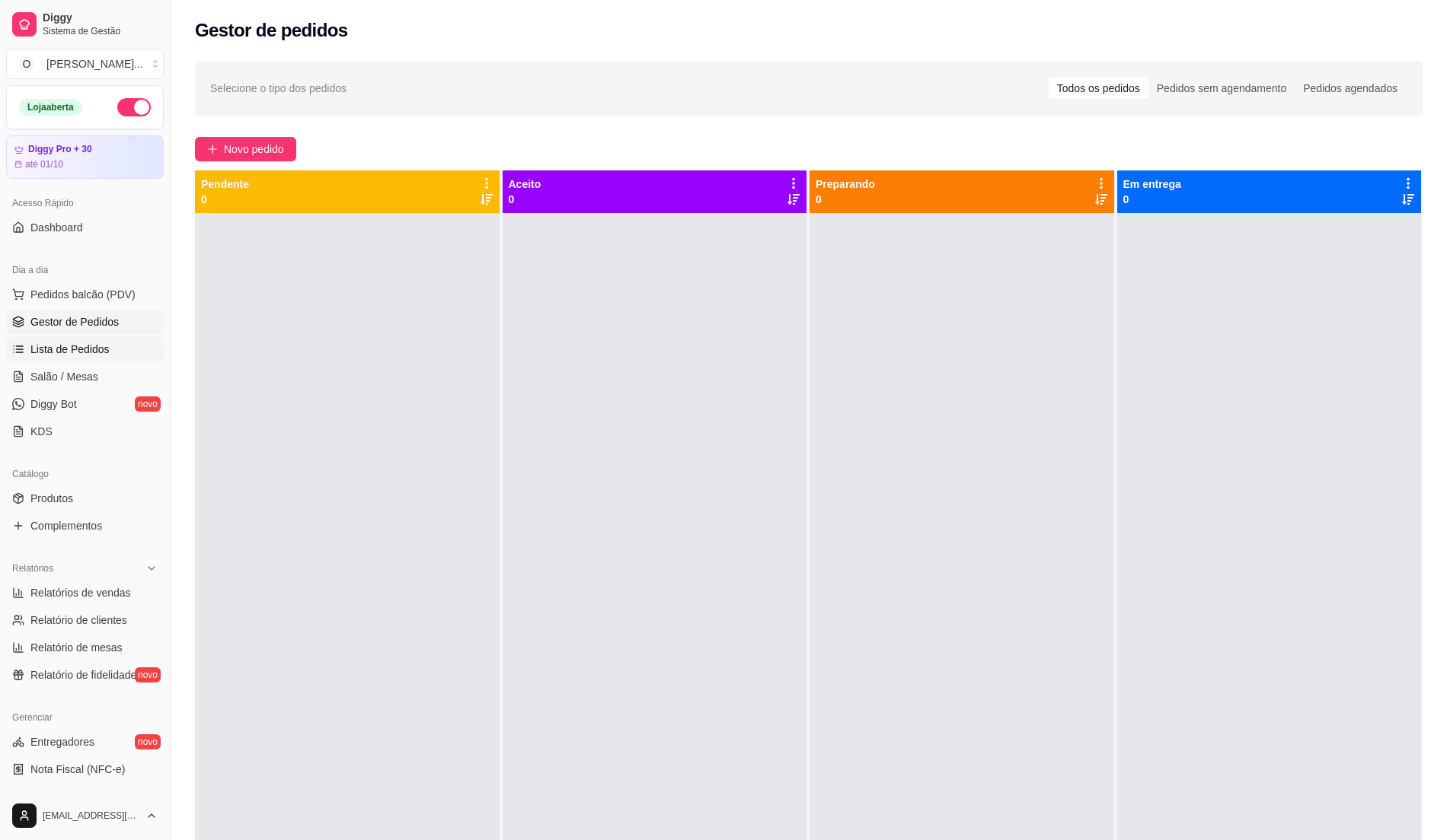
click at [99, 354] on span "Lista de Pedidos" at bounding box center [70, 349] width 80 height 15
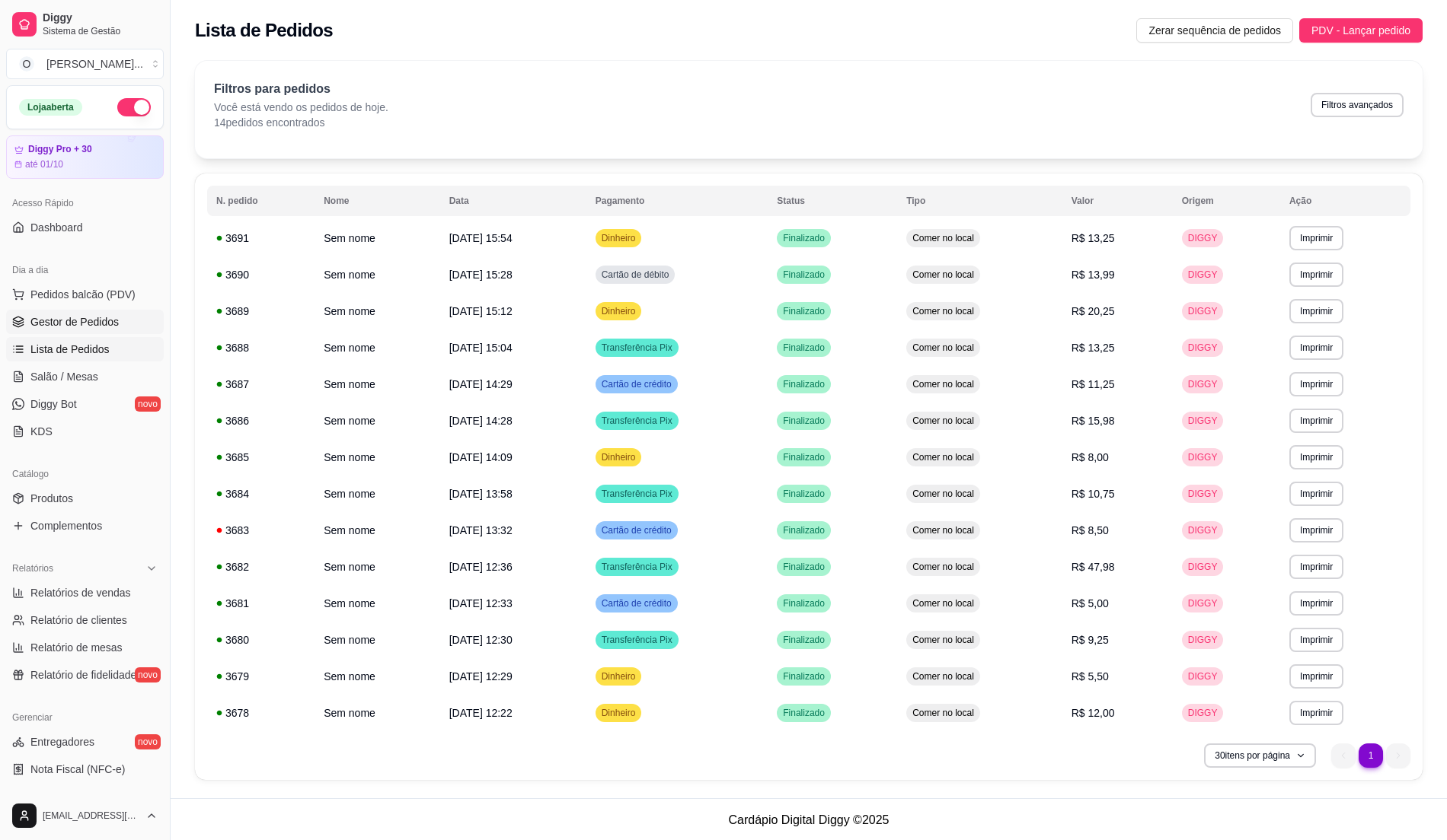
click at [88, 326] on span "Gestor de Pedidos" at bounding box center [75, 321] width 88 height 15
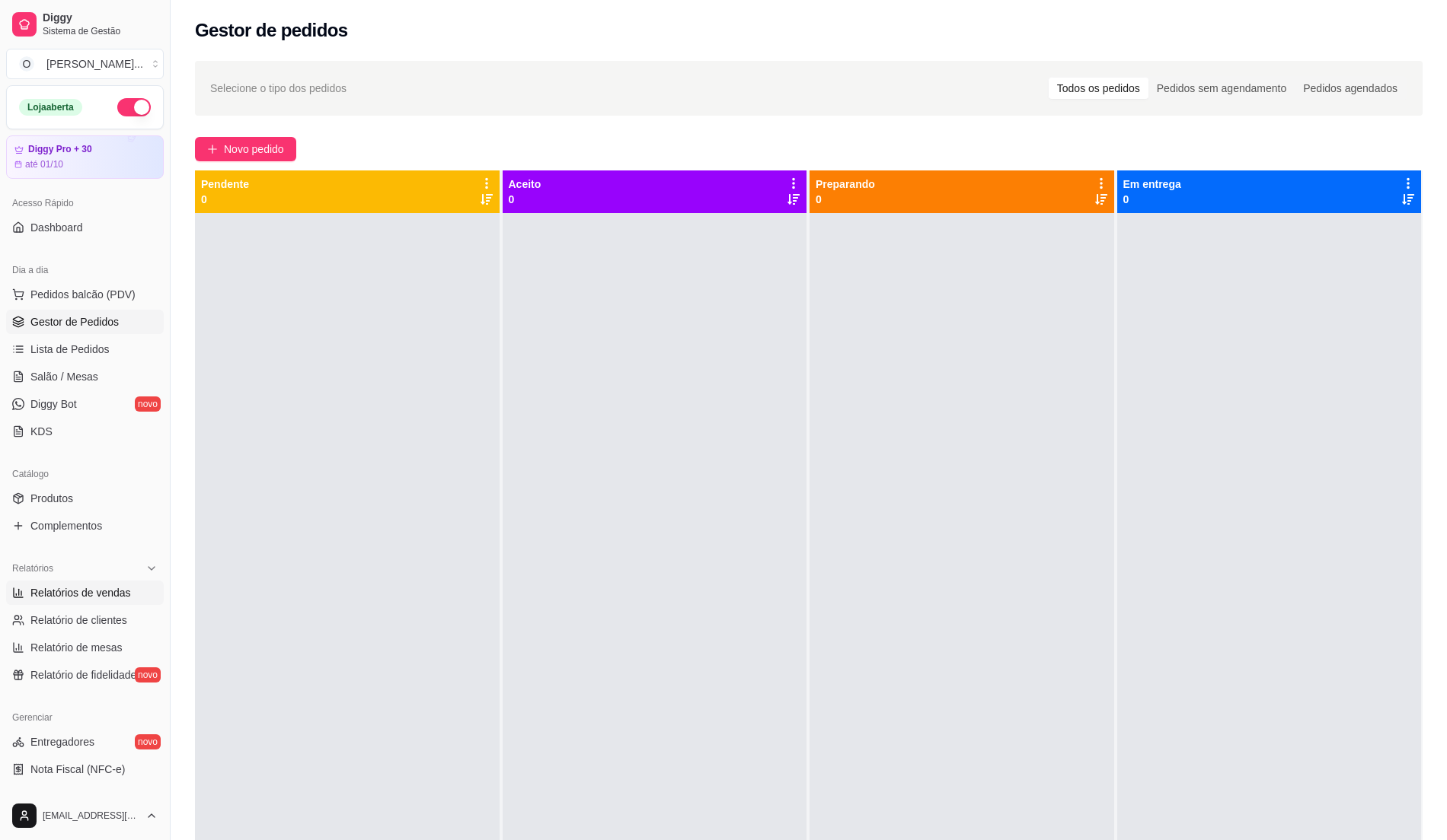
click at [88, 591] on span "Relatórios de vendas" at bounding box center [81, 592] width 100 height 15
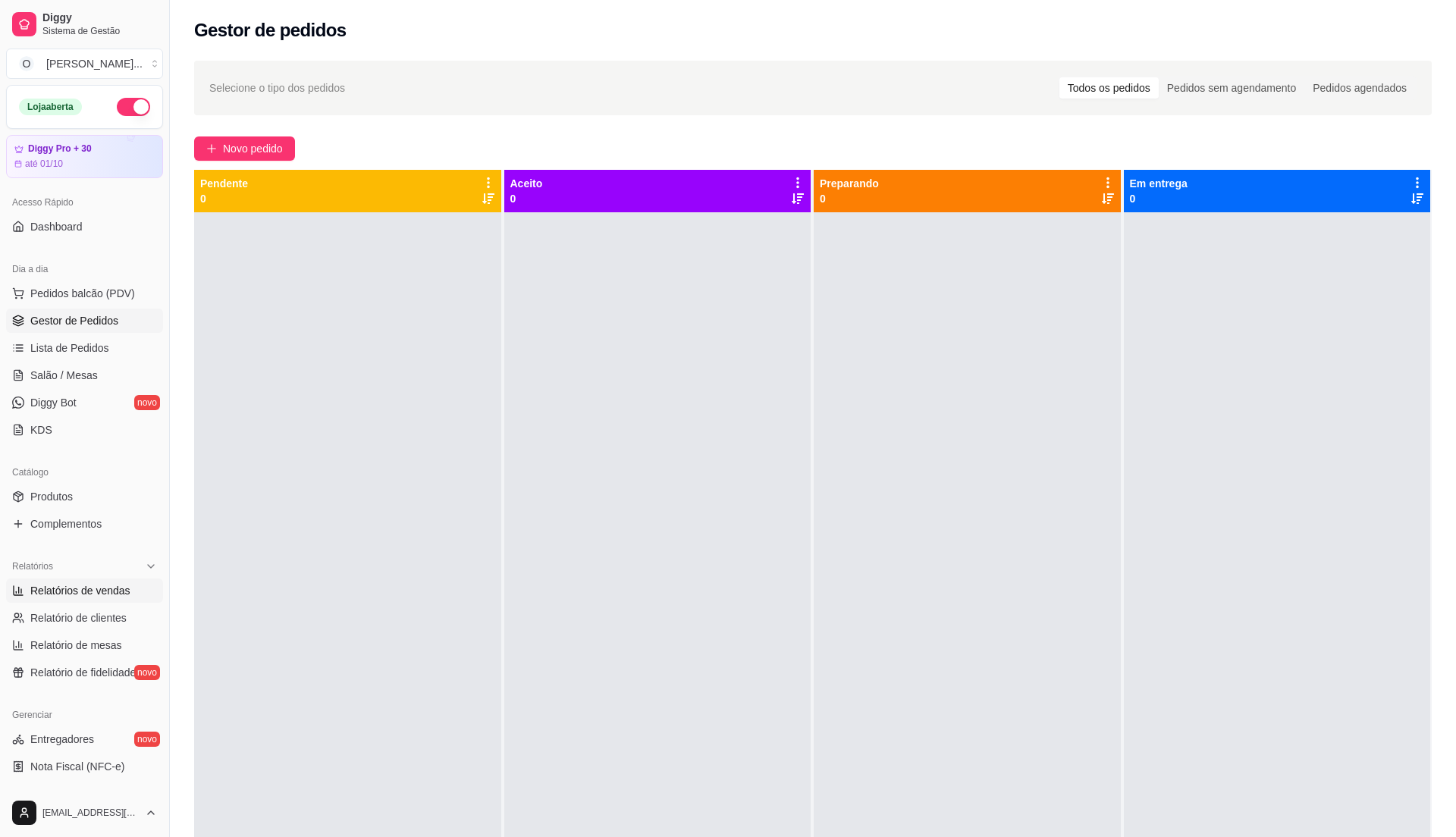
select select "ALL"
select select "0"
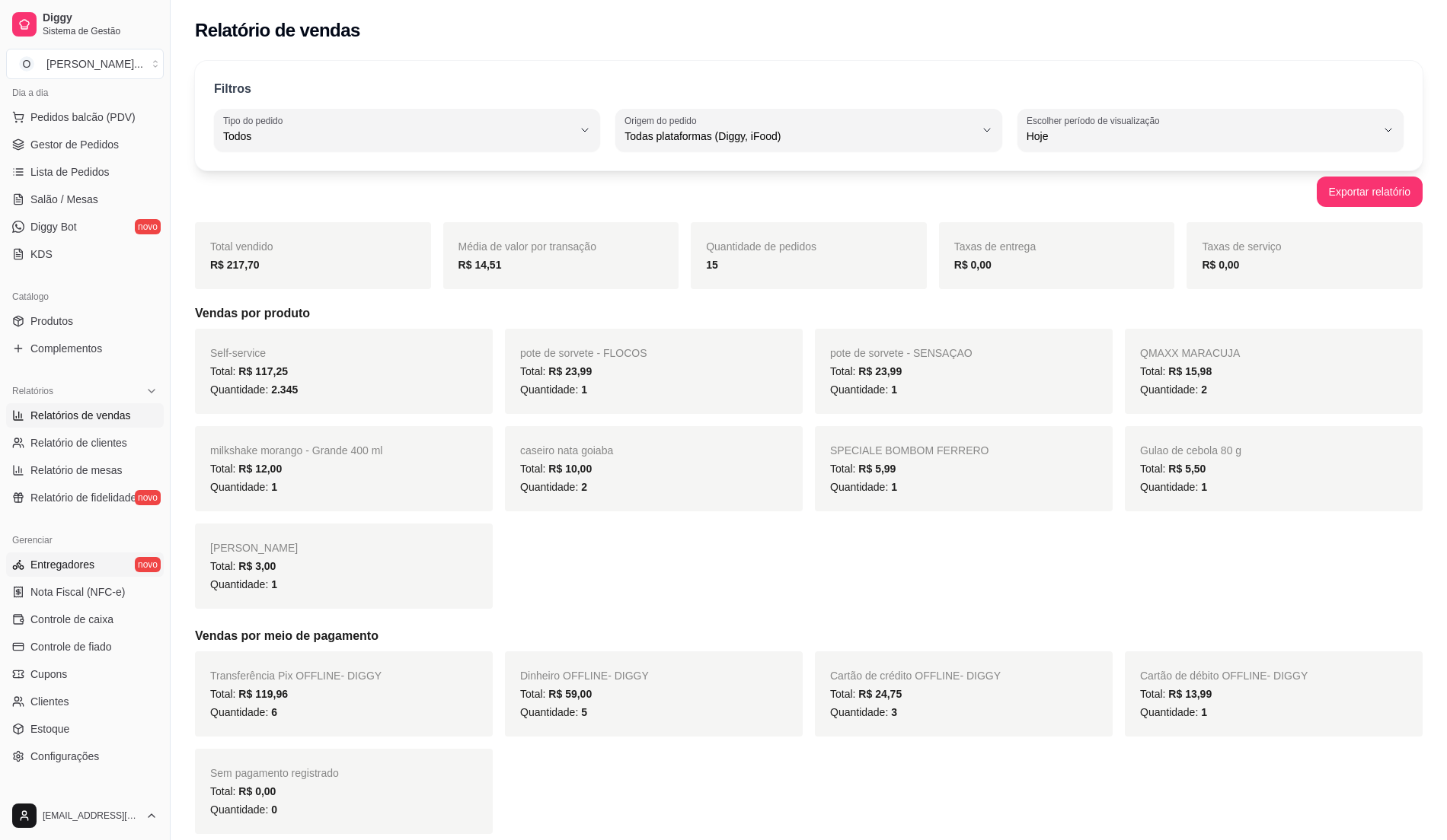
scroll to position [153, 0]
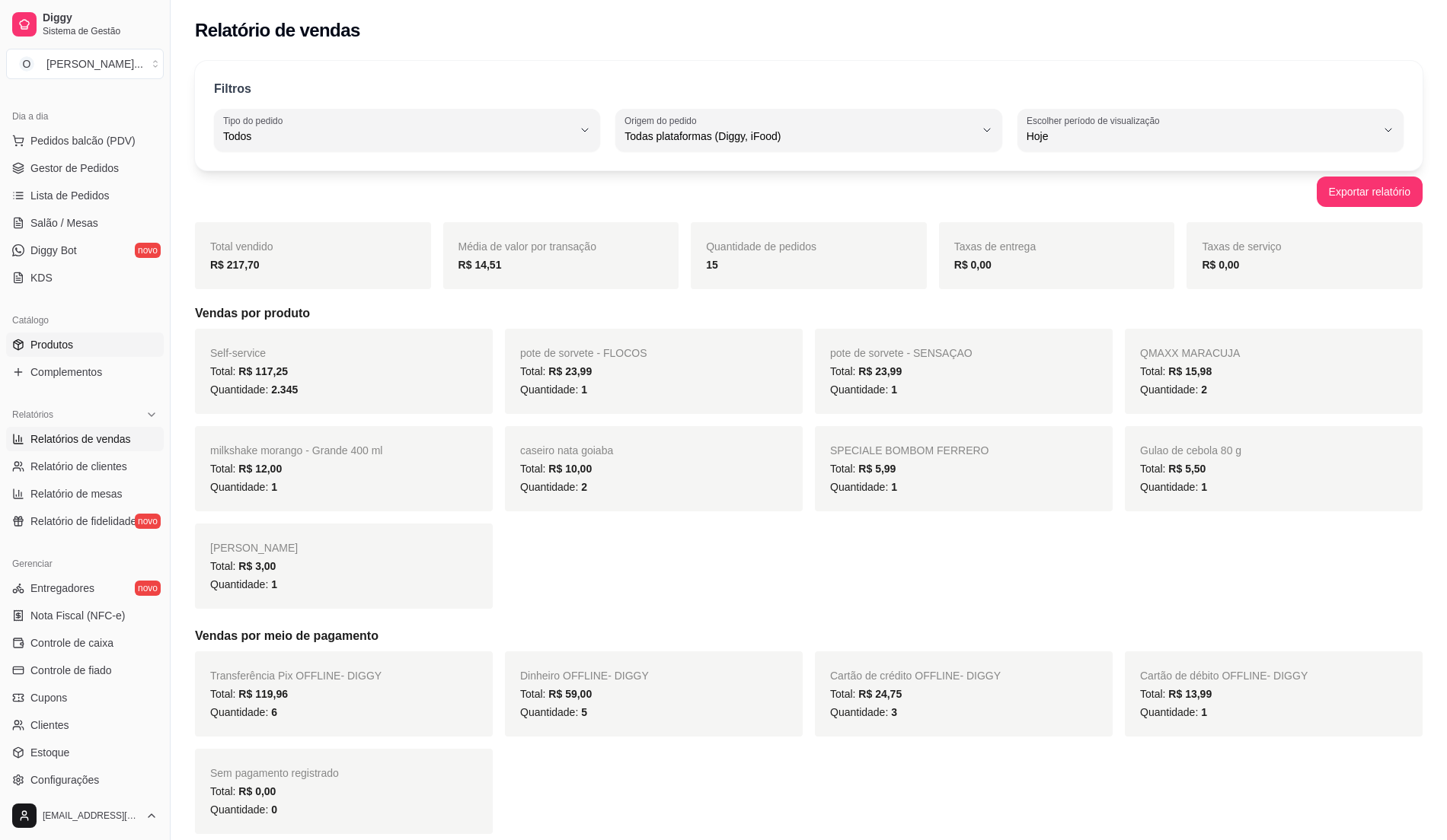
click at [100, 339] on link "Produtos" at bounding box center [85, 344] width 157 height 25
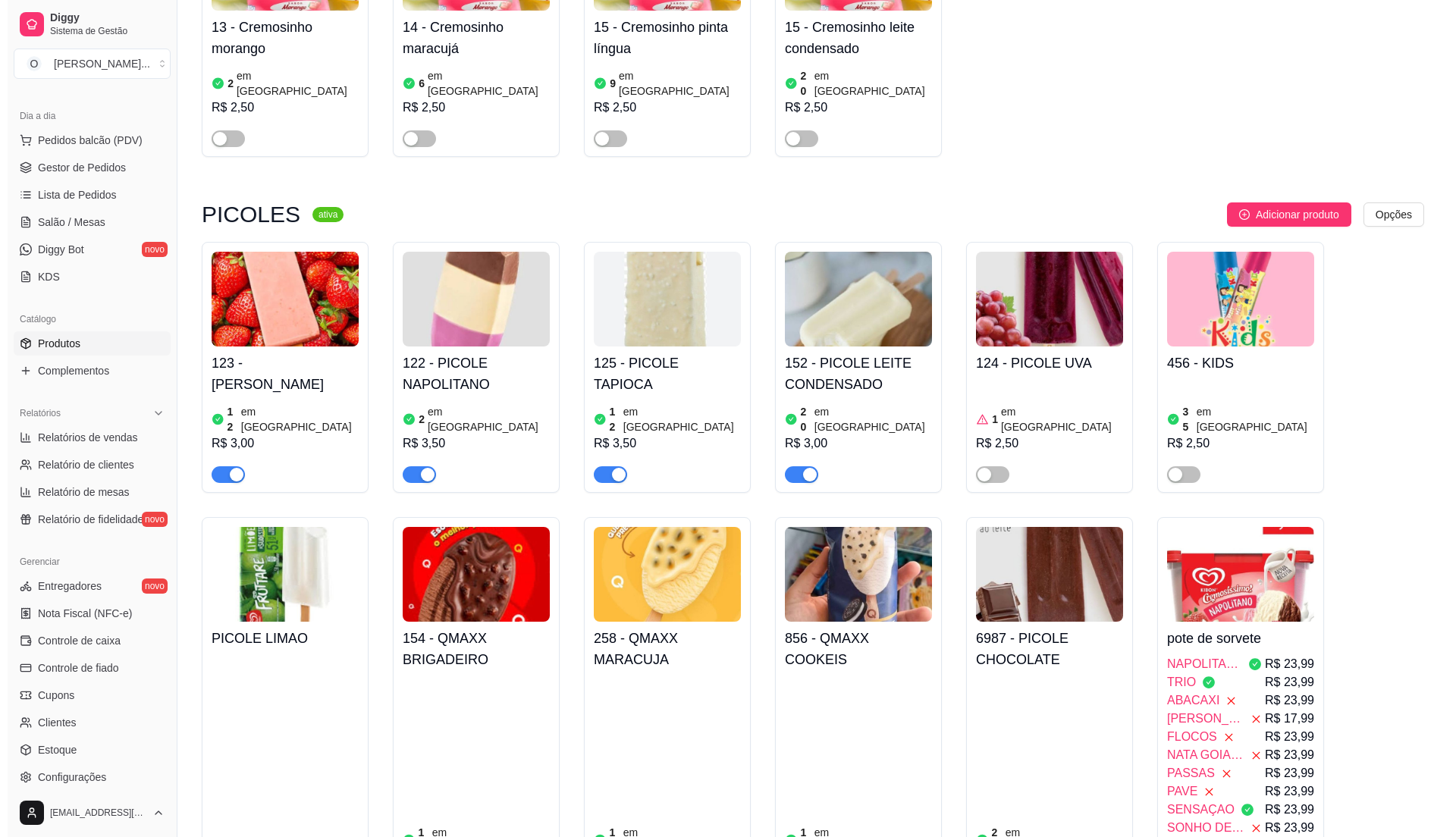
scroll to position [3033, 0]
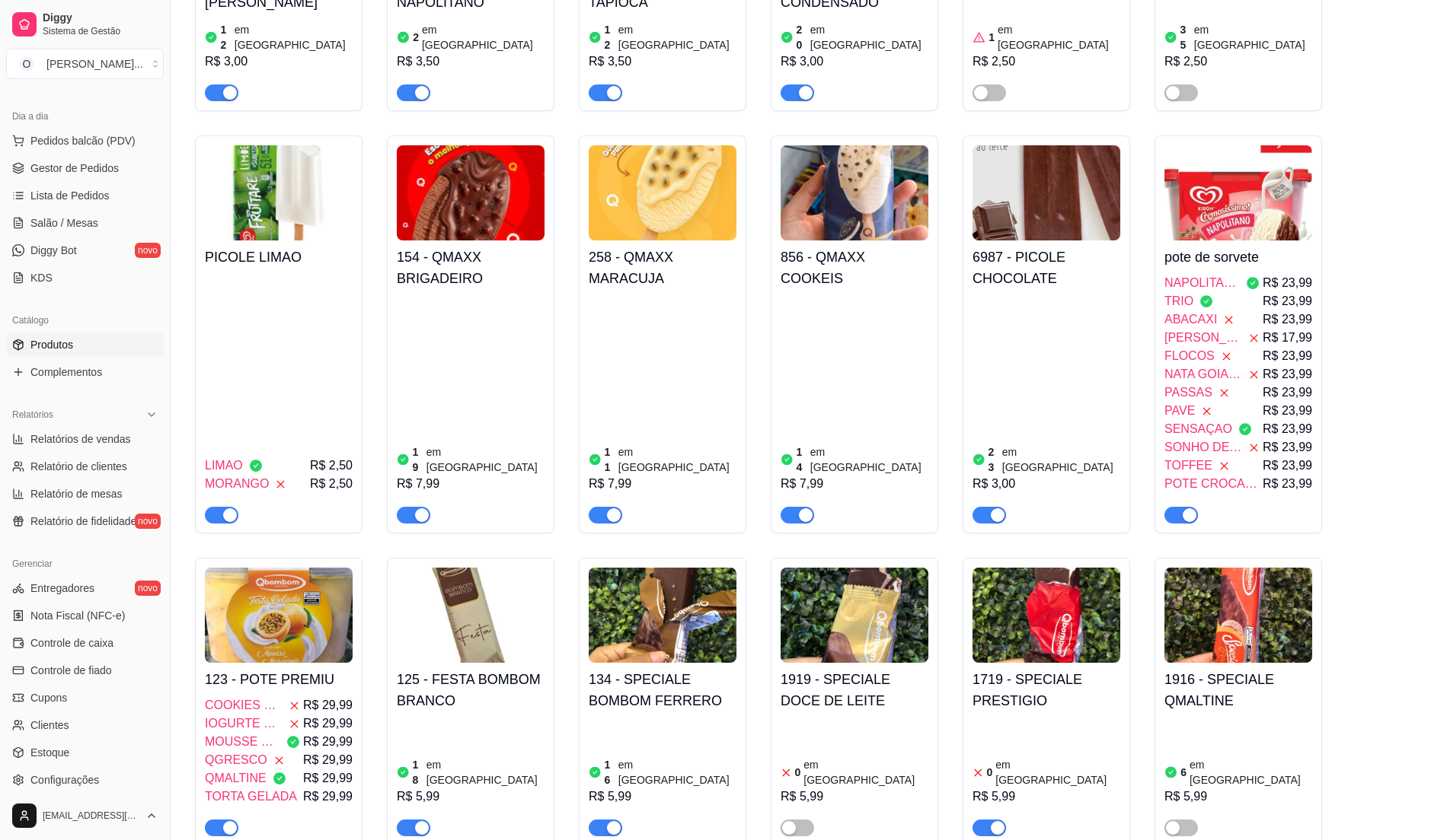
click at [1190, 310] on span "ABACAXI" at bounding box center [1189, 319] width 52 height 19
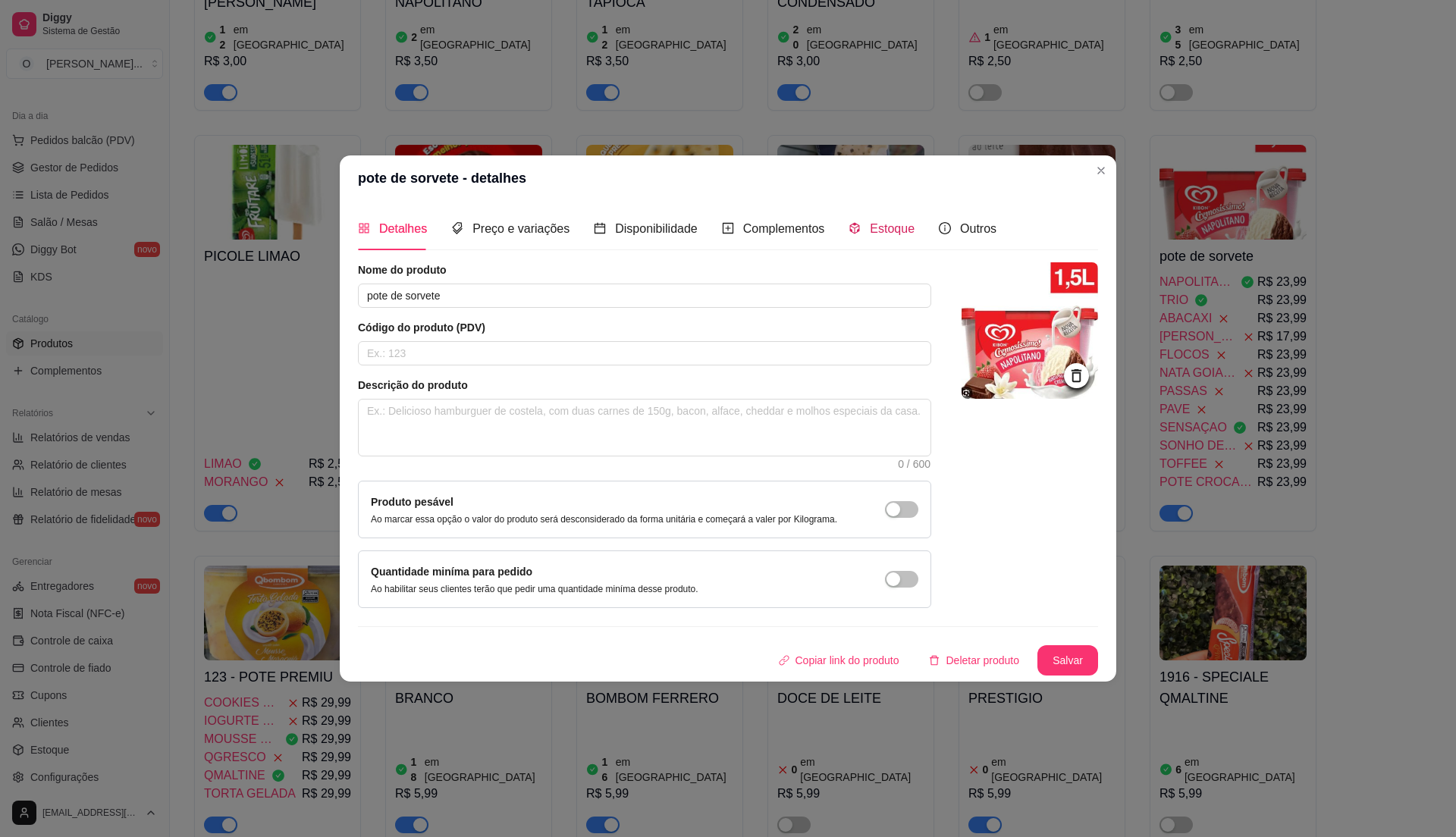
click at [882, 222] on span "Estoque" at bounding box center [892, 228] width 45 height 13
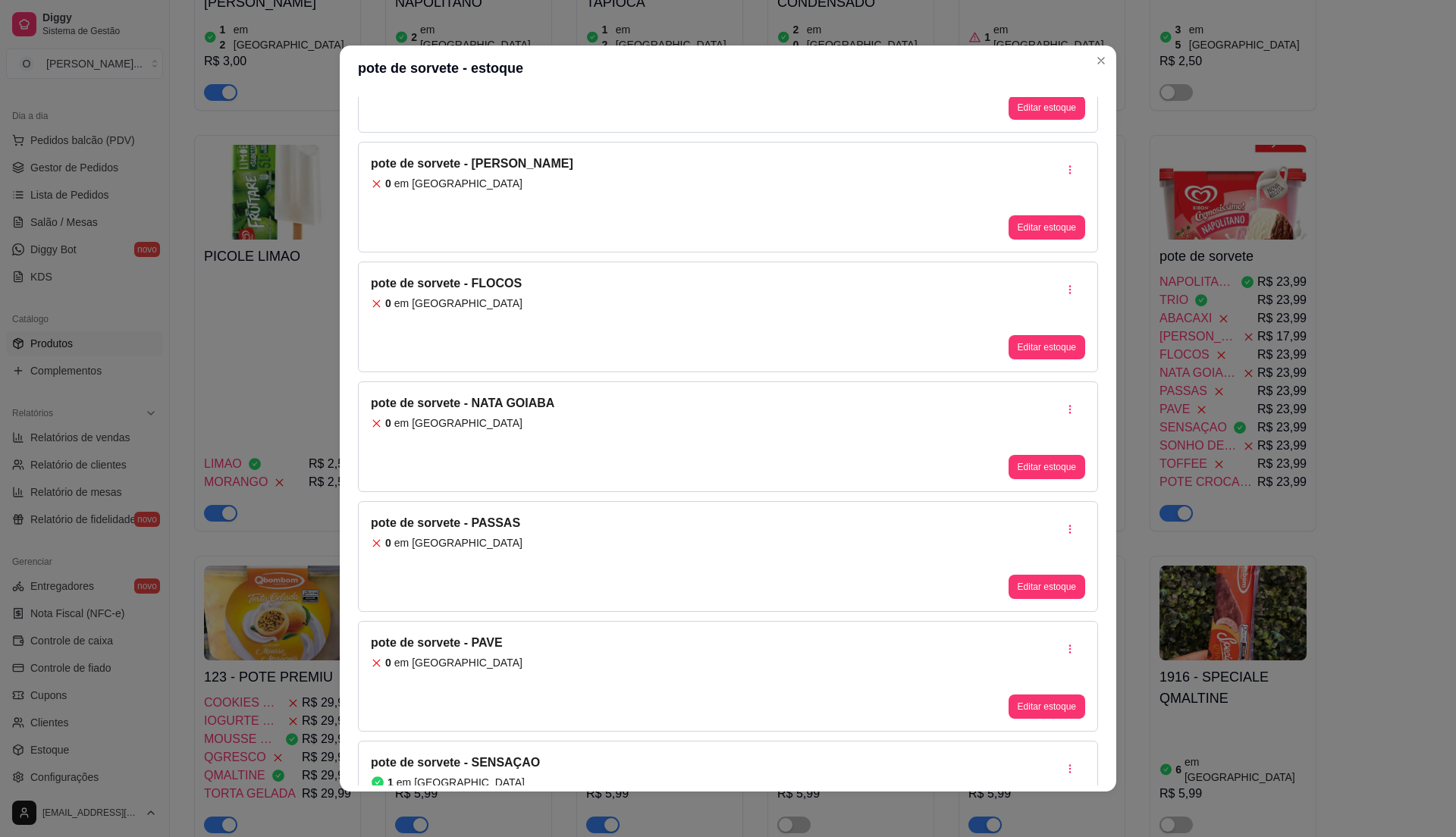
scroll to position [404, 0]
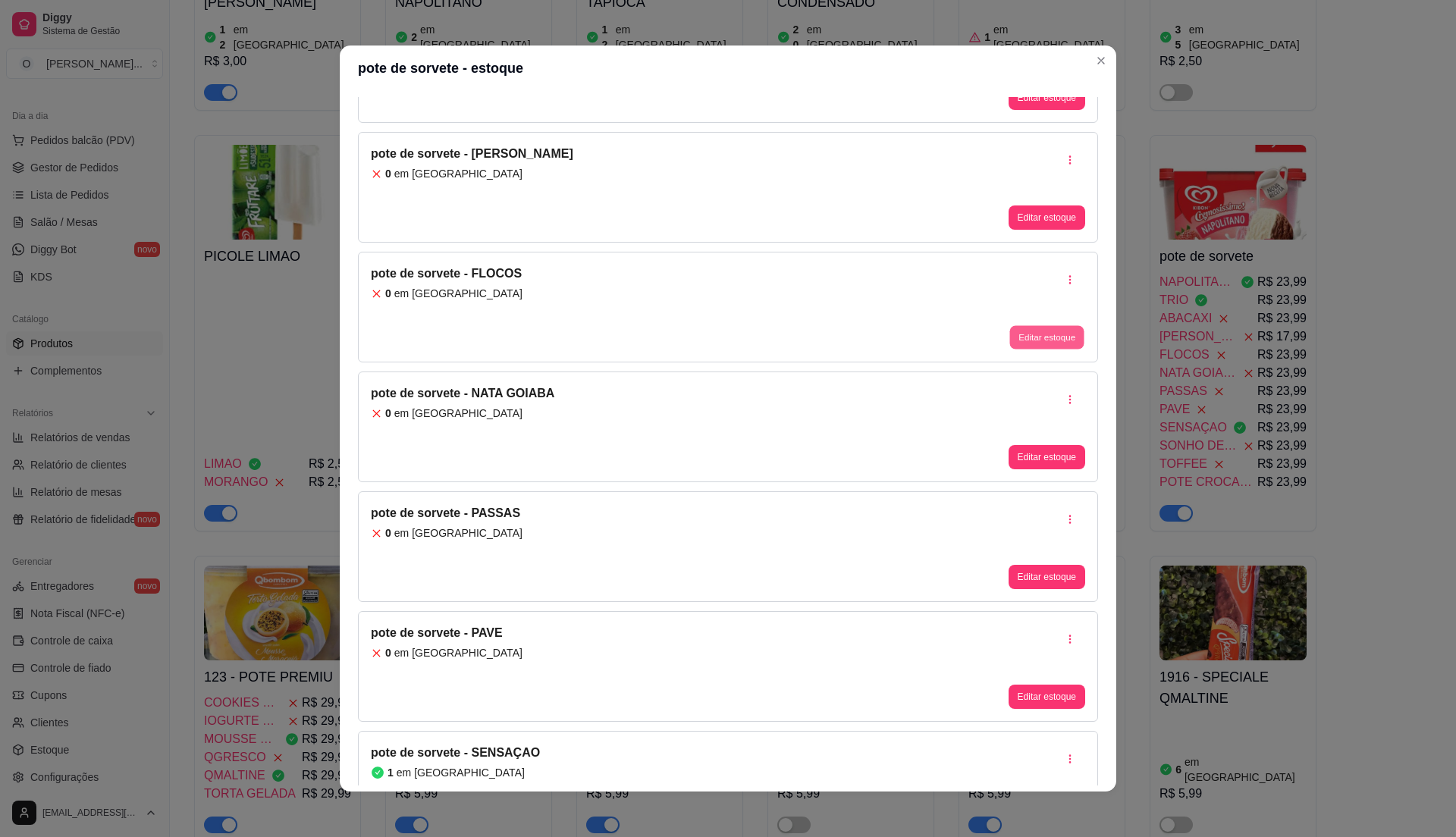
click at [1010, 337] on button "Editar estoque" at bounding box center [1047, 338] width 74 height 23
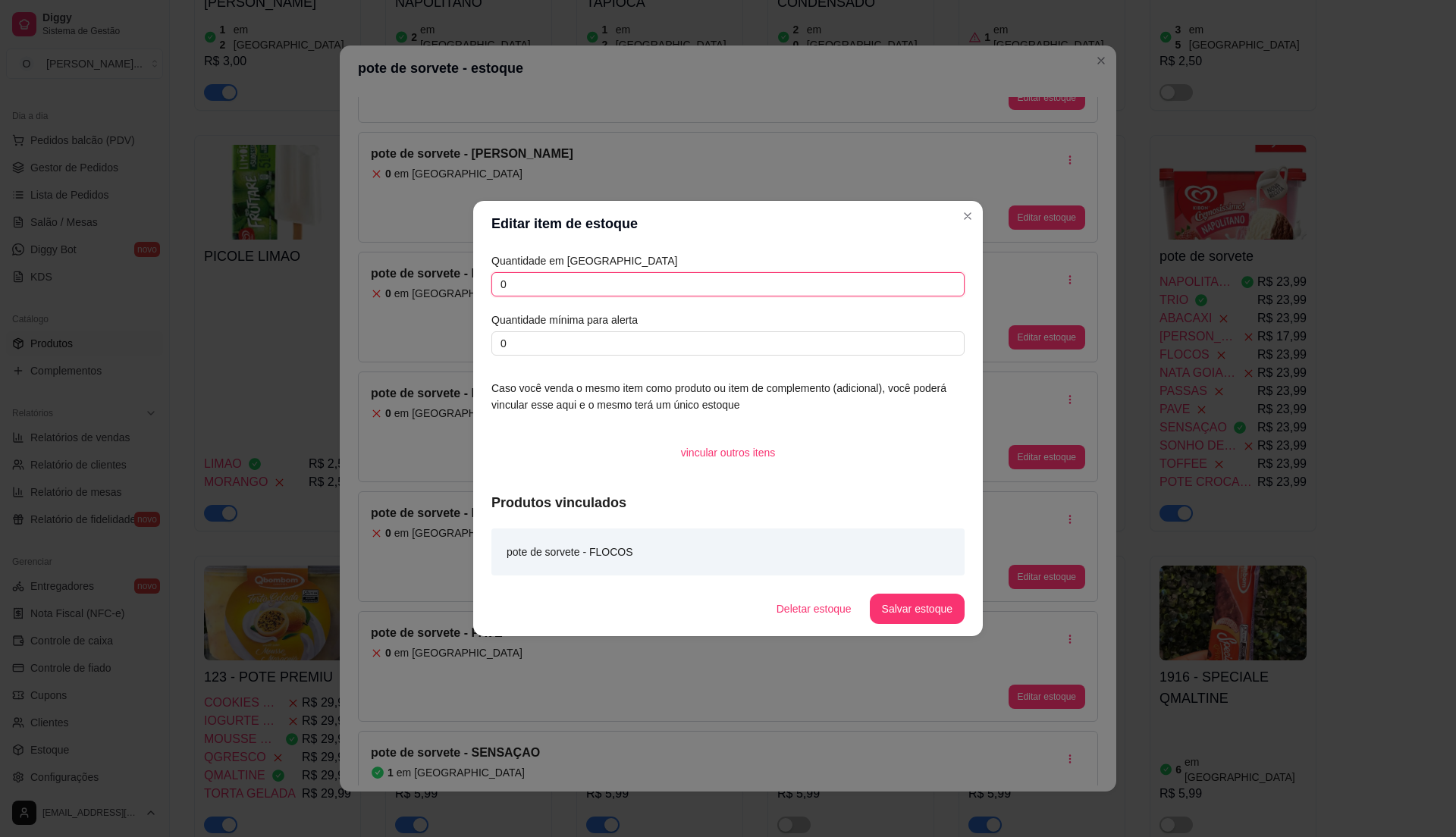
drag, startPoint x: 553, startPoint y: 280, endPoint x: 564, endPoint y: 277, distance: 11.4
click at [564, 277] on input "0" at bounding box center [728, 284] width 473 height 24
type input "1"
click at [926, 614] on button "Salvar estoque" at bounding box center [916, 608] width 95 height 30
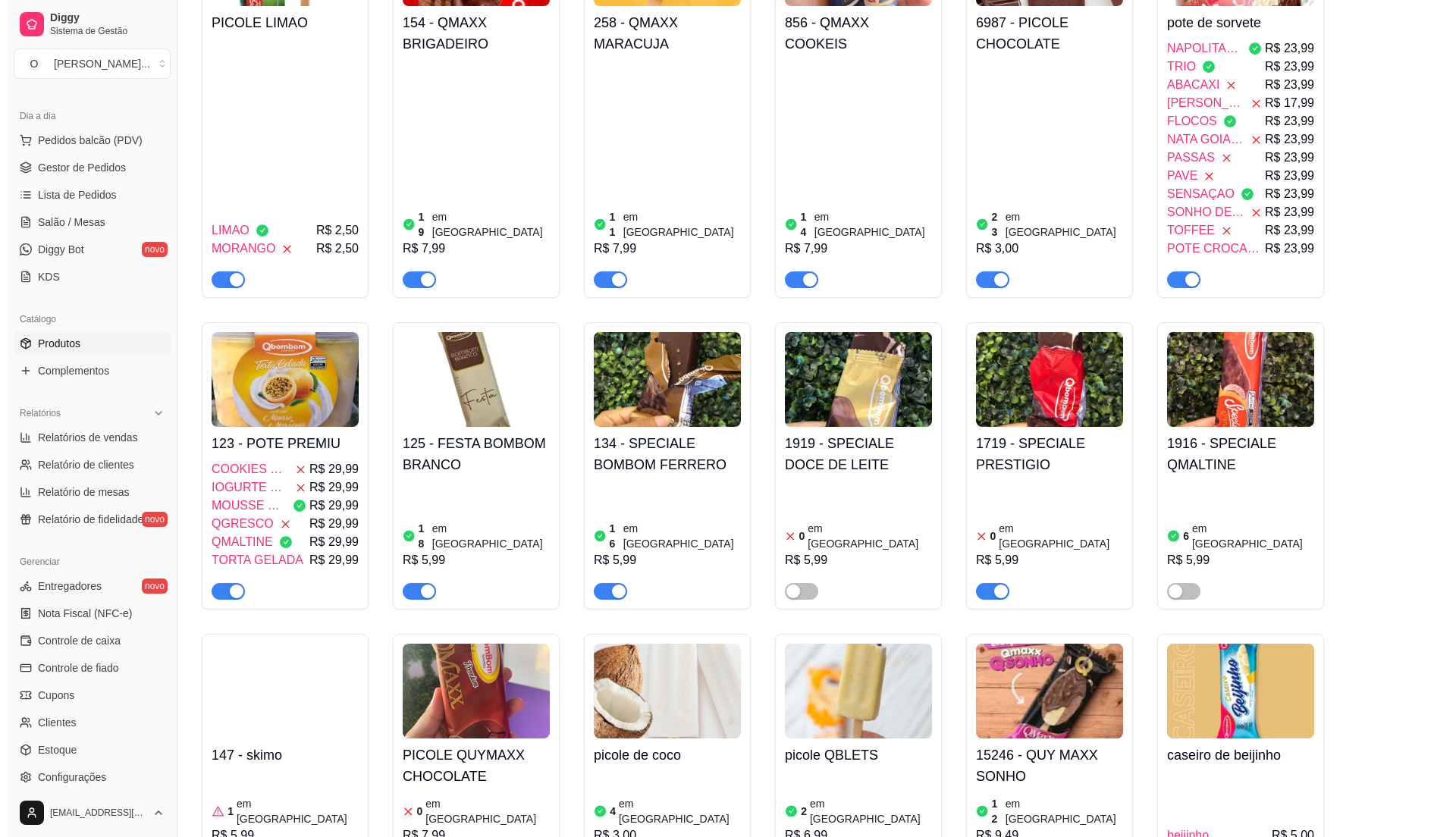
scroll to position [3336, 0]
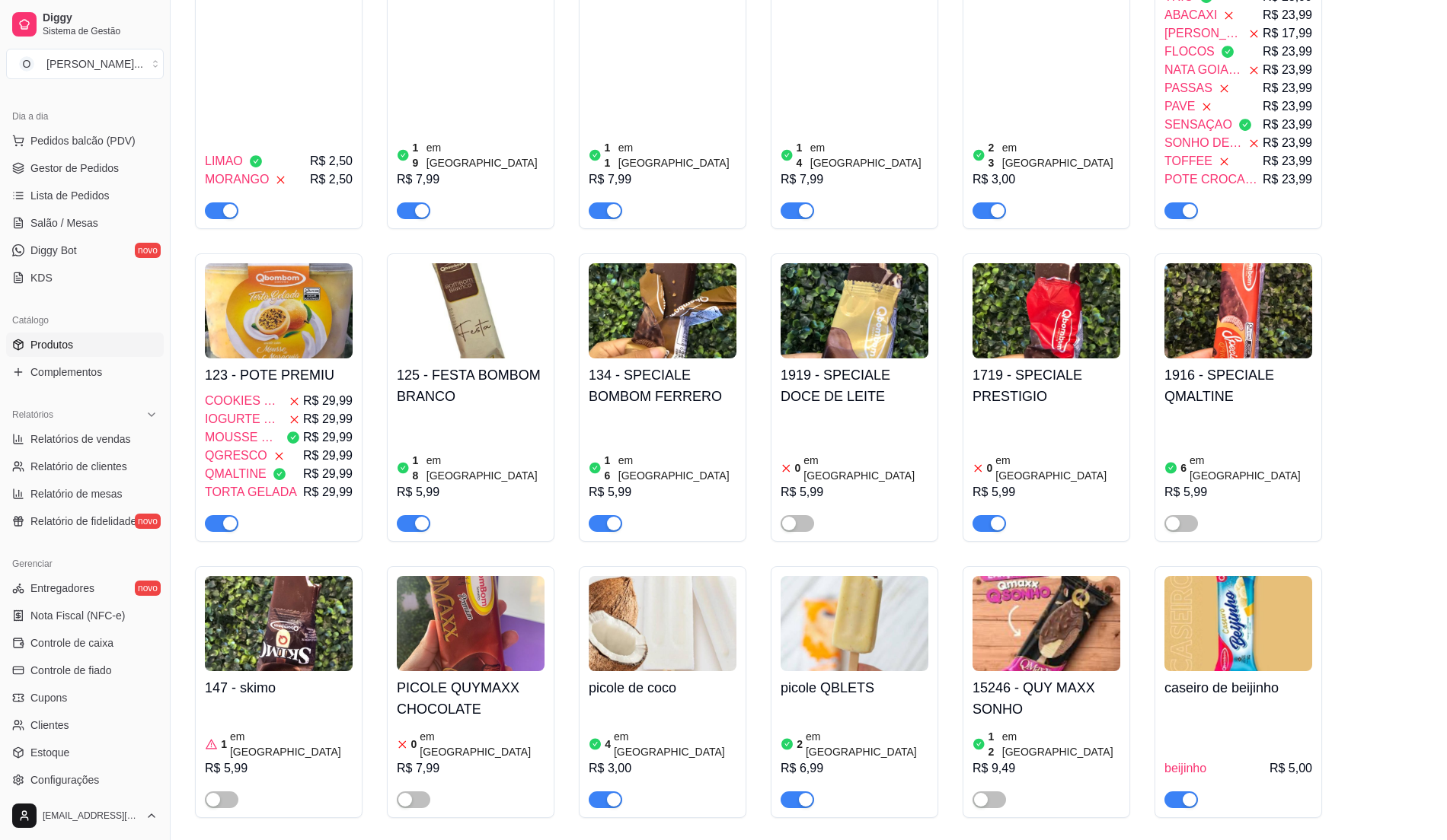
click at [305, 447] on div "QGRESCO R$ 29,99" at bounding box center [278, 456] width 147 height 19
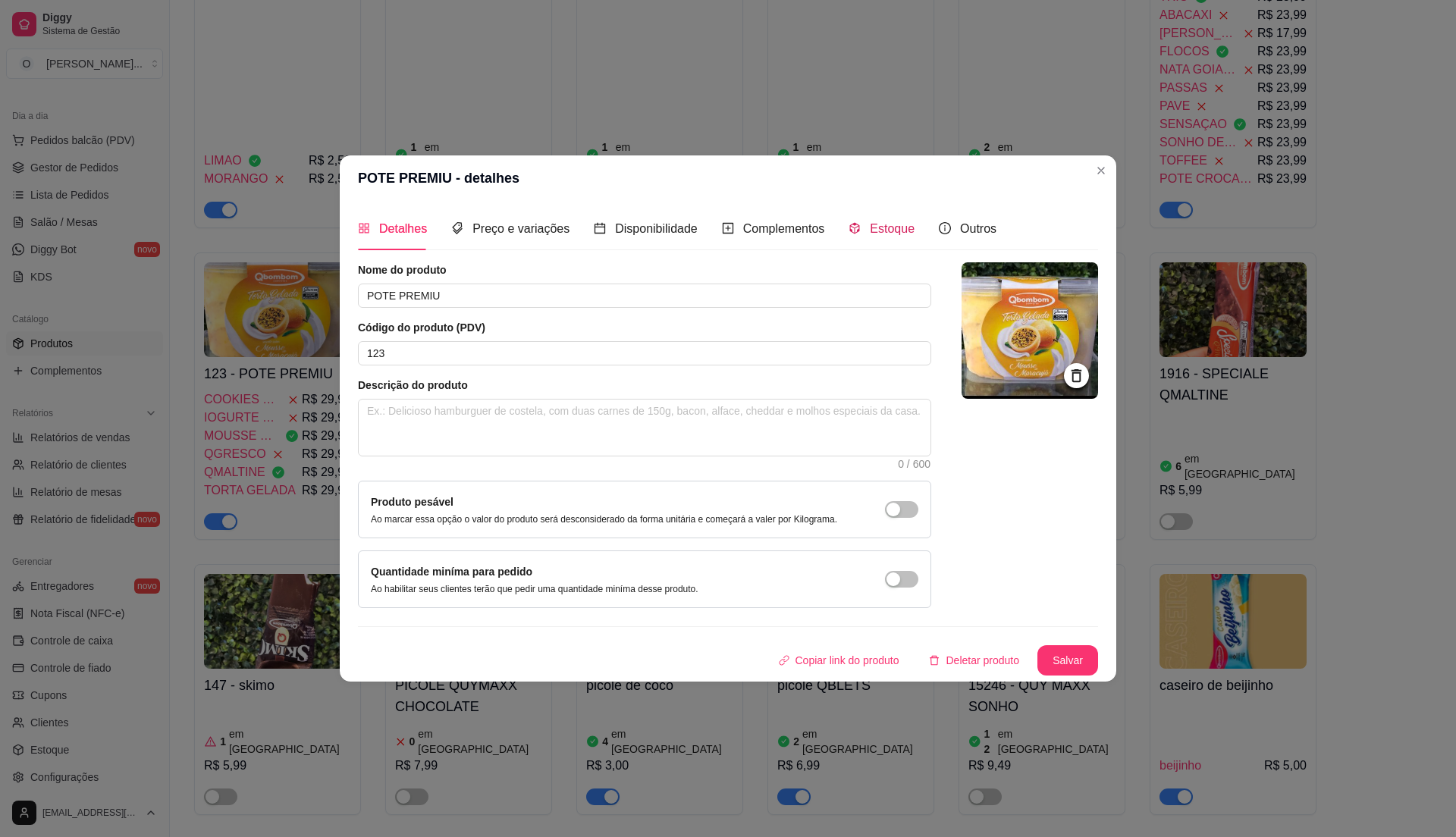
click at [869, 230] on span "Estoque" at bounding box center [892, 228] width 45 height 13
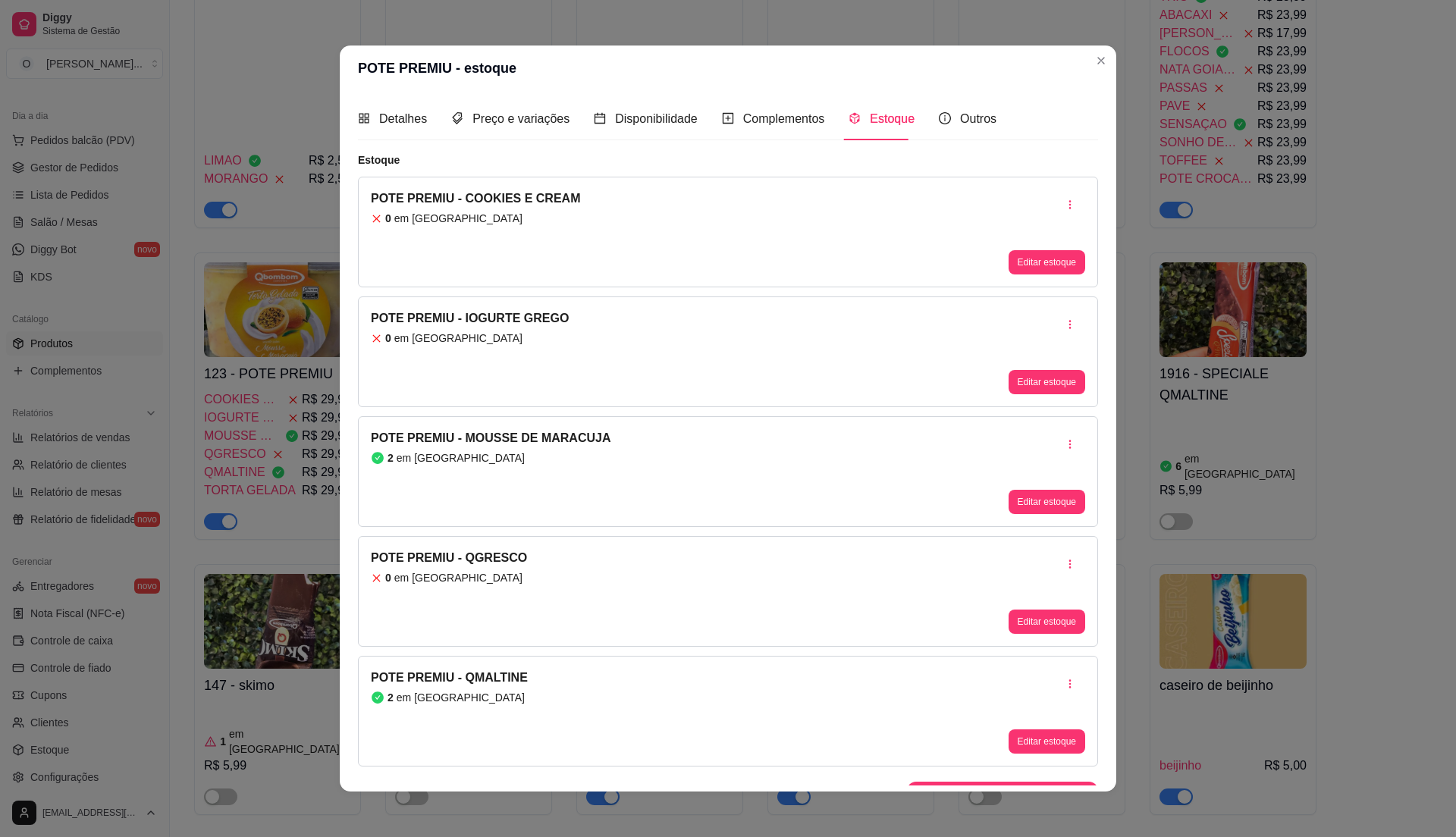
scroll to position [28, 0]
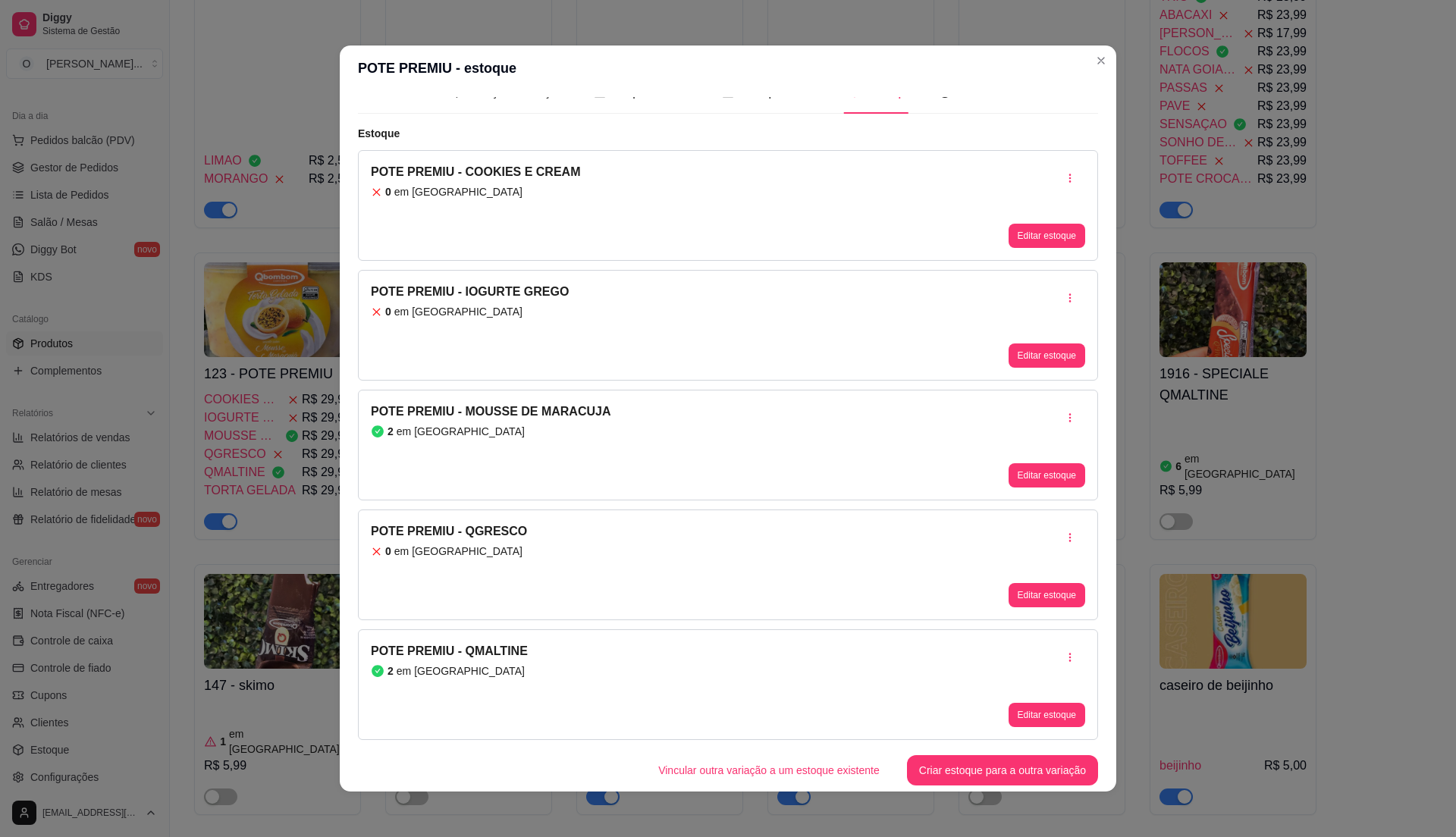
click at [1034, 444] on div "Editar estoque" at bounding box center [1047, 444] width 76 height 85
click at [1017, 468] on button "Editar estoque" at bounding box center [1047, 476] width 74 height 23
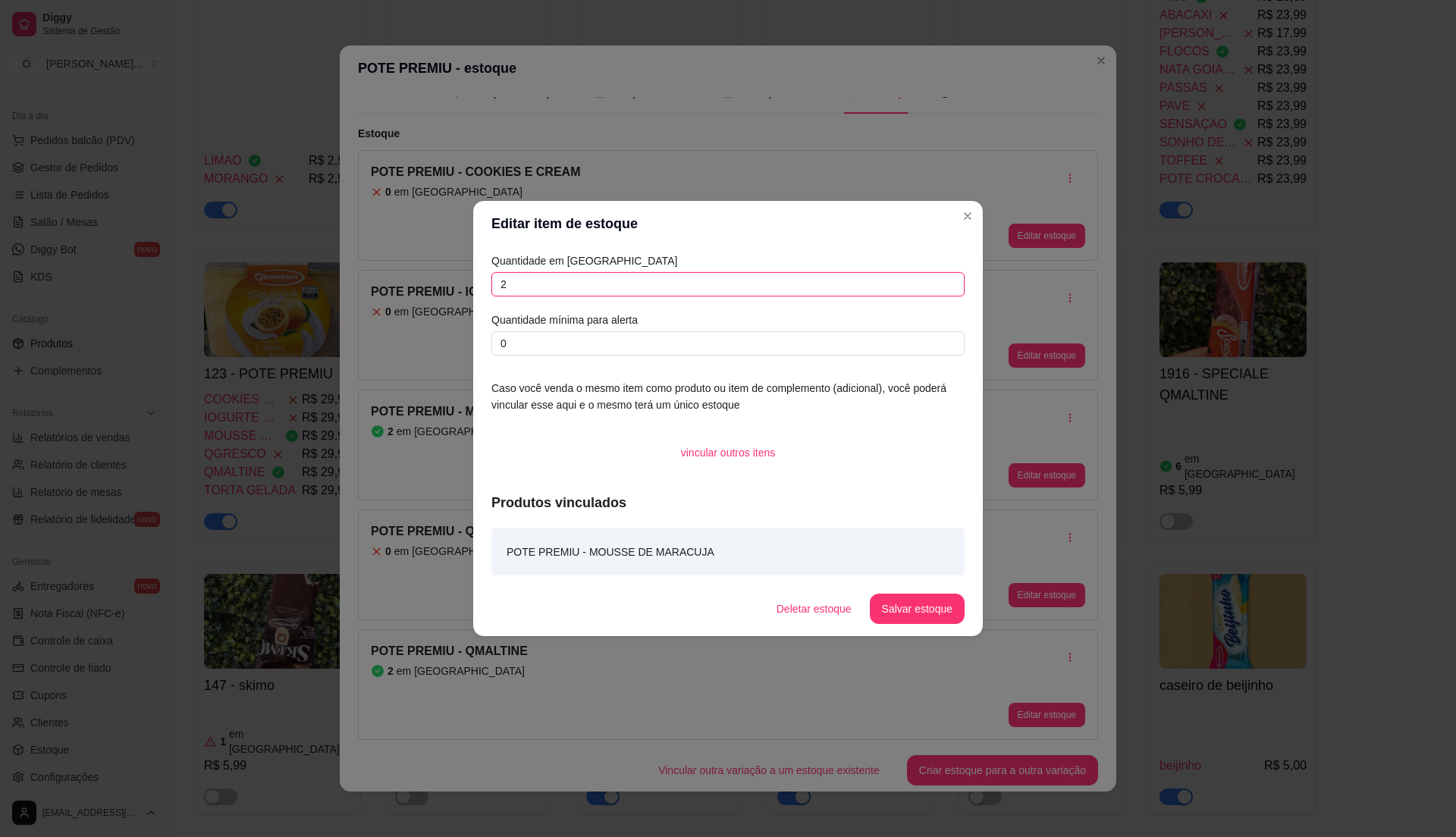
click at [502, 279] on input "2" at bounding box center [728, 284] width 473 height 24
click at [505, 282] on input "2" at bounding box center [728, 284] width 473 height 24
type input "2"
type input "0"
click at [914, 596] on button "Salvar estoque" at bounding box center [916, 608] width 95 height 30
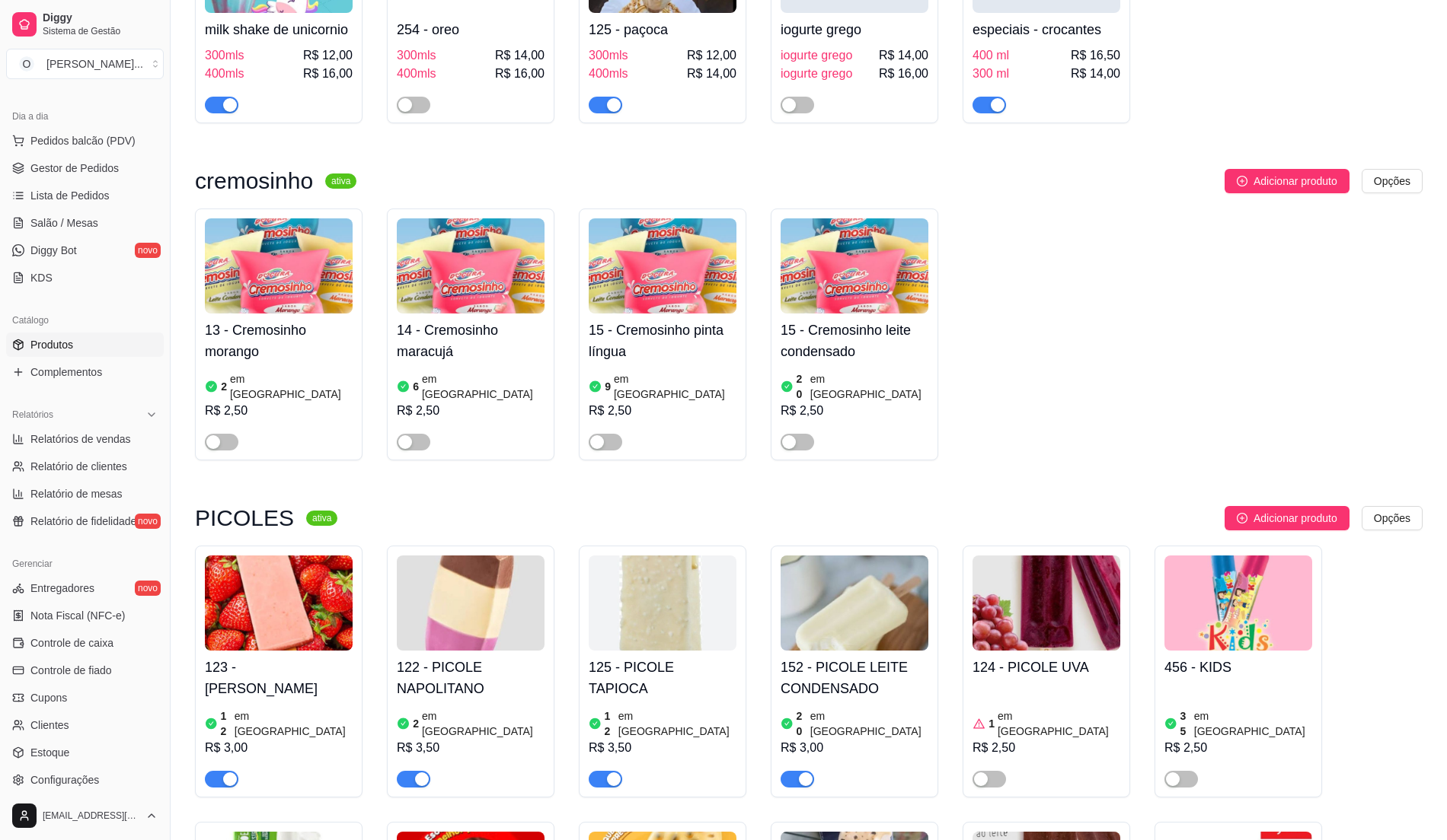
scroll to position [2135, 0]
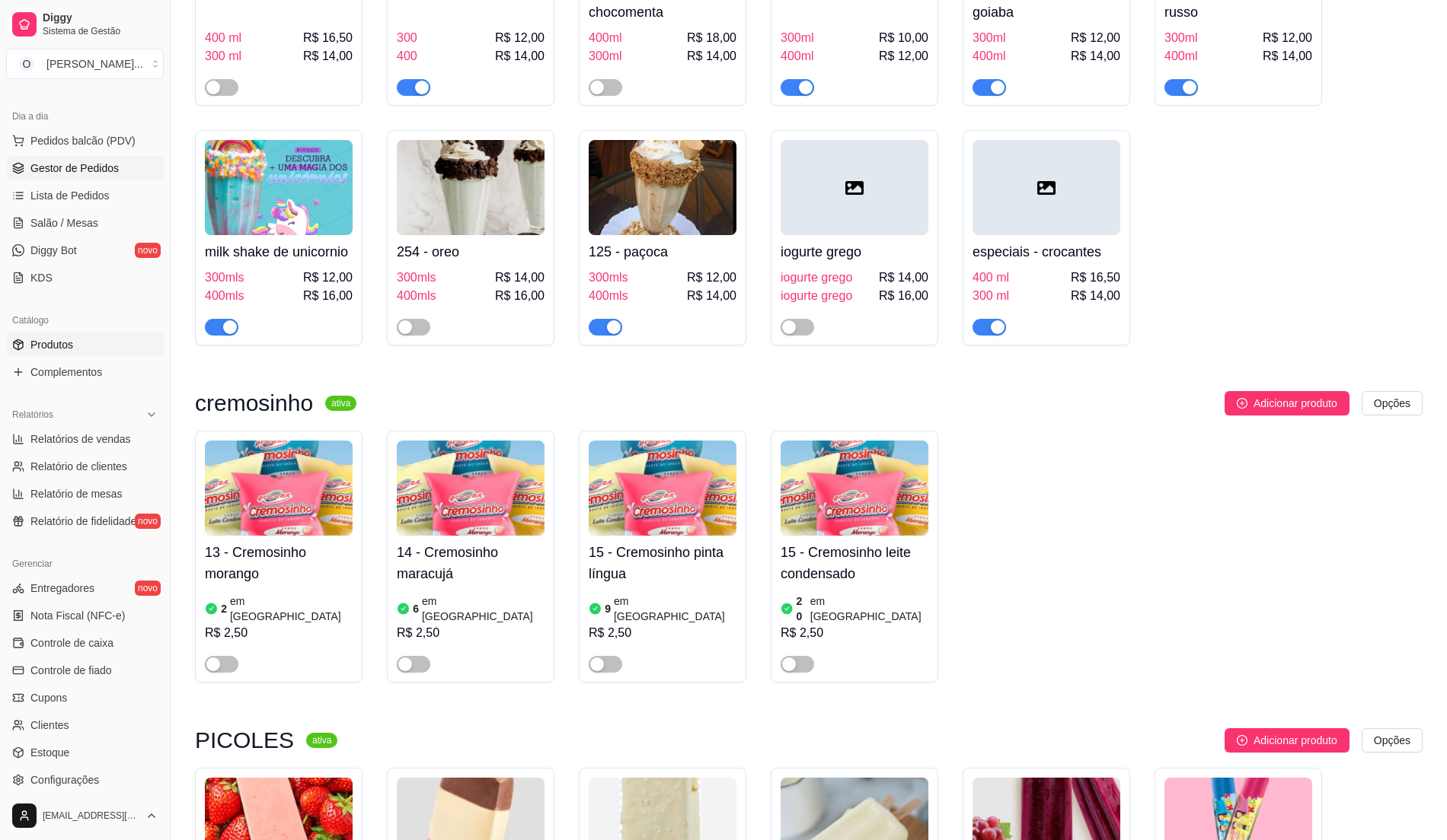
click at [92, 168] on span "Gestor de Pedidos" at bounding box center [75, 167] width 88 height 15
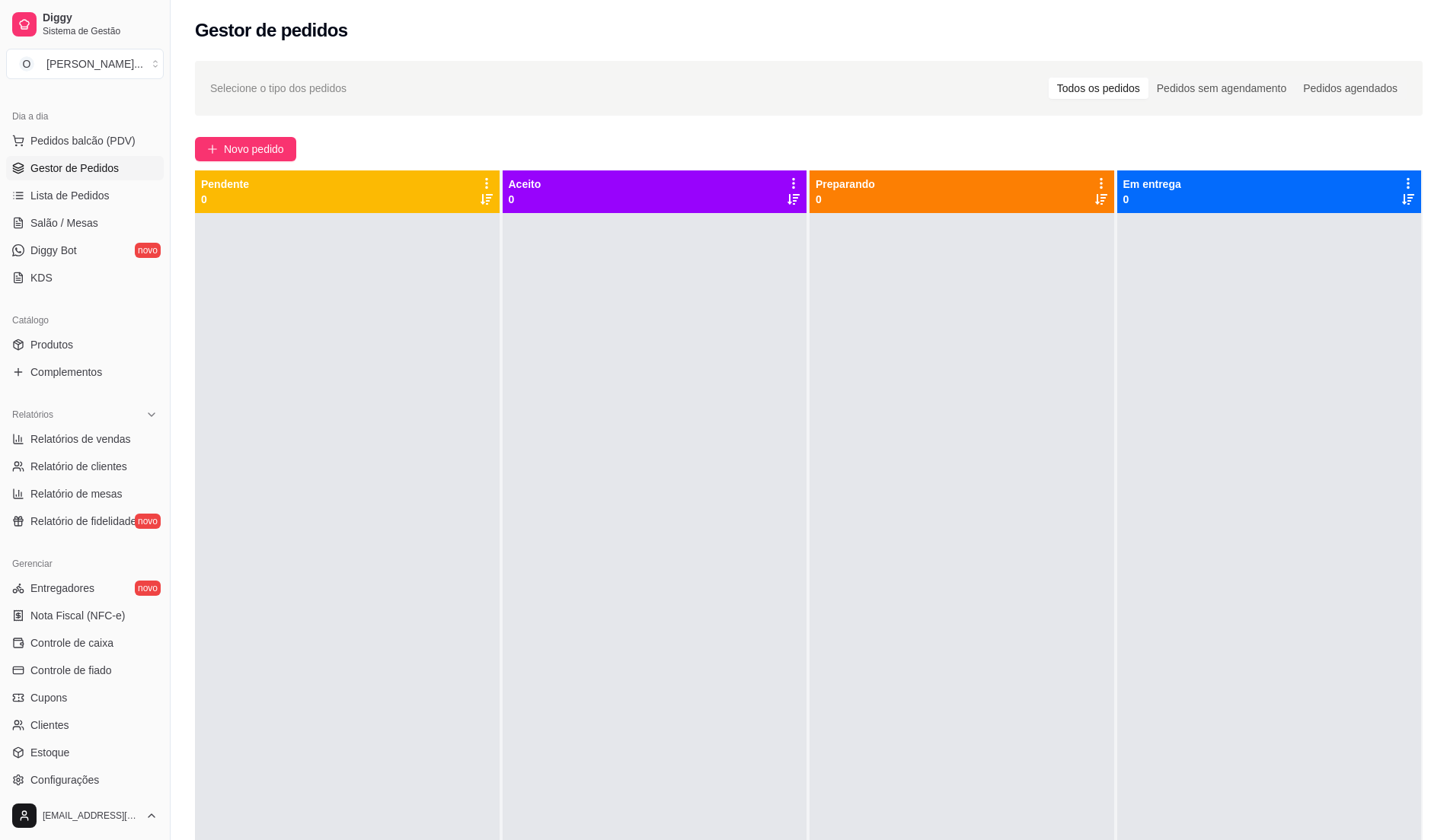
click at [110, 180] on link "Gestor de Pedidos" at bounding box center [85, 168] width 157 height 25
click at [101, 663] on span "Controle de fiado" at bounding box center [71, 670] width 82 height 15
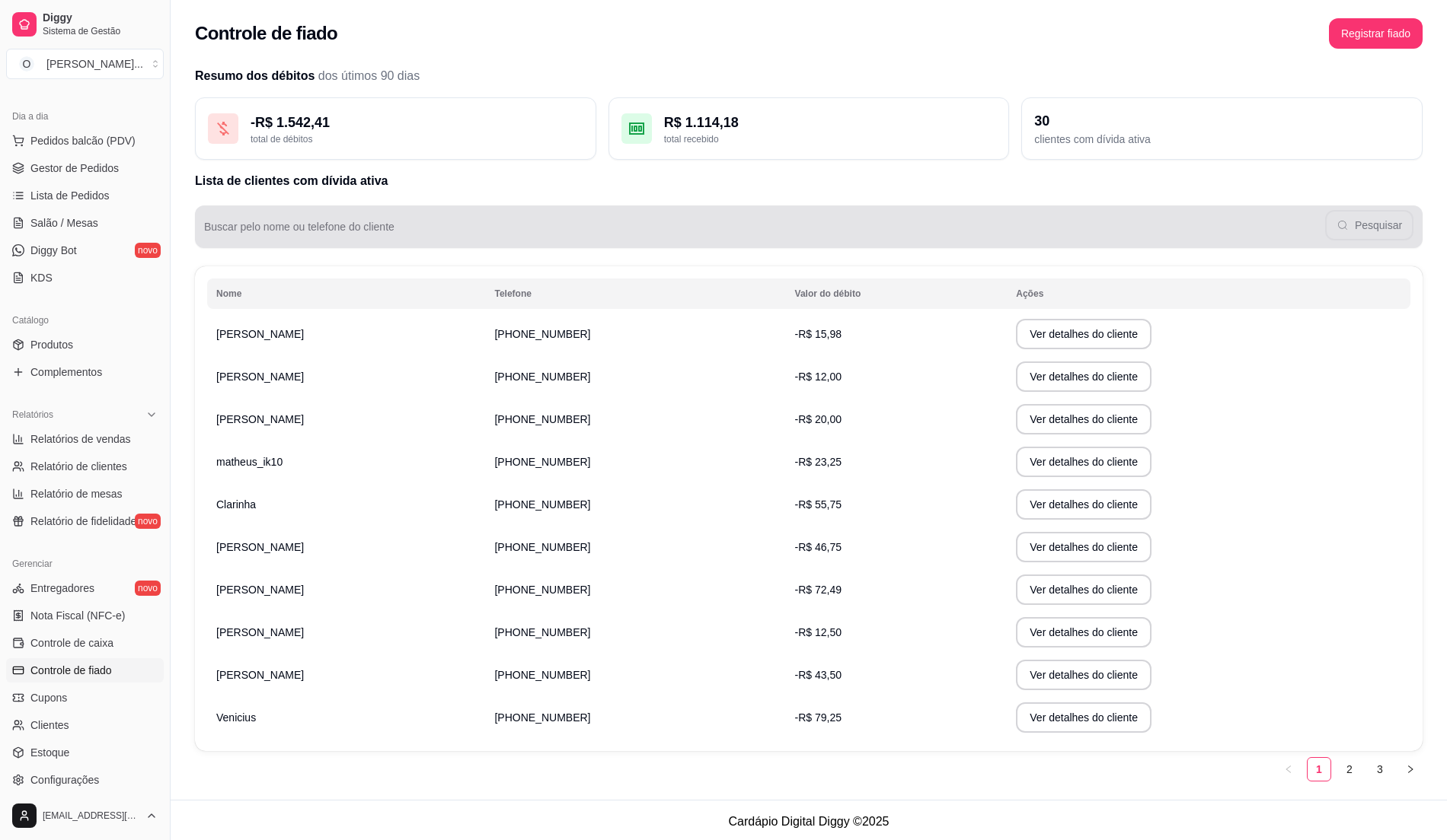
click at [726, 227] on input "Buscar pelo nome ou telefone do cliente" at bounding box center [765, 232] width 1121 height 15
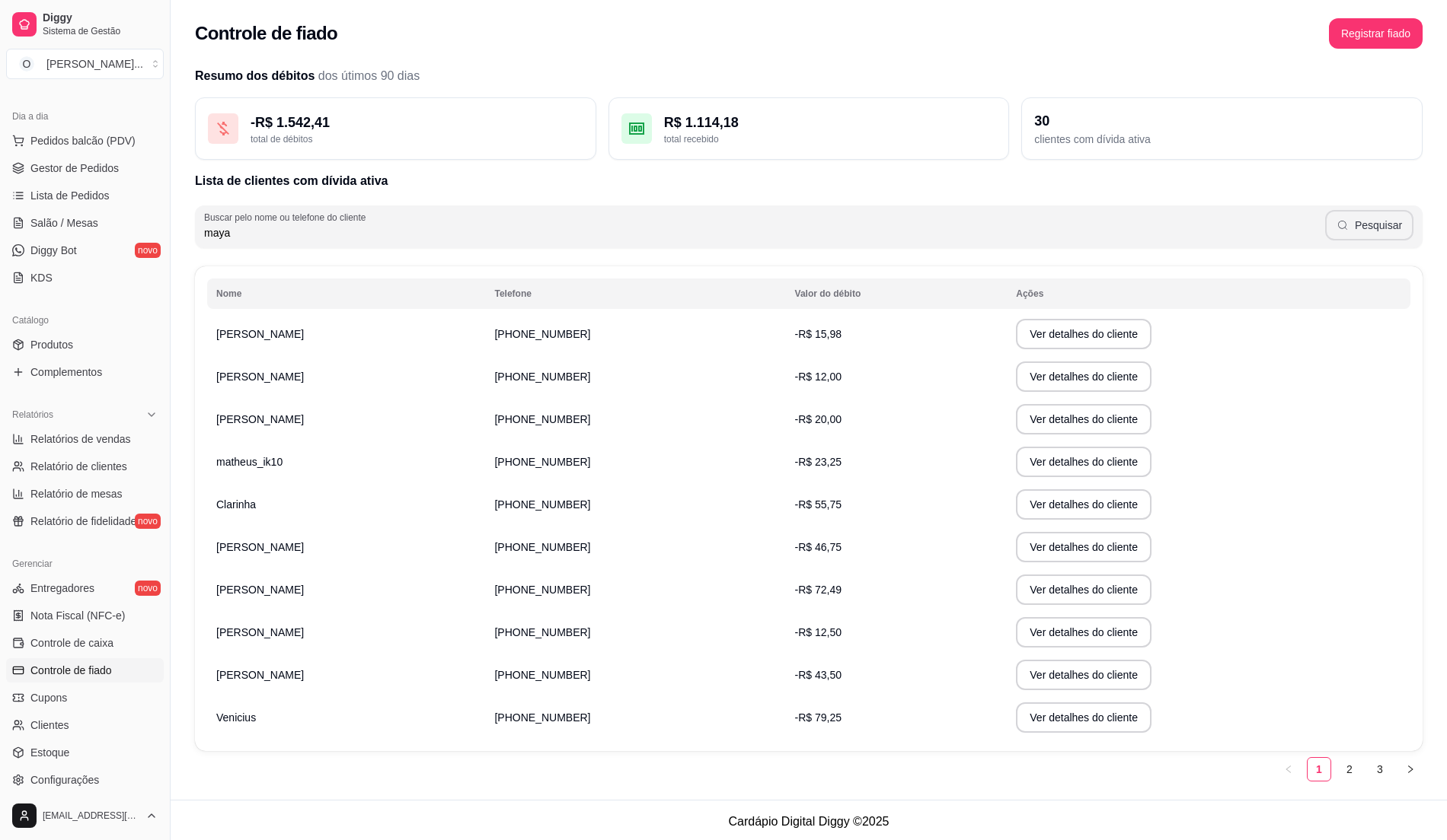
type input "maya"
click at [1377, 226] on button "Pesquisar" at bounding box center [1369, 225] width 88 height 30
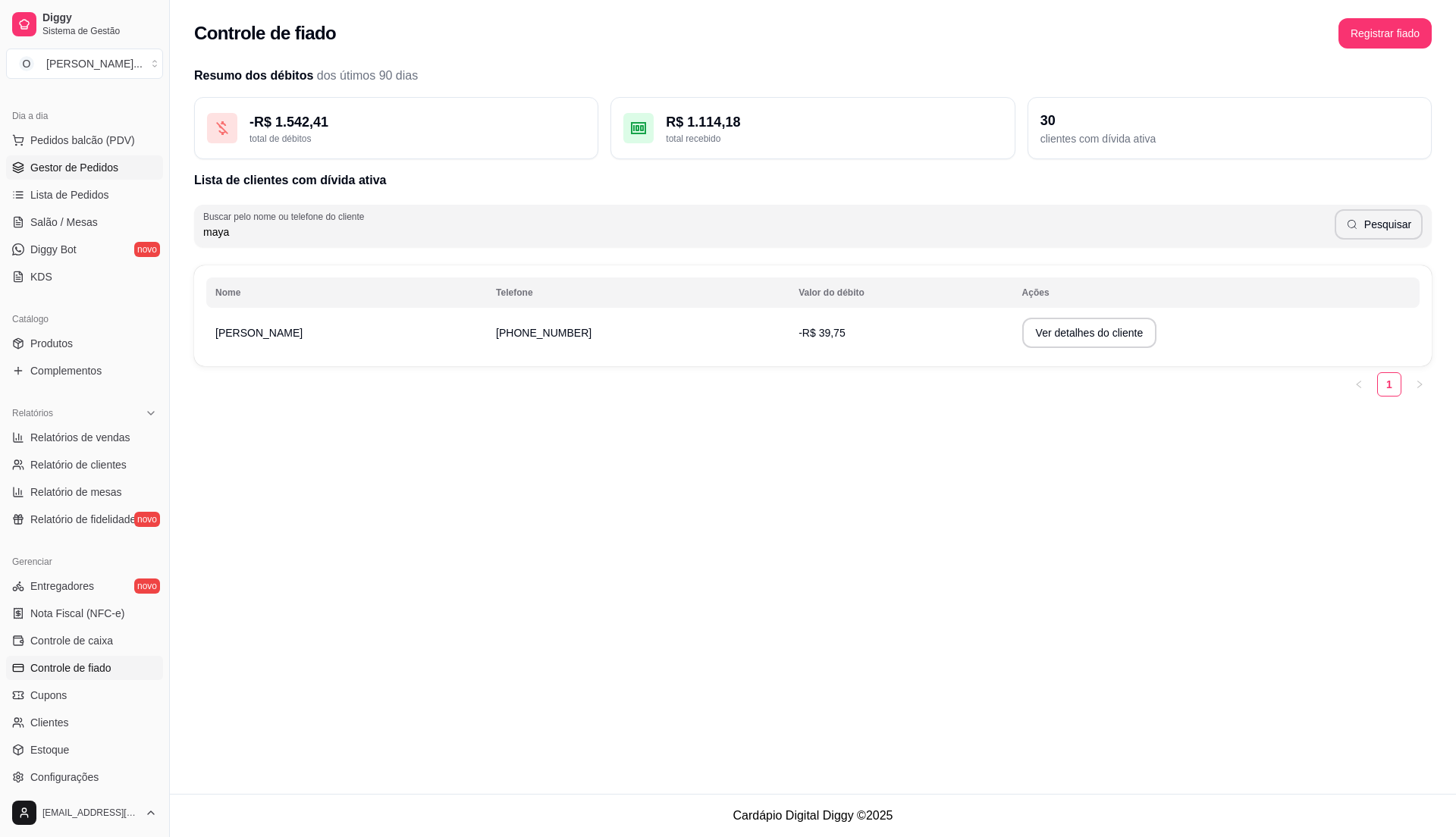
click at [44, 173] on span "Gestor de Pedidos" at bounding box center [74, 166] width 88 height 15
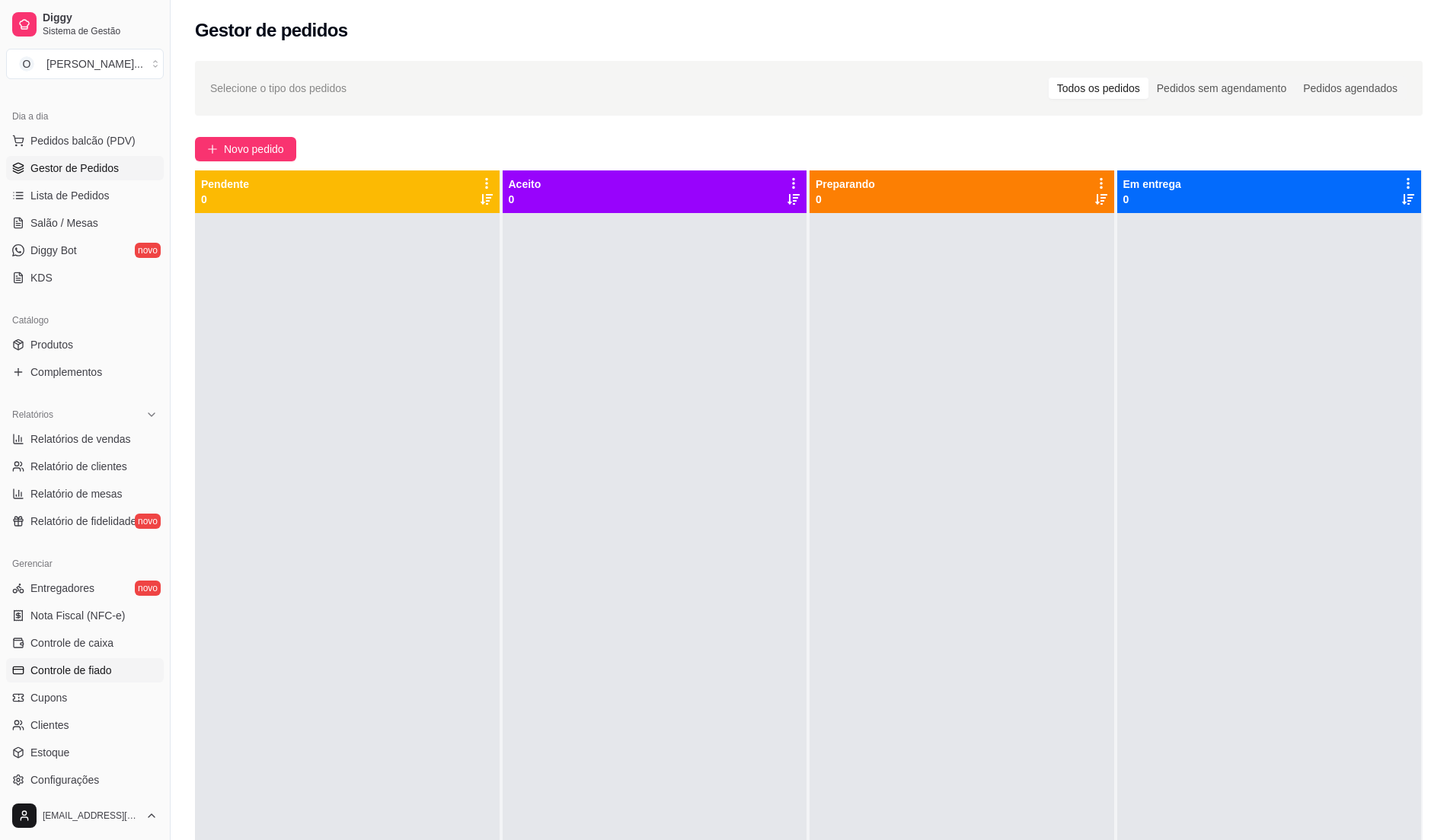
click at [120, 668] on link "Controle de fiado" at bounding box center [85, 670] width 157 height 25
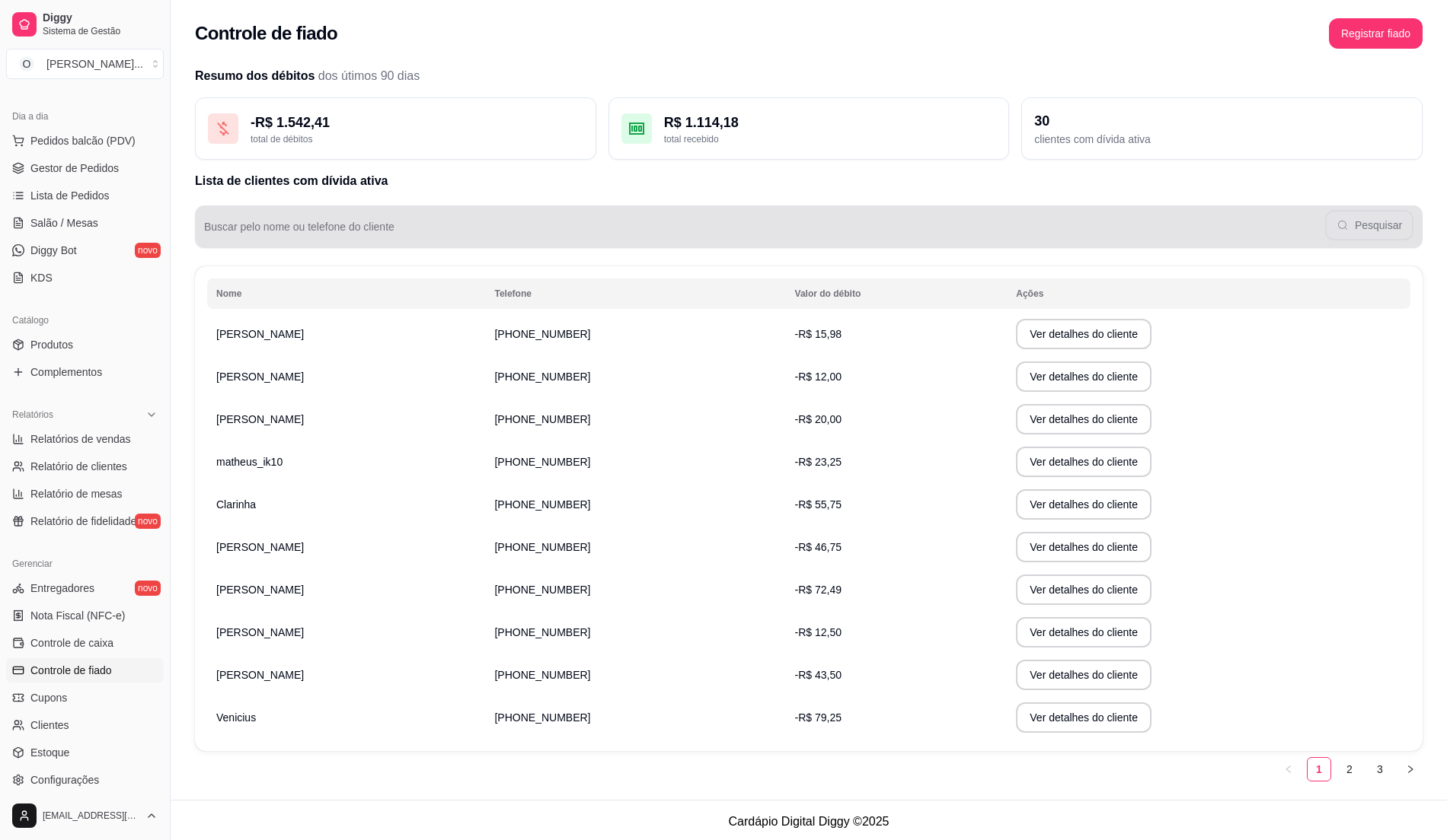
click at [345, 227] on input "Buscar pelo nome ou telefone do cliente" at bounding box center [765, 232] width 1121 height 15
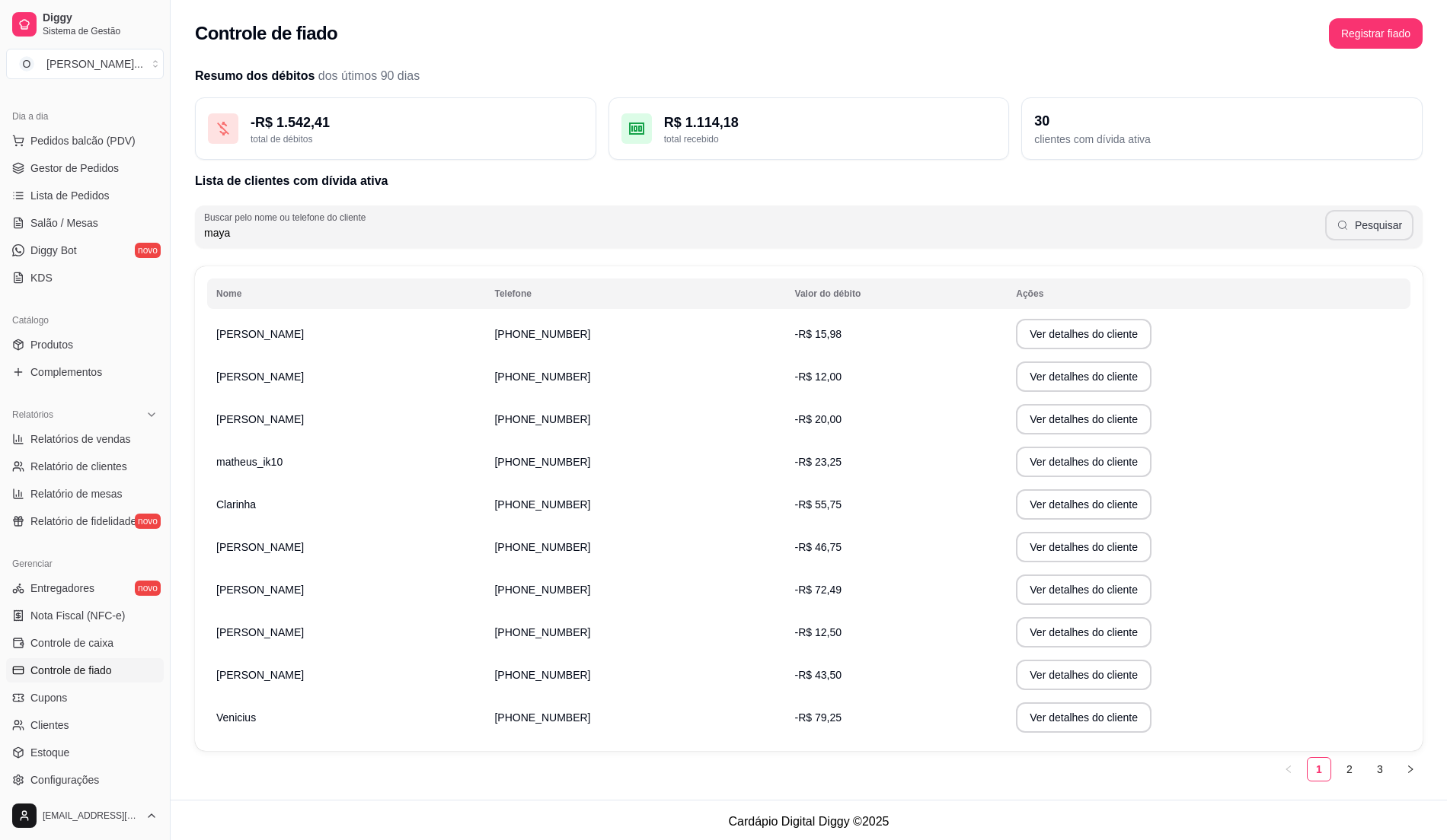
type input "maya"
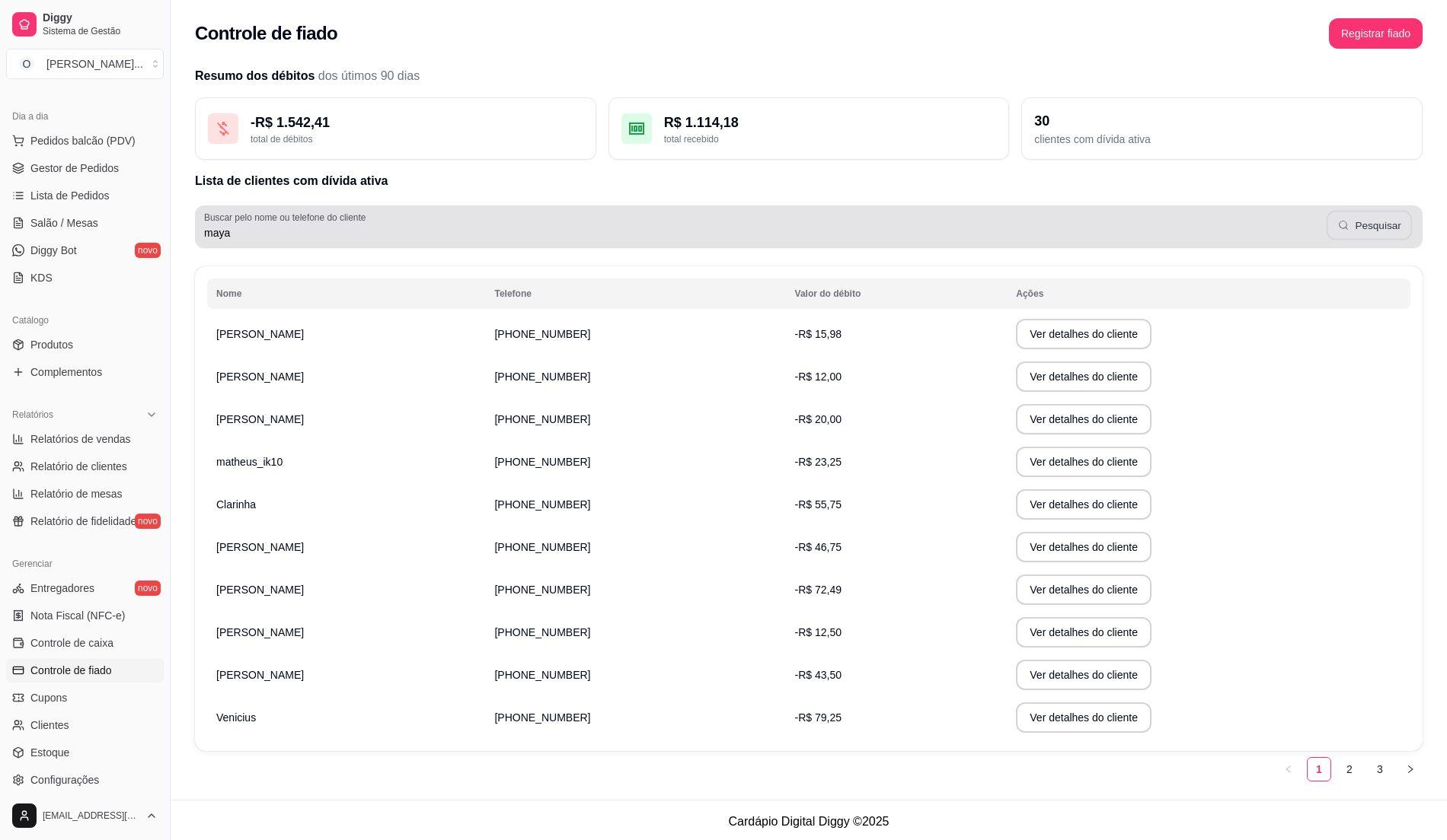
click at [1359, 232] on button "Pesquisar" at bounding box center [1368, 226] width 86 height 29
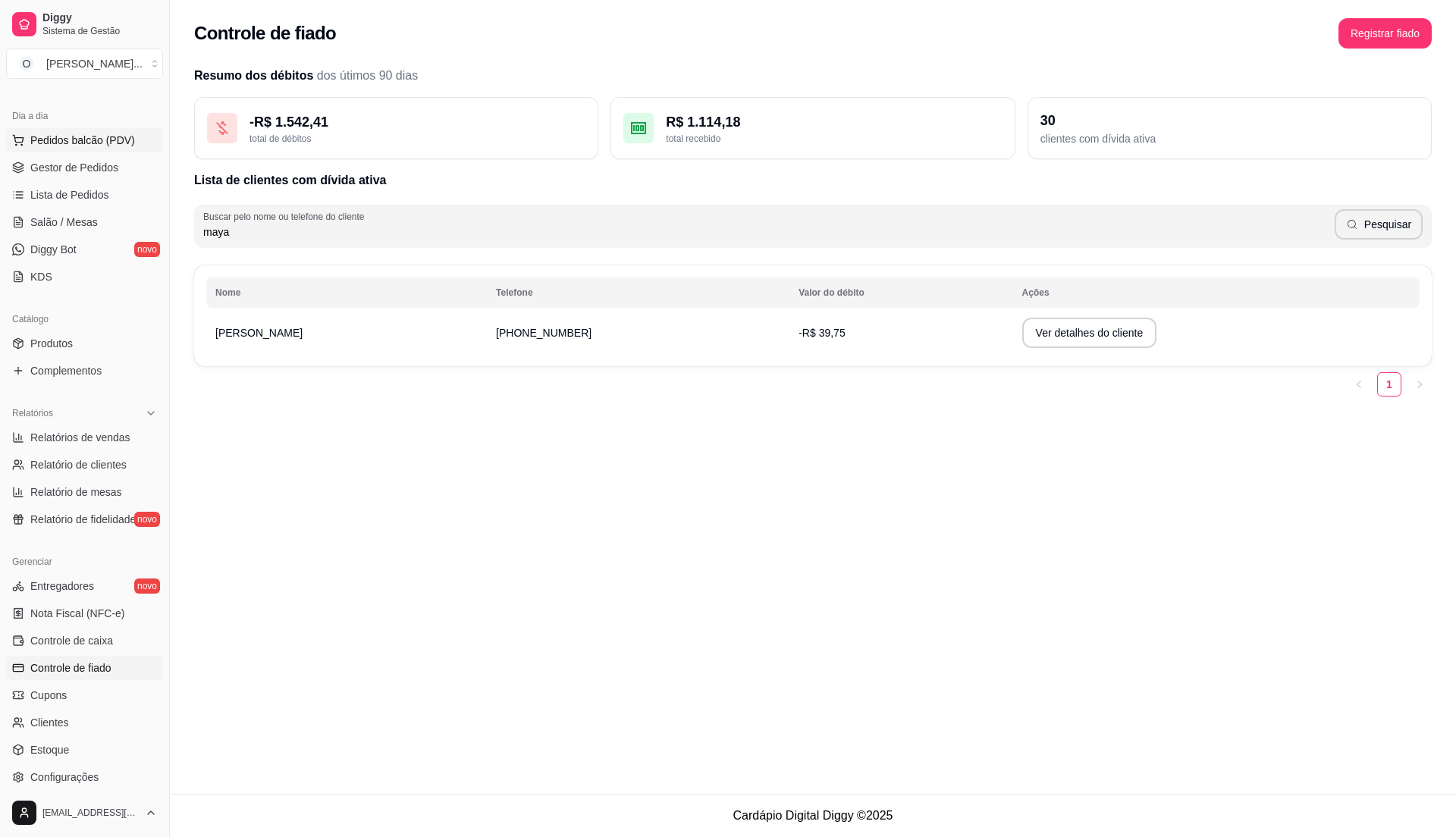
click at [59, 141] on span "Pedidos balcão (PDV)" at bounding box center [82, 140] width 105 height 15
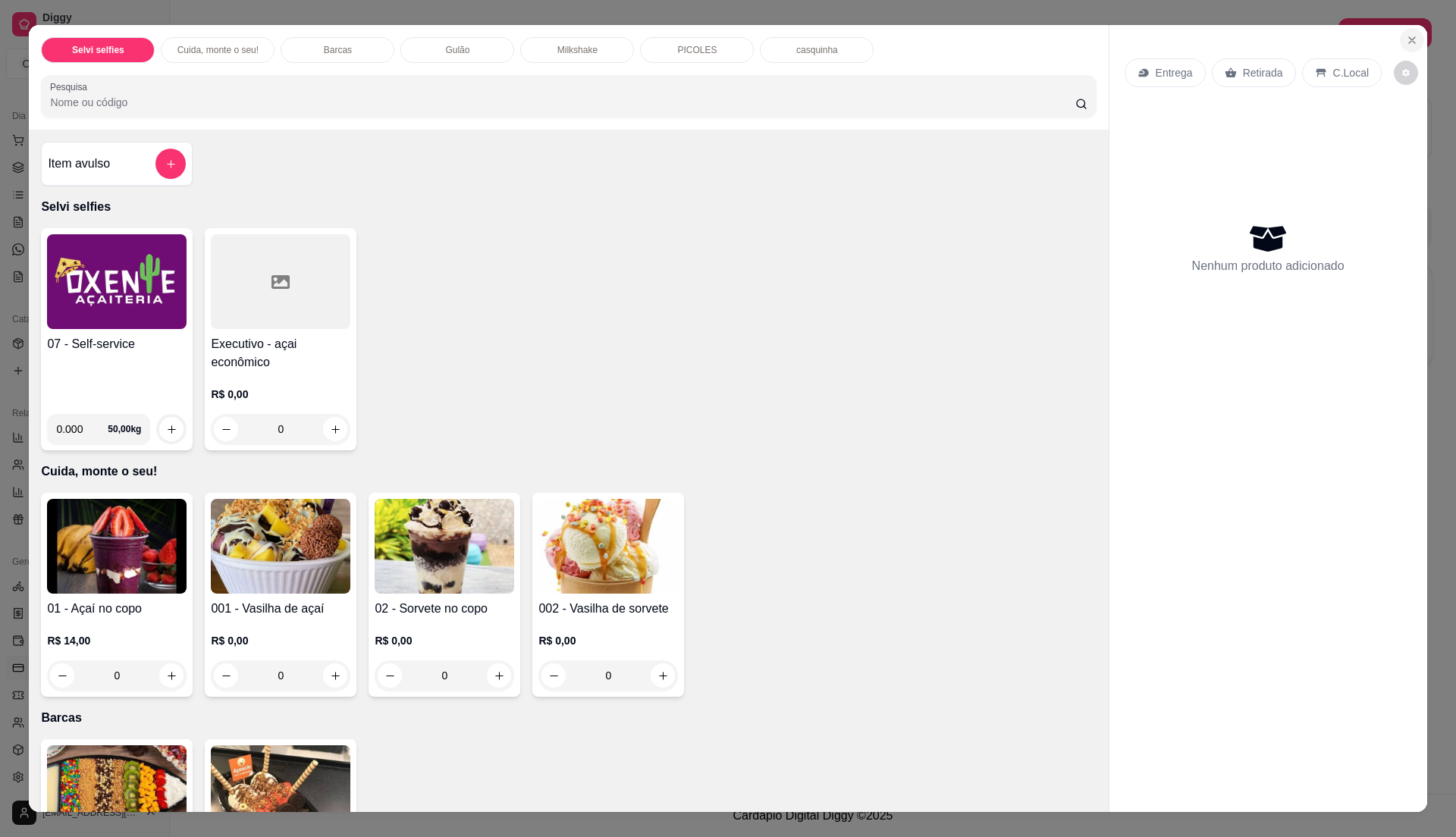
click at [1408, 40] on icon "Close" at bounding box center [1412, 40] width 12 height 12
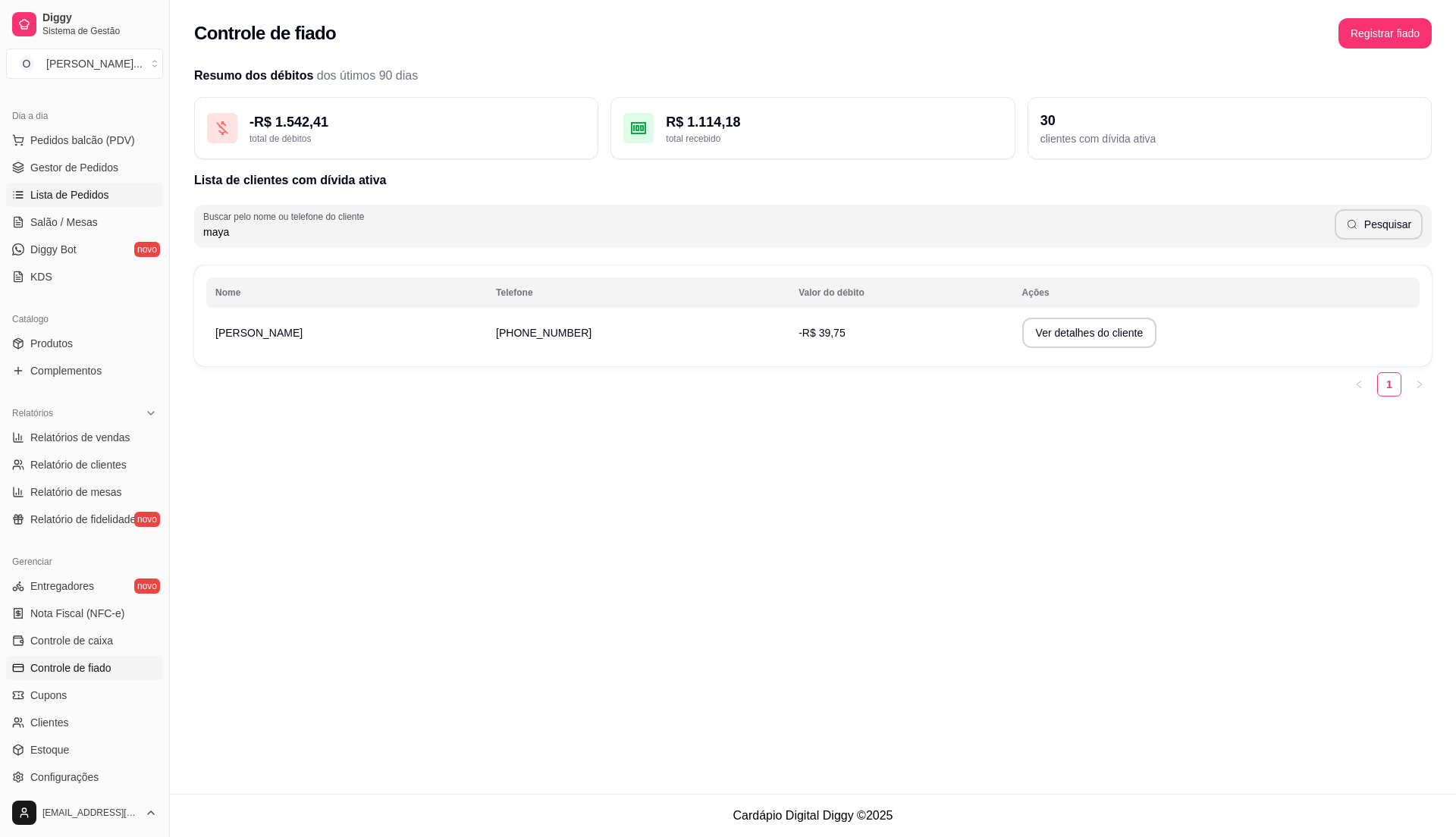
click at [69, 193] on span "Lista de Pedidos" at bounding box center [70, 194] width 79 height 15
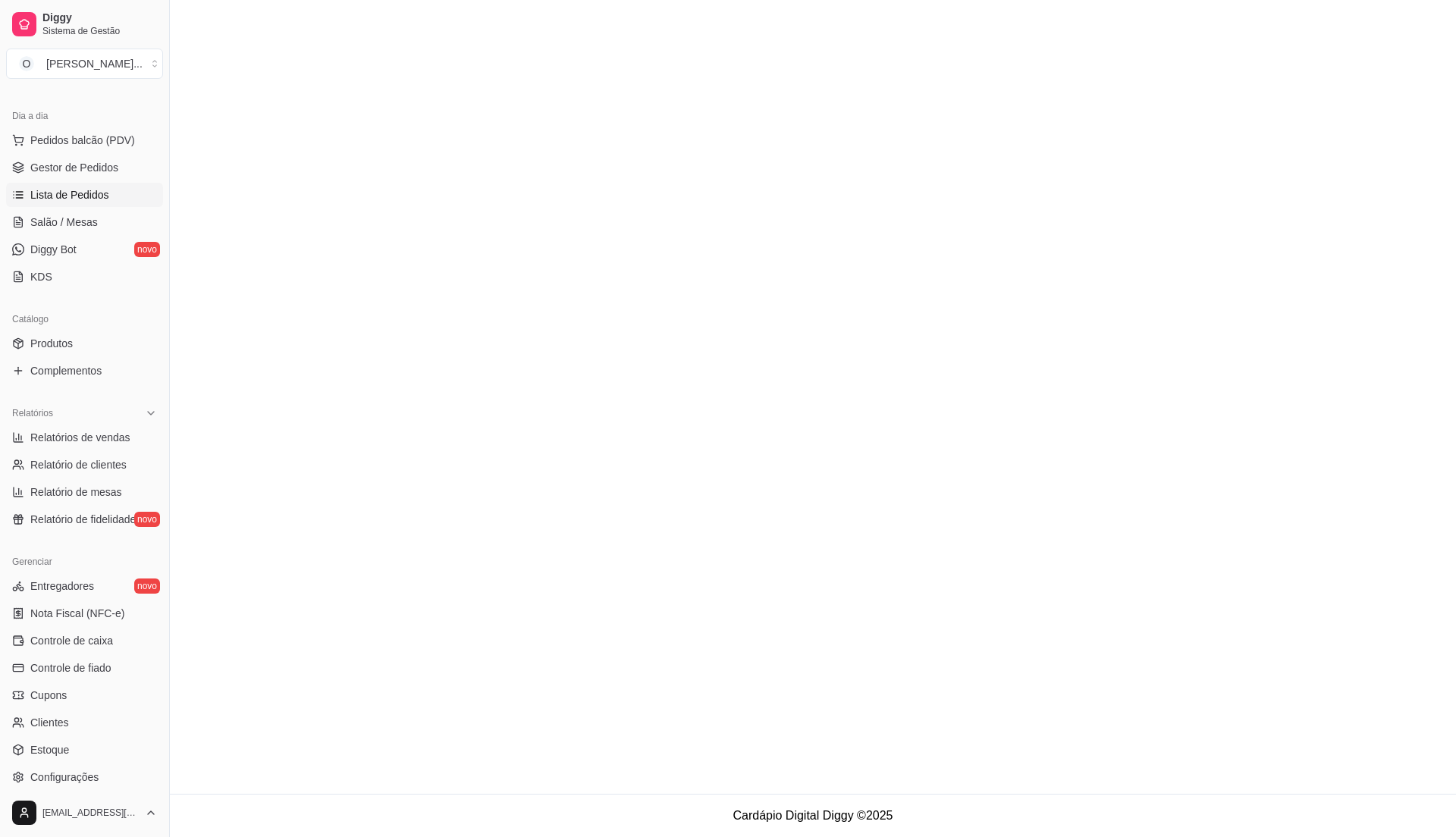
click at [69, 198] on span "Lista de Pedidos" at bounding box center [70, 194] width 79 height 15
click at [91, 168] on span "Gestor de Pedidos" at bounding box center [74, 166] width 88 height 15
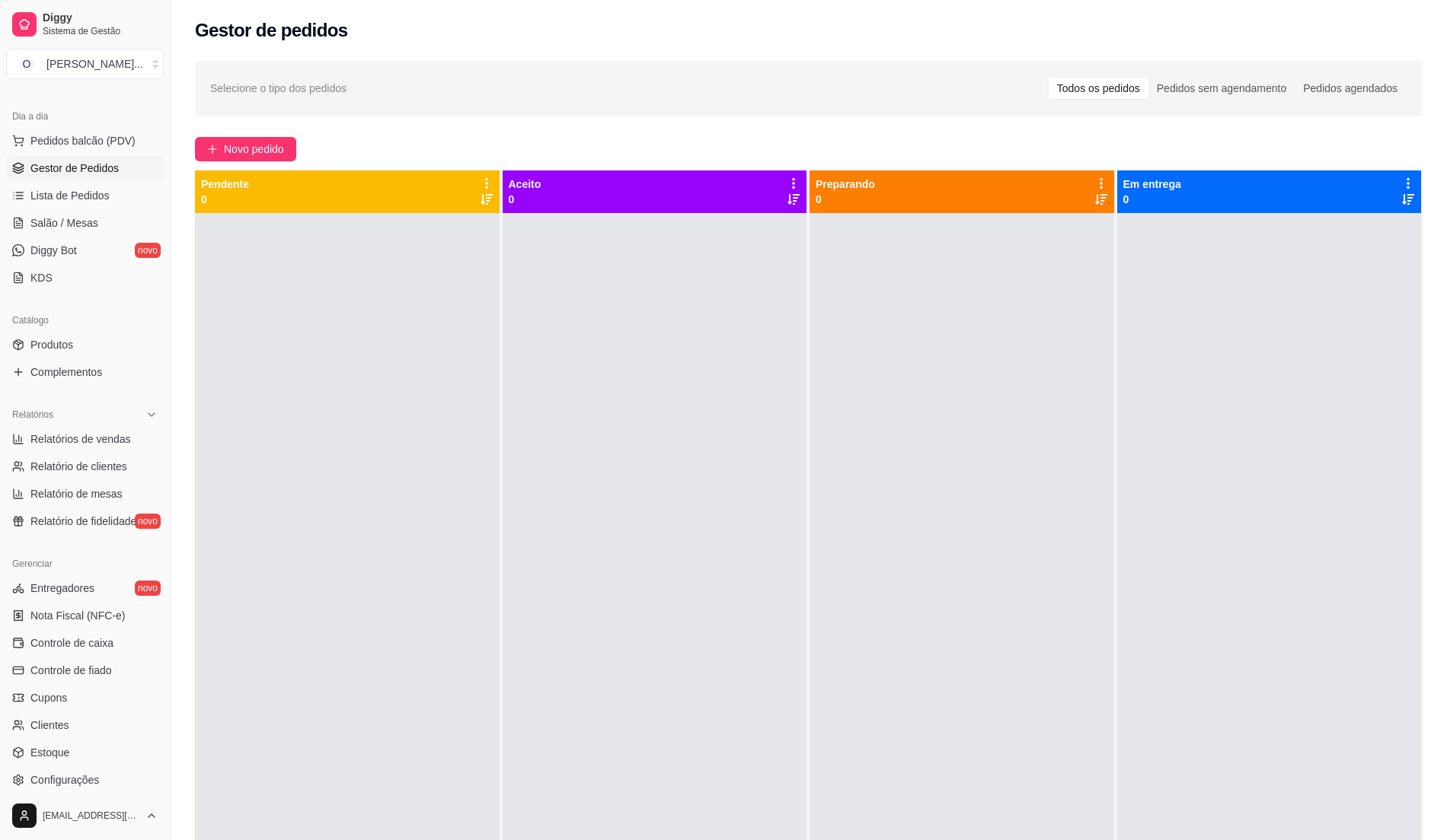
click at [92, 169] on span "Gestor de Pedidos" at bounding box center [75, 167] width 88 height 15
click at [106, 143] on span "Pedidos balcão (PDV)" at bounding box center [83, 140] width 105 height 15
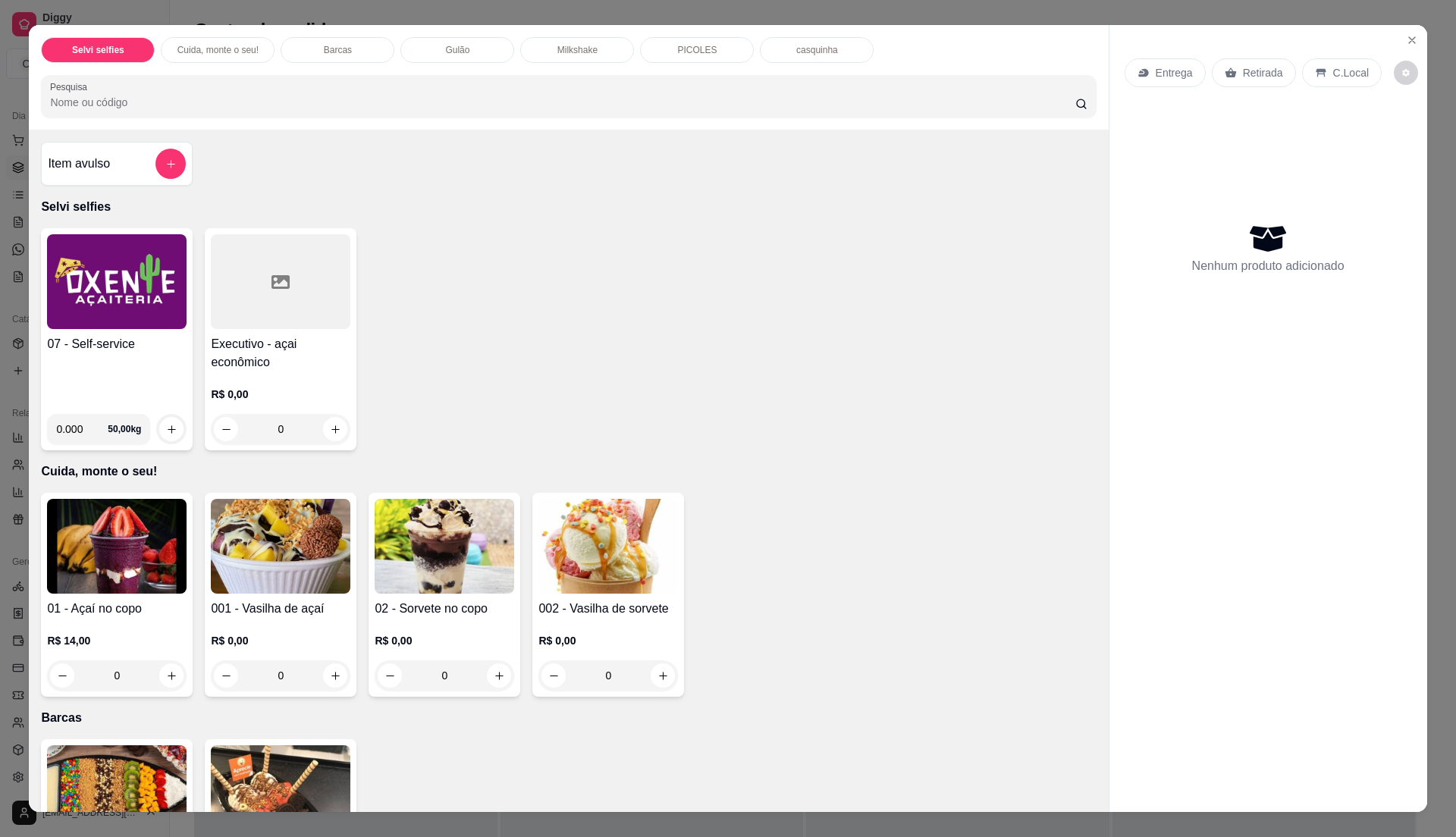
click at [108, 338] on h4 "07 - Self-service" at bounding box center [117, 344] width 140 height 19
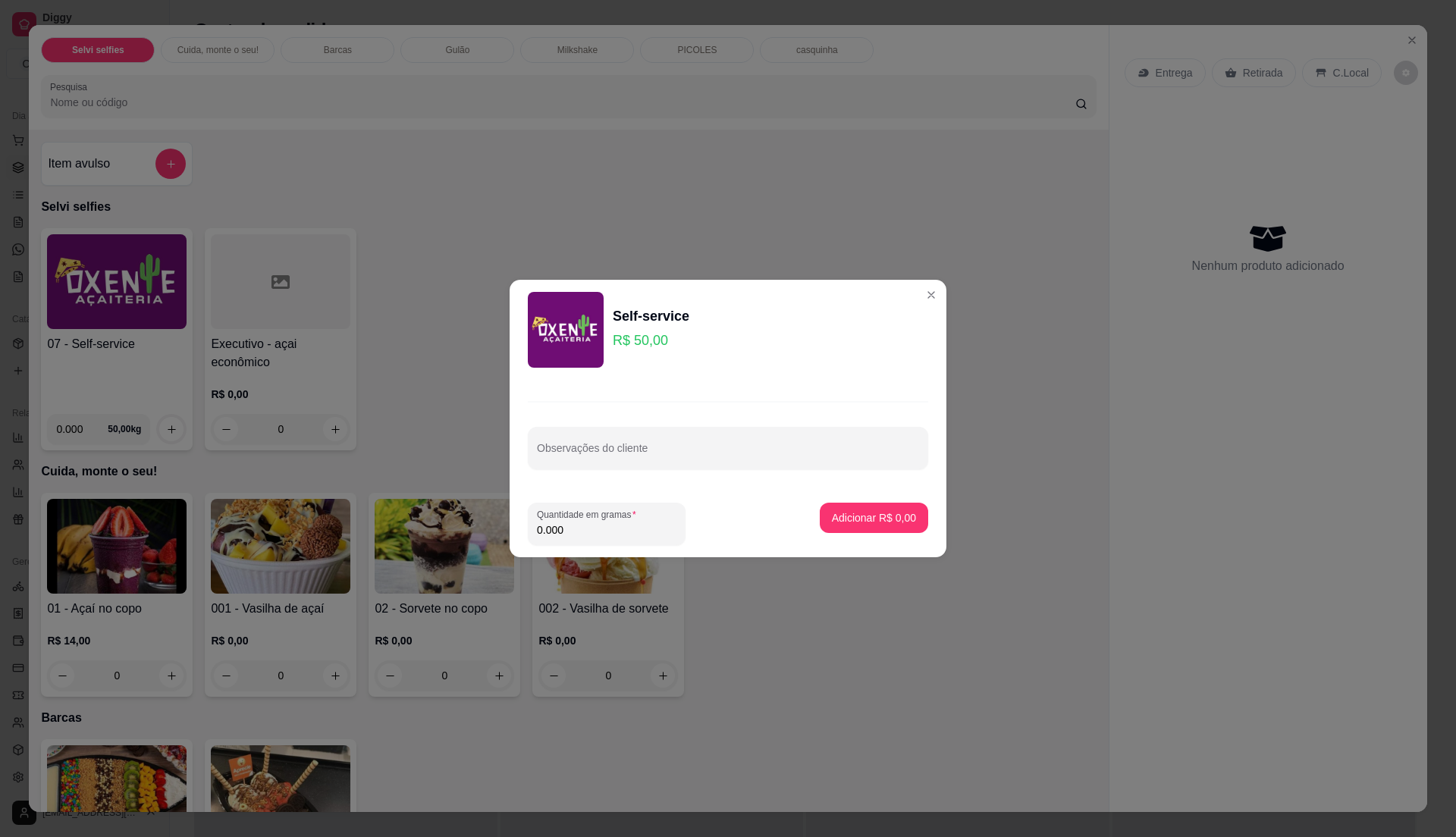
click at [623, 532] on input "0.000" at bounding box center [606, 530] width 140 height 15
click at [623, 532] on input "0" at bounding box center [606, 530] width 140 height 15
type input "0.215"
click at [851, 514] on p "Adicionar R$ 10,75" at bounding box center [870, 517] width 90 height 15
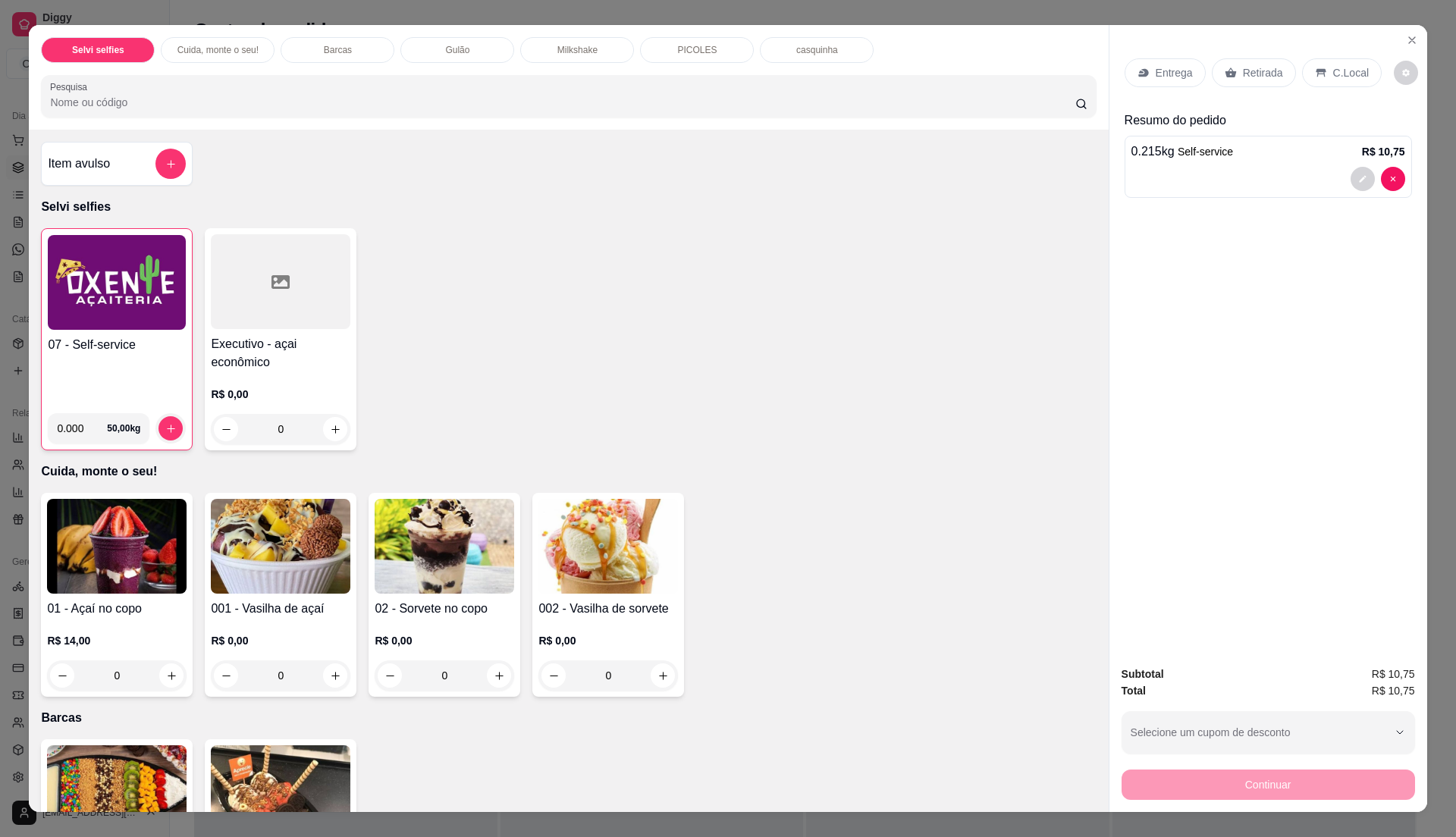
click at [1339, 73] on p "C.Local" at bounding box center [1351, 72] width 35 height 15
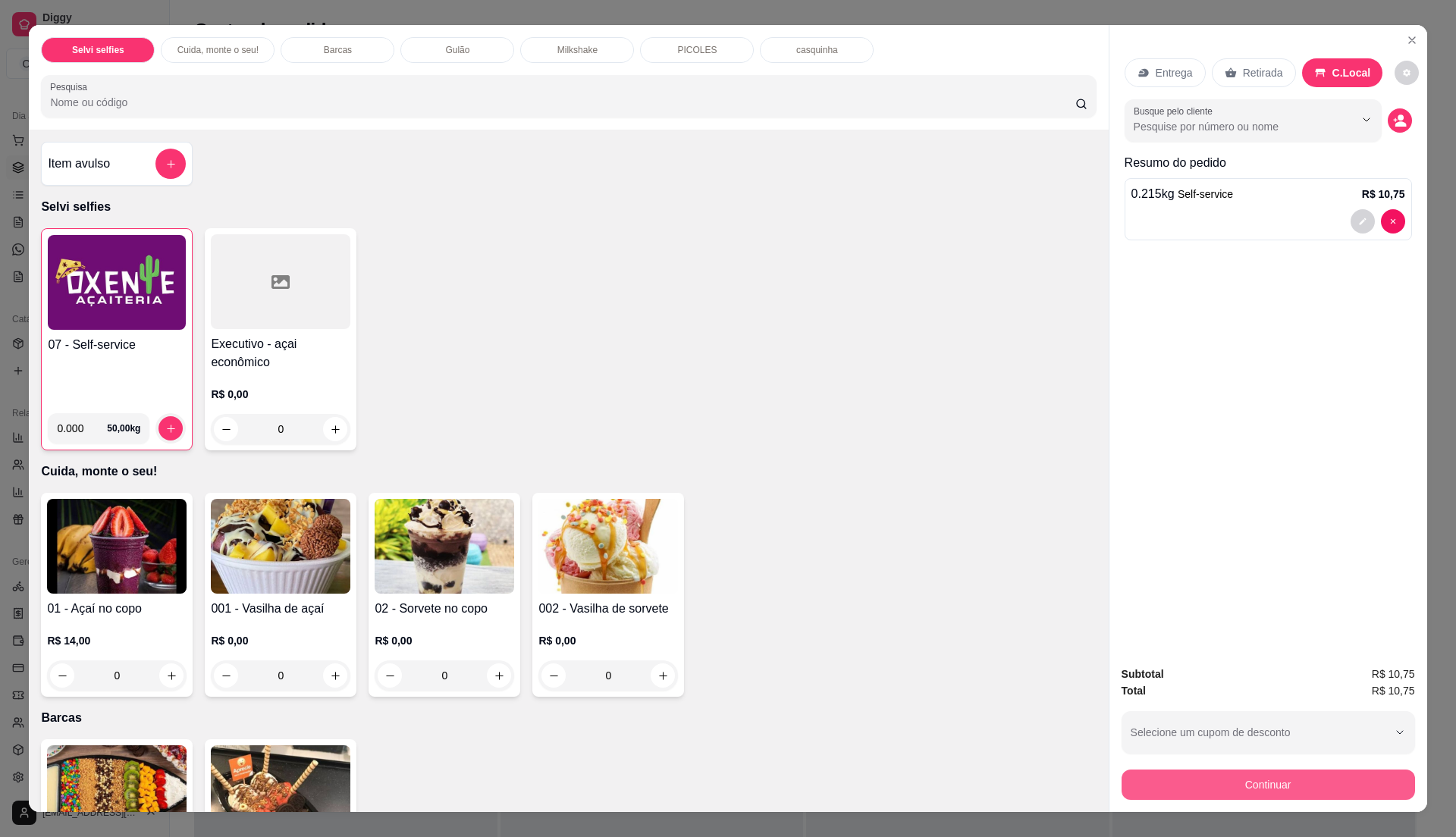
click at [1278, 783] on button "Continuar" at bounding box center [1268, 784] width 294 height 30
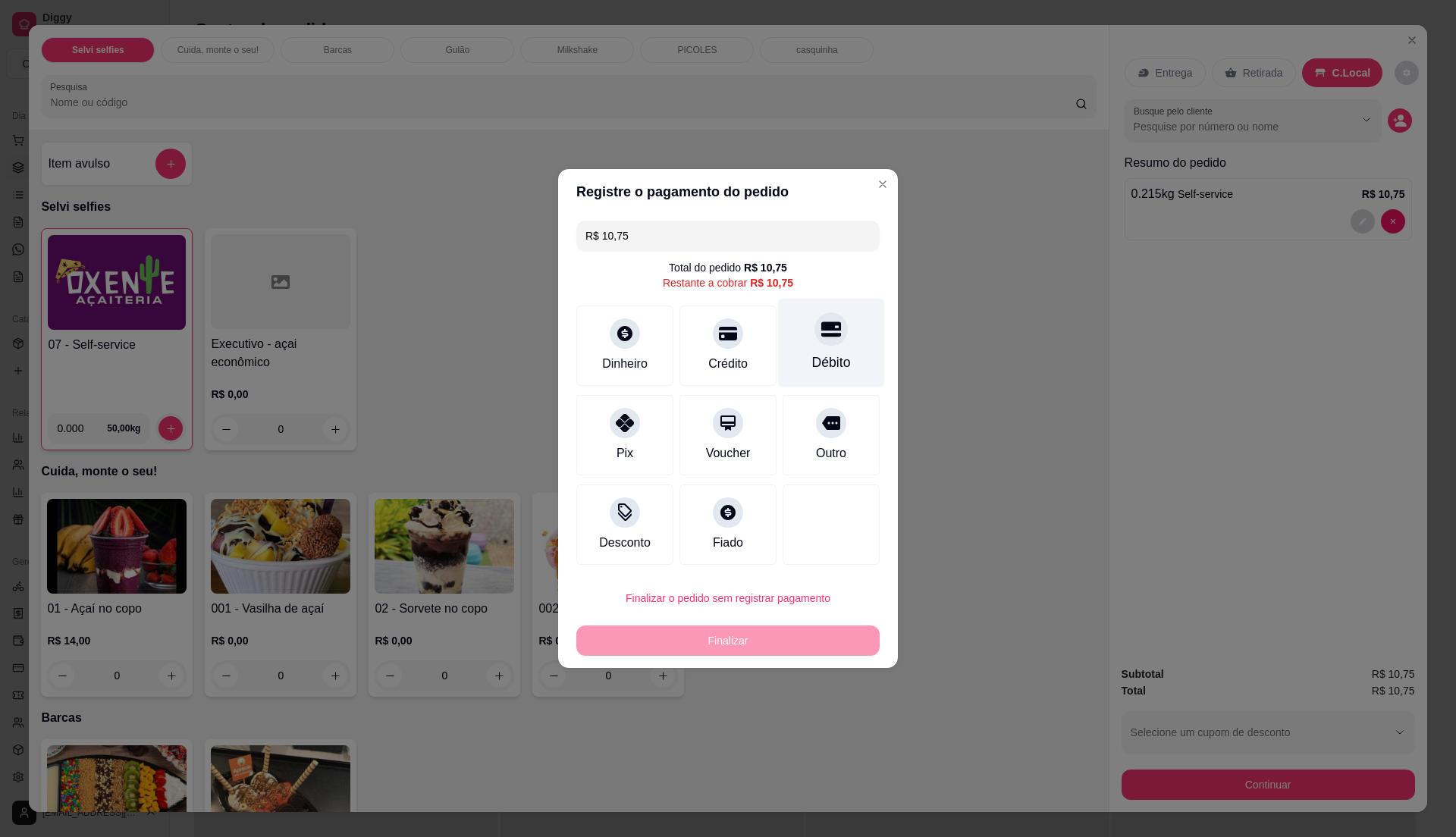
click at [812, 361] on div "Débito" at bounding box center [830, 362] width 38 height 20
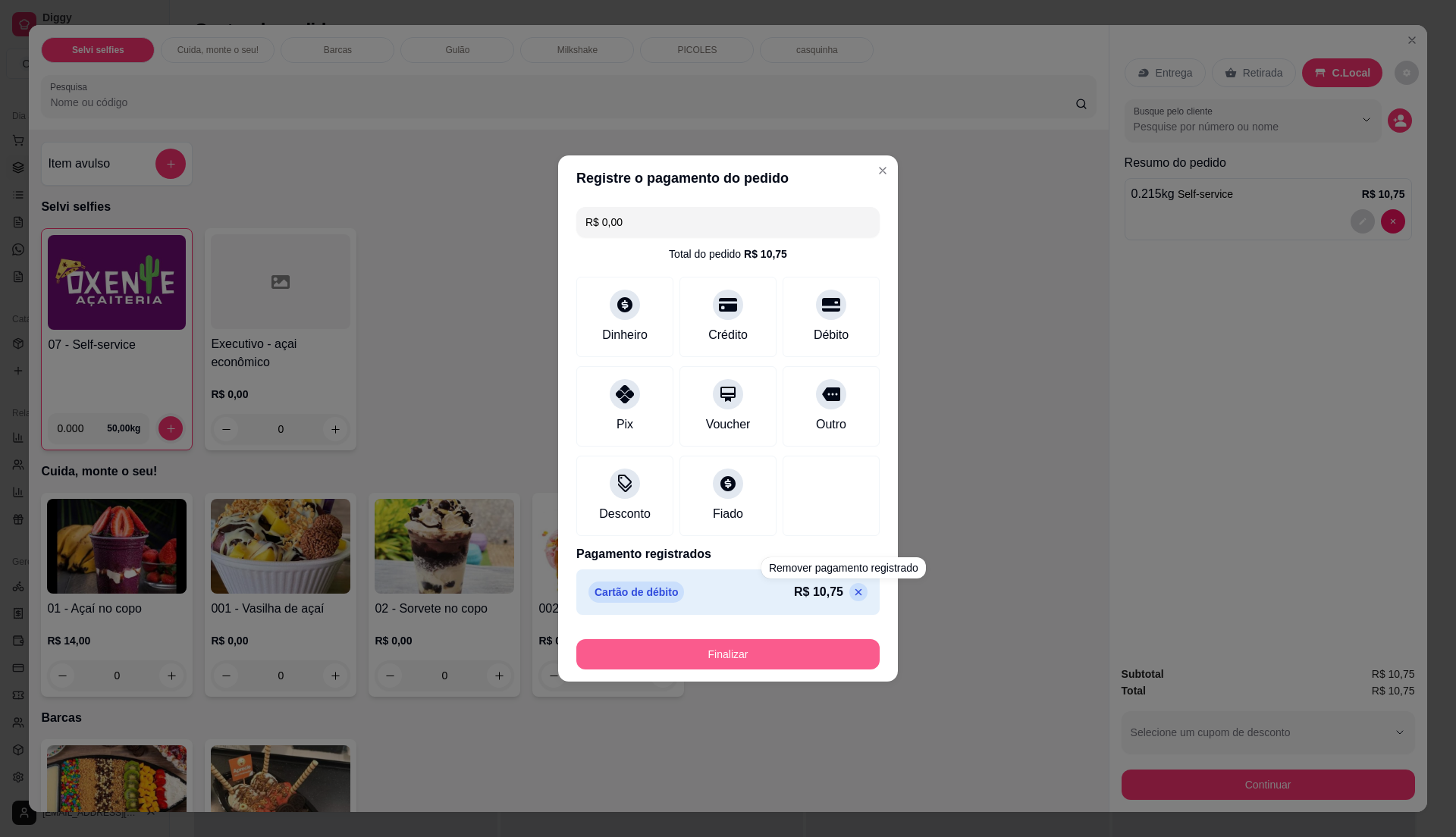
click at [788, 659] on button "Finalizar" at bounding box center [728, 654] width 304 height 30
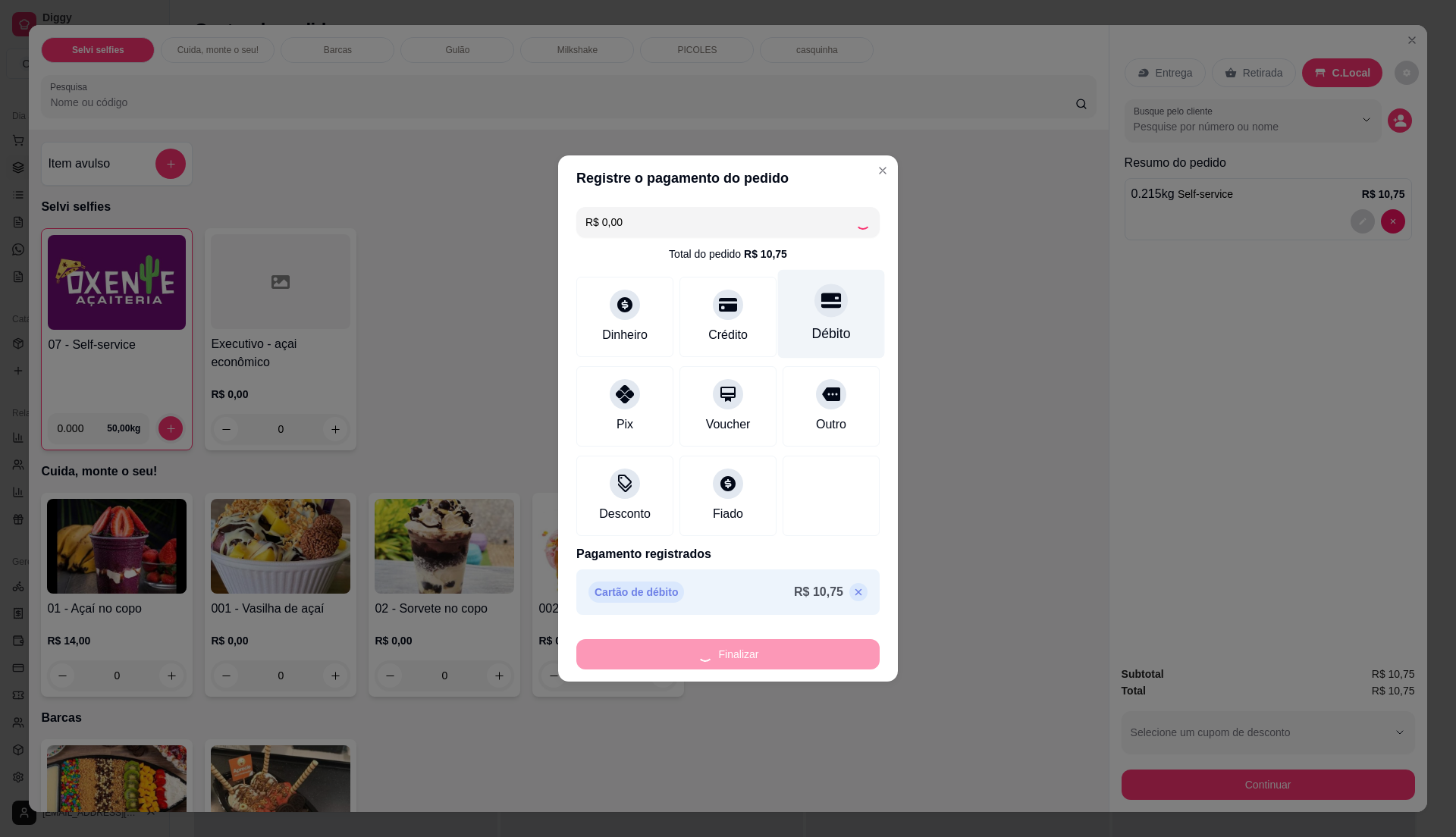
type input "-R$ 10,75"
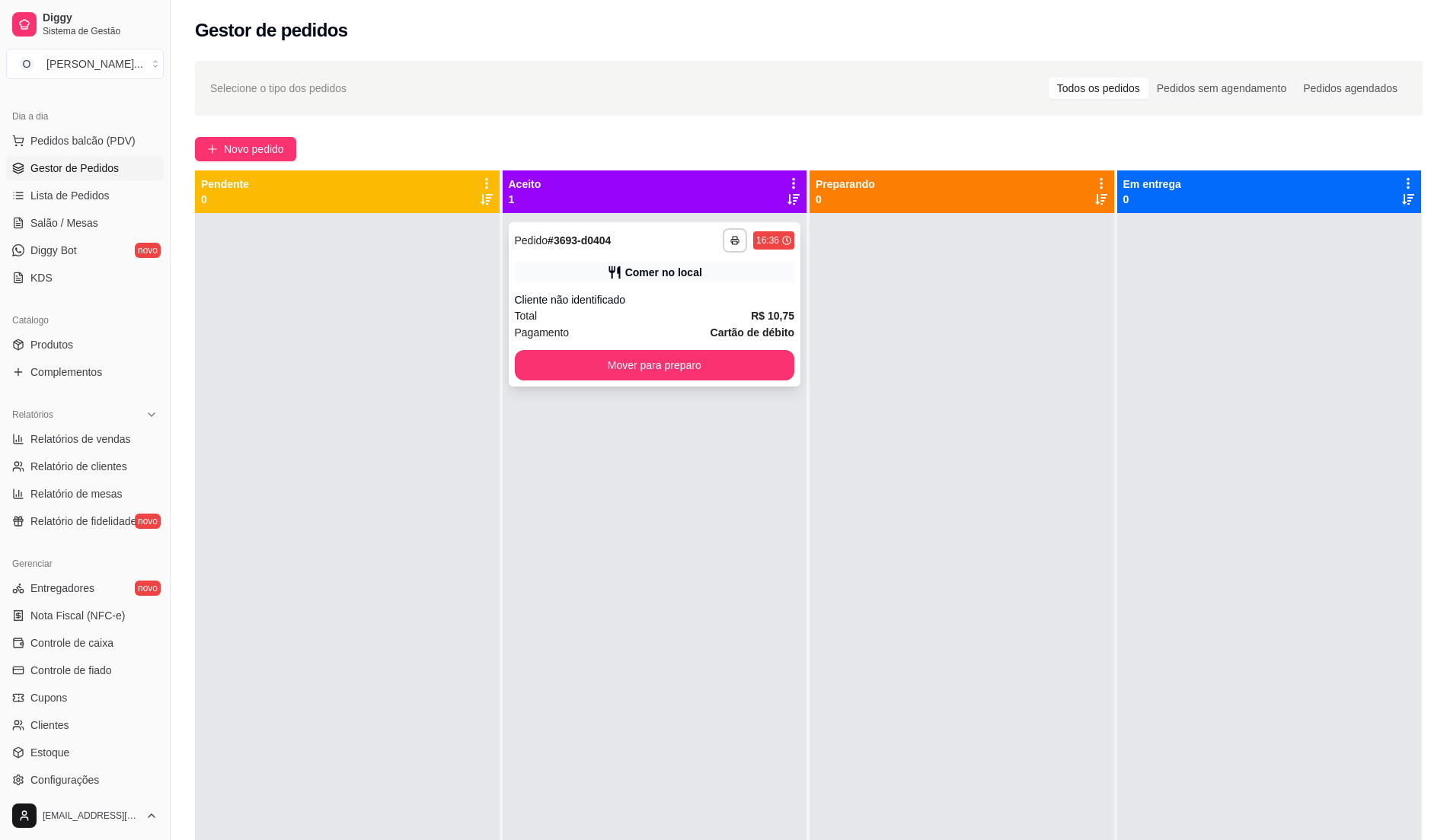
click at [652, 299] on div "Cliente não identificado" at bounding box center [655, 299] width 280 height 15
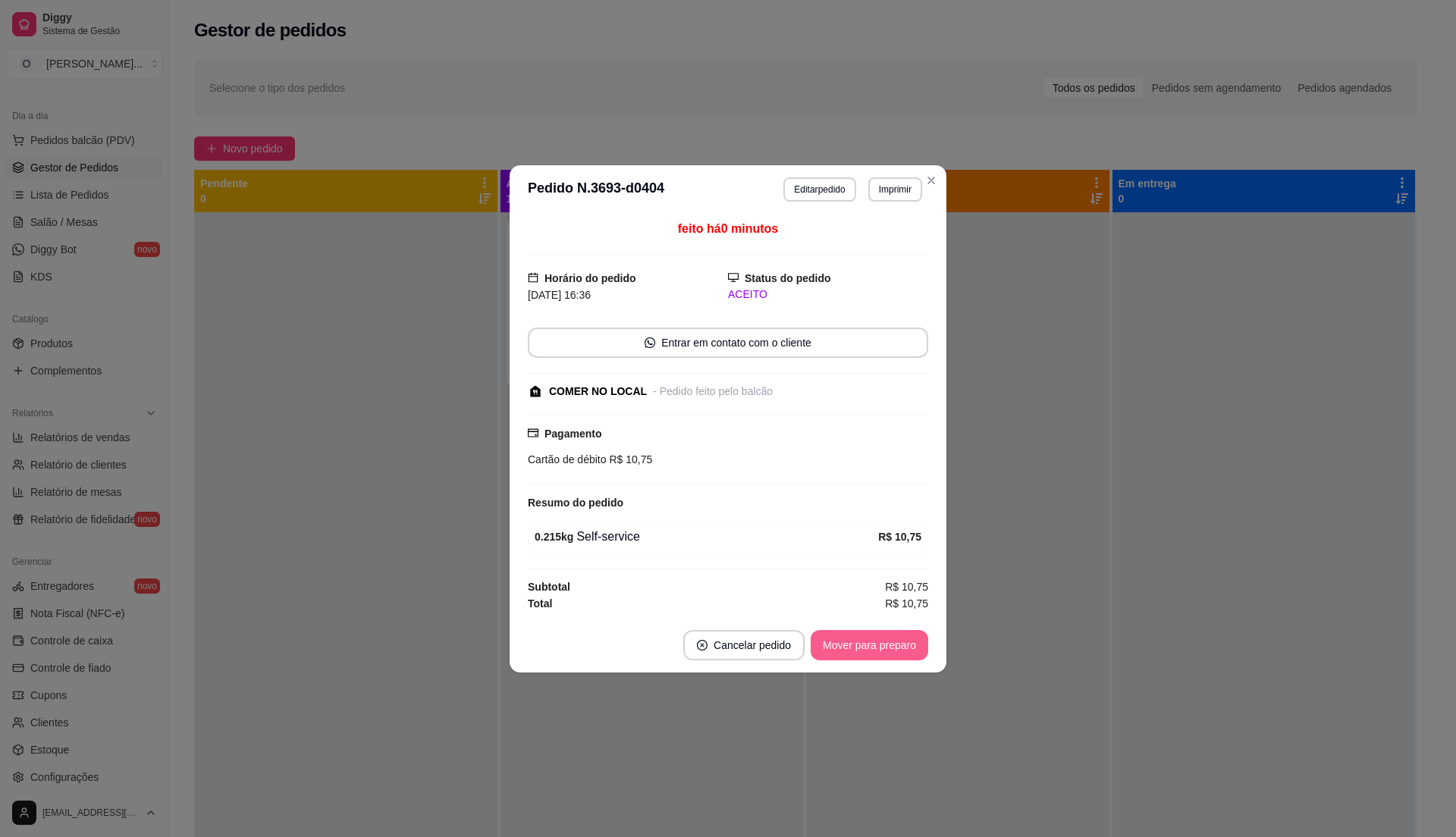
click at [882, 650] on button "Mover para preparo" at bounding box center [869, 645] width 117 height 30
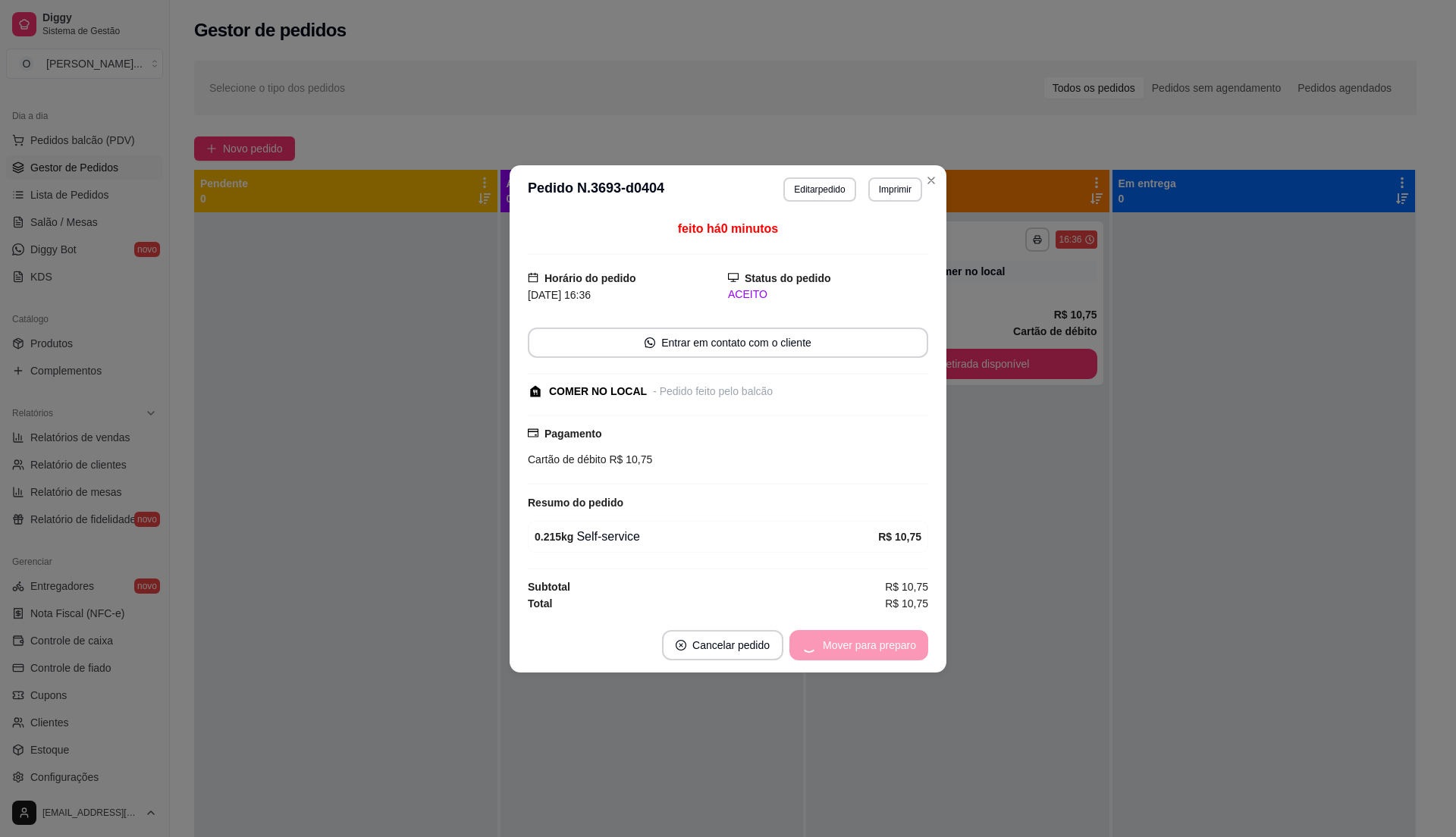
click at [882, 650] on div "Mover para preparo" at bounding box center [859, 645] width 139 height 30
click at [882, 650] on button "Mover para retirada disponível" at bounding box center [844, 645] width 163 height 29
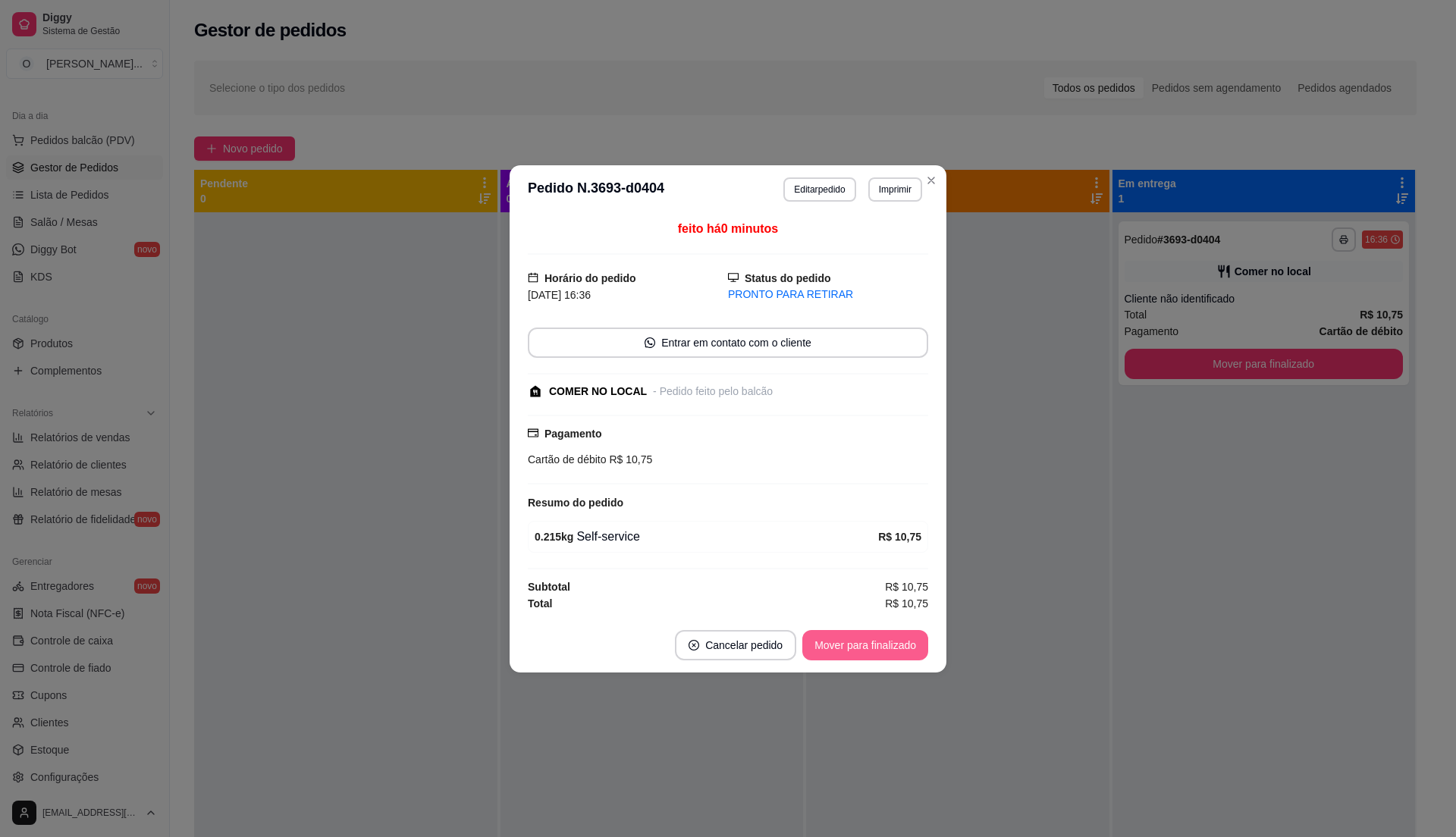
click at [882, 649] on button "Mover para finalizado" at bounding box center [865, 645] width 126 height 30
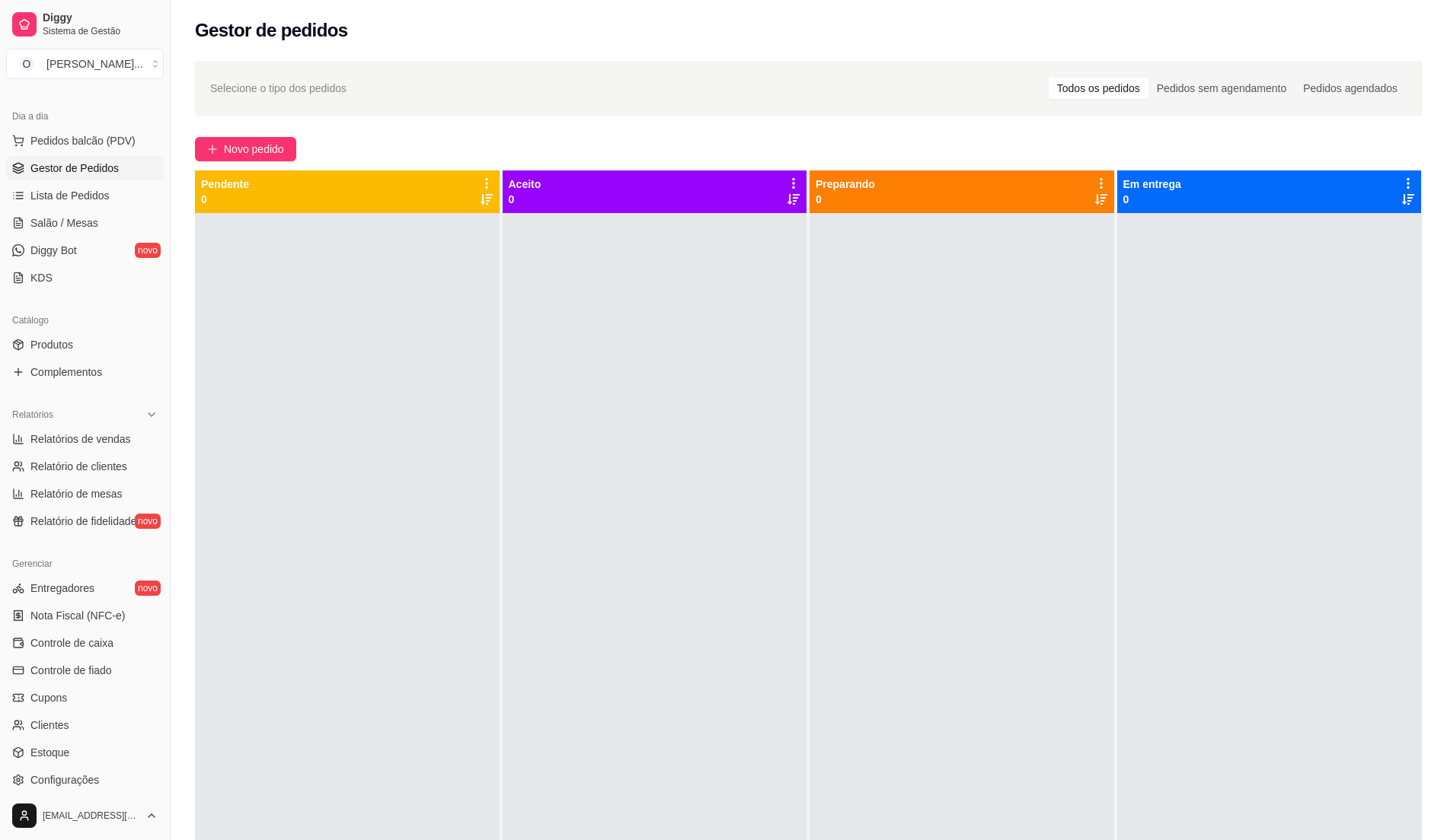
drag, startPoint x: 407, startPoint y: 324, endPoint x: 242, endPoint y: 305, distance: 166.1
click at [411, 326] on div at bounding box center [347, 633] width 305 height 840
click at [70, 194] on span "Lista de Pedidos" at bounding box center [70, 195] width 80 height 15
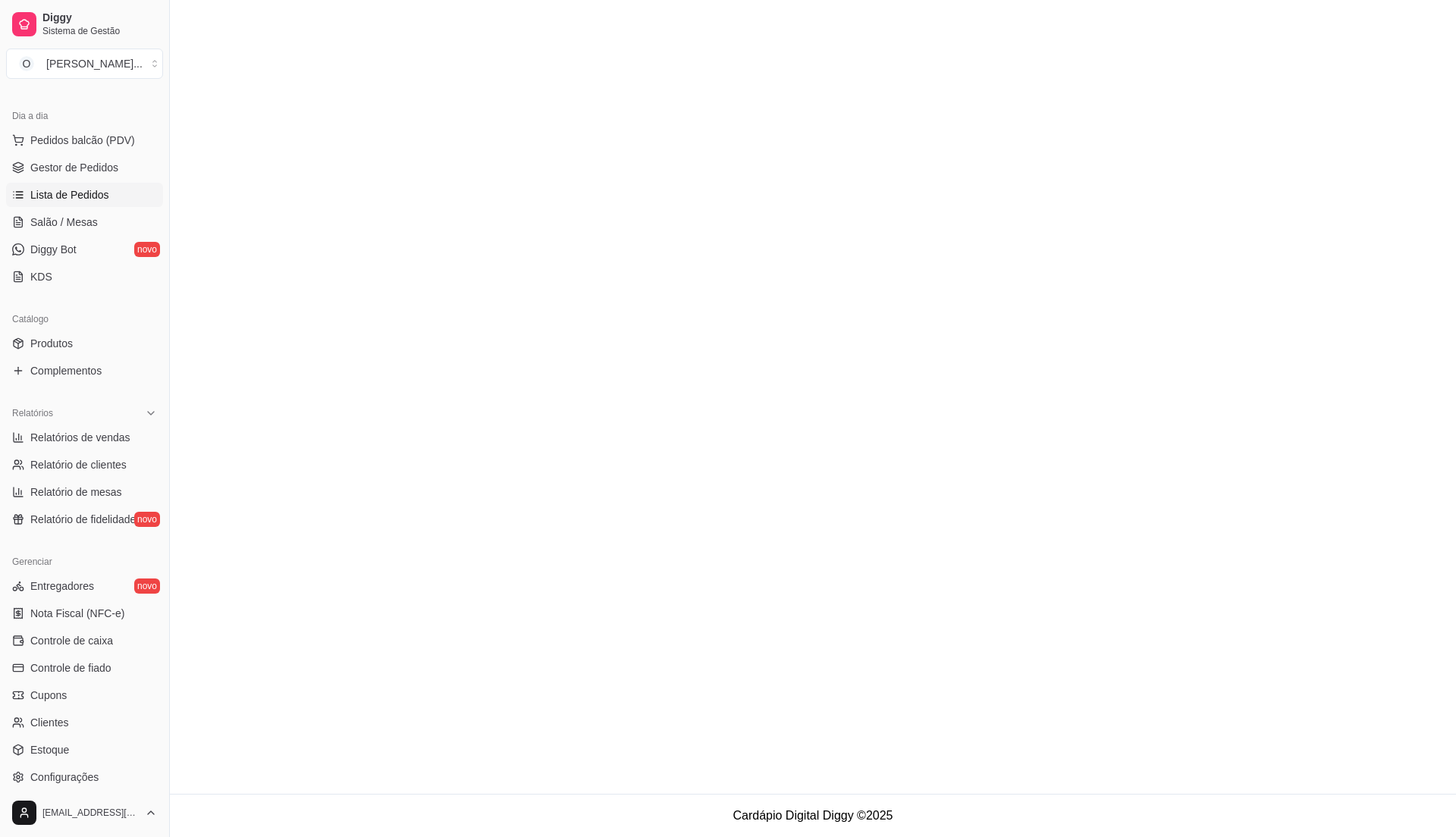
click at [70, 194] on span "Lista de Pedidos" at bounding box center [70, 194] width 79 height 15
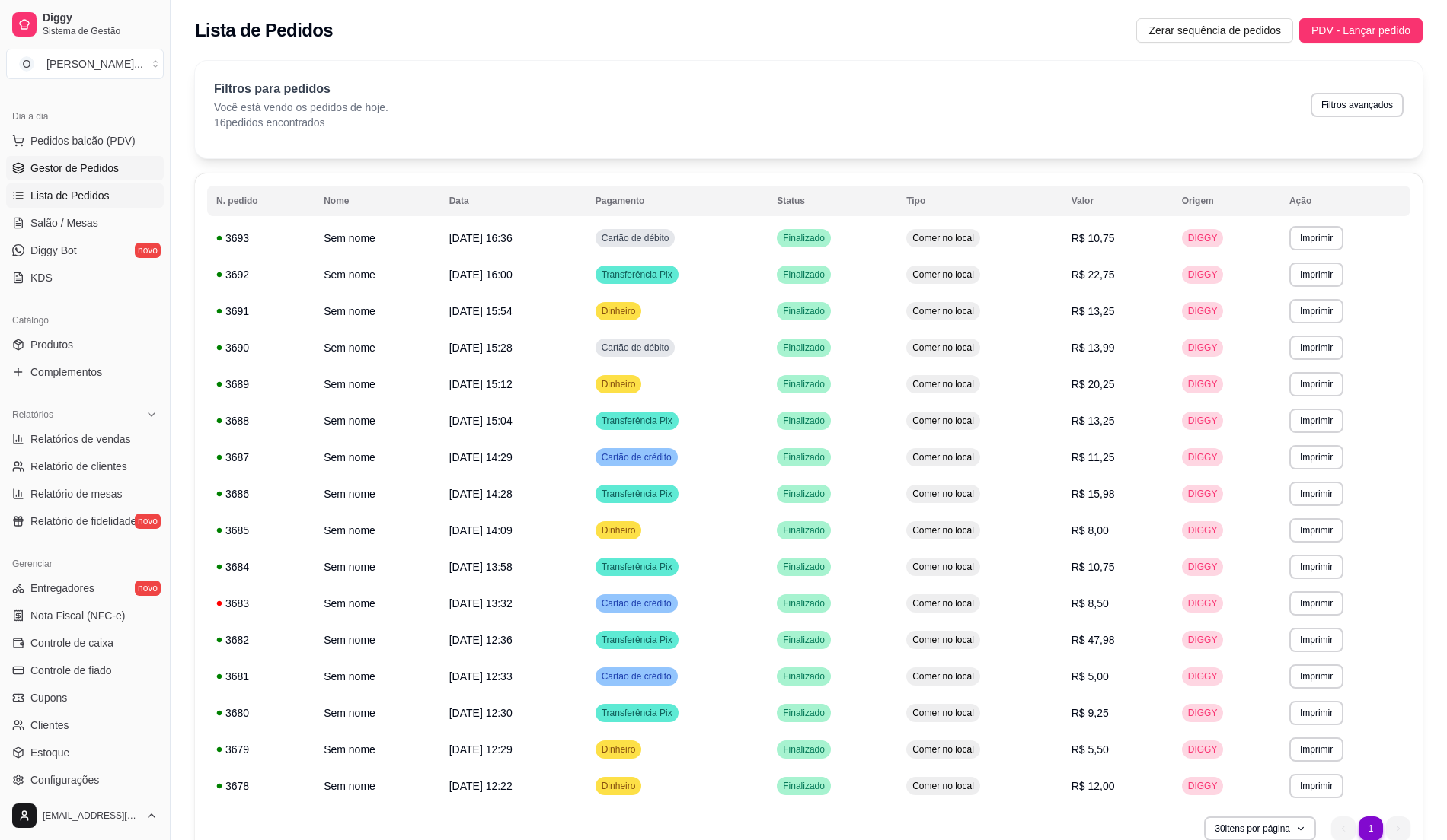
click at [88, 177] on link "Gestor de Pedidos" at bounding box center [85, 168] width 157 height 25
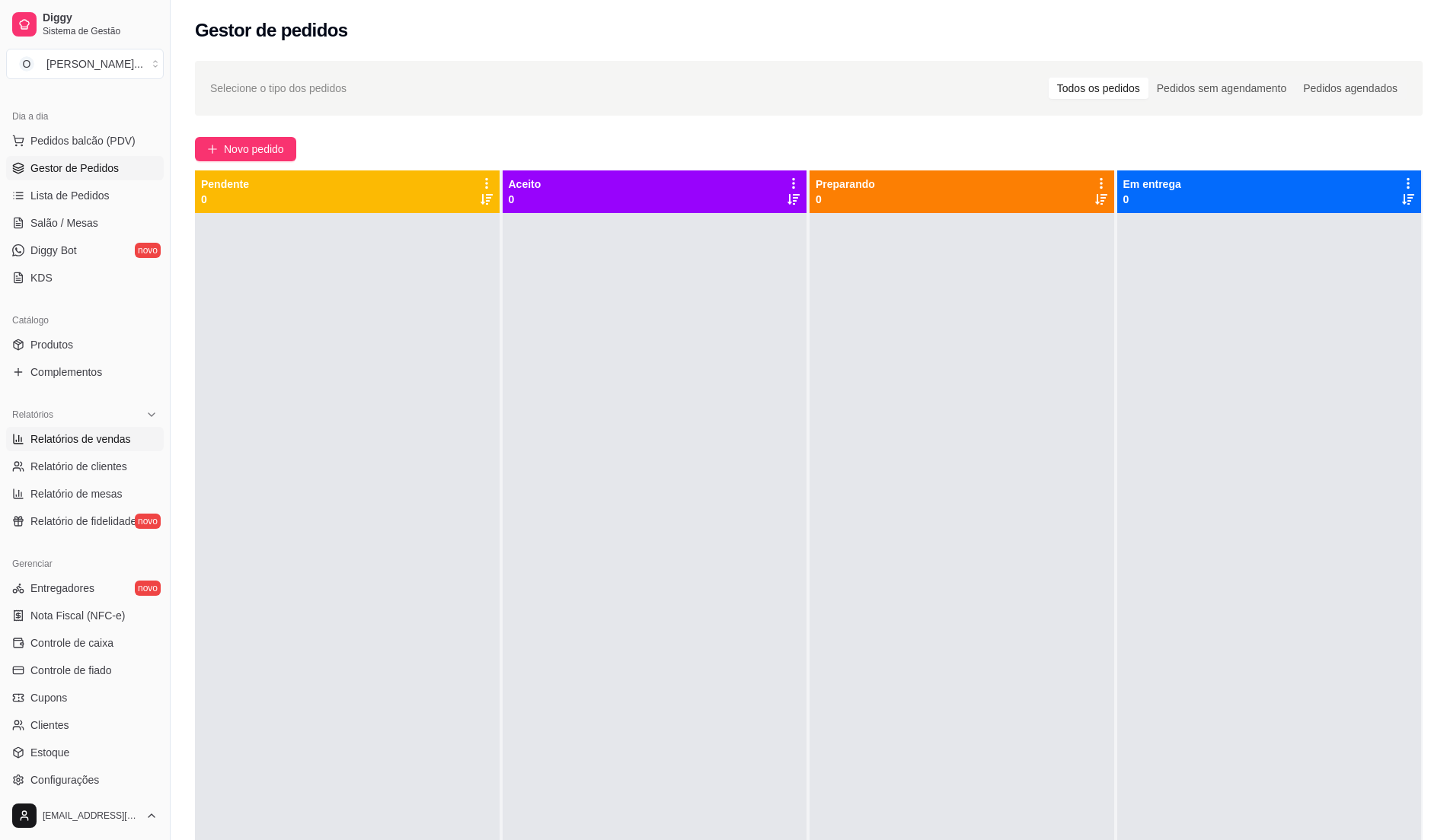
click at [108, 439] on span "Relatórios de vendas" at bounding box center [81, 438] width 100 height 15
select select "ALL"
select select "0"
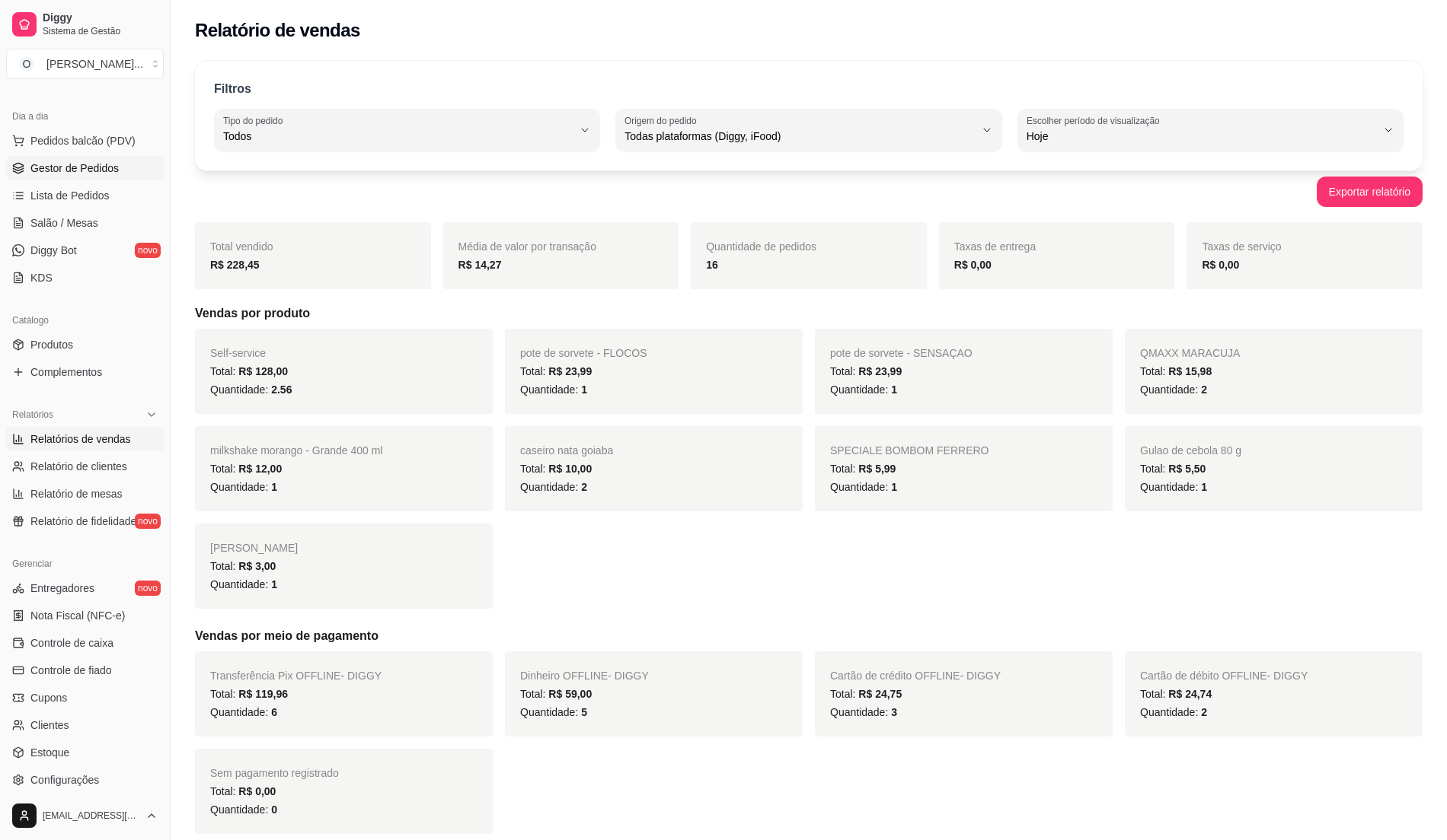
click at [103, 175] on link "Gestor de Pedidos" at bounding box center [85, 168] width 157 height 25
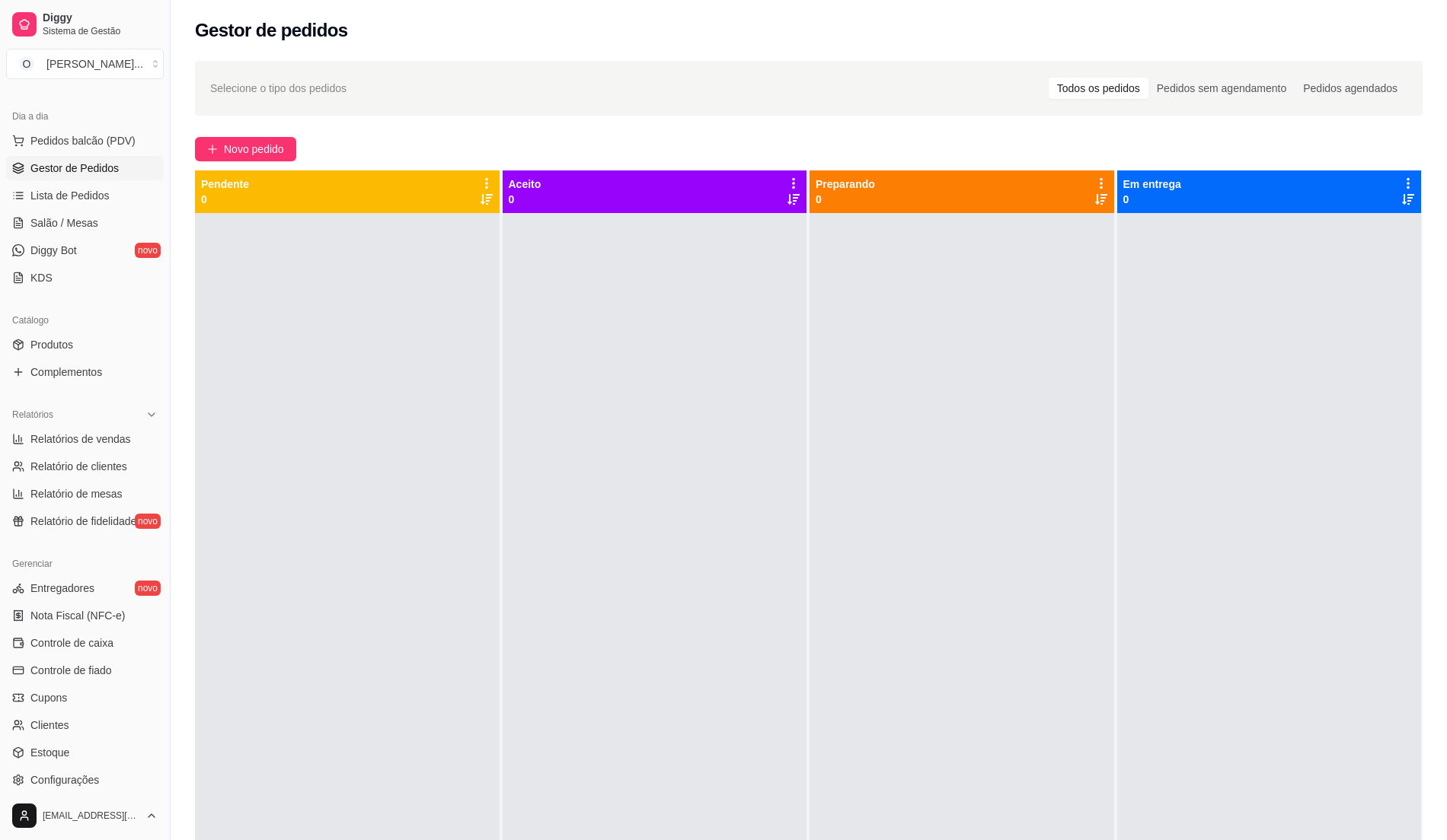
click at [97, 171] on span "Gestor de Pedidos" at bounding box center [75, 167] width 88 height 15
click at [72, 187] on link "Lista de Pedidos" at bounding box center [85, 196] width 157 height 25
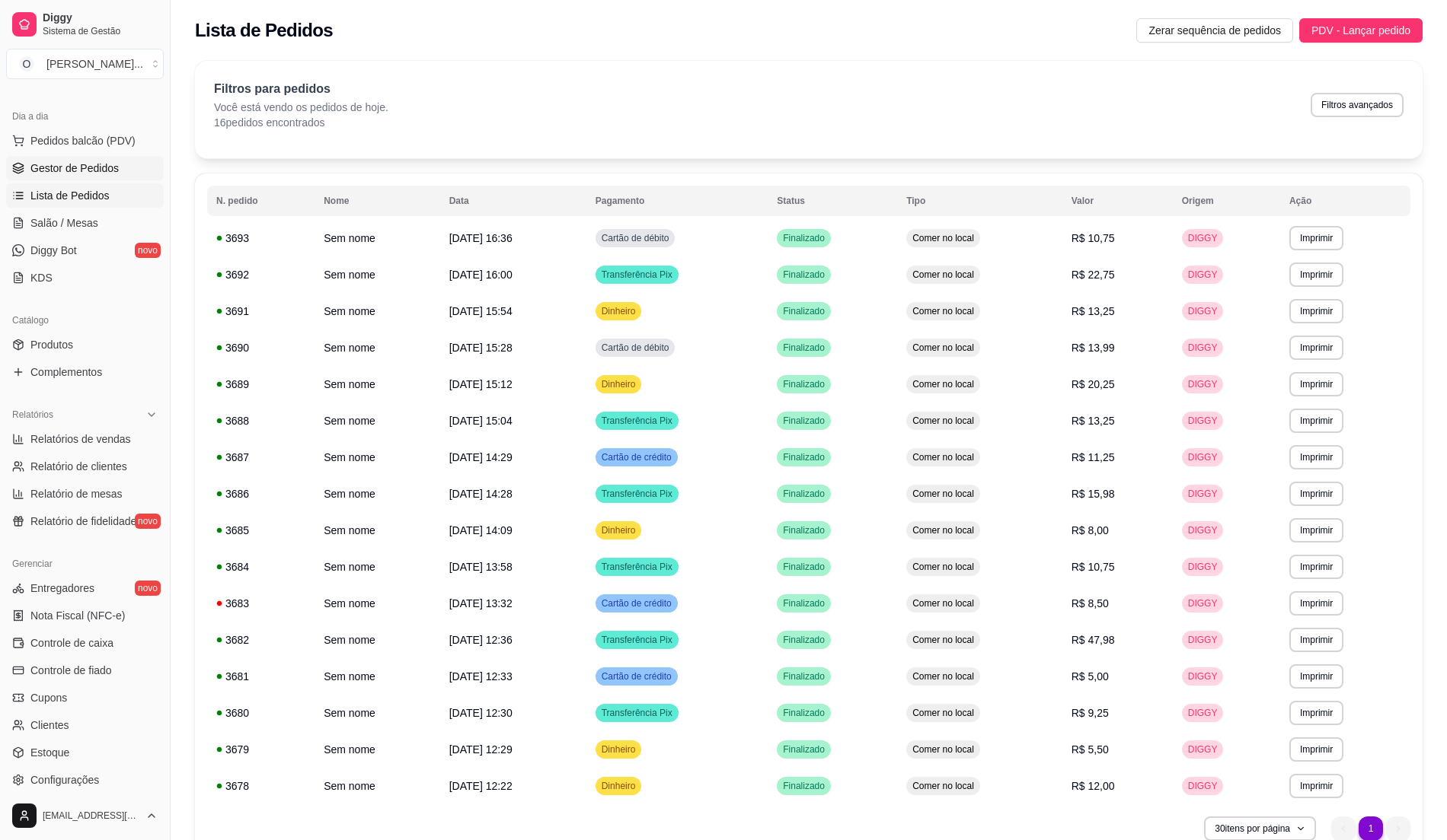
click at [81, 175] on span "Gestor de Pedidos" at bounding box center [75, 167] width 88 height 15
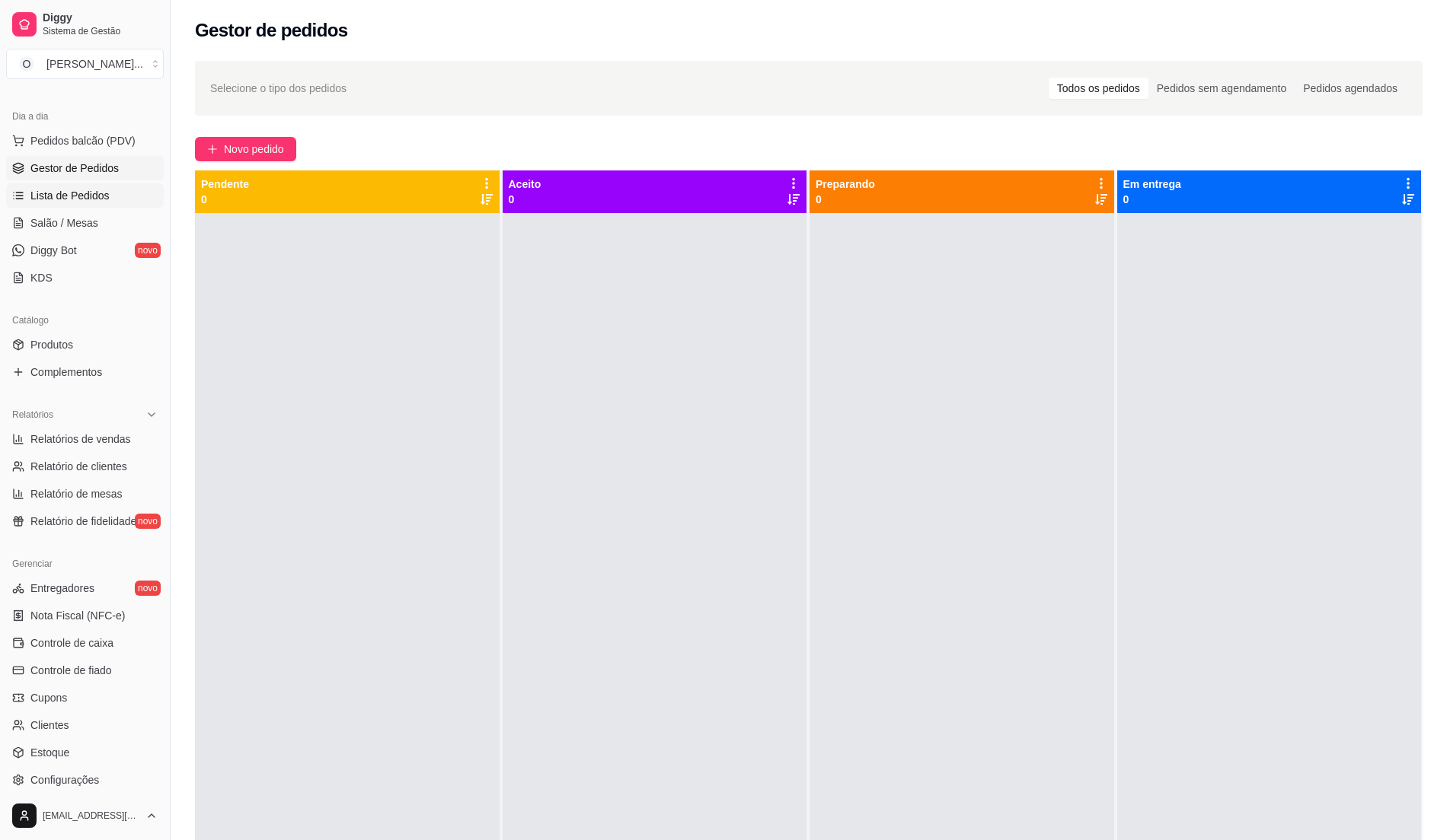
click at [92, 202] on span "Lista de Pedidos" at bounding box center [70, 195] width 80 height 15
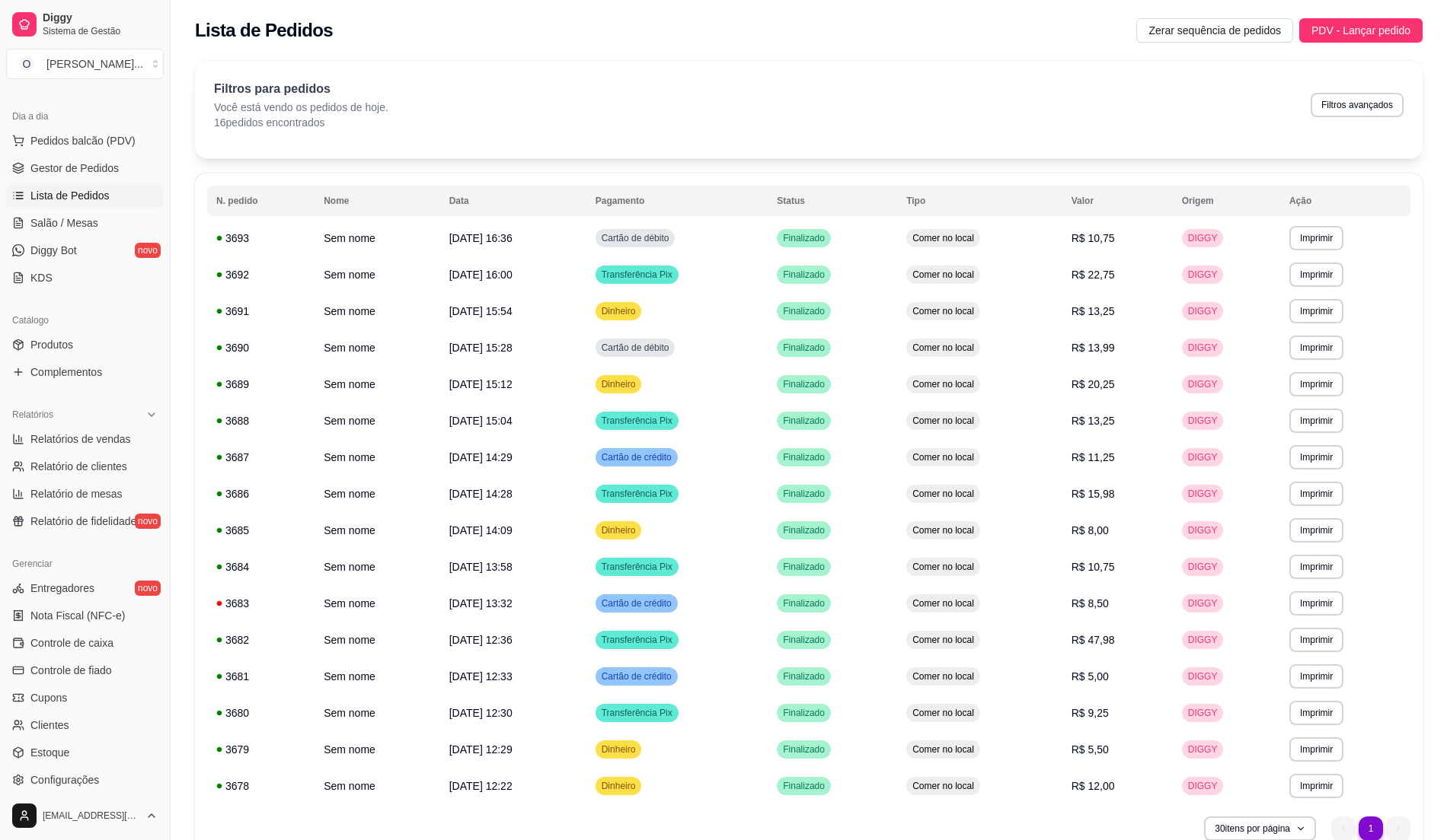
click at [92, 202] on span "Lista de Pedidos" at bounding box center [70, 195] width 80 height 15
click at [80, 172] on span "Gestor de Pedidos" at bounding box center [75, 167] width 88 height 15
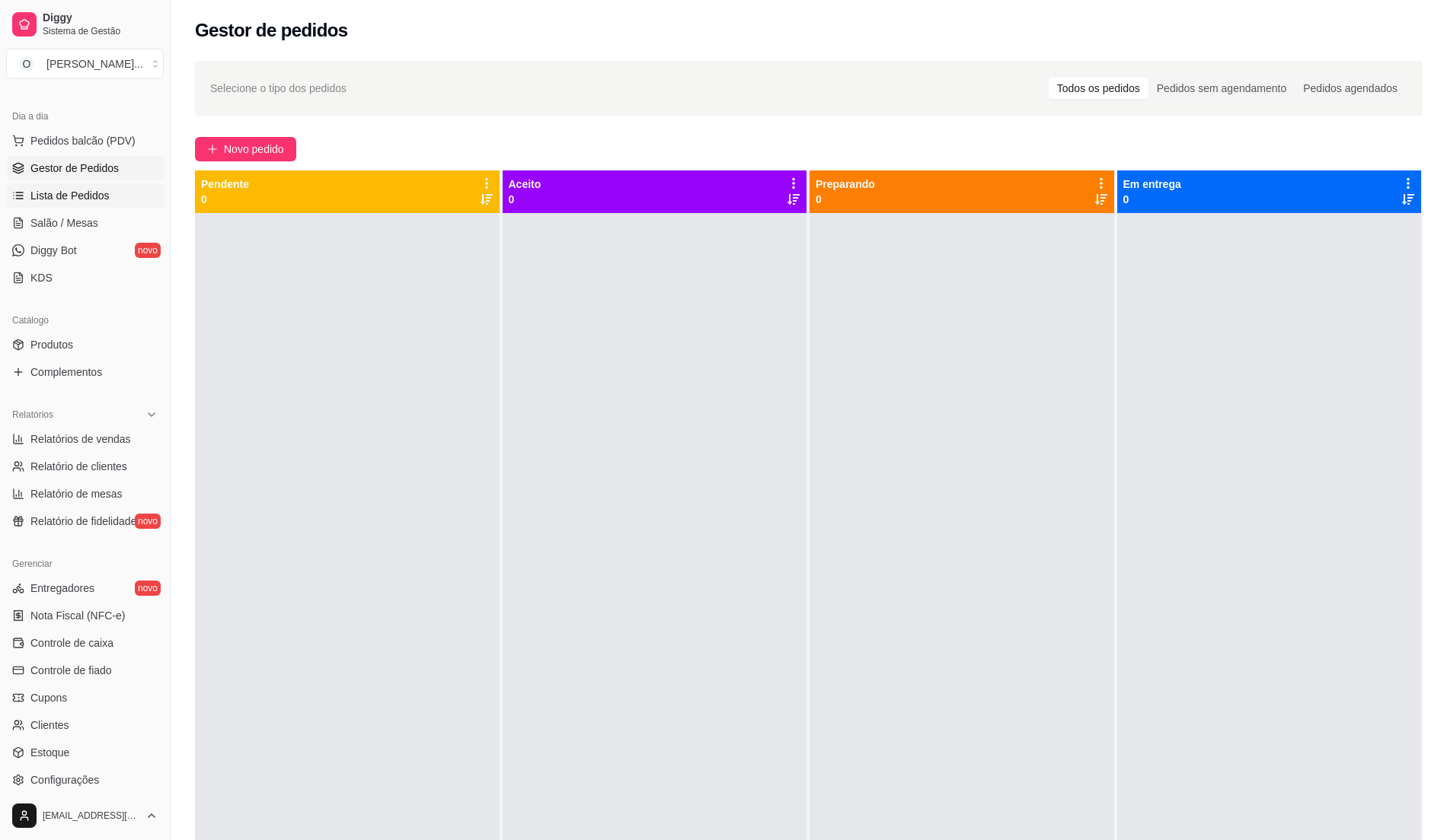
click at [77, 202] on span "Lista de Pedidos" at bounding box center [70, 195] width 80 height 15
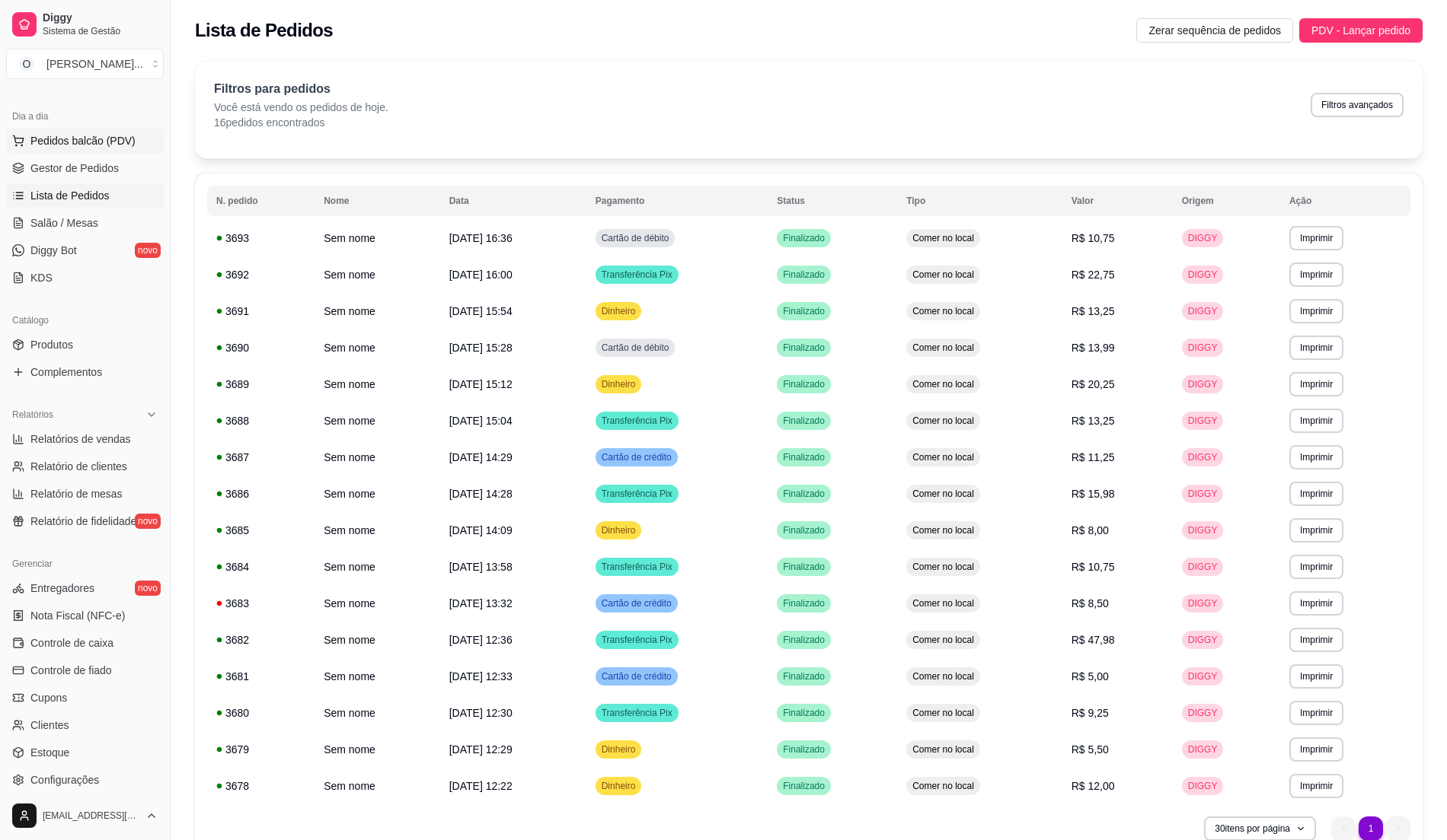
click at [94, 146] on span "Pedidos balcão (PDV)" at bounding box center [83, 140] width 105 height 15
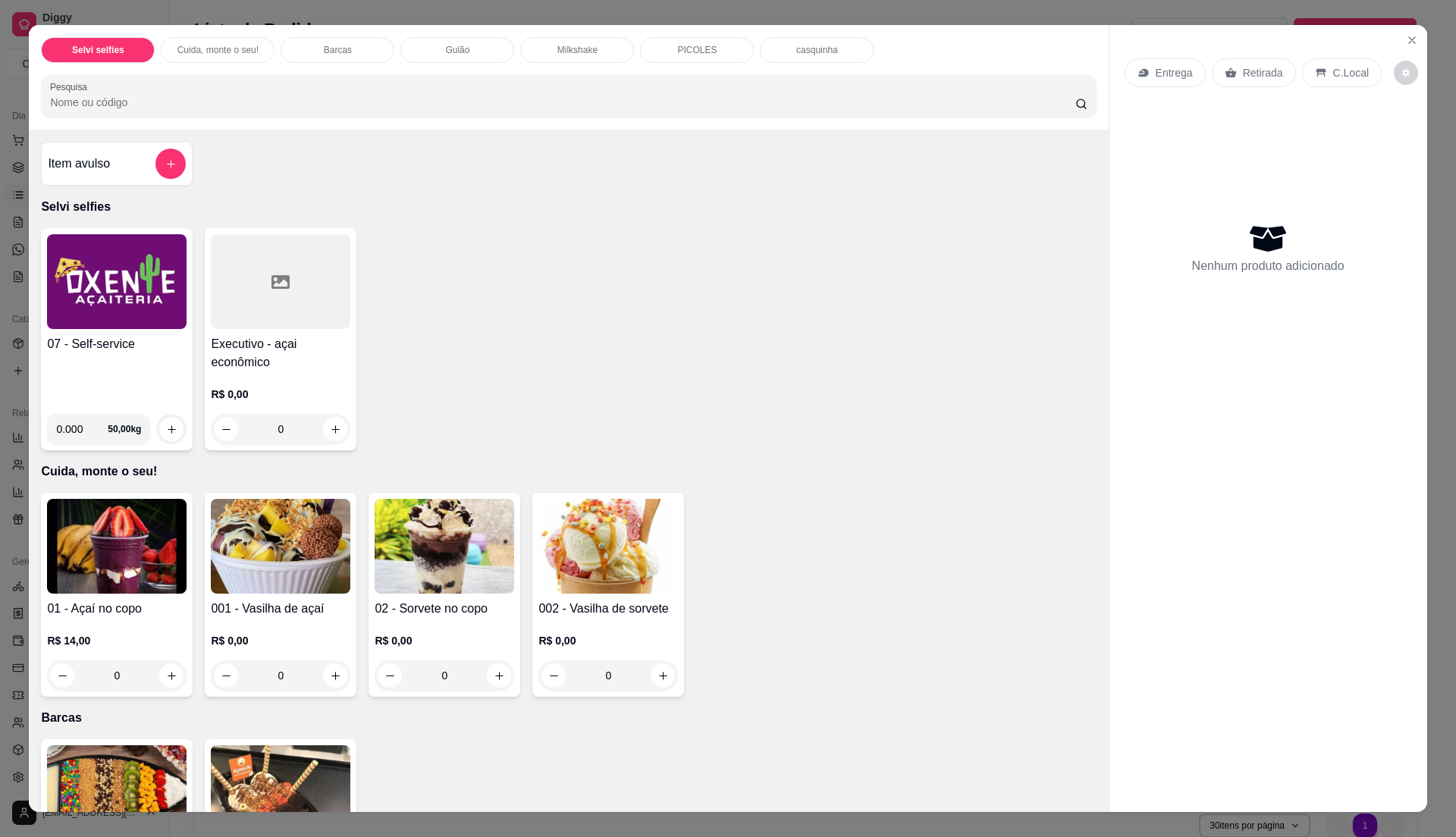
click at [163, 381] on div "07 - Self-service" at bounding box center [117, 368] width 140 height 67
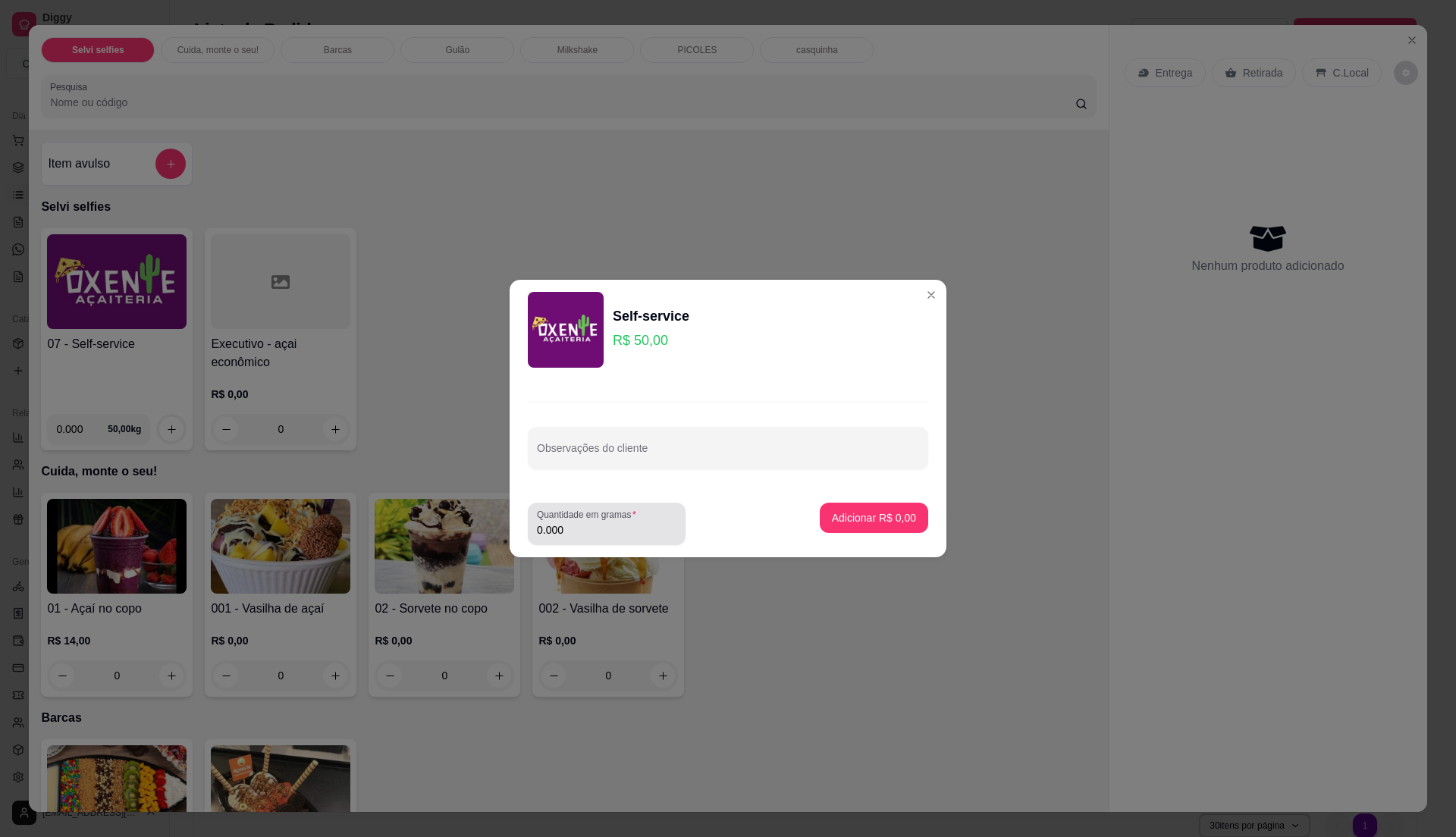
drag, startPoint x: 637, startPoint y: 517, endPoint x: 647, endPoint y: 520, distance: 10.4
click at [640, 520] on div "Quantidade em gramas 0.000" at bounding box center [606, 523] width 158 height 42
click at [643, 529] on input "0.000" at bounding box center [606, 530] width 140 height 15
click at [584, 532] on input "0.000" at bounding box center [606, 530] width 140 height 15
click at [591, 526] on input "0.000" at bounding box center [606, 530] width 140 height 15
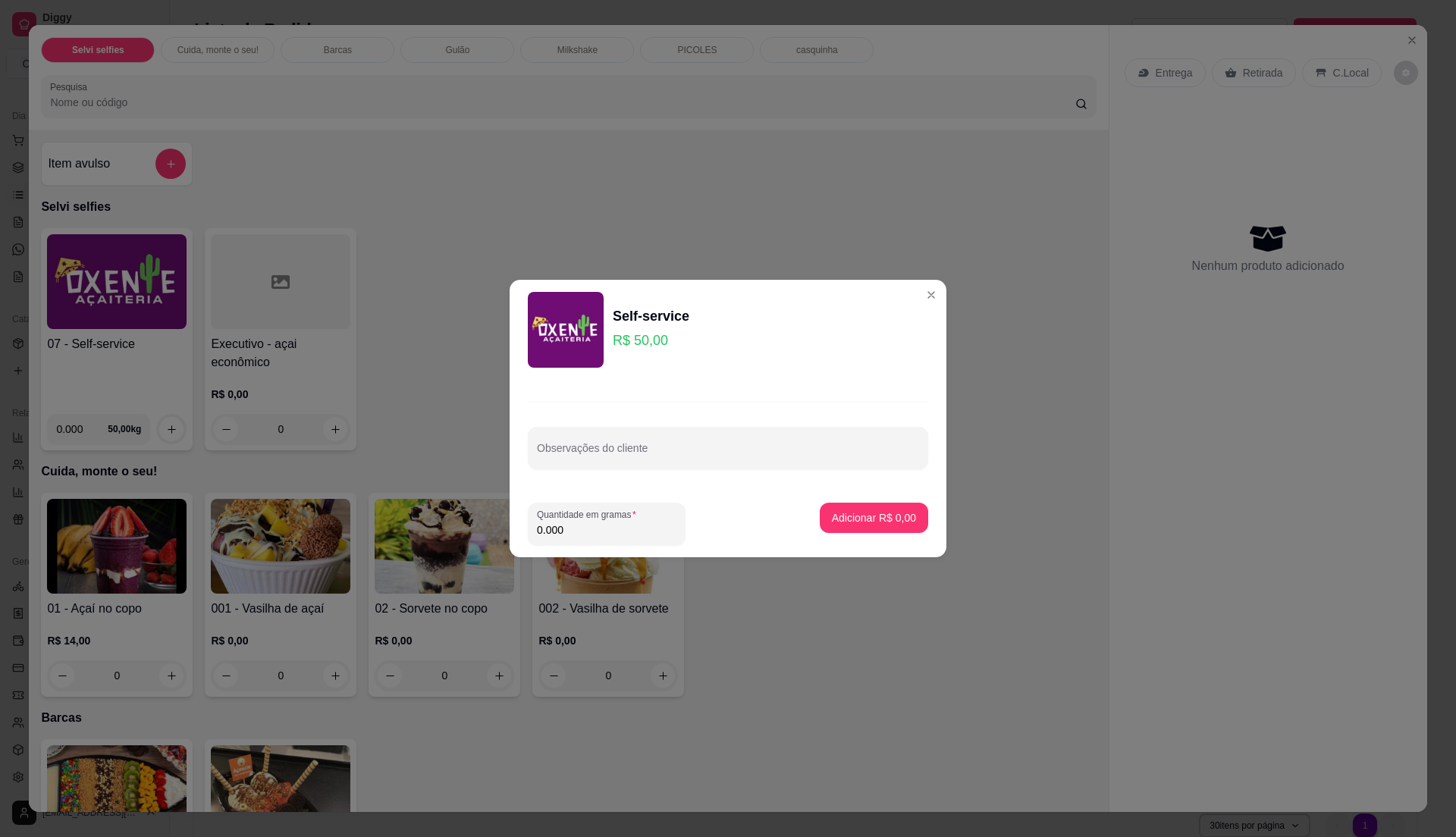
click at [620, 519] on label "Quantidade em gramas" at bounding box center [588, 514] width 105 height 13
click at [620, 523] on input "0.000" at bounding box center [606, 530] width 140 height 15
click at [634, 526] on input "0.000" at bounding box center [606, 530] width 140 height 15
click at [635, 526] on input "0.000" at bounding box center [606, 530] width 140 height 15
click at [640, 529] on input "0.000" at bounding box center [606, 530] width 140 height 15
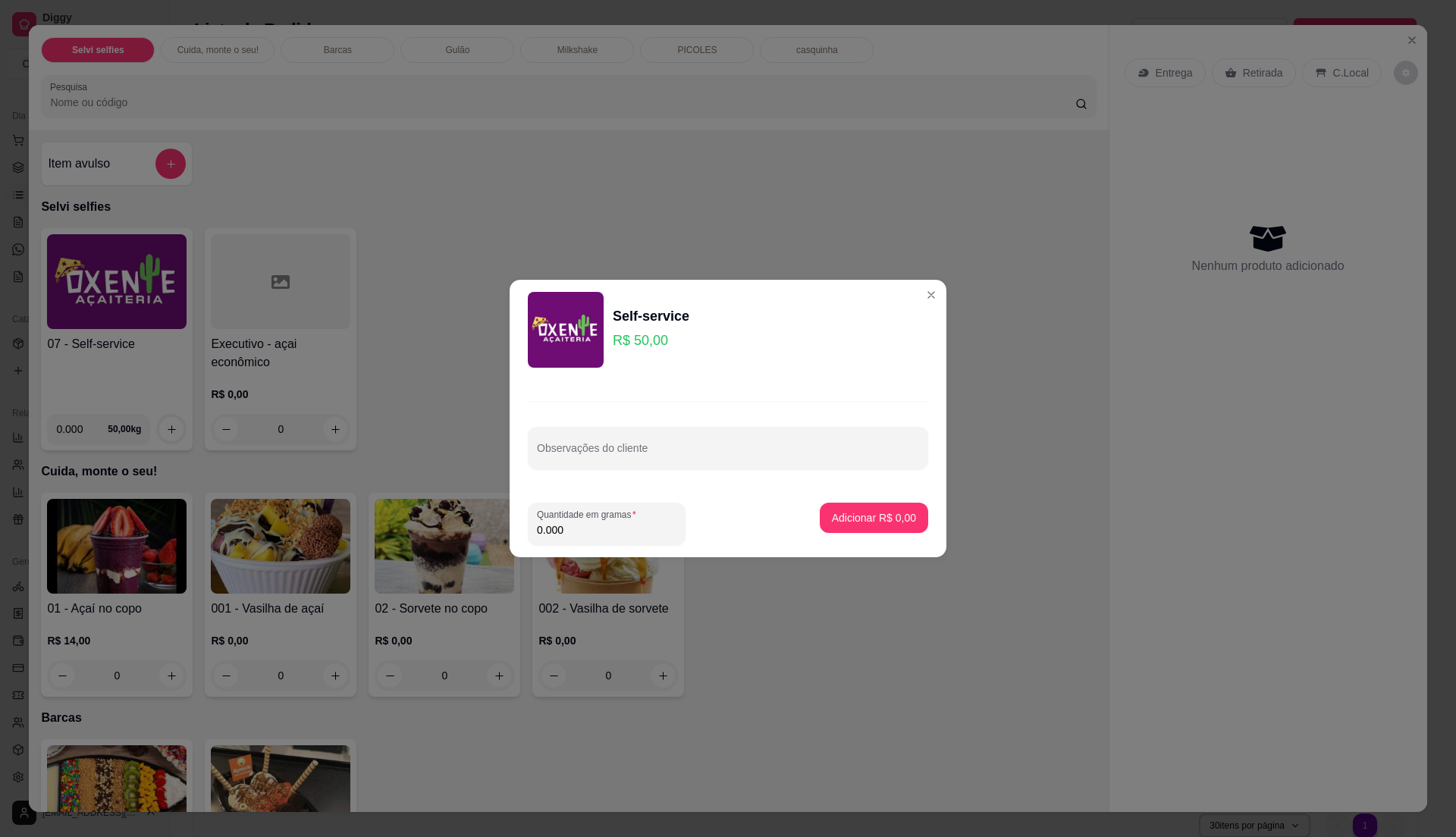
type input "0.000"
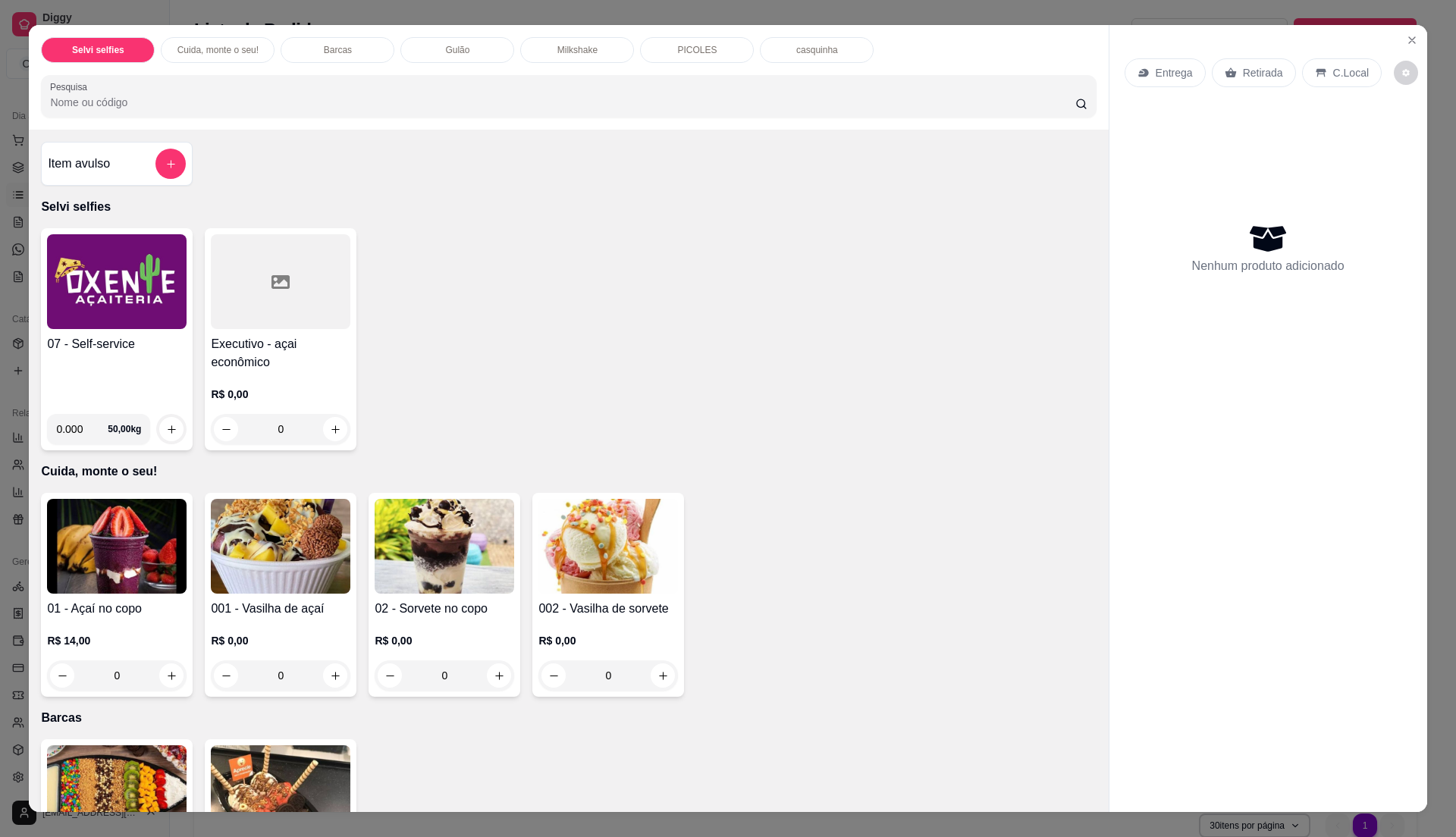
click at [92, 304] on img at bounding box center [117, 281] width 140 height 95
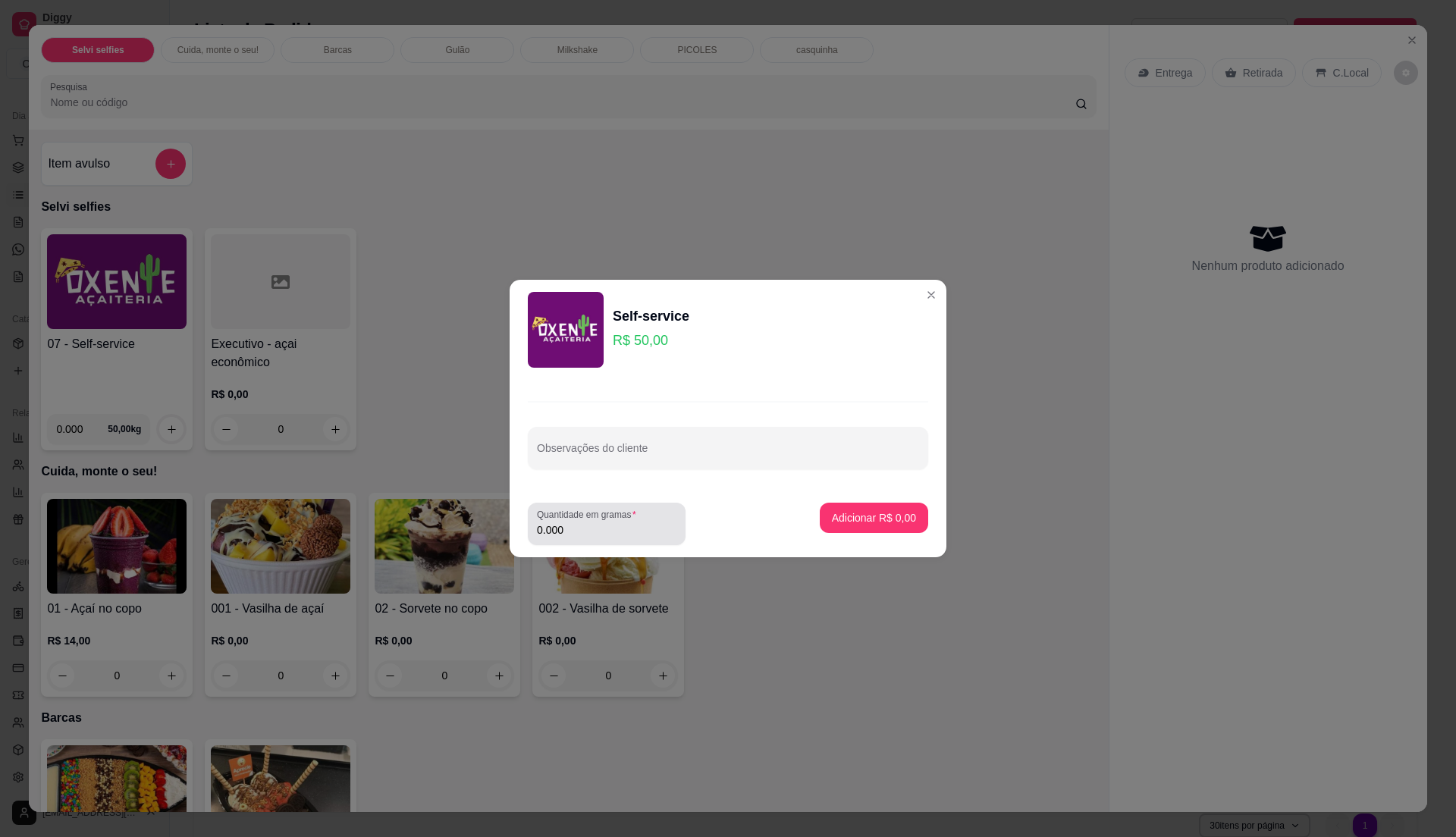
click at [629, 543] on div "Quantidade em gramas 0.000" at bounding box center [606, 523] width 158 height 42
click at [625, 525] on input "0.000" at bounding box center [606, 530] width 140 height 15
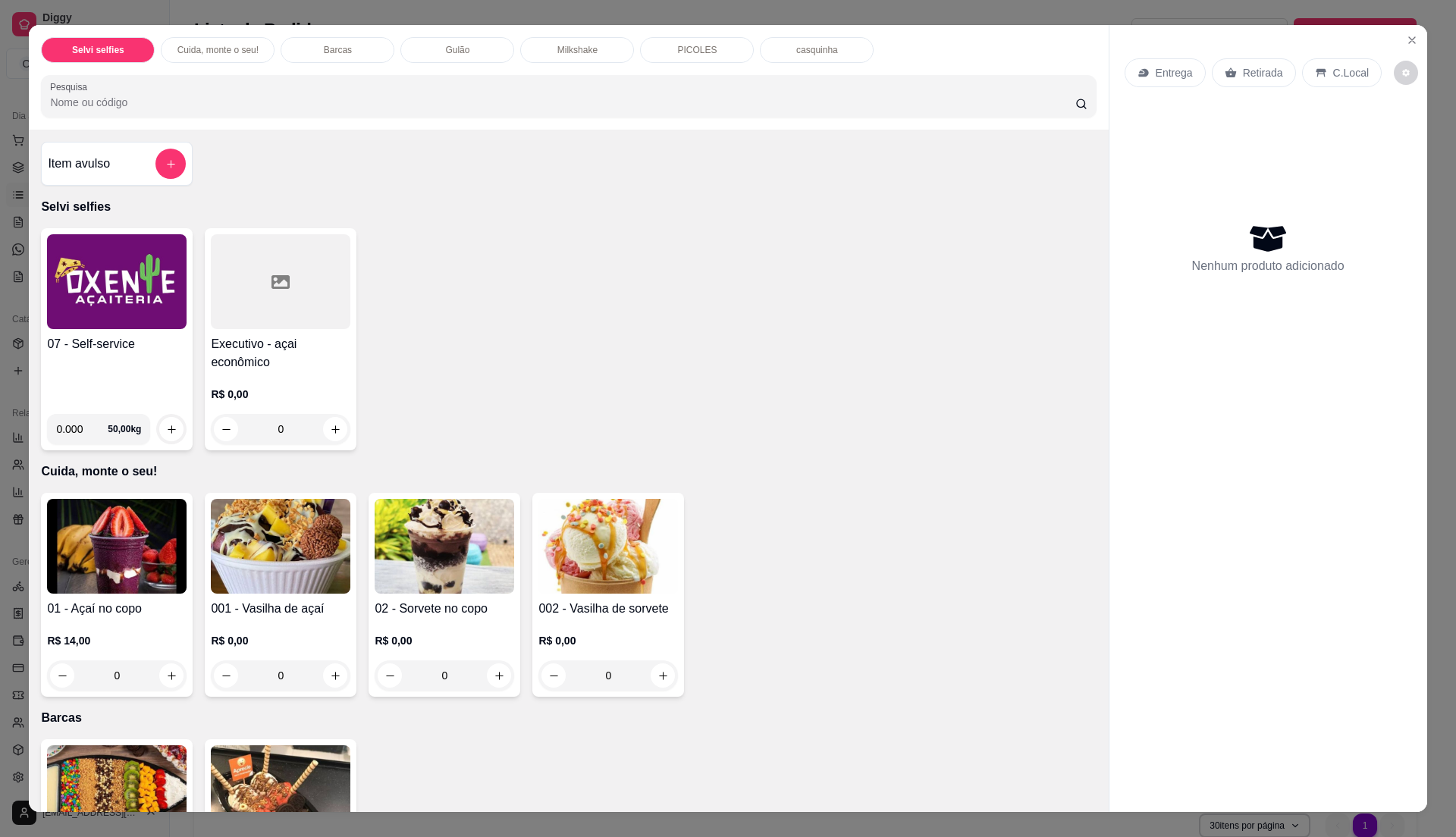
click at [105, 157] on div "Item avulso" at bounding box center [117, 163] width 138 height 30
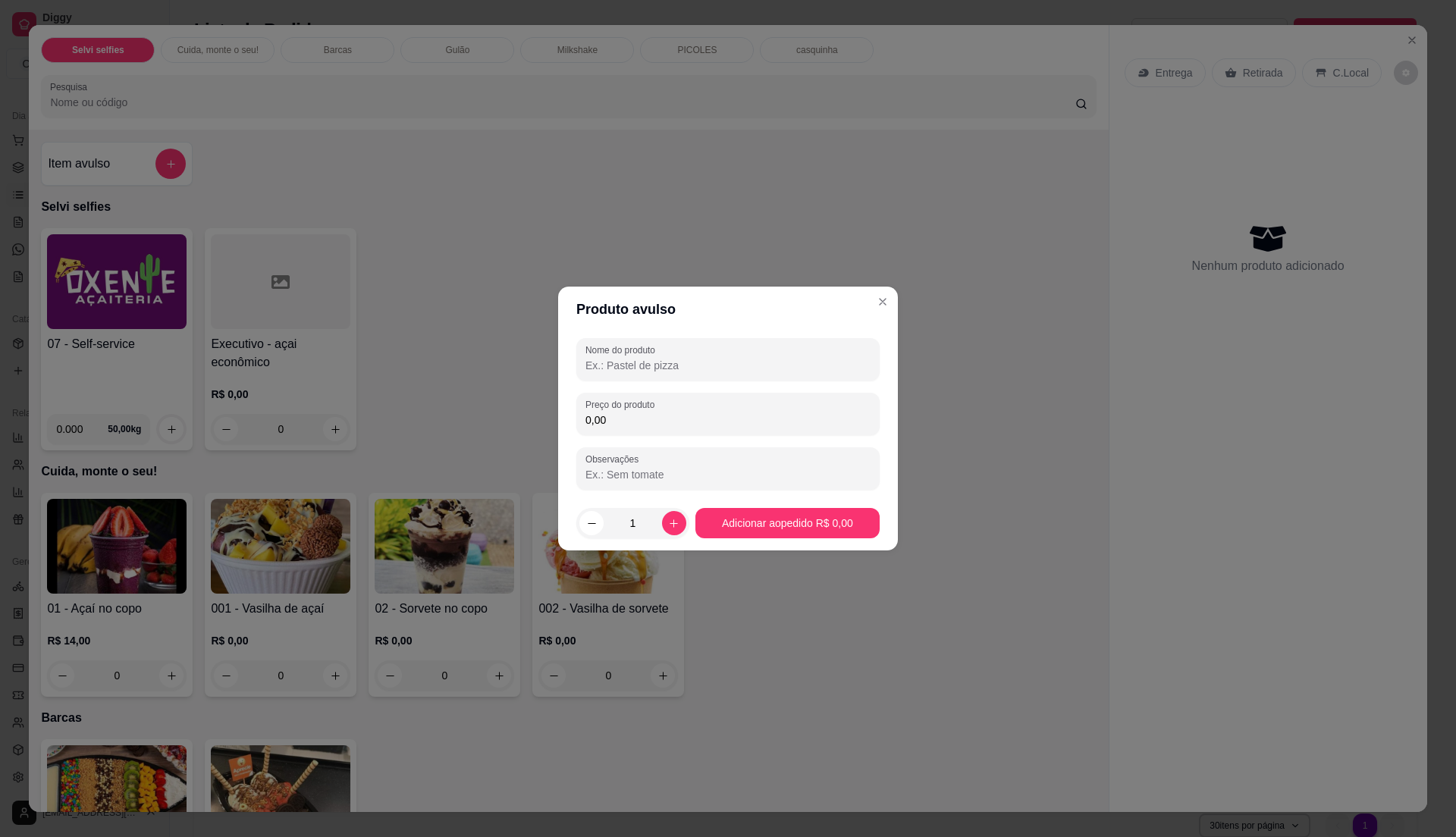
click at [681, 416] on input "0,00" at bounding box center [728, 419] width 285 height 15
type input "25,00"
click at [777, 505] on footer "1 Adicionar ao pedido R$ 25,00" at bounding box center [728, 524] width 340 height 55
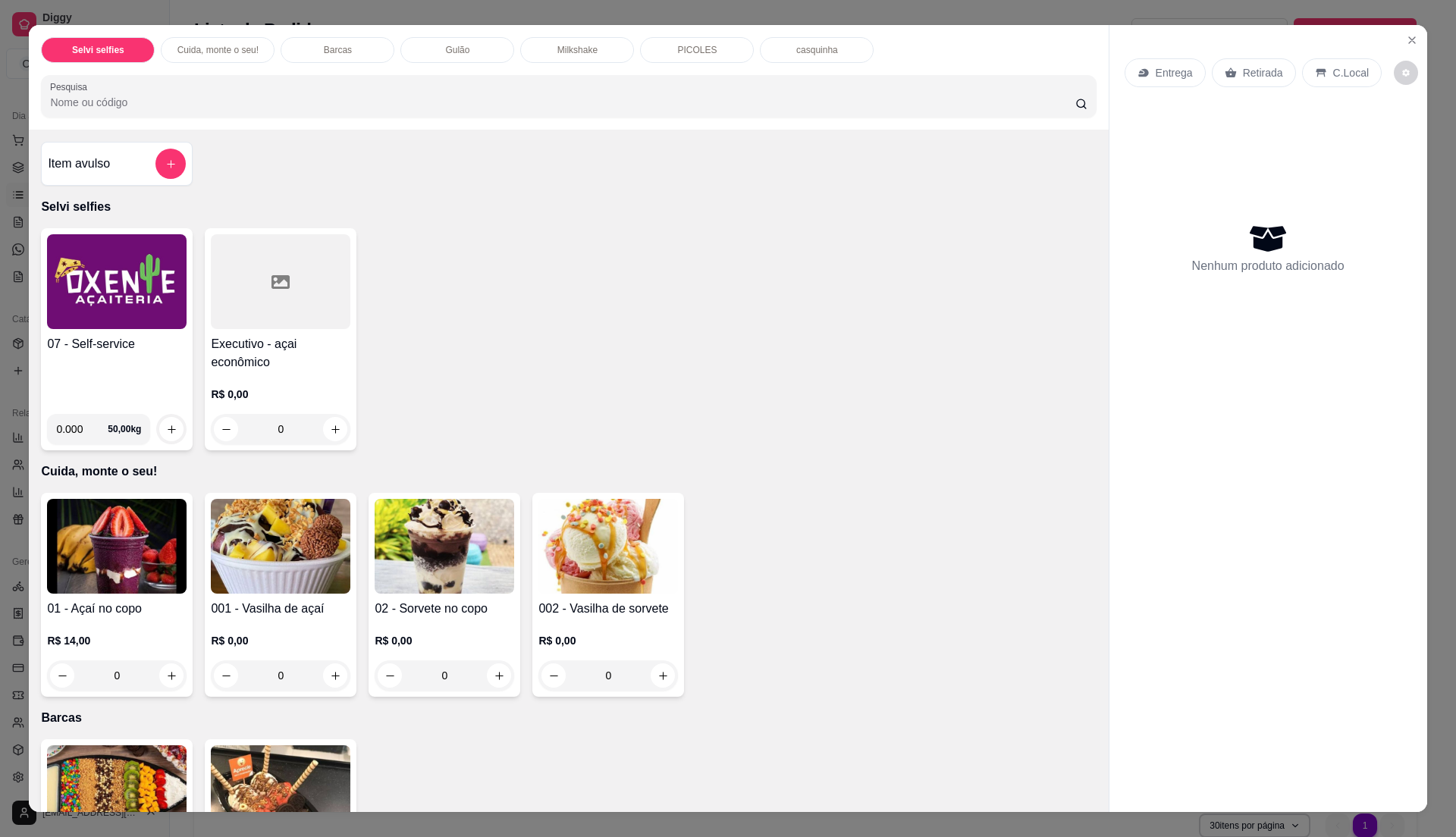
click at [146, 350] on h4 "07 - Self-service" at bounding box center [117, 344] width 140 height 19
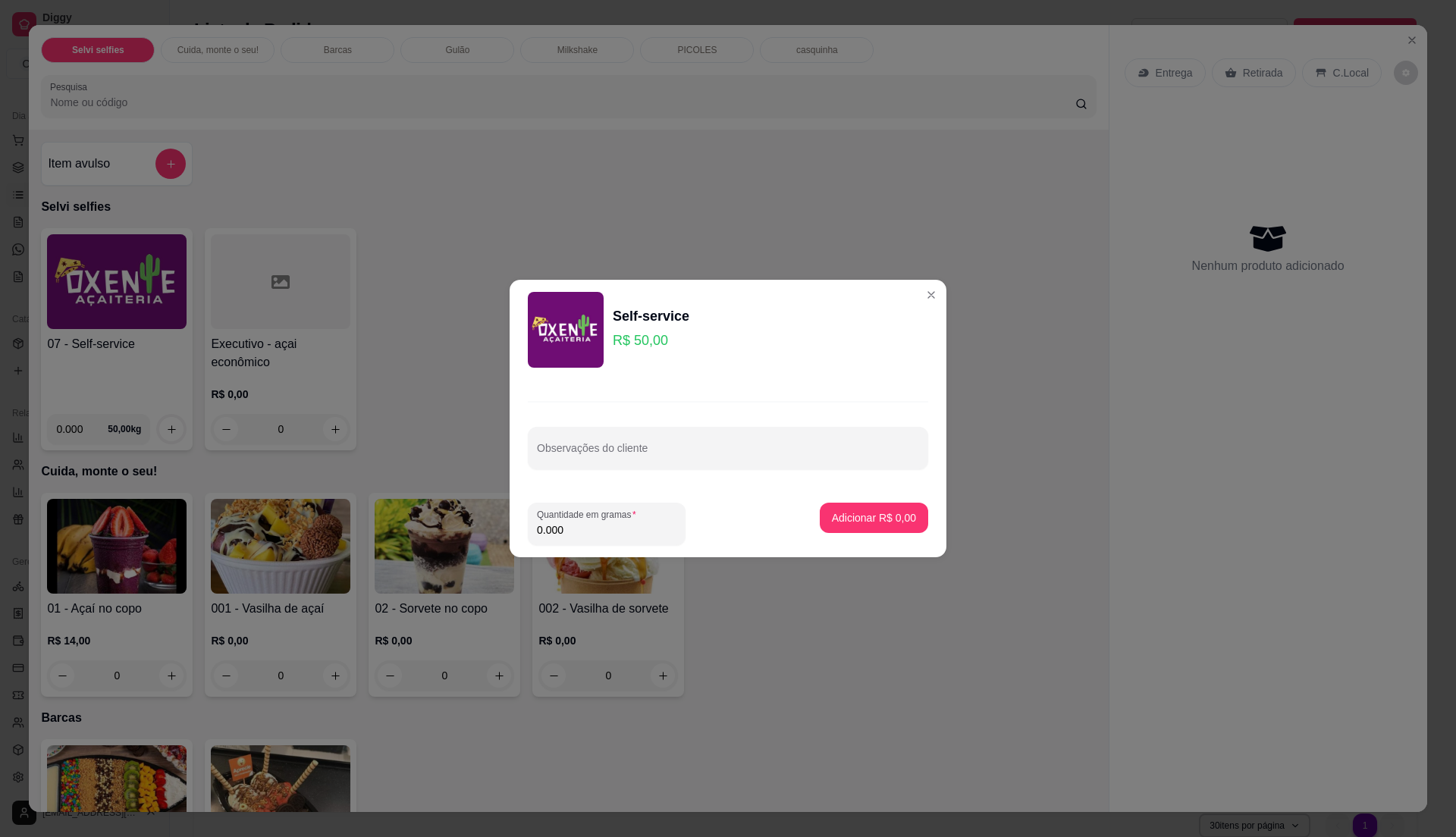
click at [569, 528] on input "0.000" at bounding box center [606, 530] width 140 height 15
click at [574, 533] on input "0.000" at bounding box center [606, 530] width 140 height 15
click at [588, 516] on label "Quantidade em gramas" at bounding box center [588, 514] width 105 height 13
click at [588, 523] on input "0.000" at bounding box center [606, 530] width 140 height 15
drag, startPoint x: 587, startPoint y: 516, endPoint x: 594, endPoint y: 520, distance: 8.1
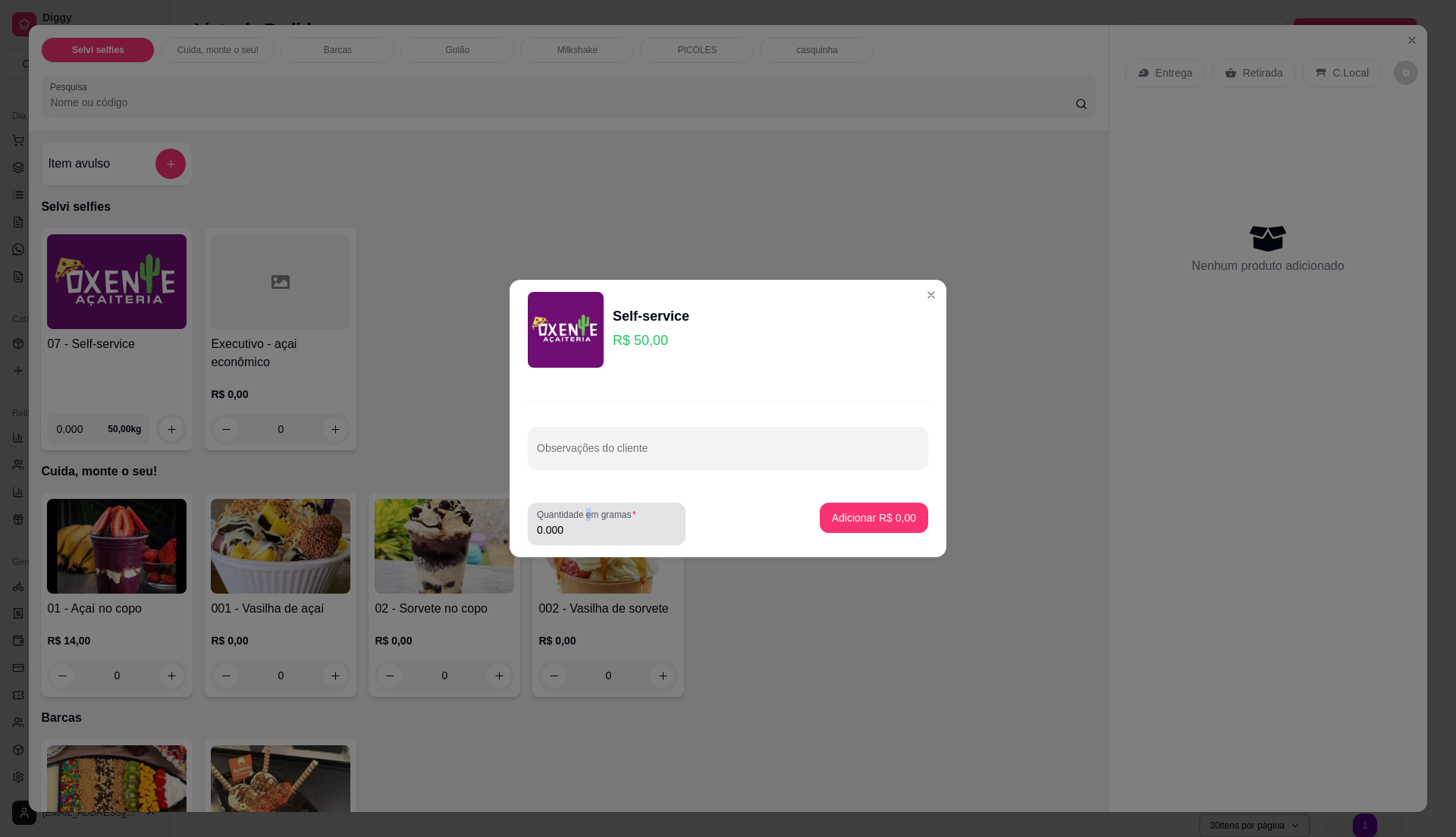
click at [594, 520] on label "Quantidade em gramas" at bounding box center [588, 514] width 105 height 13
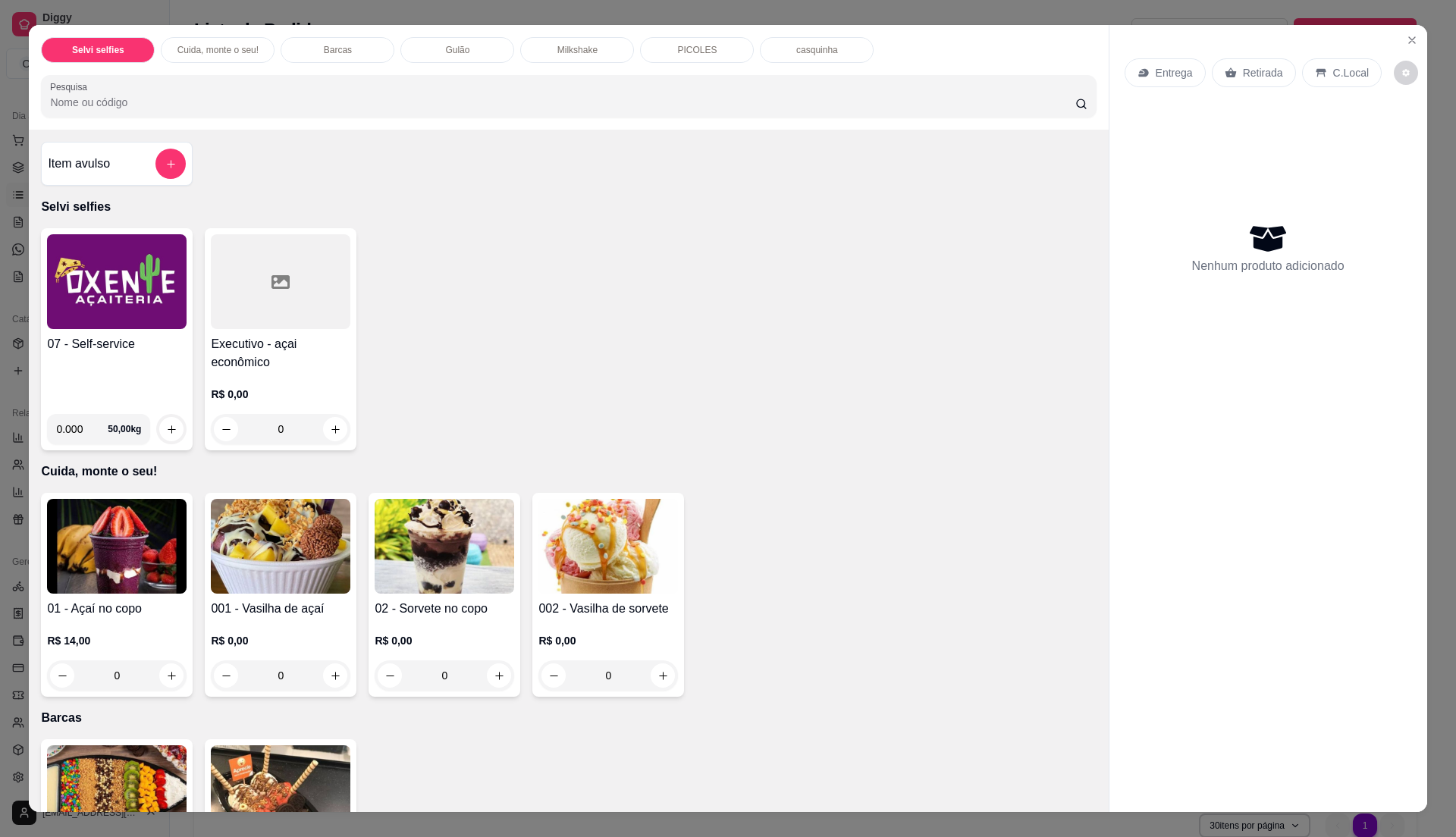
click at [126, 163] on div "Item avulso" at bounding box center [117, 163] width 138 height 30
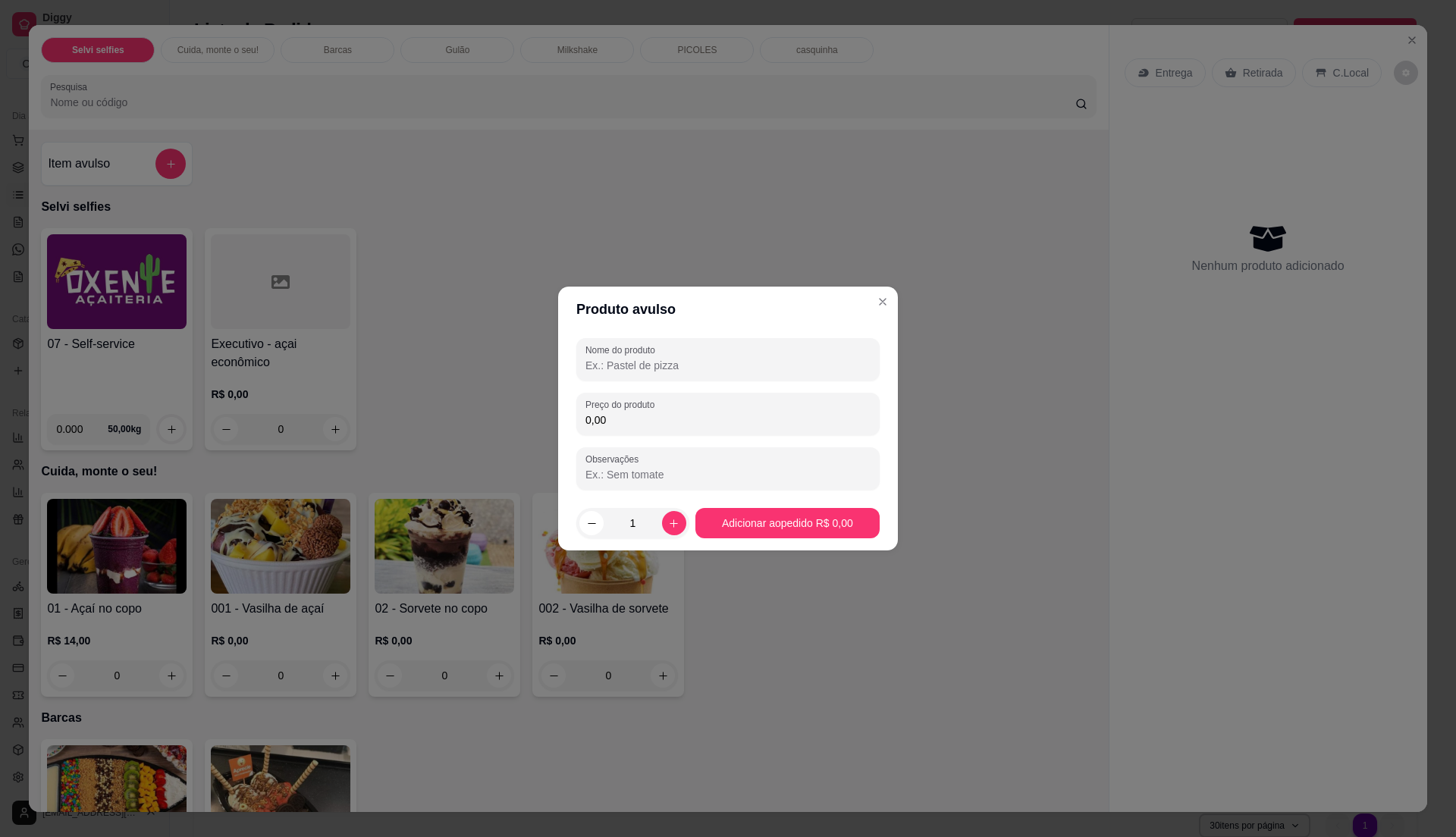
click at [644, 420] on input "0,00" at bounding box center [728, 419] width 285 height 15
type input "15,00"
click at [681, 367] on input "Nome do produto" at bounding box center [728, 365] width 285 height 15
type input "s"
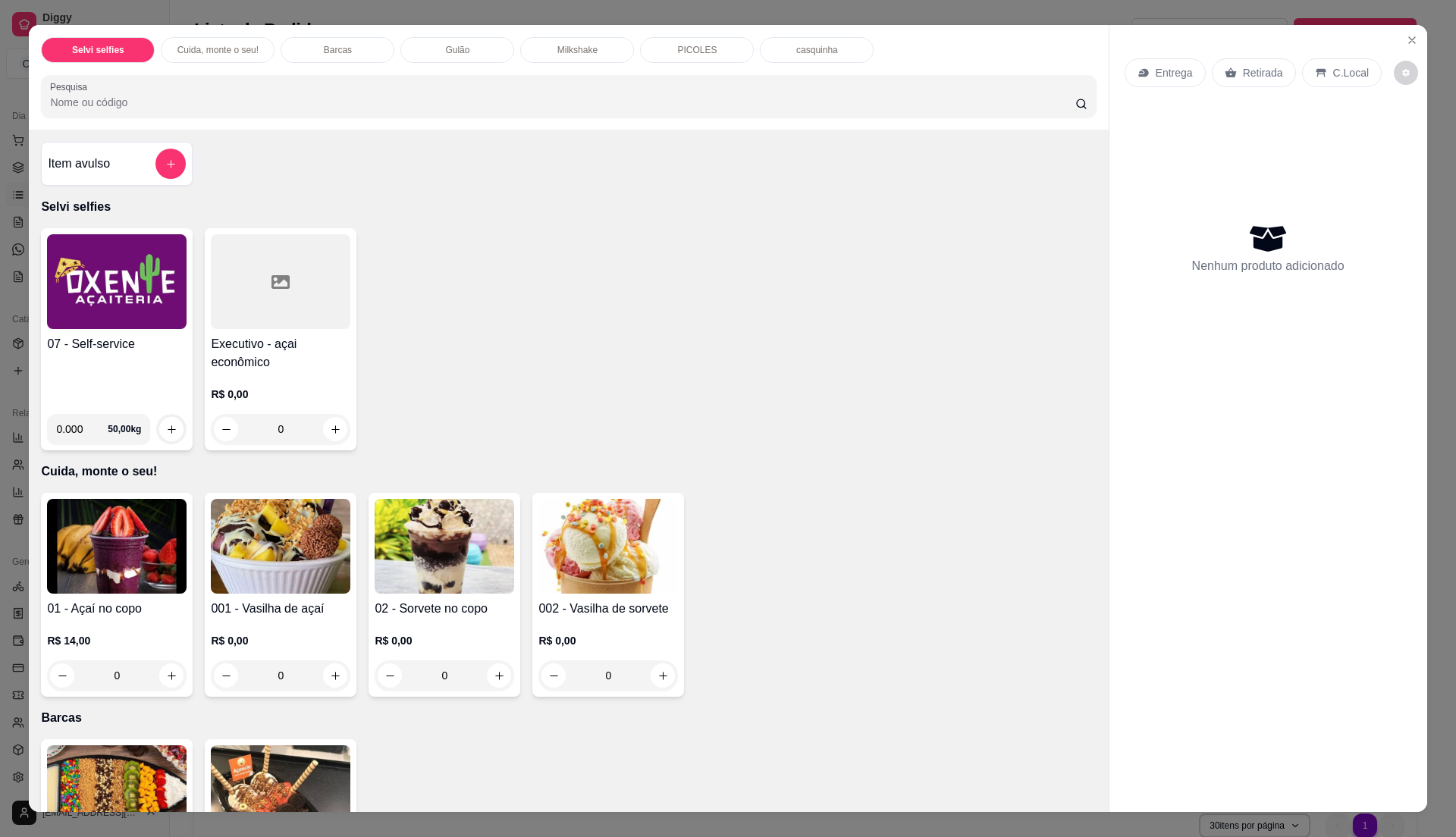
click at [103, 311] on img at bounding box center [117, 281] width 140 height 95
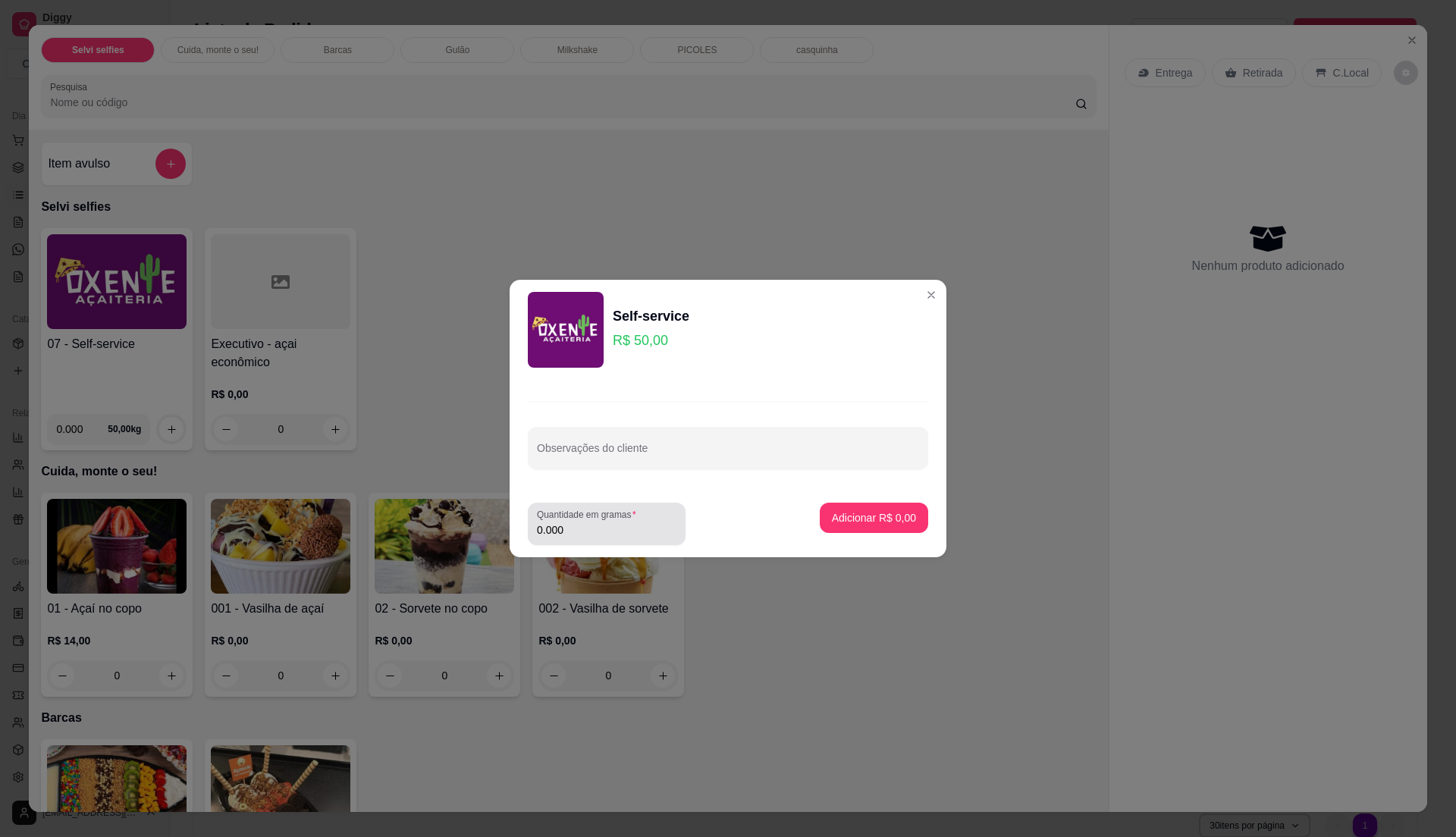
click at [617, 540] on div "Quantidade em gramas 0.000" at bounding box center [606, 523] width 158 height 42
type input "0.520"
click at [862, 516] on p "Adicionar R$ 26,00" at bounding box center [871, 517] width 88 height 15
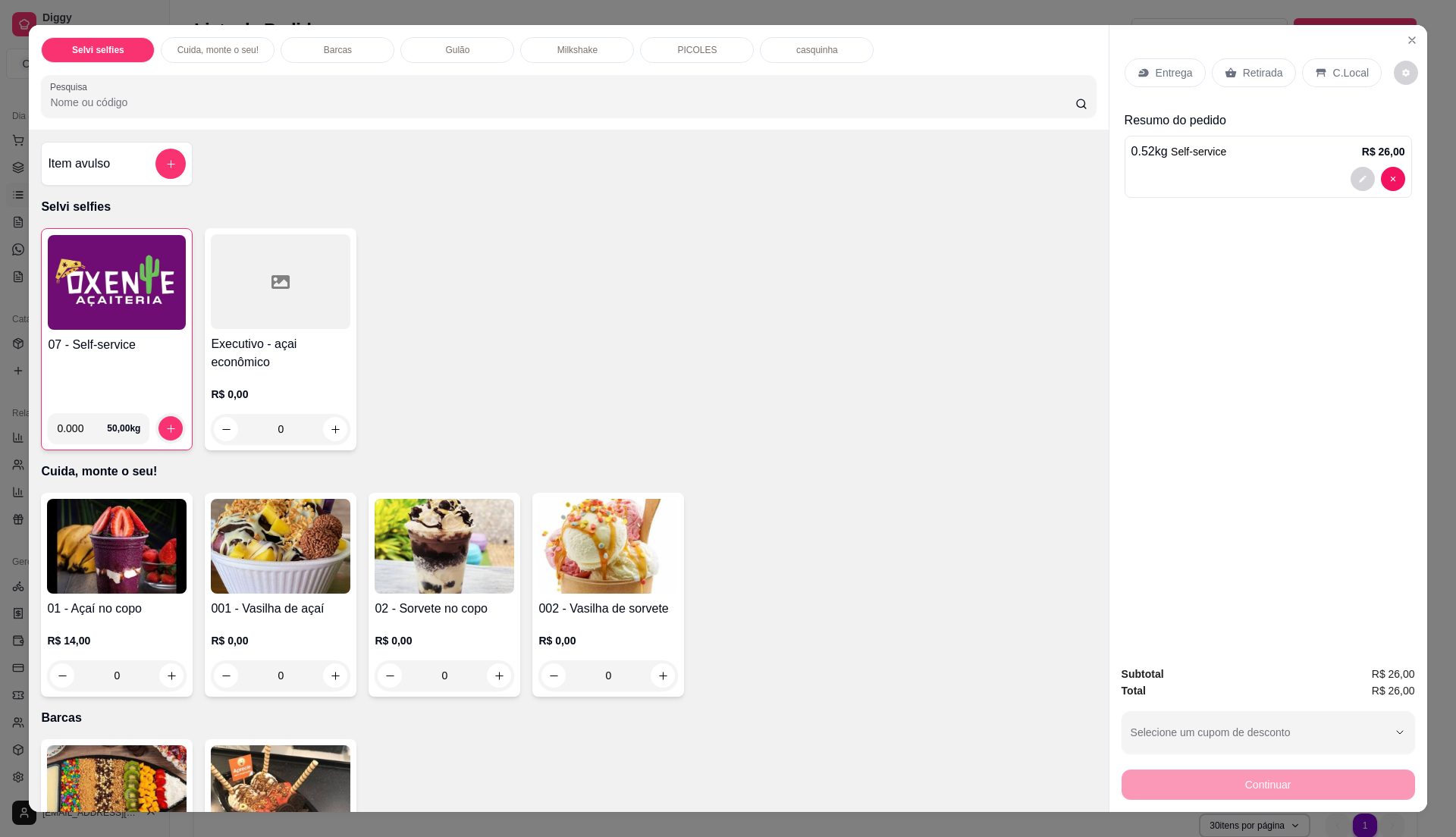
click at [134, 321] on img at bounding box center [117, 282] width 138 height 95
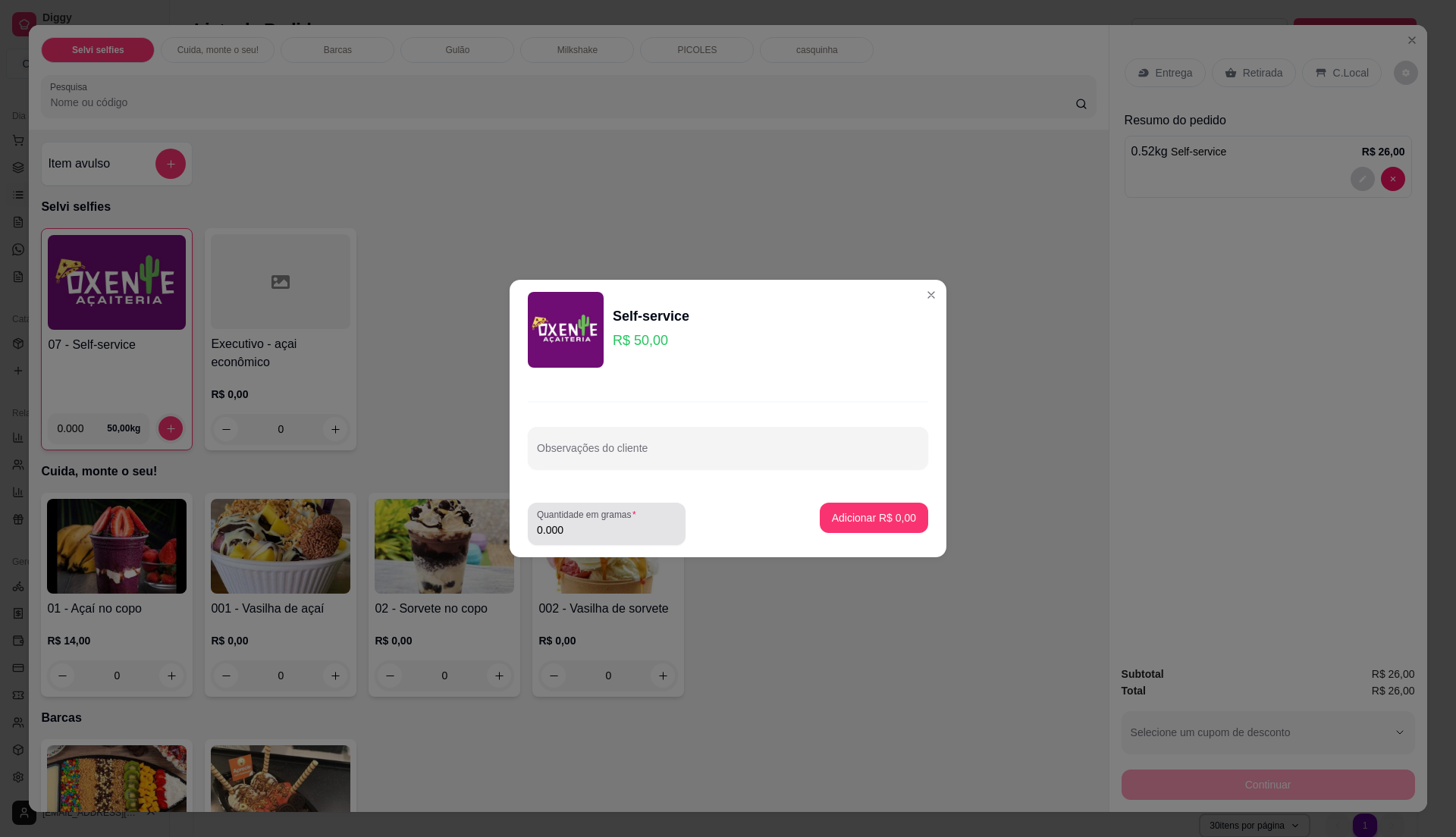
click at [604, 535] on input "0.000" at bounding box center [606, 530] width 140 height 15
type input "0.300"
click at [884, 523] on p "Adicionar R$ 15,00" at bounding box center [870, 517] width 90 height 15
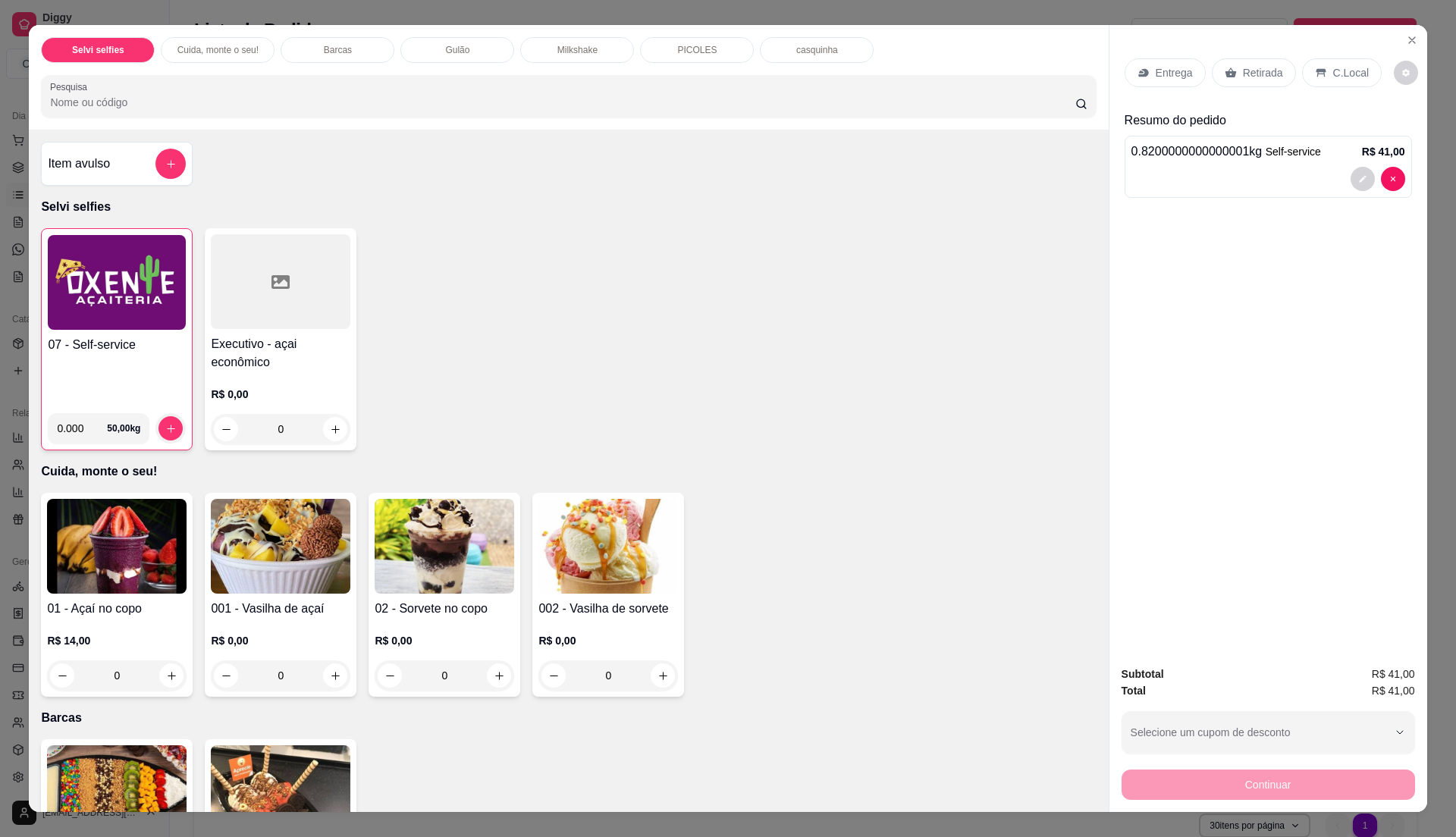
click at [1334, 66] on p "C.Local" at bounding box center [1351, 72] width 35 height 15
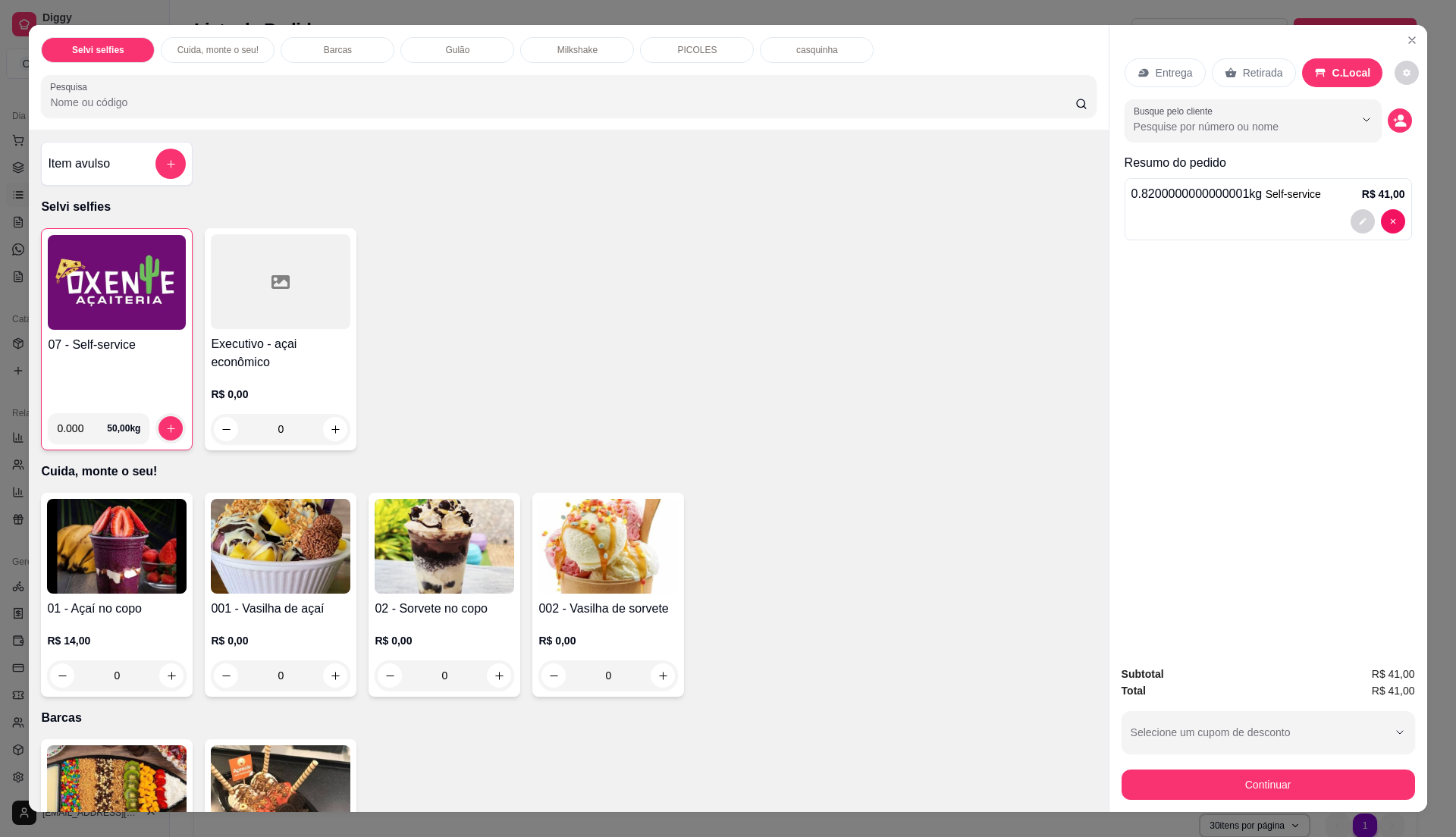
click at [174, 377] on div "07 - Self-service" at bounding box center [117, 368] width 138 height 66
drag, startPoint x: 1299, startPoint y: 128, endPoint x: 1309, endPoint y: 128, distance: 10.0
click at [1309, 128] on input "Busque pelo cliente" at bounding box center [1232, 126] width 197 height 15
type input "moises"
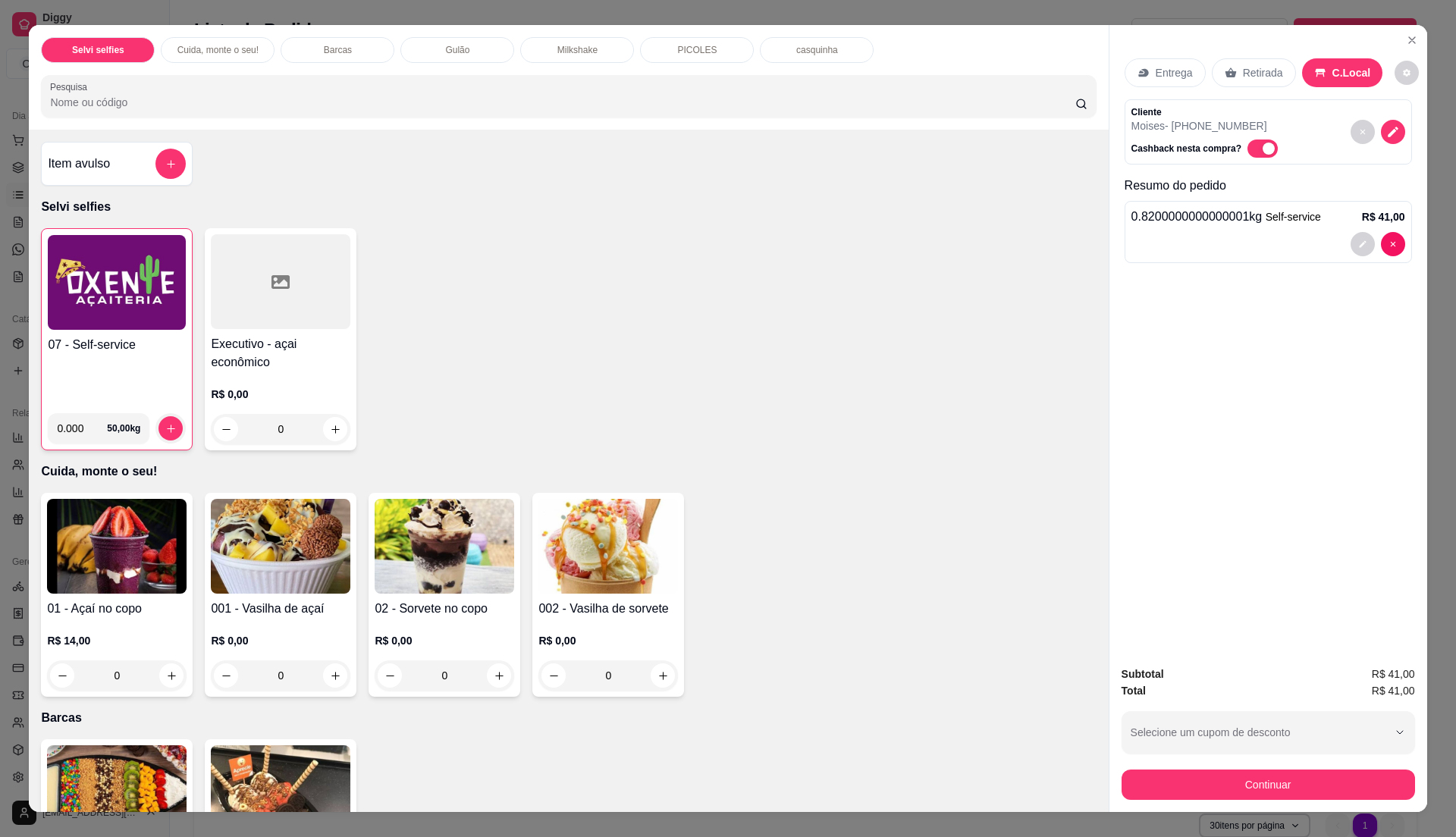
click at [113, 367] on div "07 - Self-service" at bounding box center [117, 368] width 138 height 66
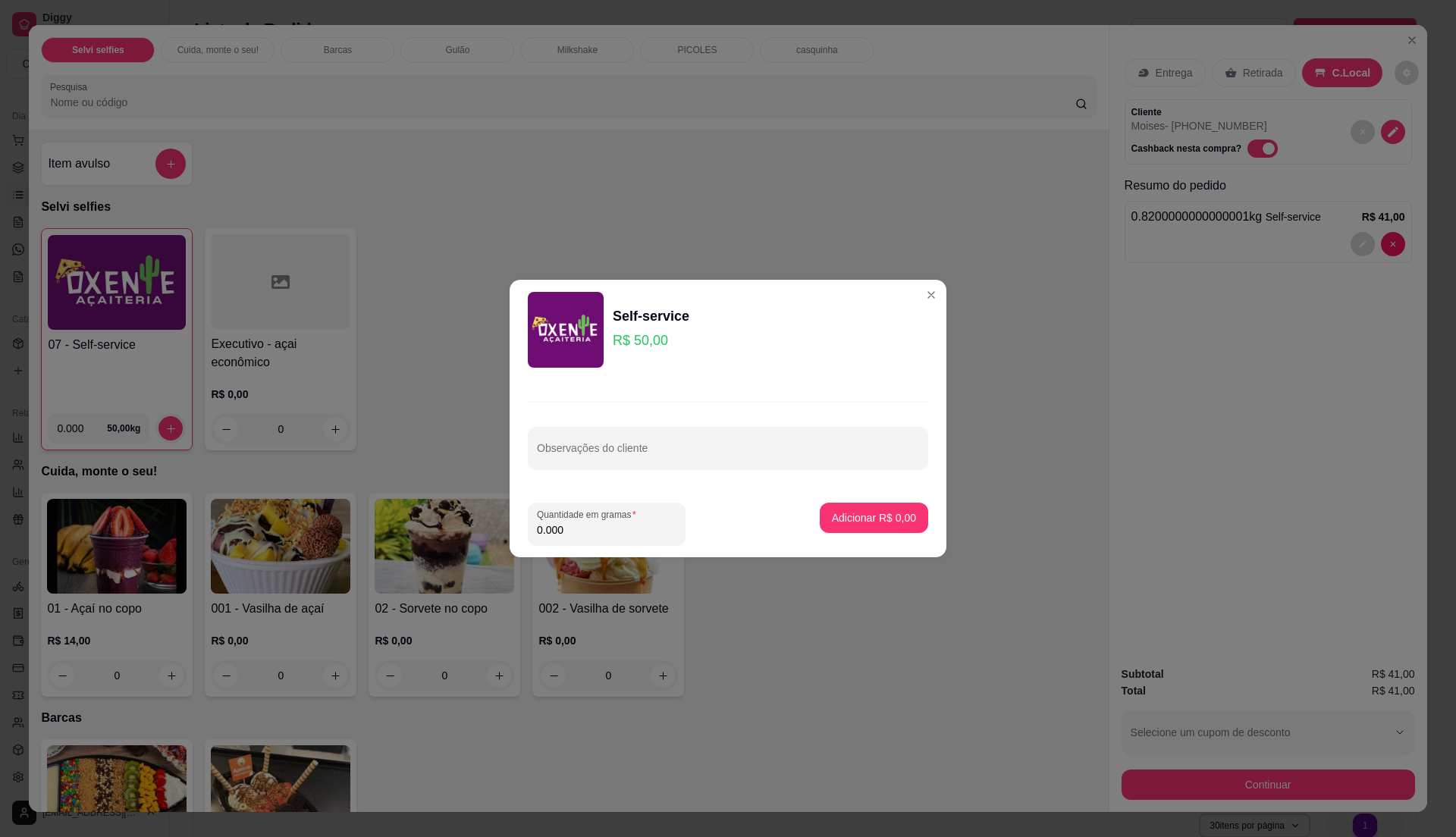
click at [634, 528] on input "0.000" at bounding box center [606, 530] width 140 height 15
click at [621, 525] on input "0.000" at bounding box center [606, 530] width 140 height 15
click at [621, 523] on input "0.000" at bounding box center [606, 530] width 140 height 15
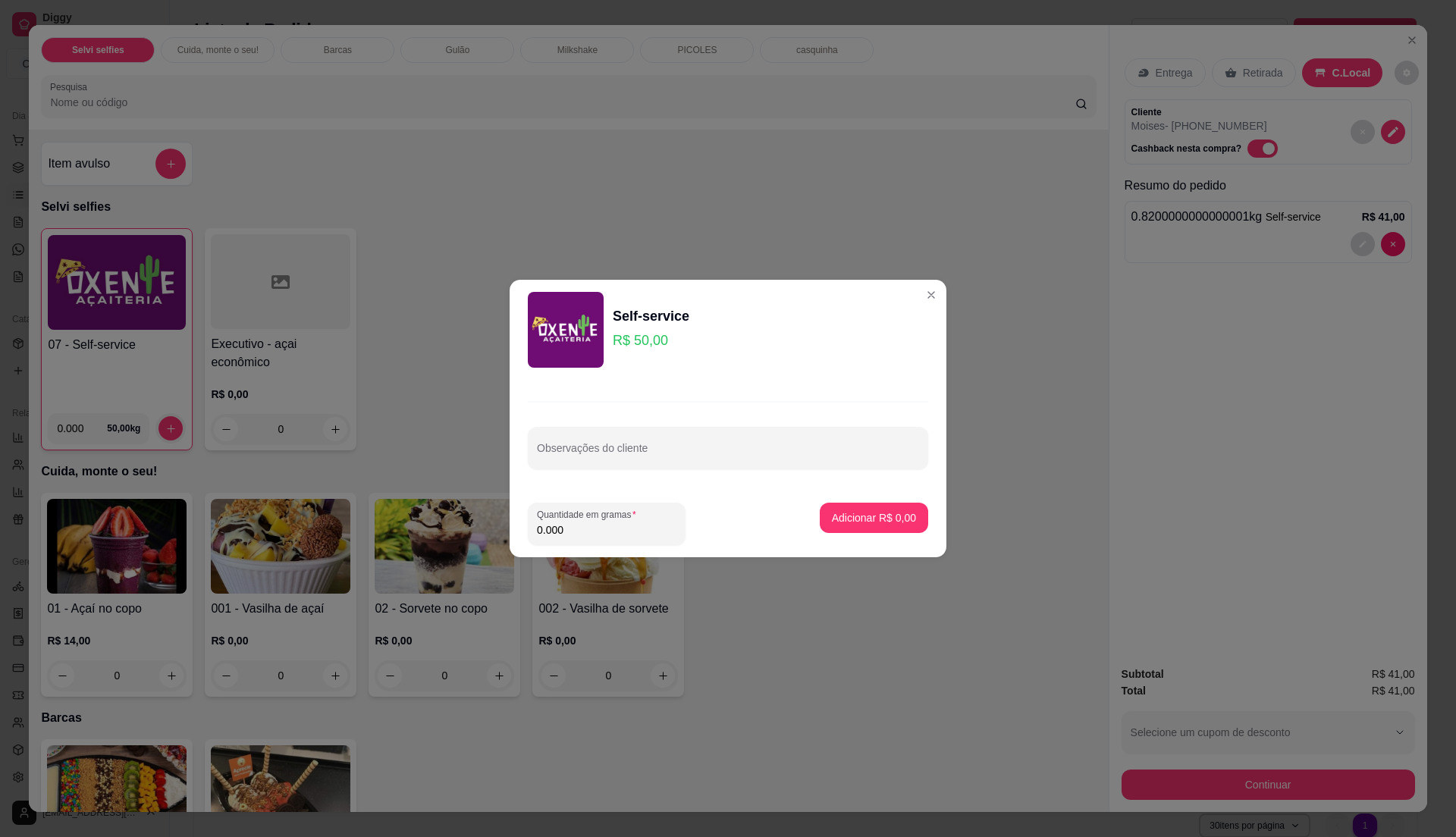
click at [598, 535] on input "0.000" at bounding box center [606, 530] width 140 height 15
click at [591, 531] on input "0.000" at bounding box center [606, 530] width 140 height 15
click at [591, 532] on input "0.000" at bounding box center [606, 530] width 140 height 15
click at [591, 534] on input "0.000" at bounding box center [606, 530] width 140 height 15
click at [593, 523] on input "0.000" at bounding box center [606, 530] width 140 height 15
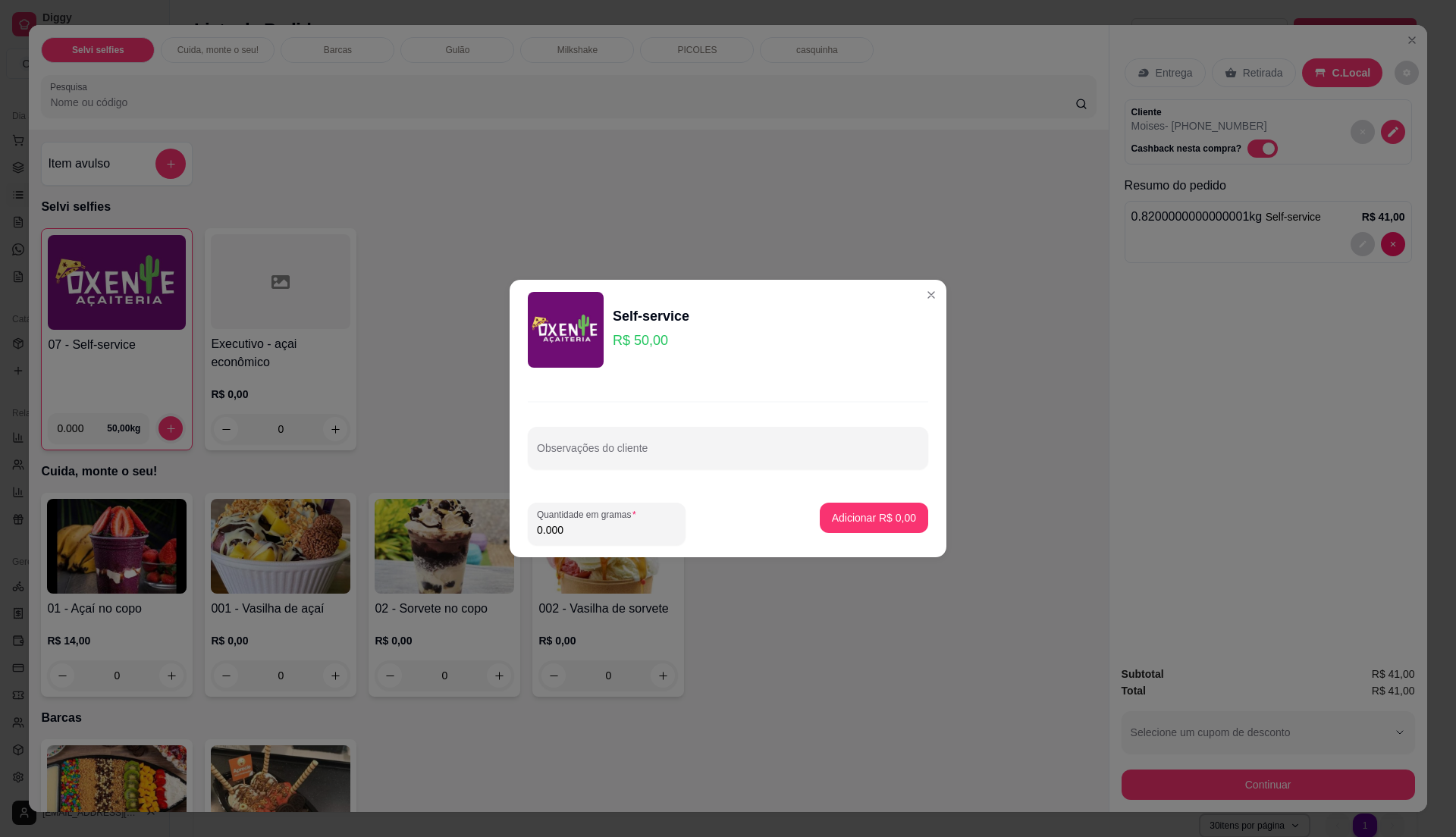
click at [595, 525] on input "0.000" at bounding box center [606, 530] width 140 height 15
click at [581, 539] on div "Quantidade em gramas 0.000" at bounding box center [606, 523] width 158 height 42
type input "0.220"
click at [890, 514] on p "Adicionar R$ 11,00" at bounding box center [870, 517] width 90 height 15
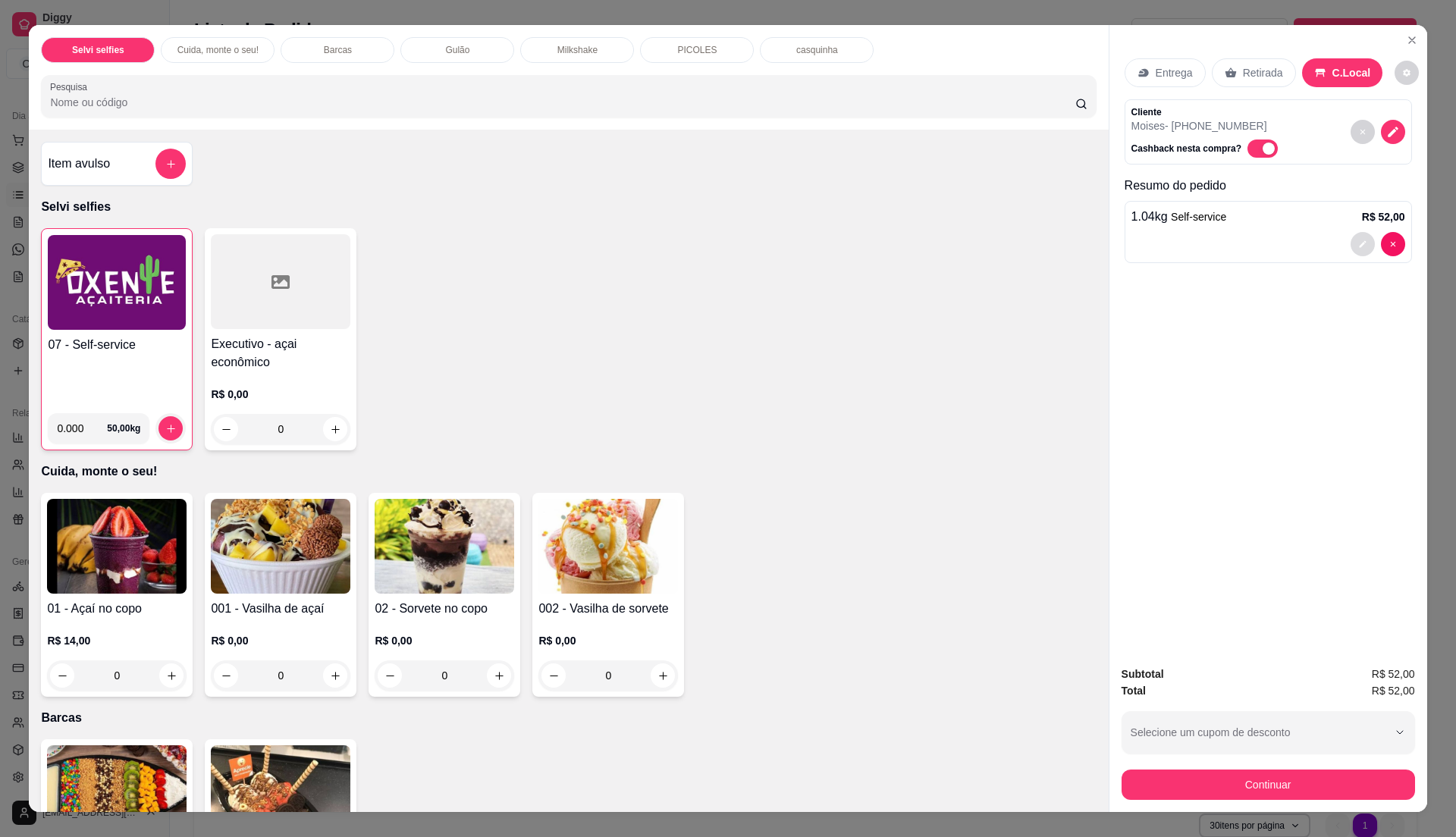
click at [1359, 247] on icon "decrease-product-quantity" at bounding box center [1362, 244] width 7 height 7
click at [1358, 241] on icon "decrease-product-quantity" at bounding box center [1362, 244] width 9 height 9
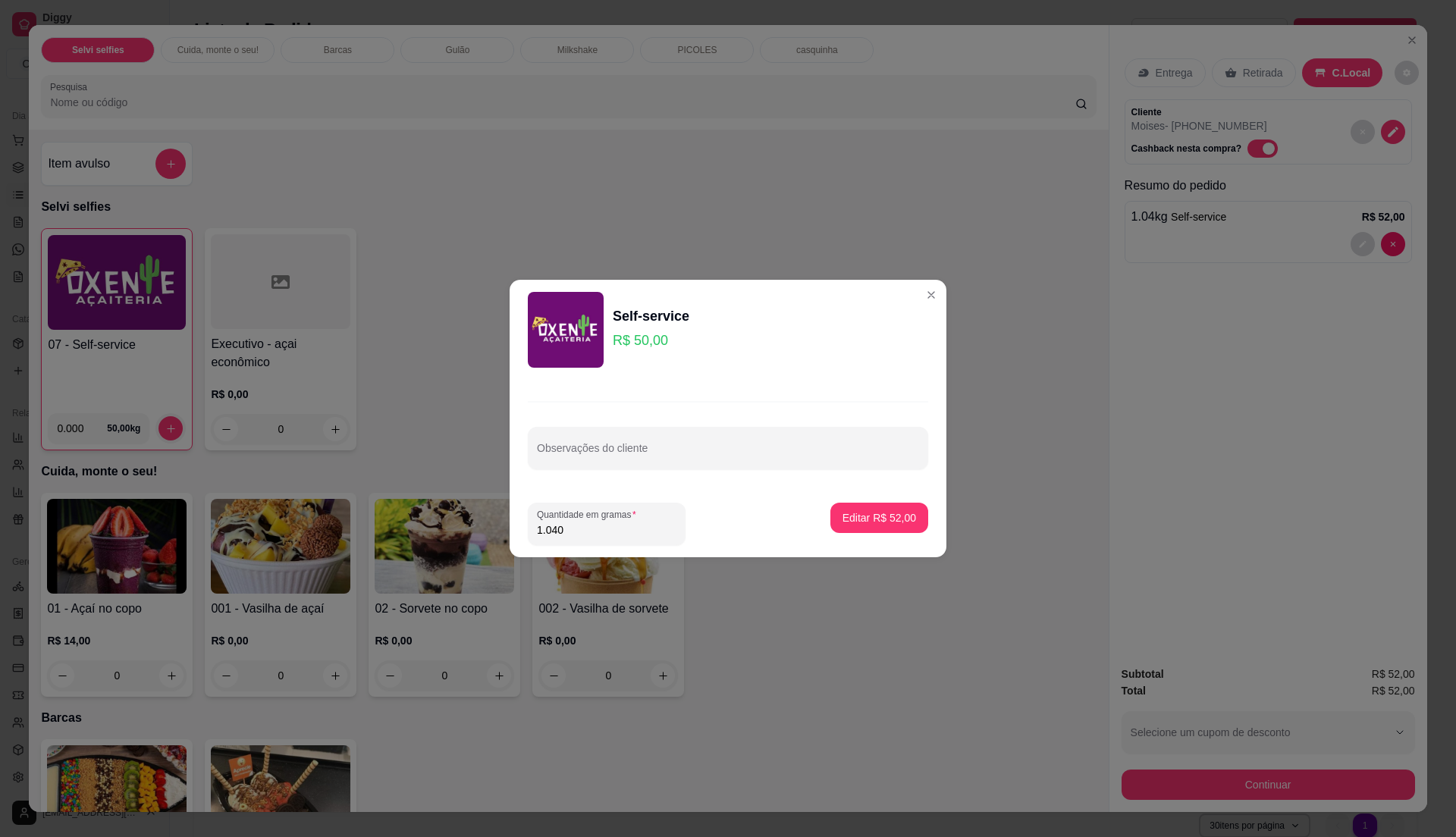
click at [603, 530] on input "1.040" at bounding box center [606, 530] width 140 height 15
type input "0.830"
click at [868, 509] on button "Editar R$ 41,50" at bounding box center [879, 518] width 95 height 29
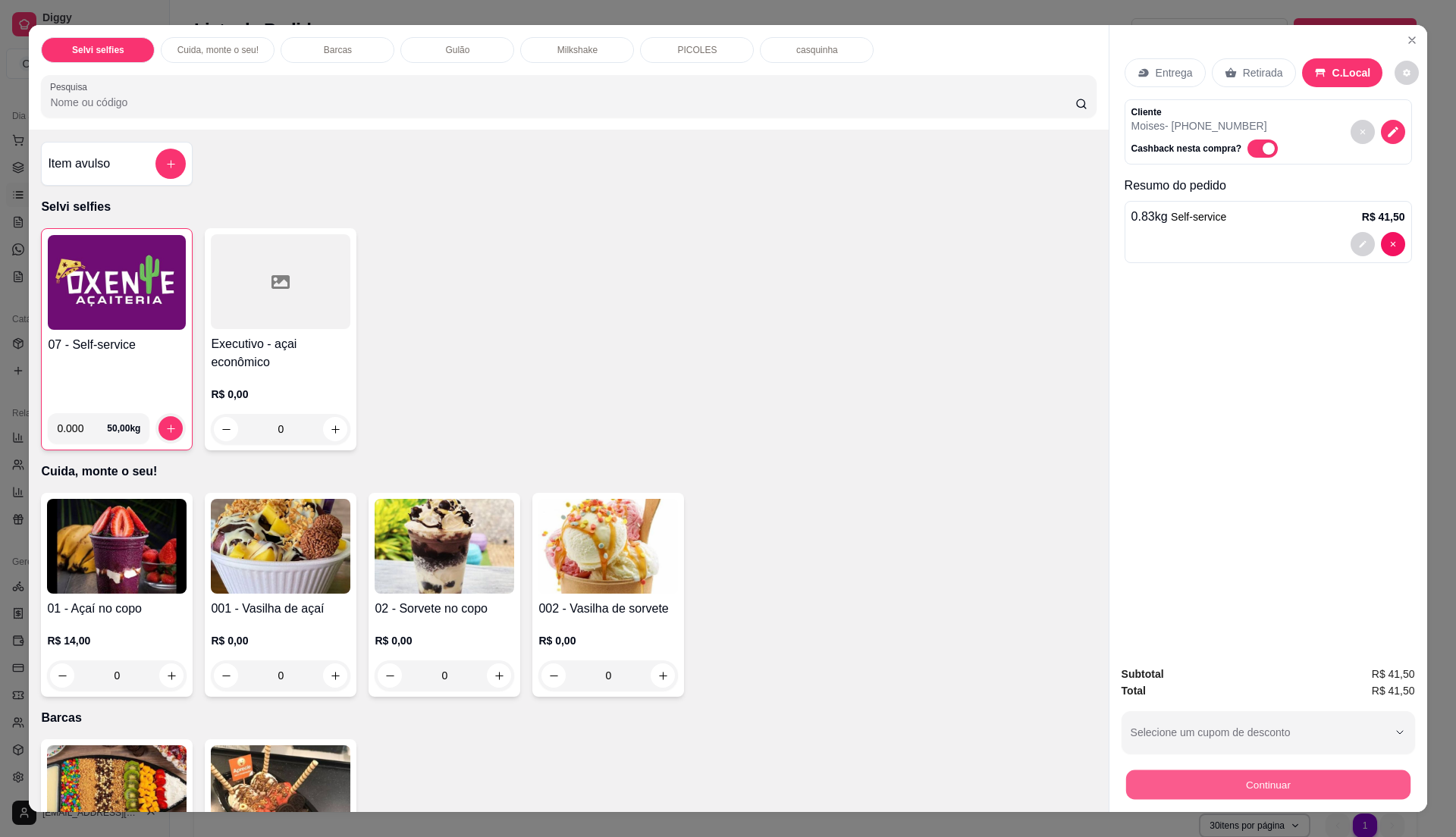
click at [1256, 788] on button "Continuar" at bounding box center [1267, 784] width 284 height 29
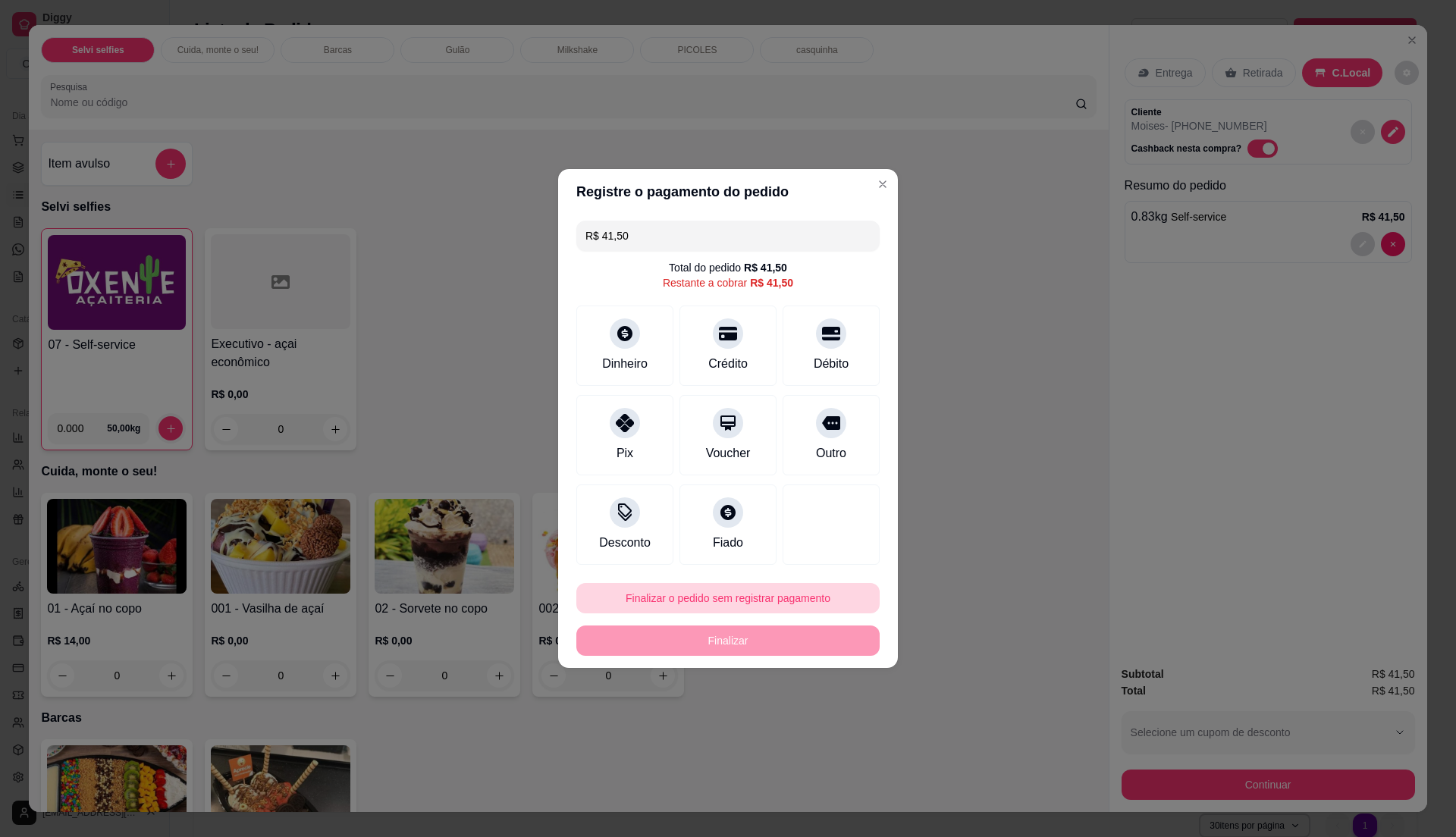
click at [719, 592] on button "Finalizar o pedido sem registrar pagamento" at bounding box center [728, 598] width 304 height 30
click at [805, 724] on button "Confirmar" at bounding box center [822, 723] width 56 height 23
type input "R$ 0,00"
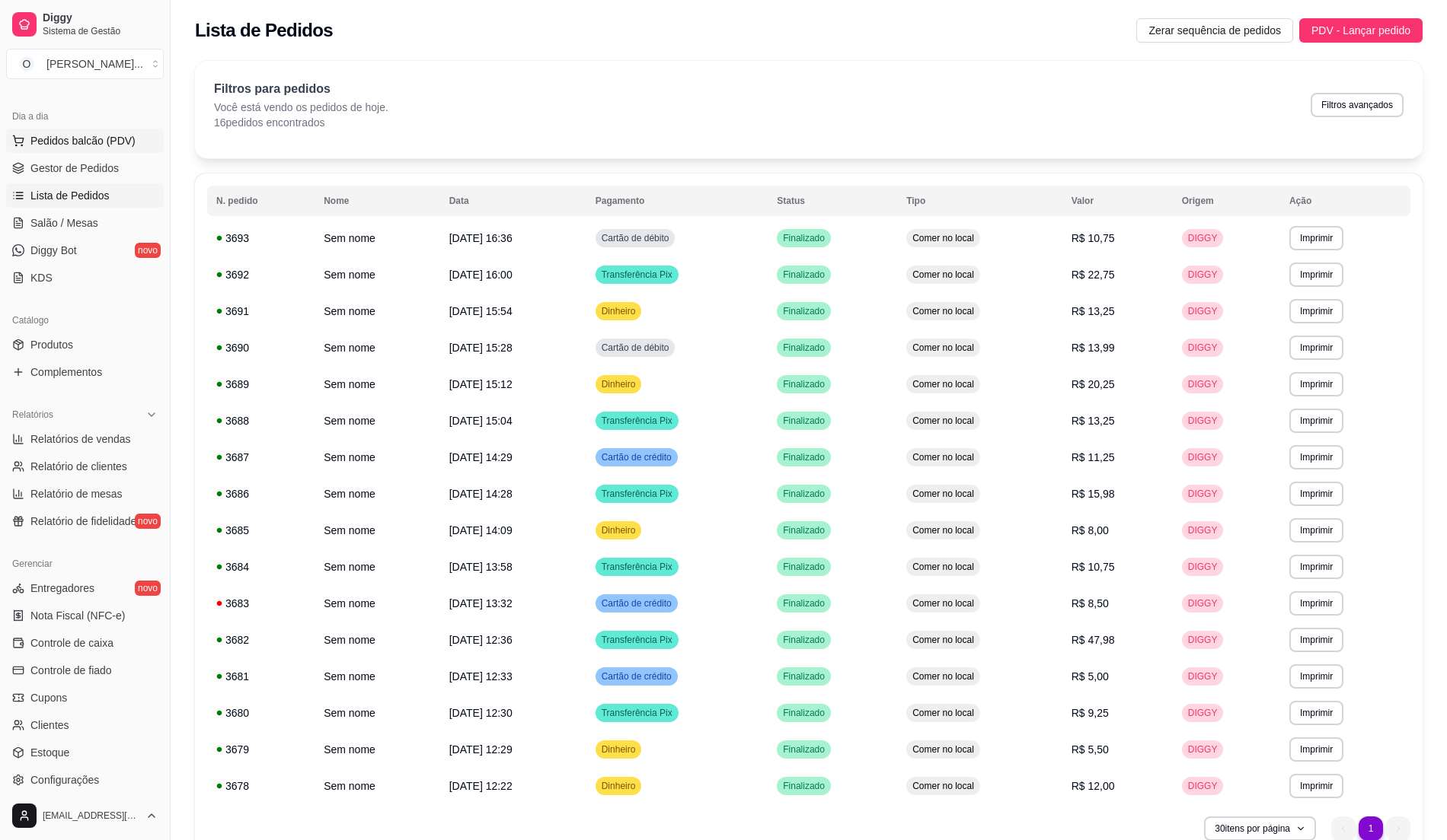
click at [98, 146] on span "Pedidos balcão (PDV)" at bounding box center [83, 140] width 105 height 15
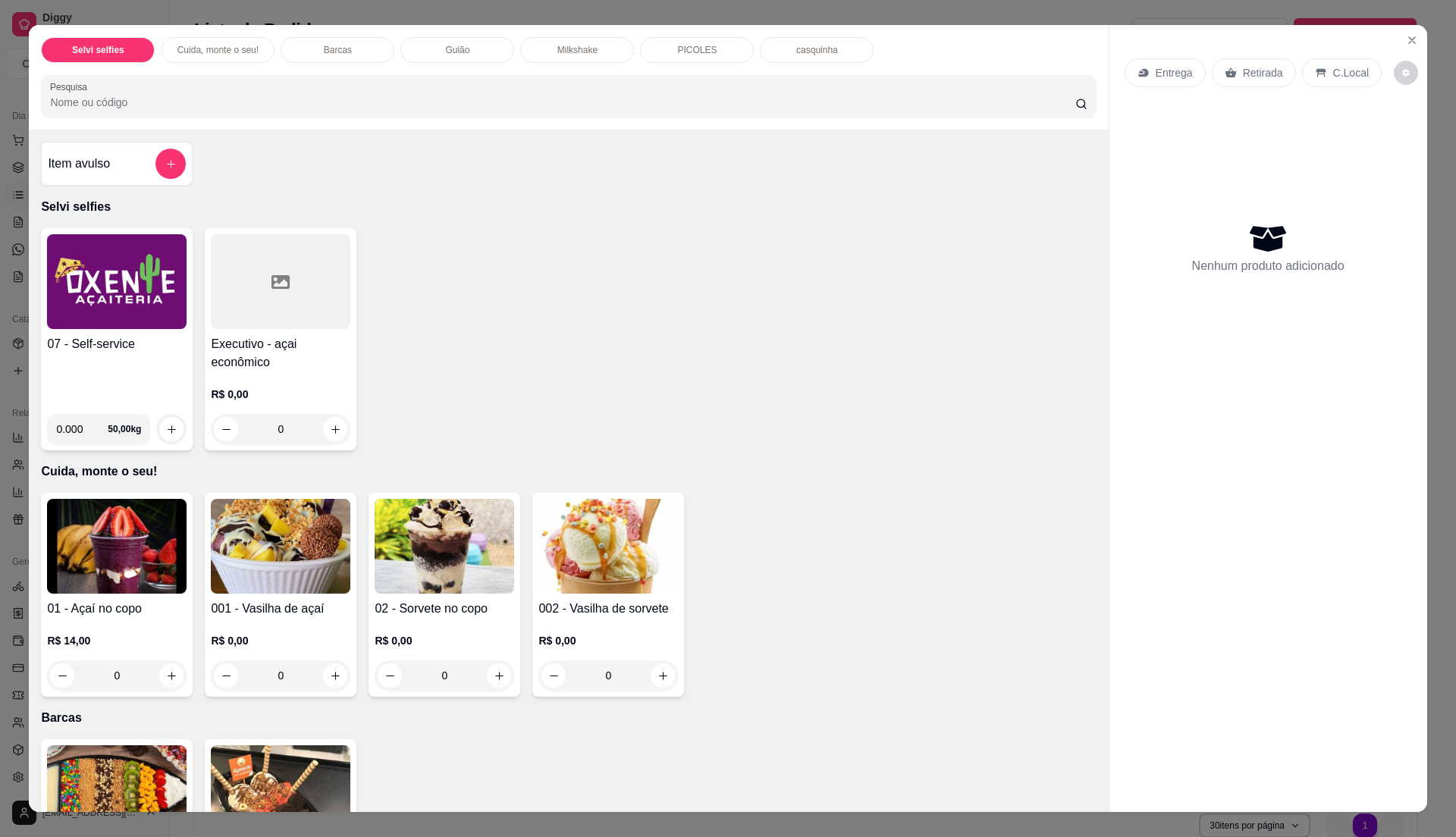
drag, startPoint x: 126, startPoint y: 358, endPoint x: 155, endPoint y: 358, distance: 29.0
click at [155, 358] on div "07 - Self-service" at bounding box center [117, 368] width 140 height 67
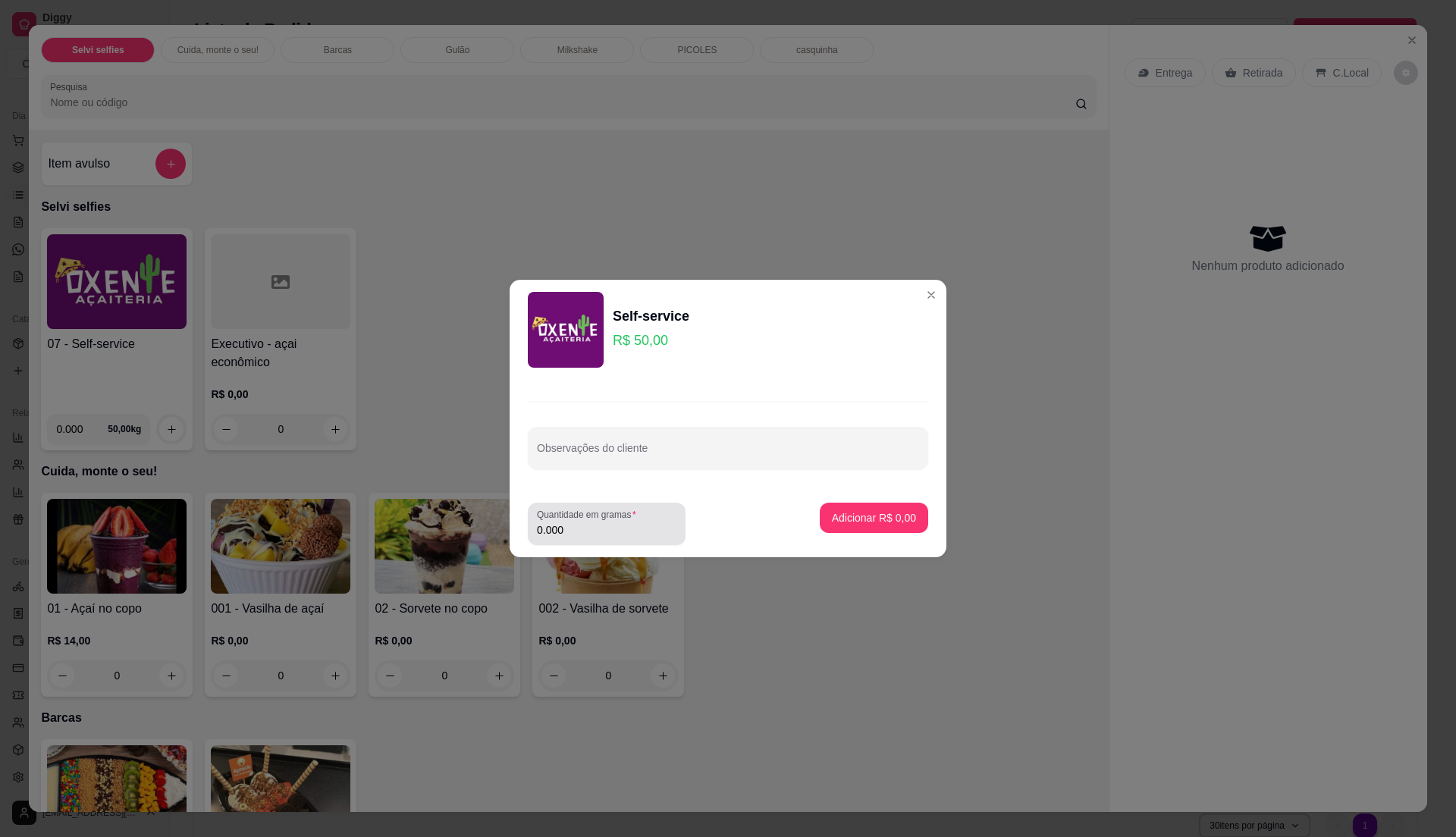
click at [592, 531] on input "0.000" at bounding box center [606, 530] width 140 height 15
type input "0.220"
click at [886, 526] on button "Adicionar R$ 11,00" at bounding box center [871, 518] width 112 height 29
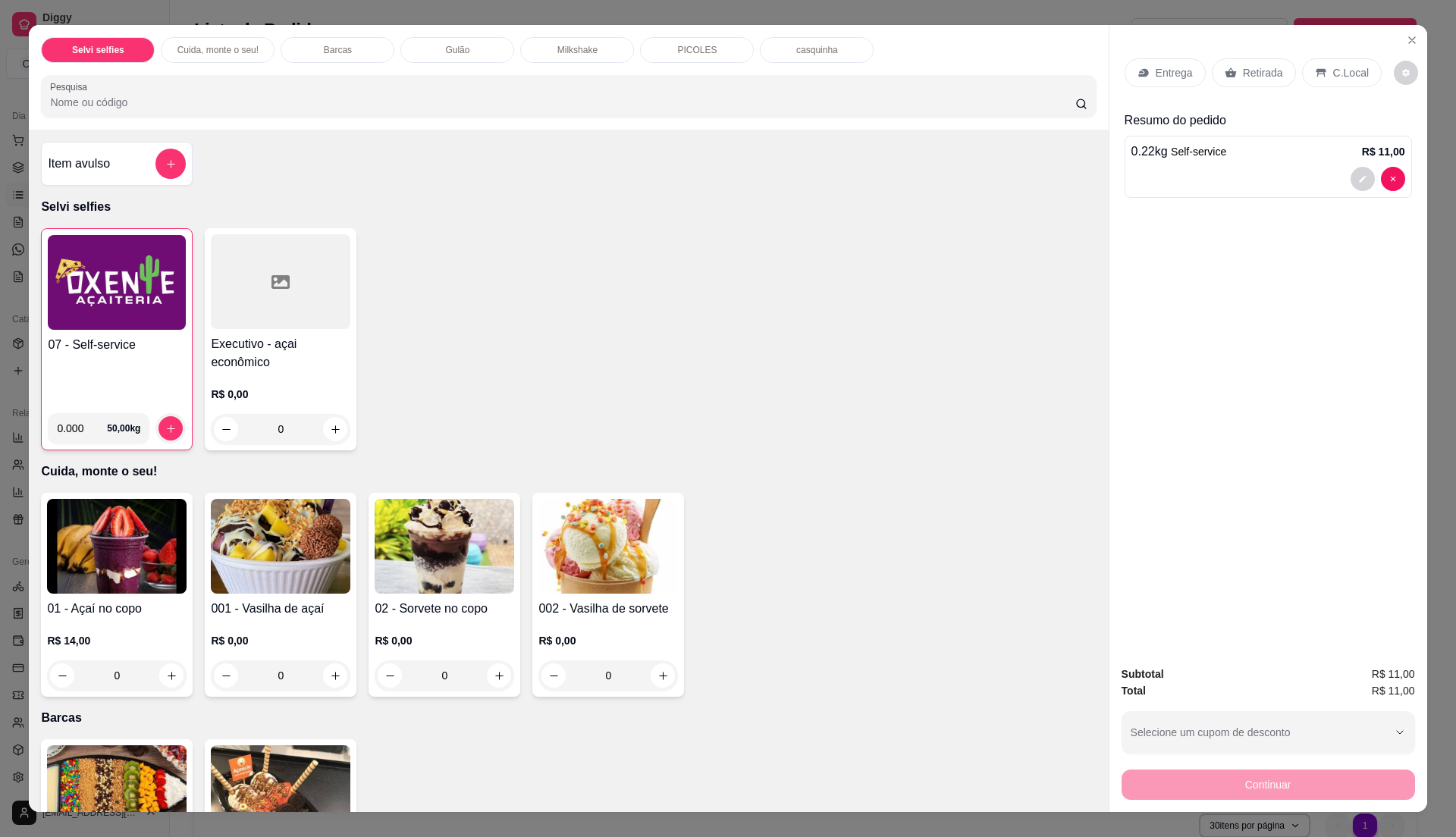
click at [1335, 66] on p "C.Local" at bounding box center [1351, 72] width 35 height 15
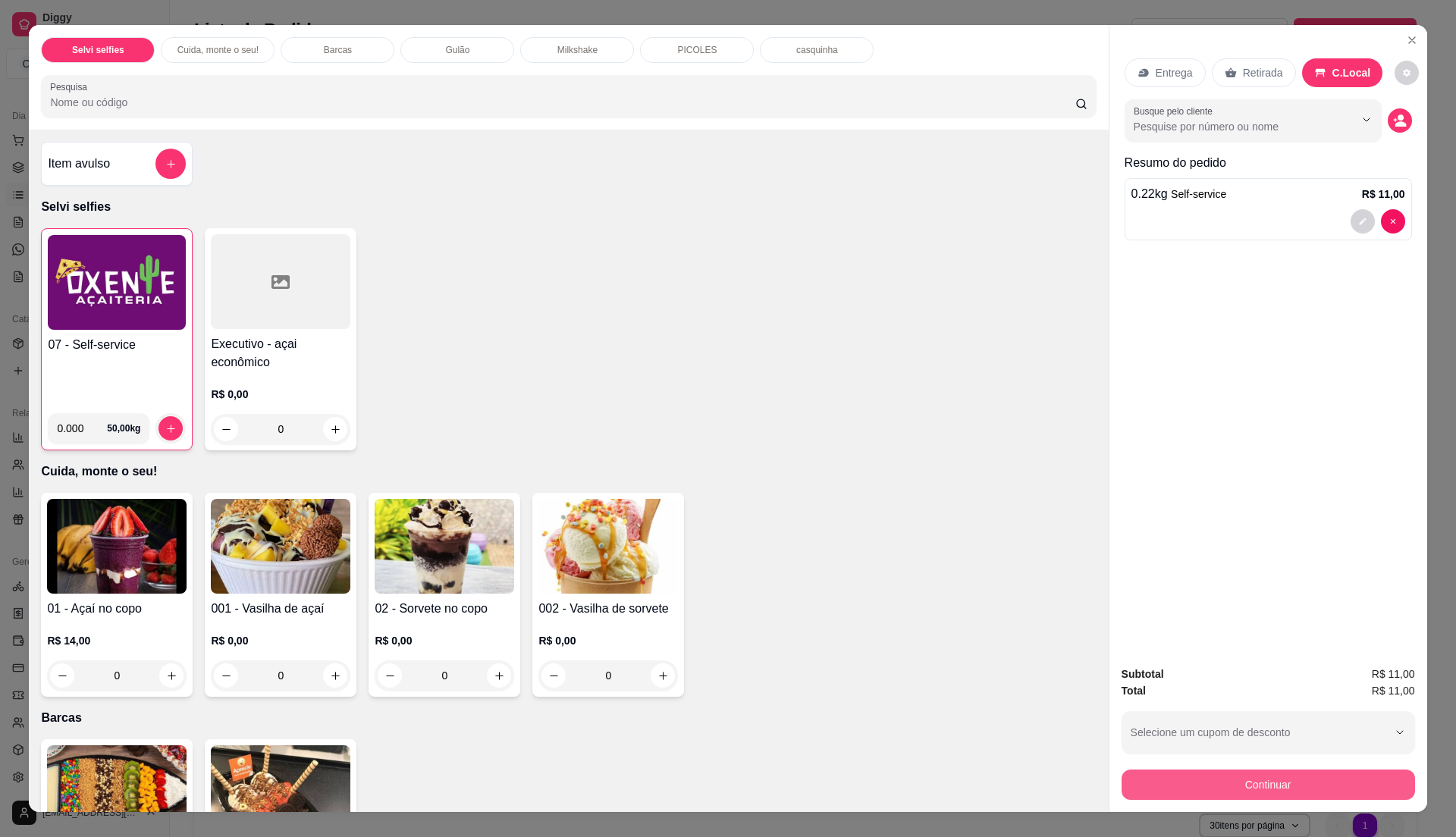
click at [1273, 775] on button "Continuar" at bounding box center [1268, 784] width 294 height 30
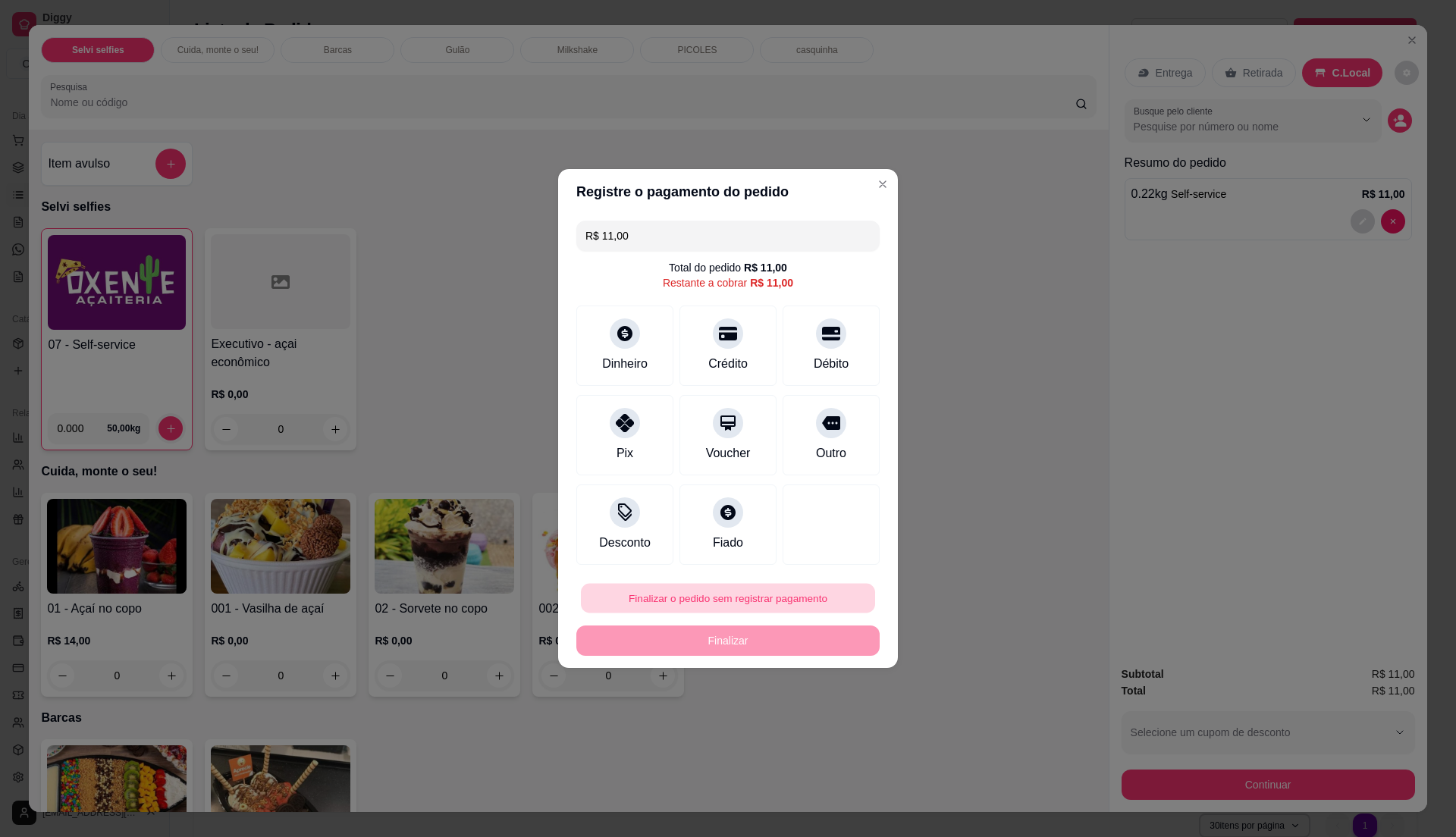
click at [704, 588] on button "Finalizar o pedido sem registrar pagamento" at bounding box center [728, 598] width 294 height 29
click at [812, 721] on button "Confirmar" at bounding box center [821, 722] width 54 height 23
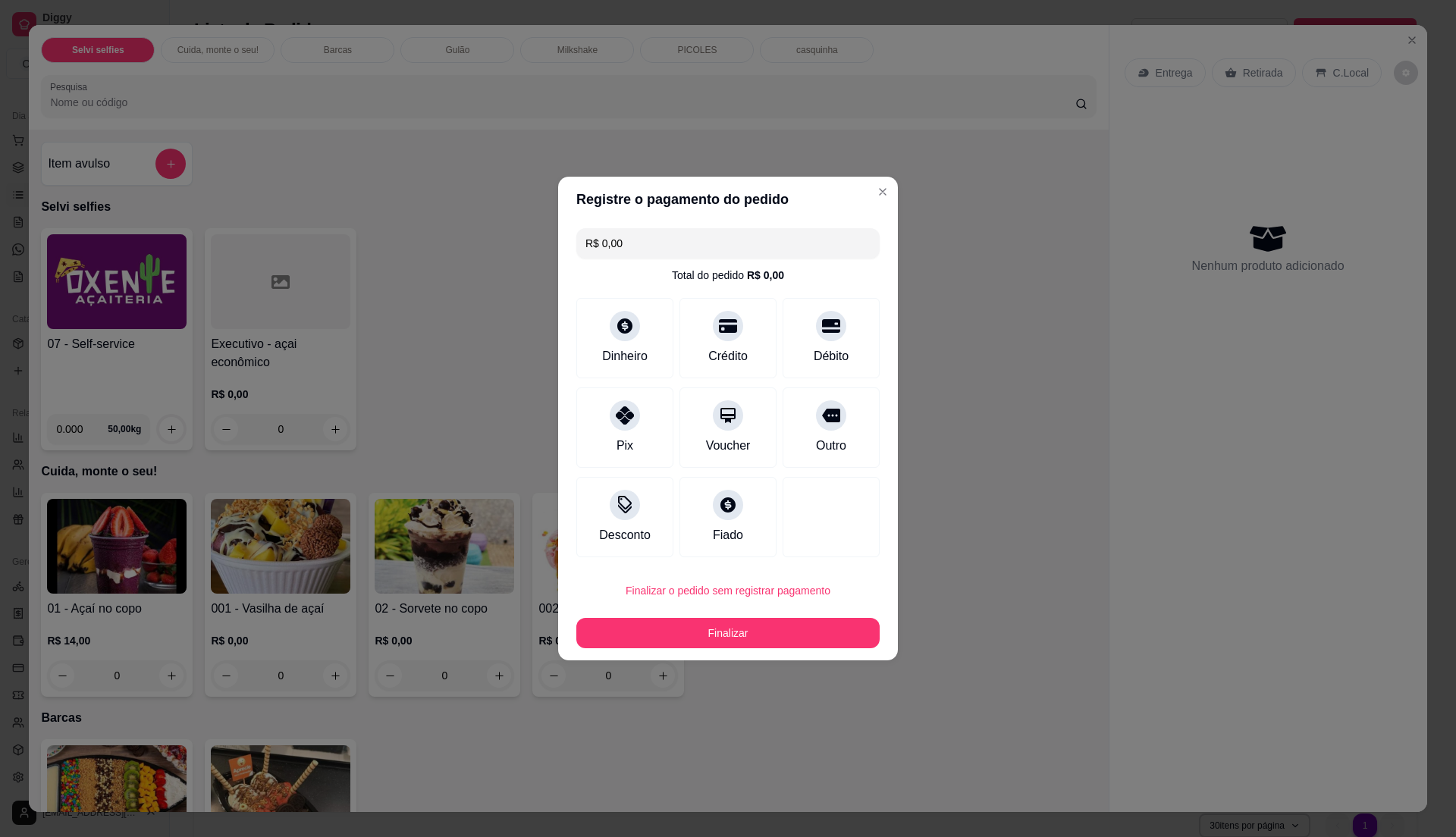
type input "R$ 0,00"
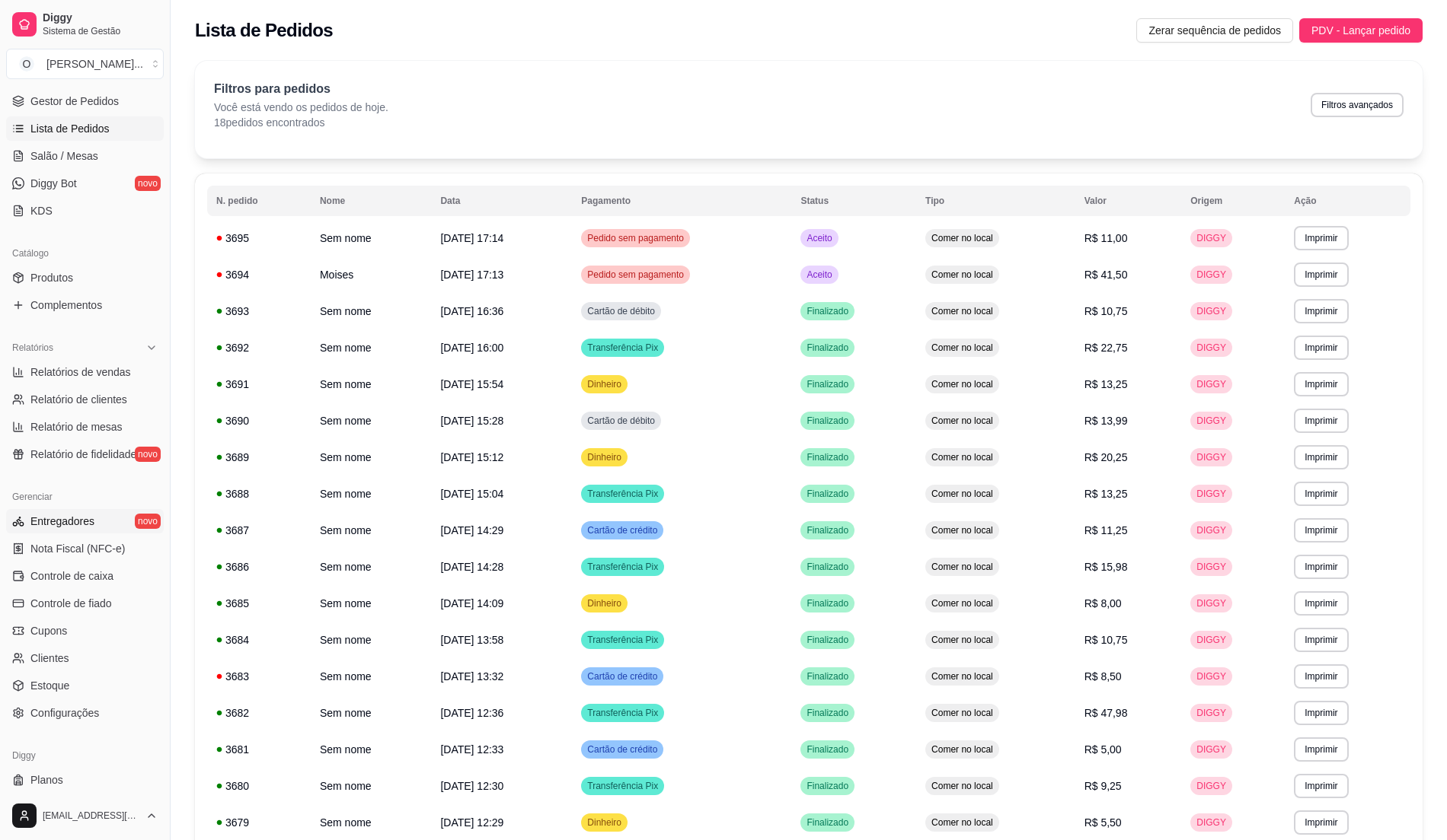
scroll to position [255, 0]
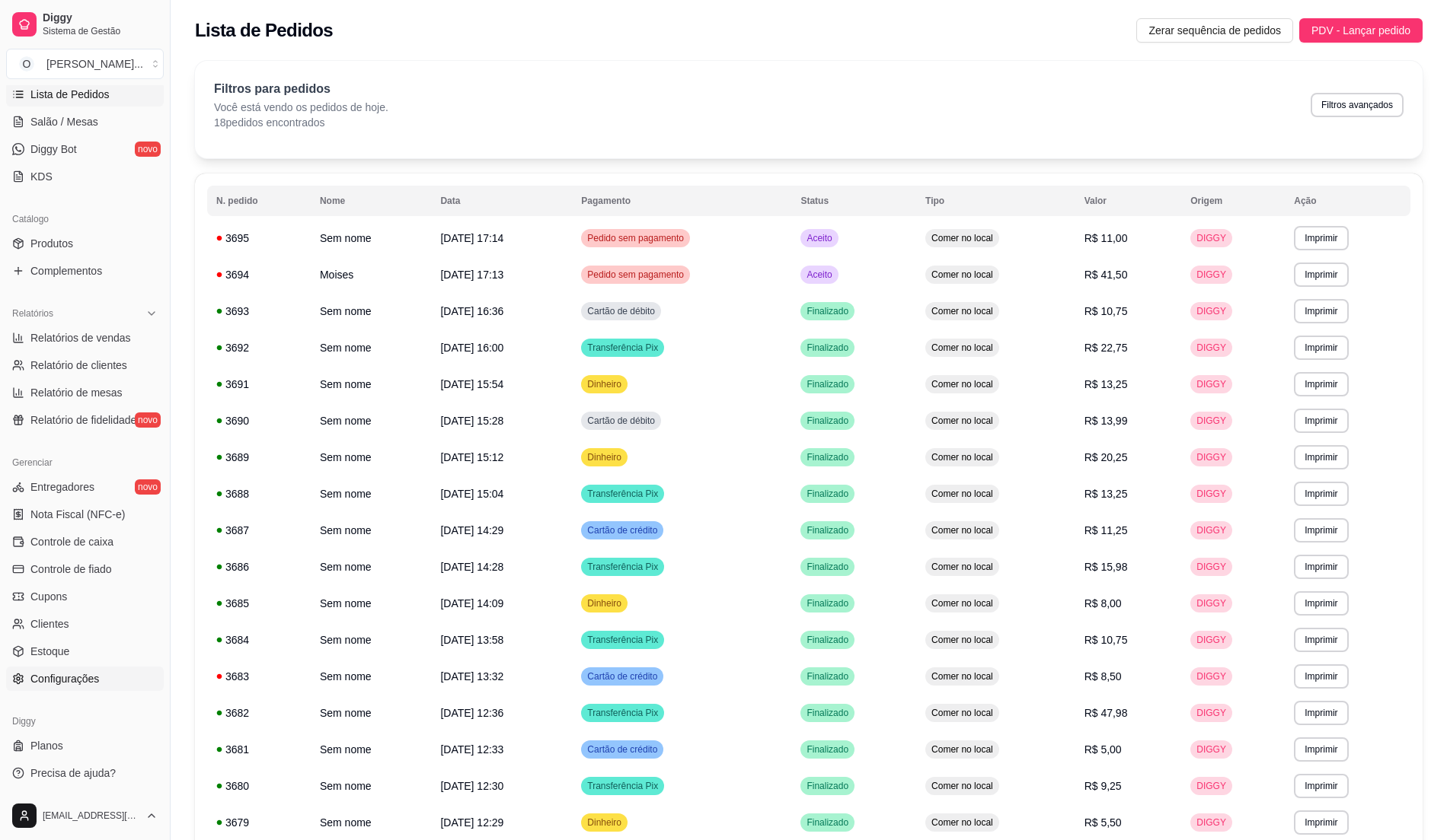
click at [46, 691] on link "Configurações" at bounding box center [85, 678] width 157 height 25
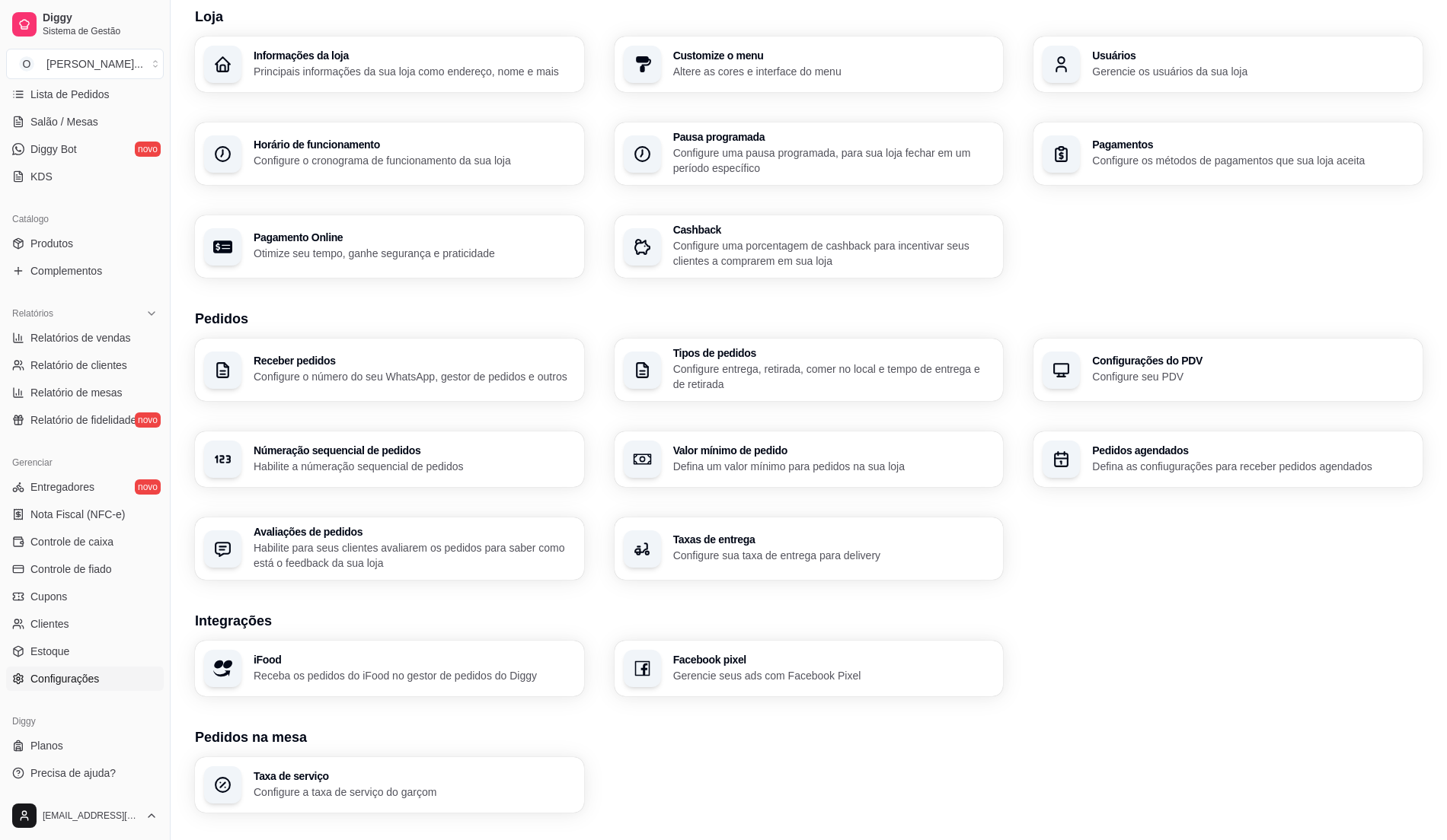
scroll to position [205, 0]
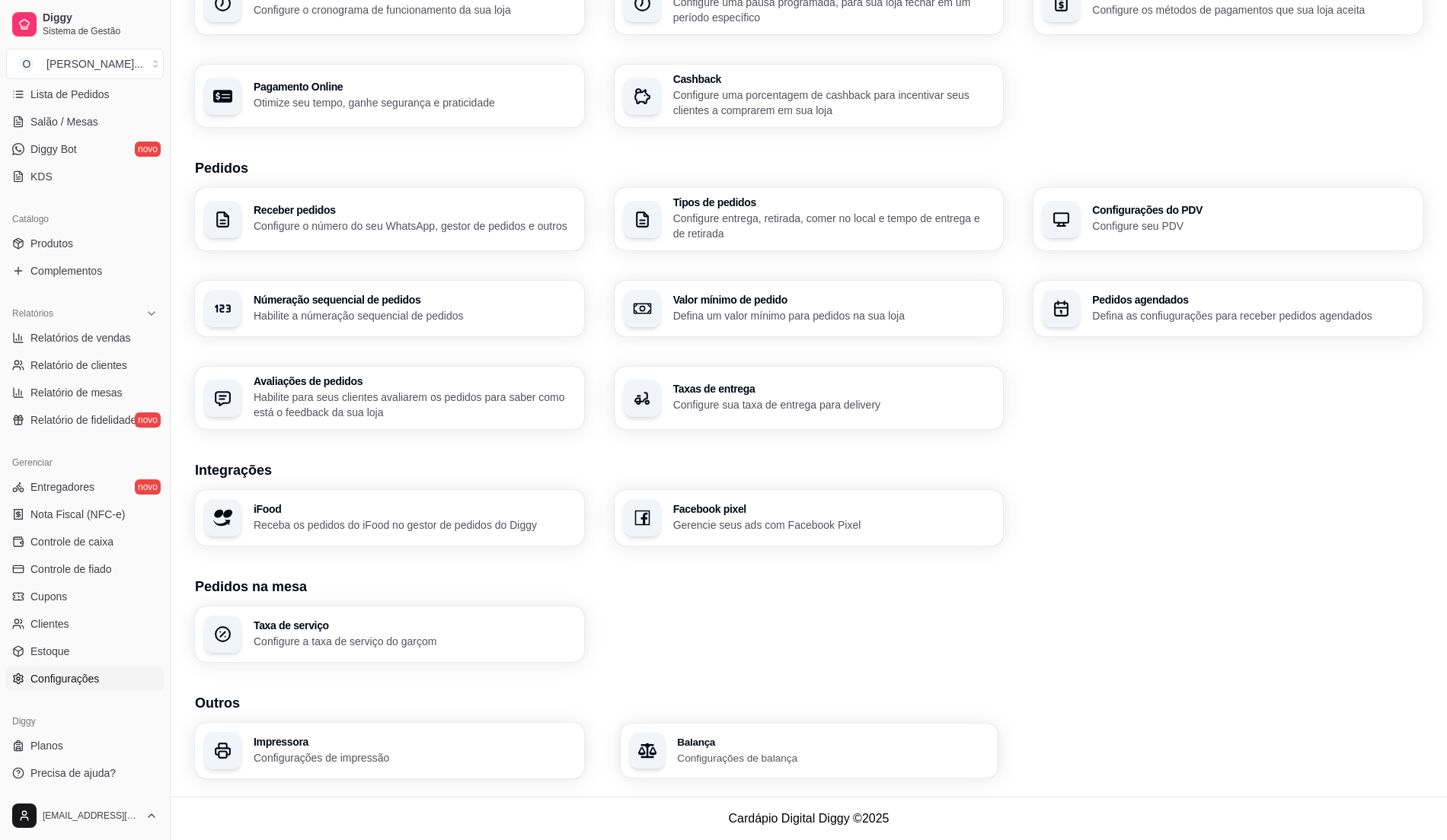
click at [775, 758] on p "Configurações de balança" at bounding box center [833, 757] width 312 height 15
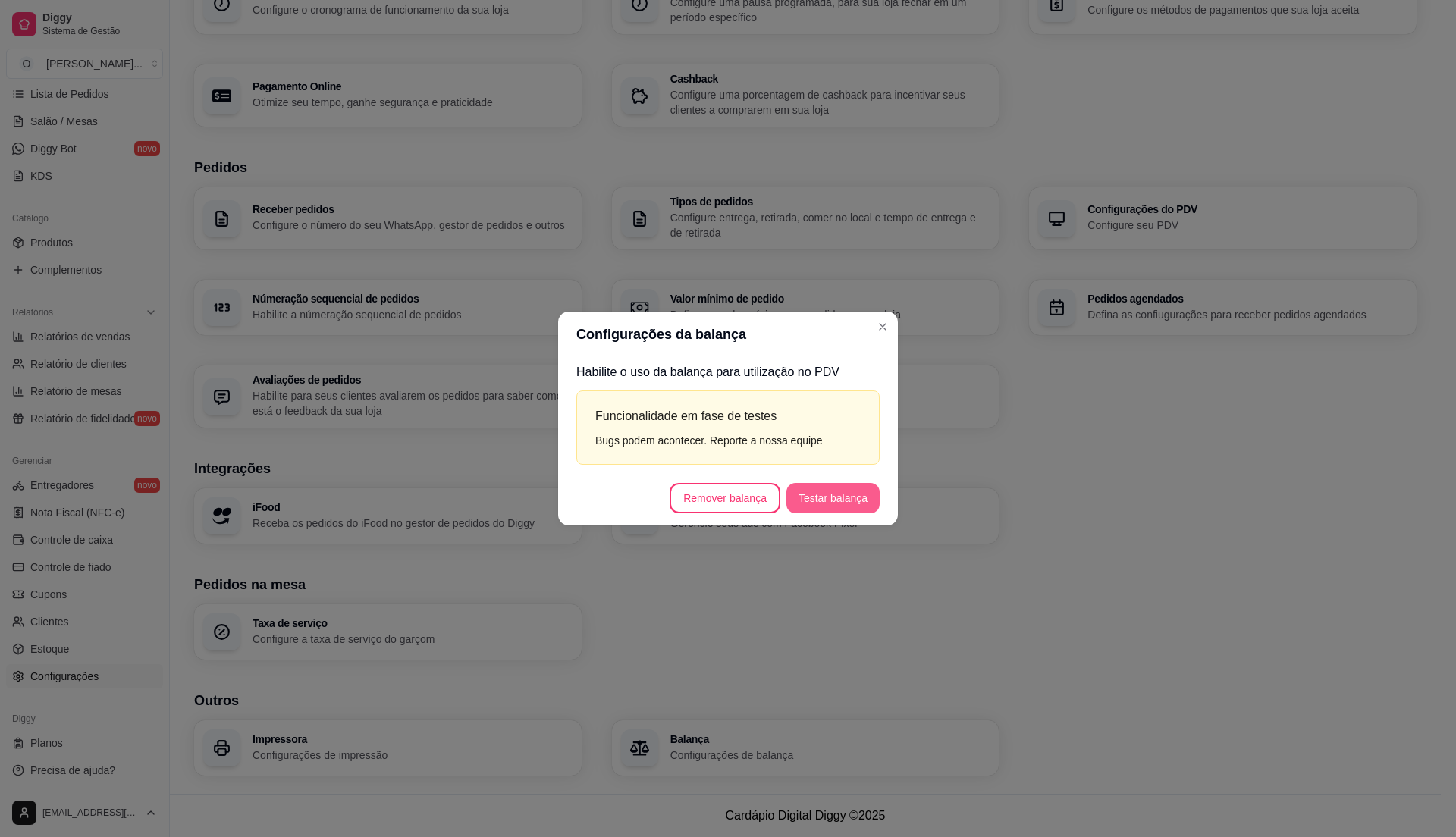
click at [854, 499] on button "Testar balança" at bounding box center [832, 497] width 93 height 30
click at [818, 488] on button "Vincular balança" at bounding box center [827, 497] width 99 height 29
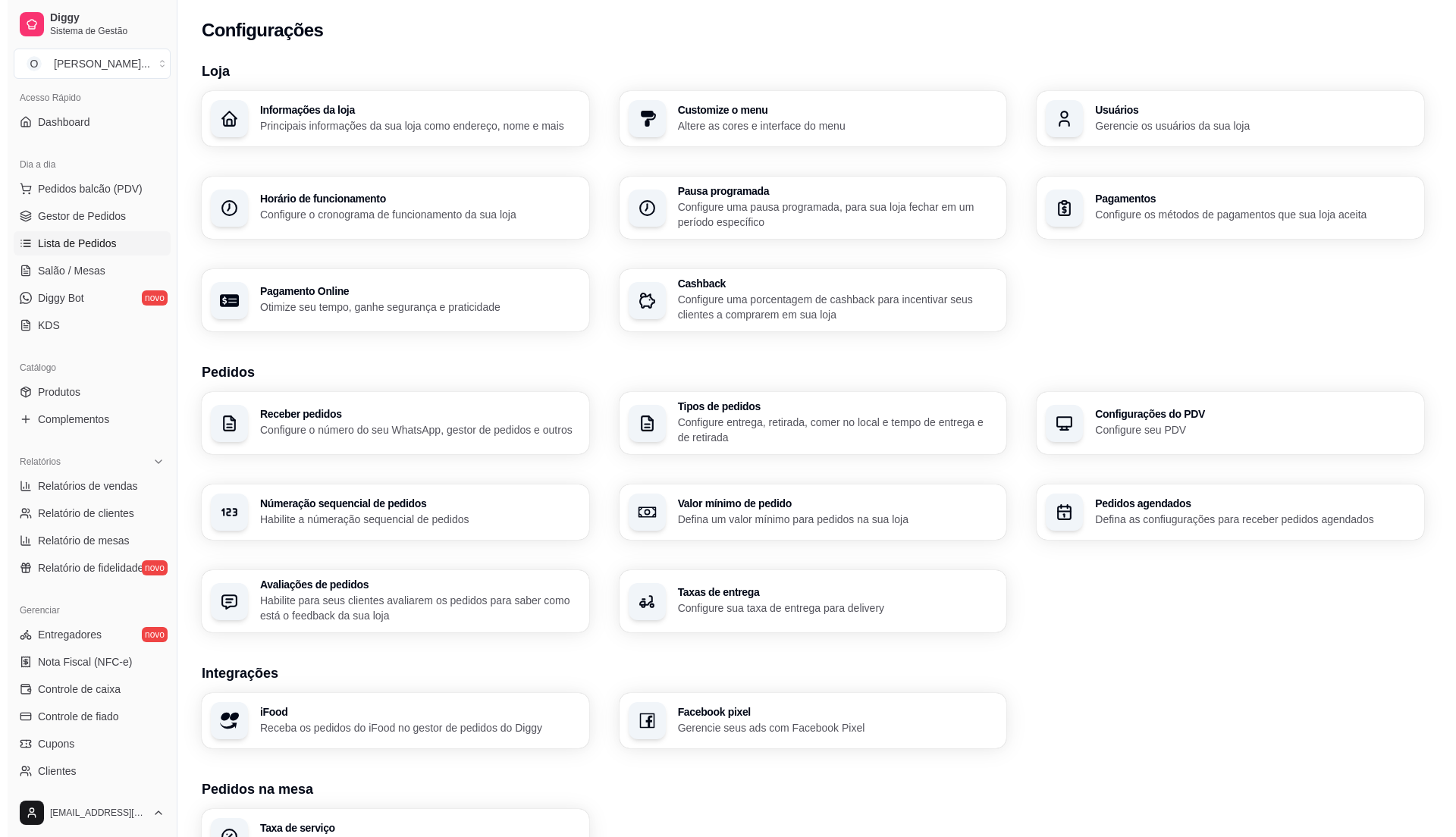
scroll to position [0, 0]
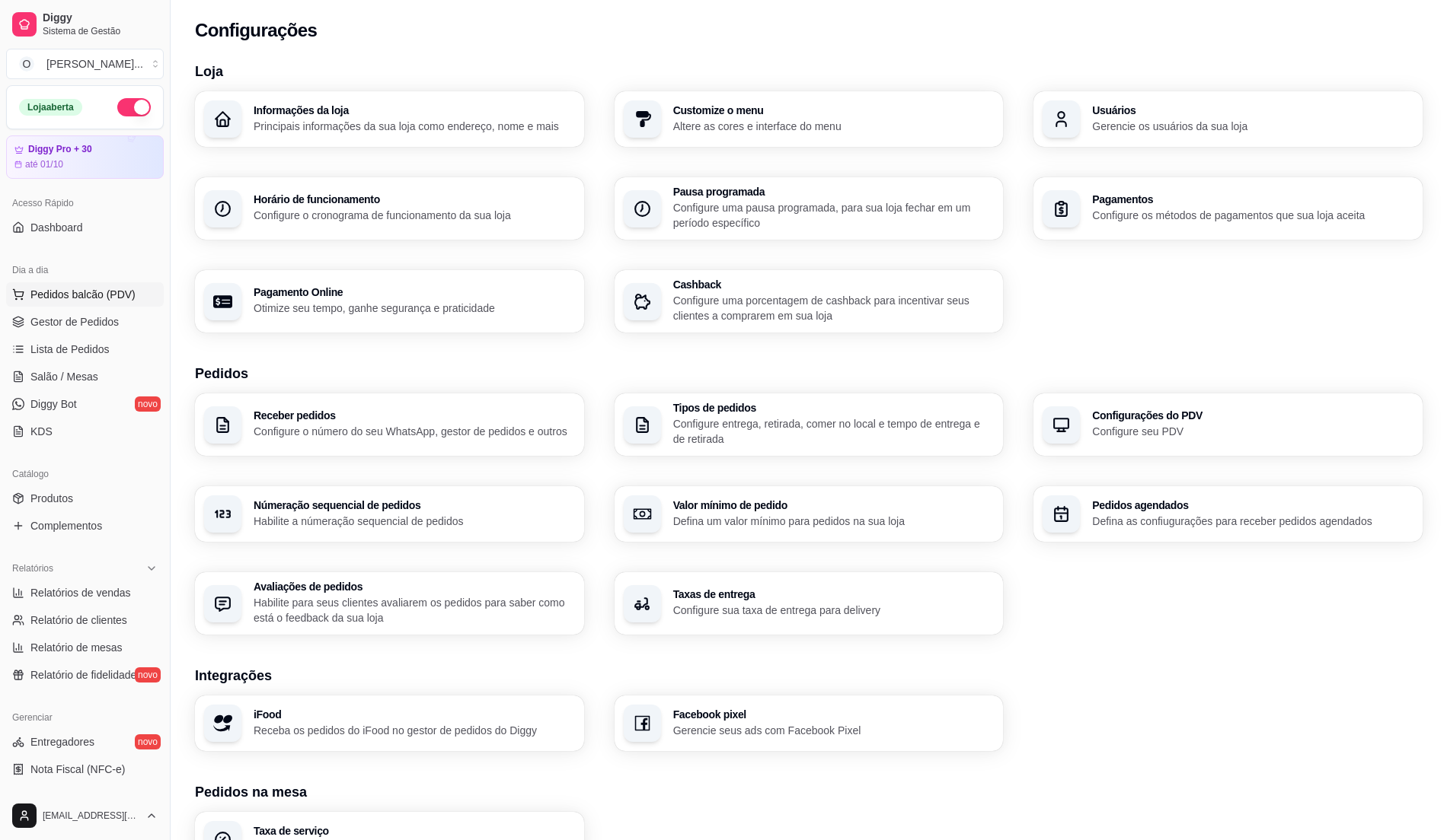
click at [99, 305] on button "Pedidos balcão (PDV)" at bounding box center [85, 294] width 157 height 25
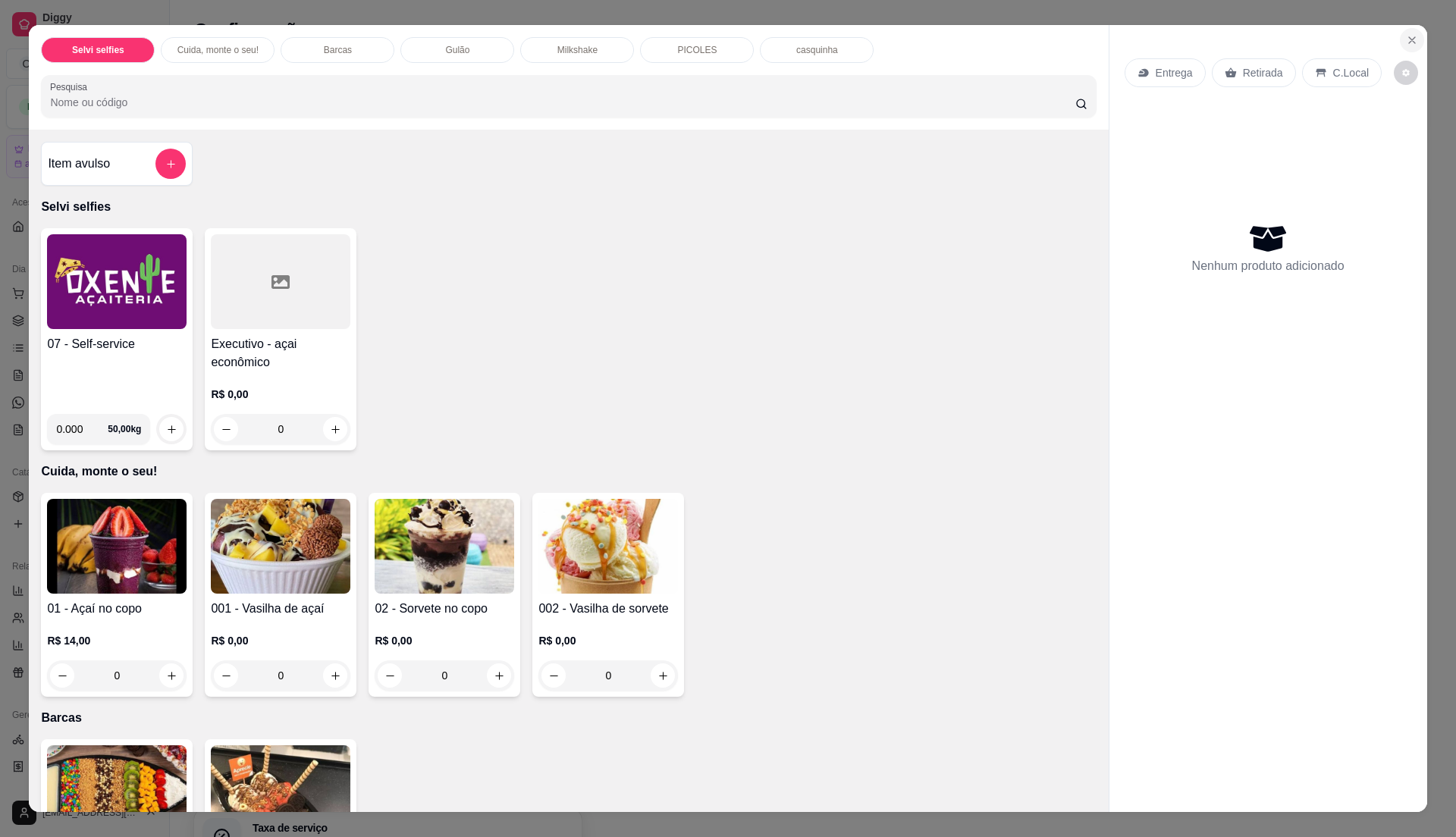
click at [1406, 44] on icon "Close" at bounding box center [1412, 40] width 12 height 12
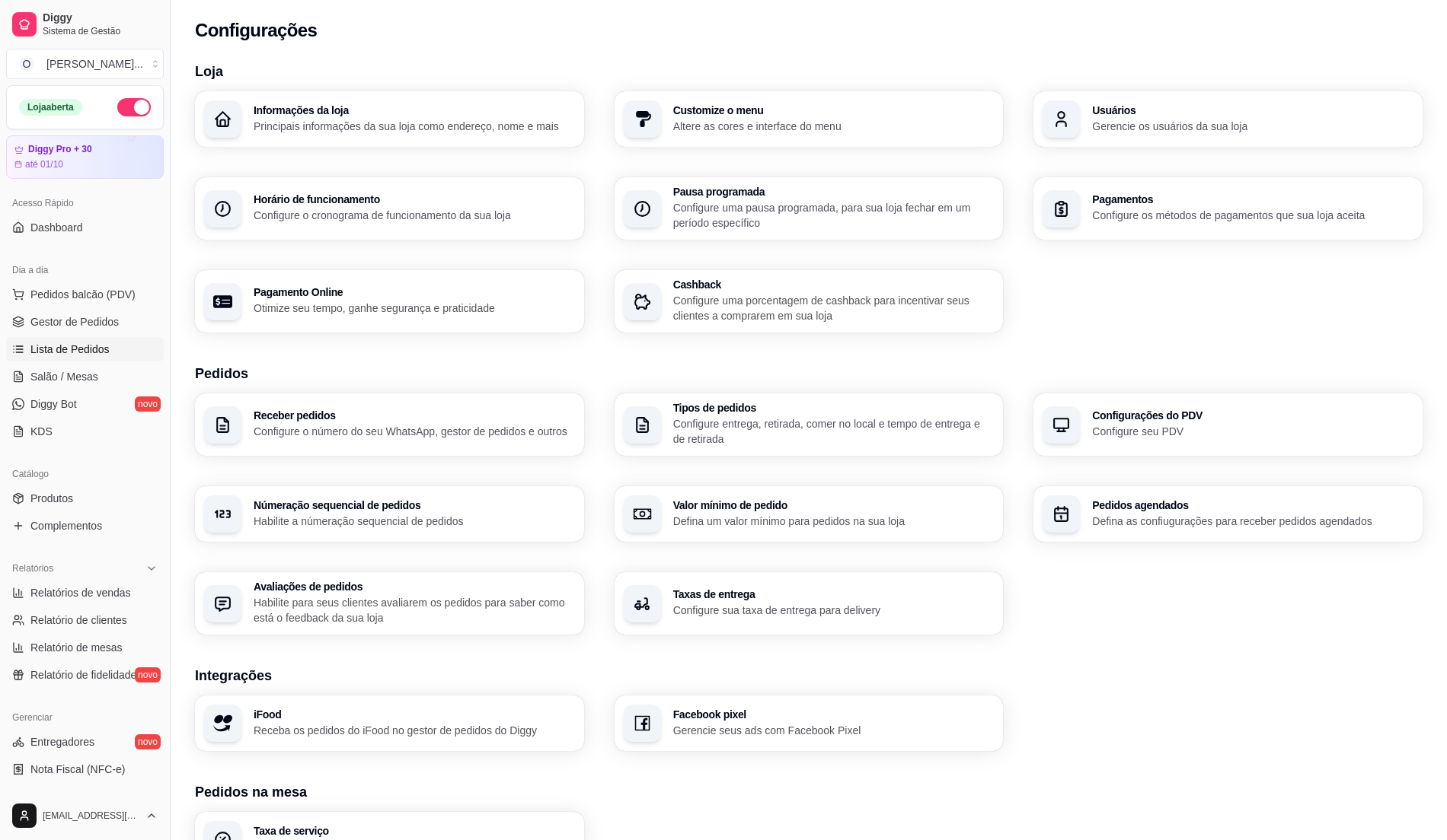
click at [89, 351] on span "Lista de Pedidos" at bounding box center [70, 349] width 80 height 15
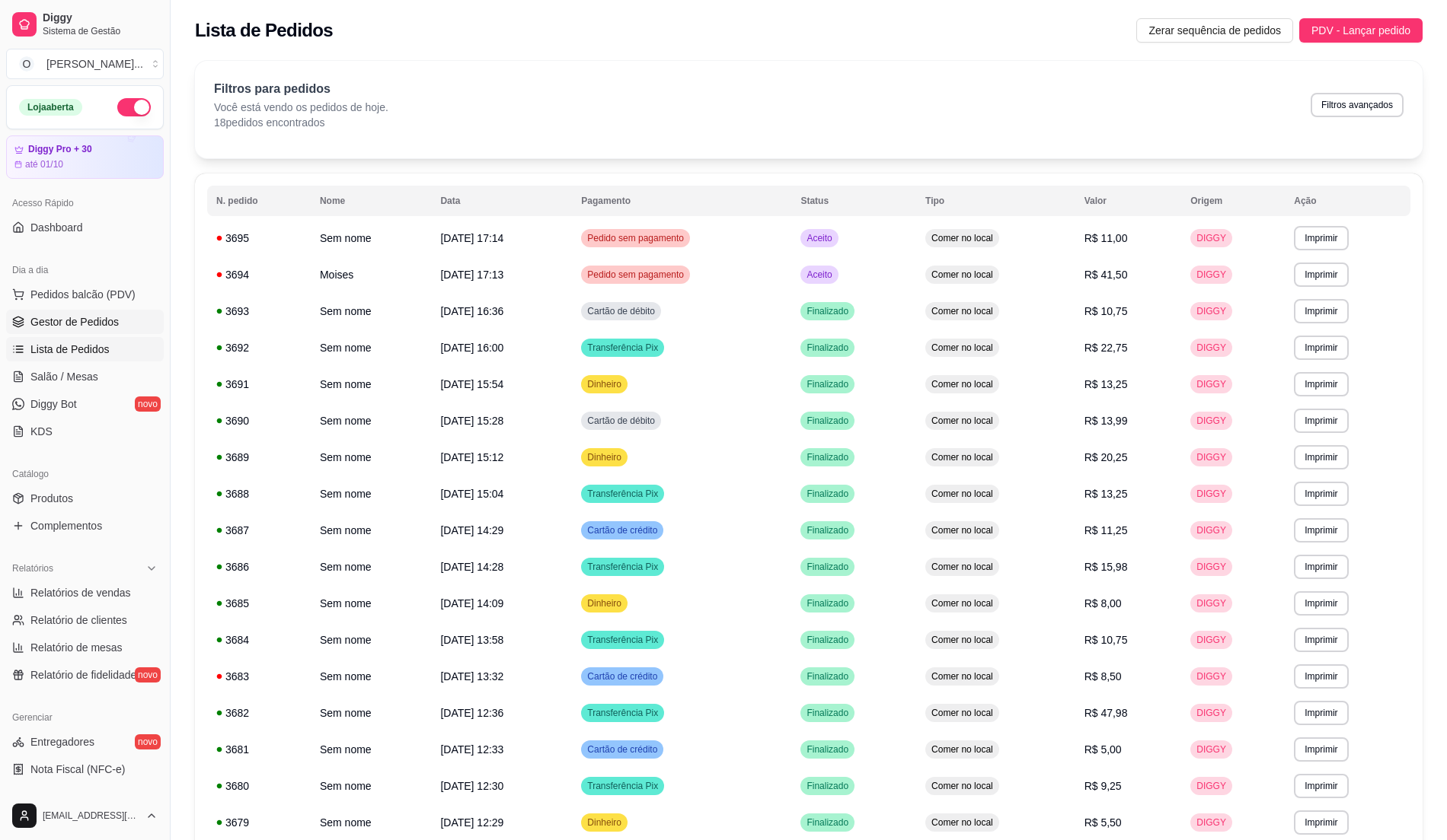
click at [95, 314] on span "Gestor de Pedidos" at bounding box center [75, 321] width 88 height 15
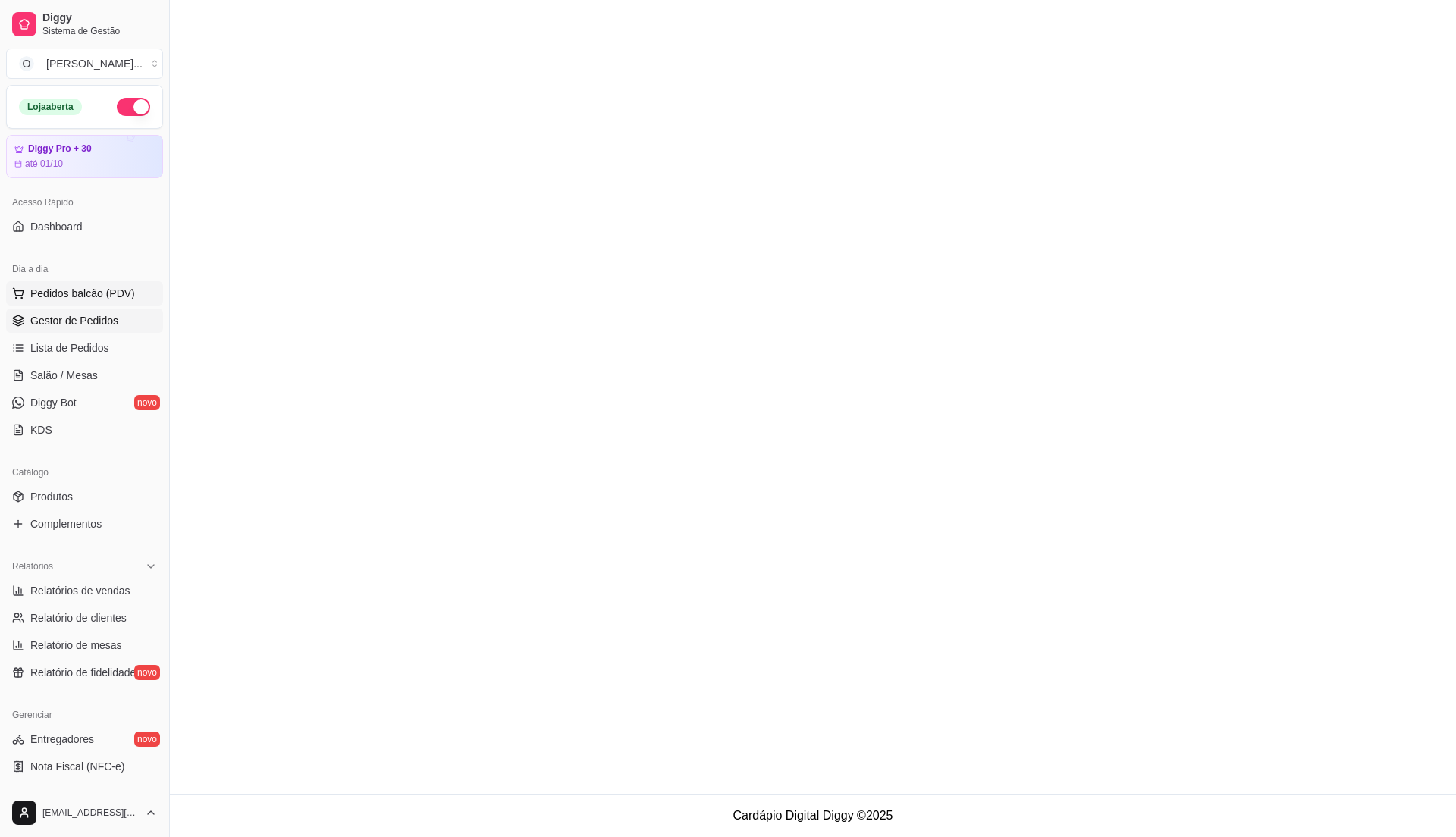
click at [121, 294] on span "Pedidos balcão (PDV)" at bounding box center [82, 293] width 105 height 15
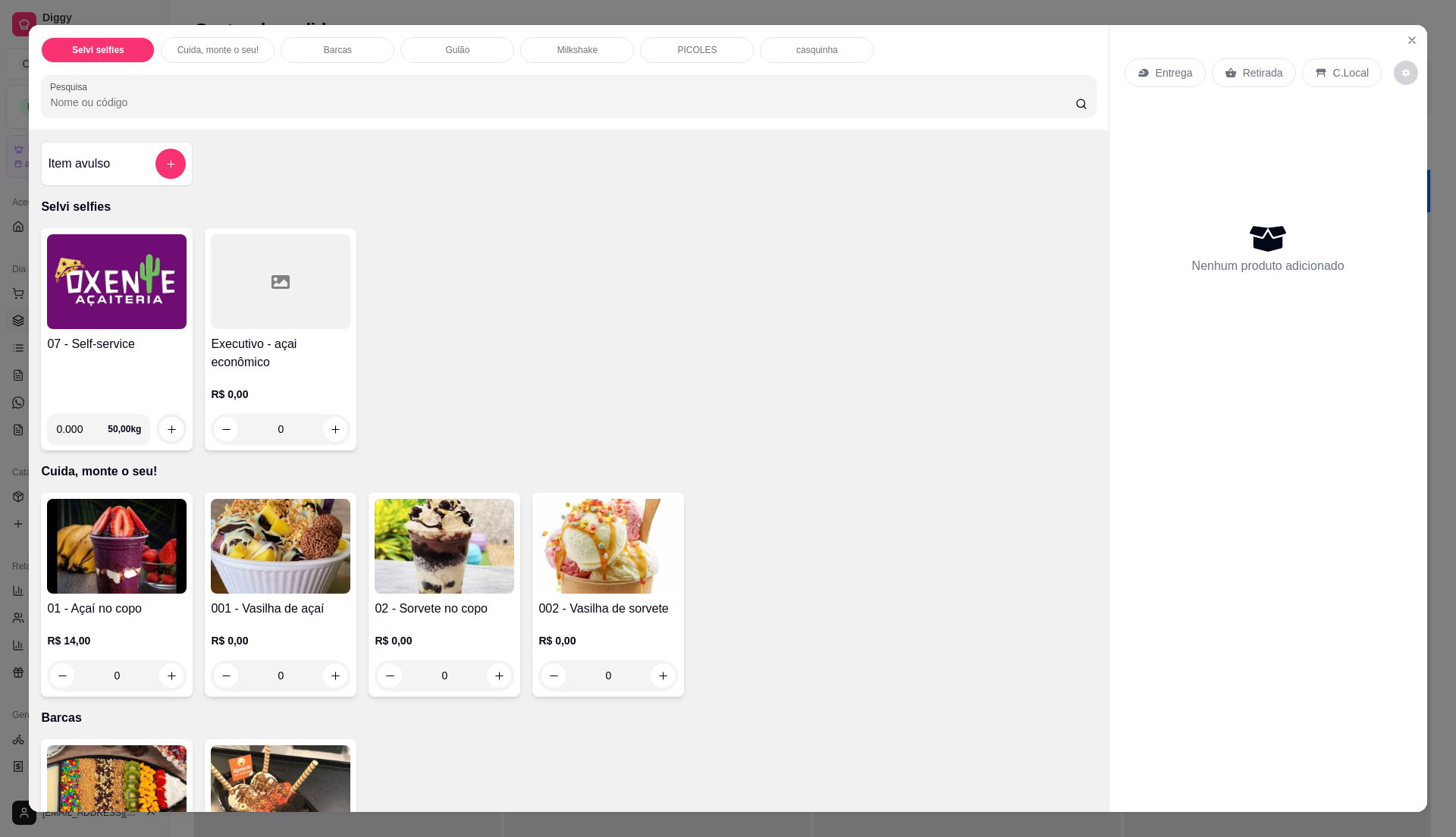
click at [150, 365] on div "07 - Self-service" at bounding box center [117, 368] width 140 height 67
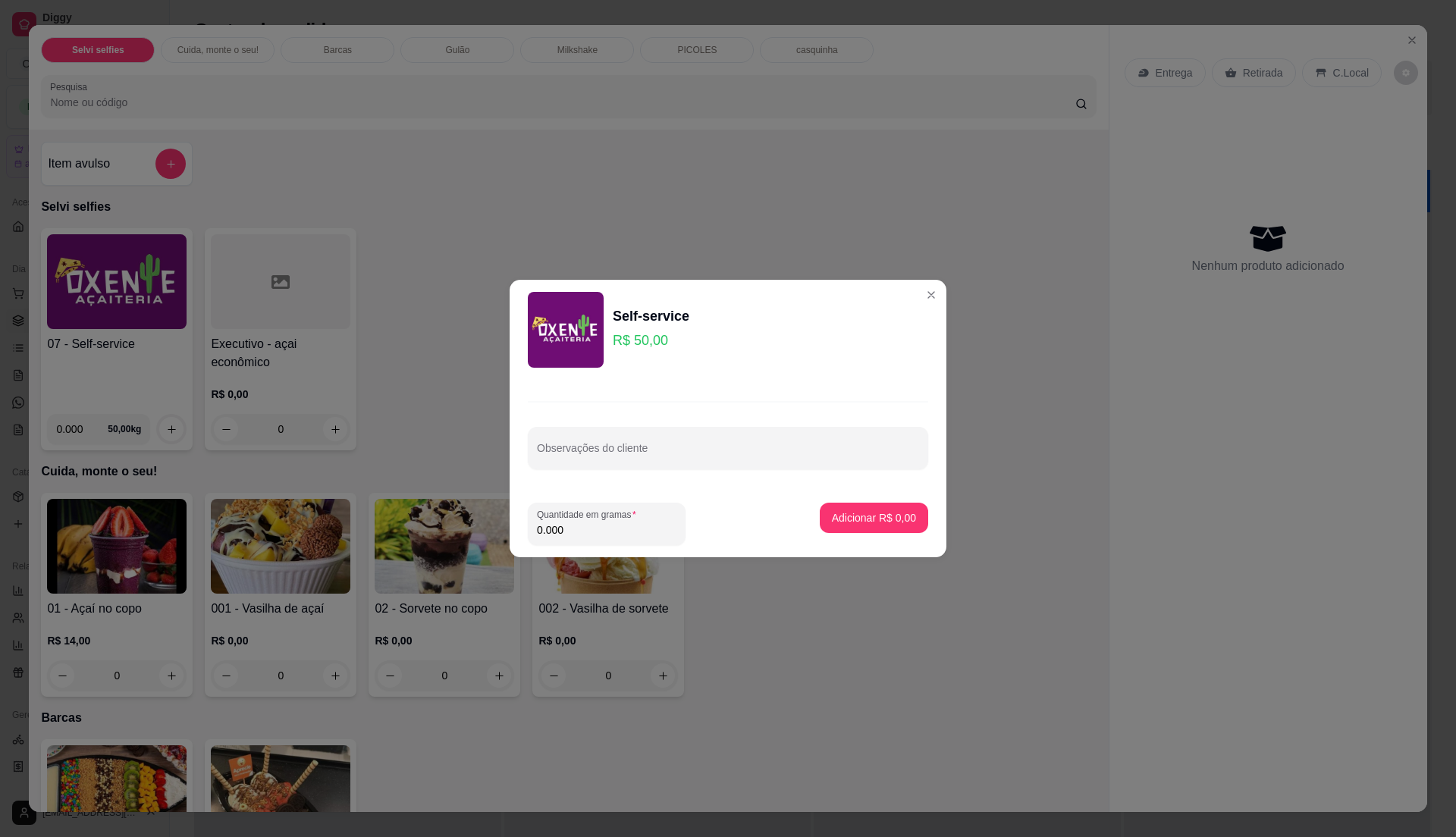
click at [622, 535] on input "0.000" at bounding box center [606, 530] width 140 height 15
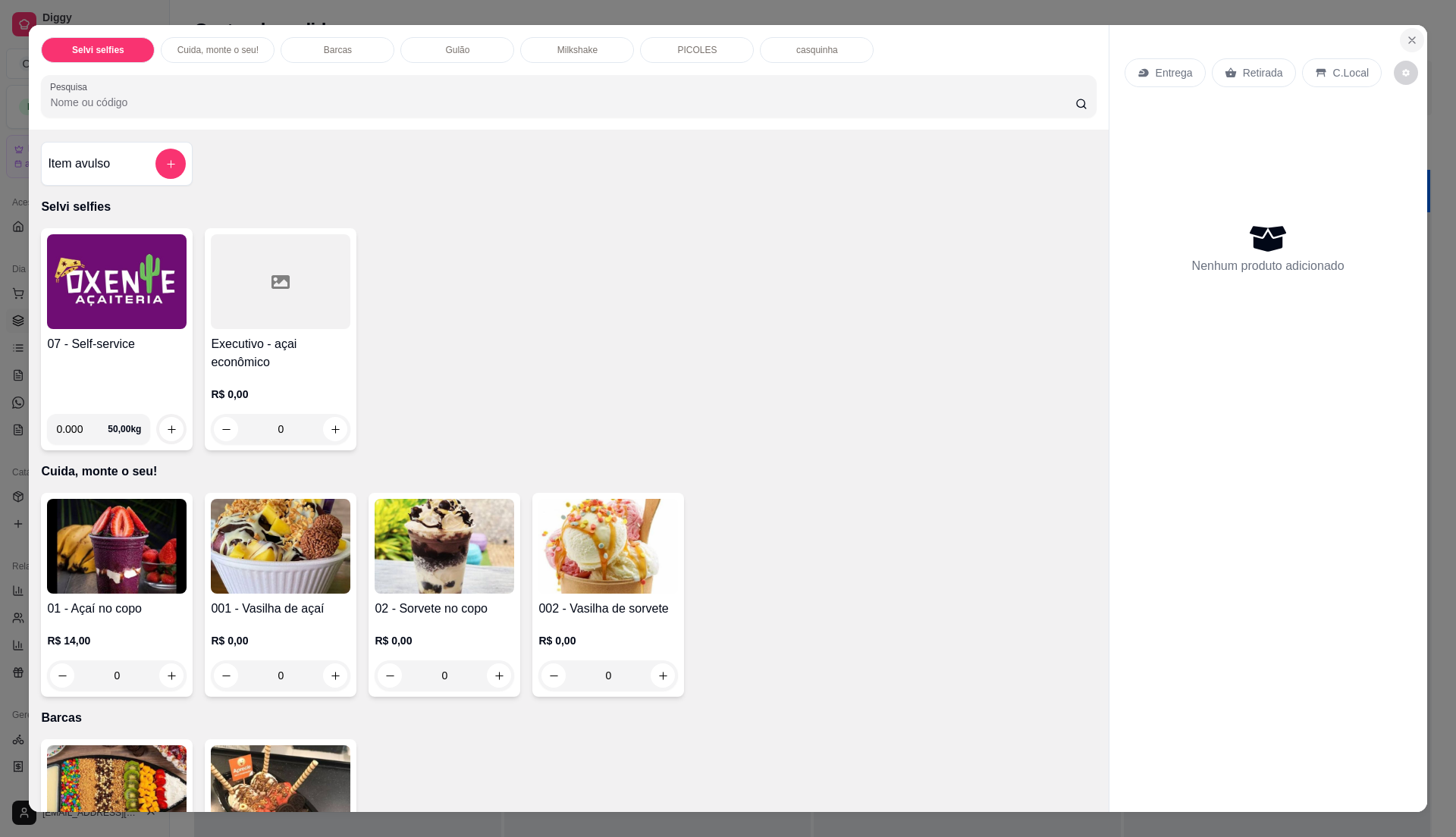
click at [1406, 40] on icon "Close" at bounding box center [1412, 40] width 12 height 12
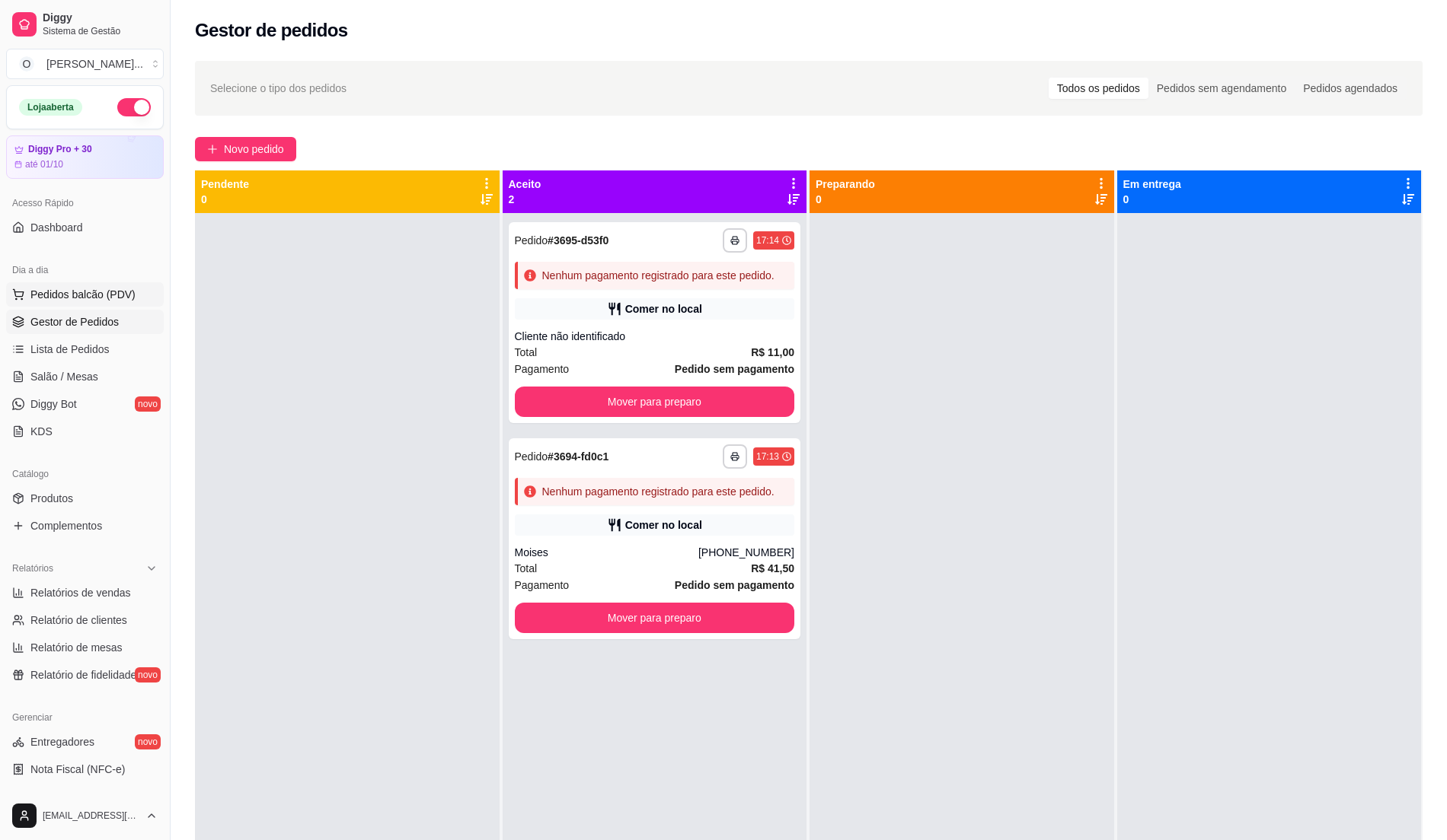
click at [117, 302] on span "Pedidos balcão (PDV)" at bounding box center [83, 294] width 105 height 15
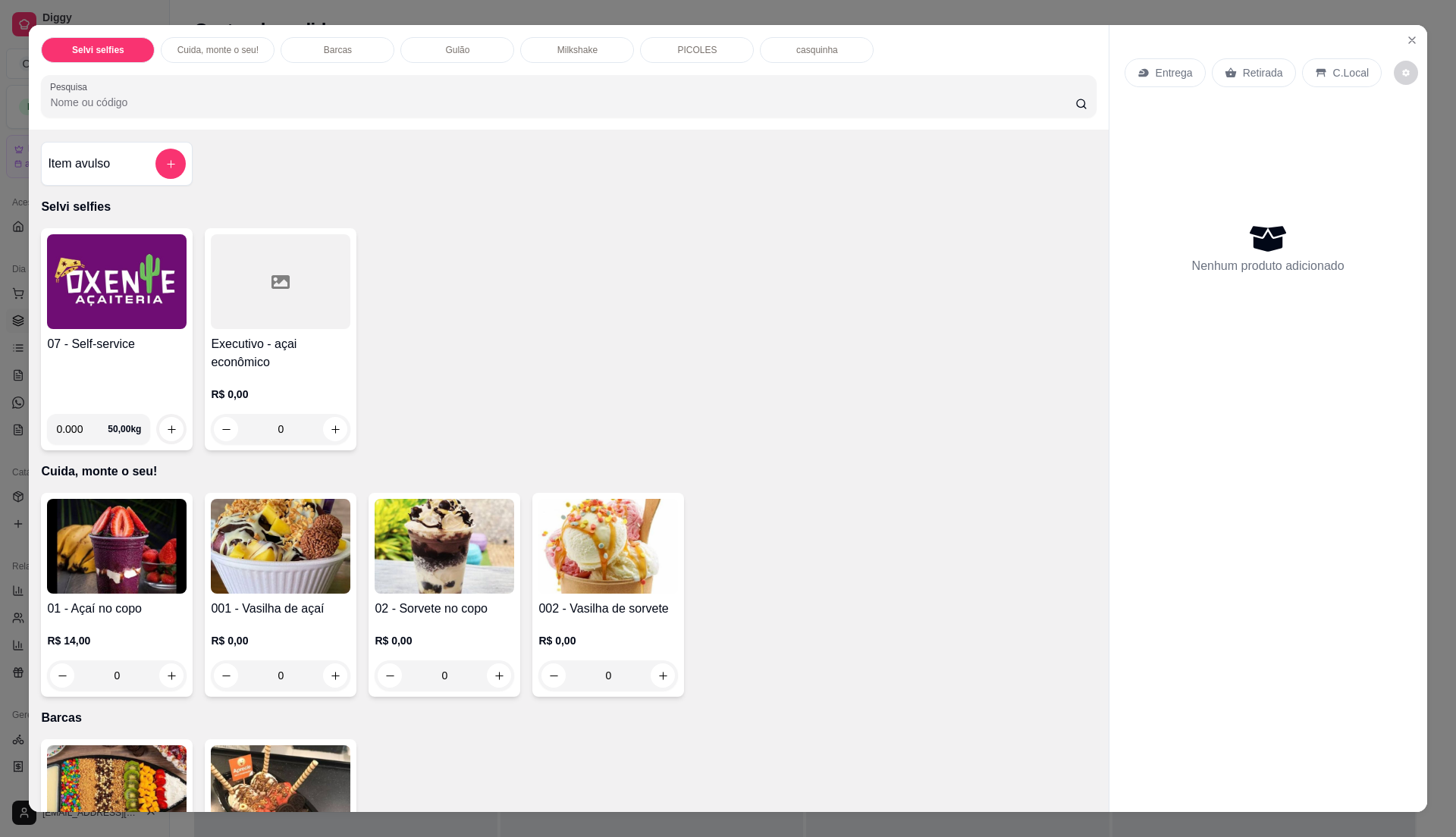
click at [98, 352] on h4 "07 - Self-service" at bounding box center [117, 344] width 140 height 19
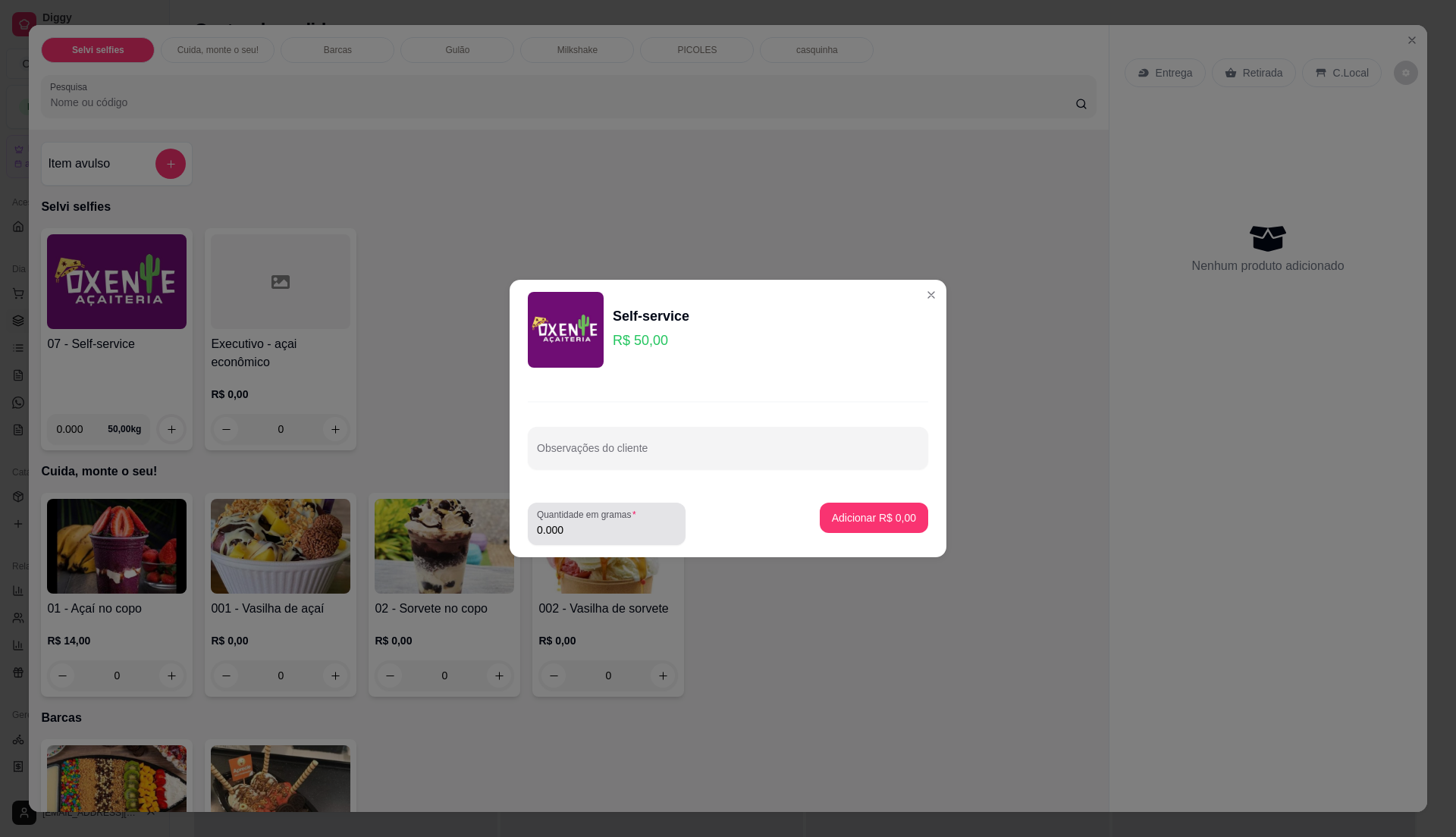
click at [619, 520] on label "Quantidade em gramas" at bounding box center [588, 514] width 105 height 13
click at [619, 523] on input "0.000" at bounding box center [606, 530] width 140 height 15
click at [614, 526] on input "0.000" at bounding box center [606, 530] width 140 height 15
click at [614, 530] on input "0.000" at bounding box center [606, 530] width 140 height 15
click at [614, 531] on input "0.000" at bounding box center [606, 530] width 140 height 15
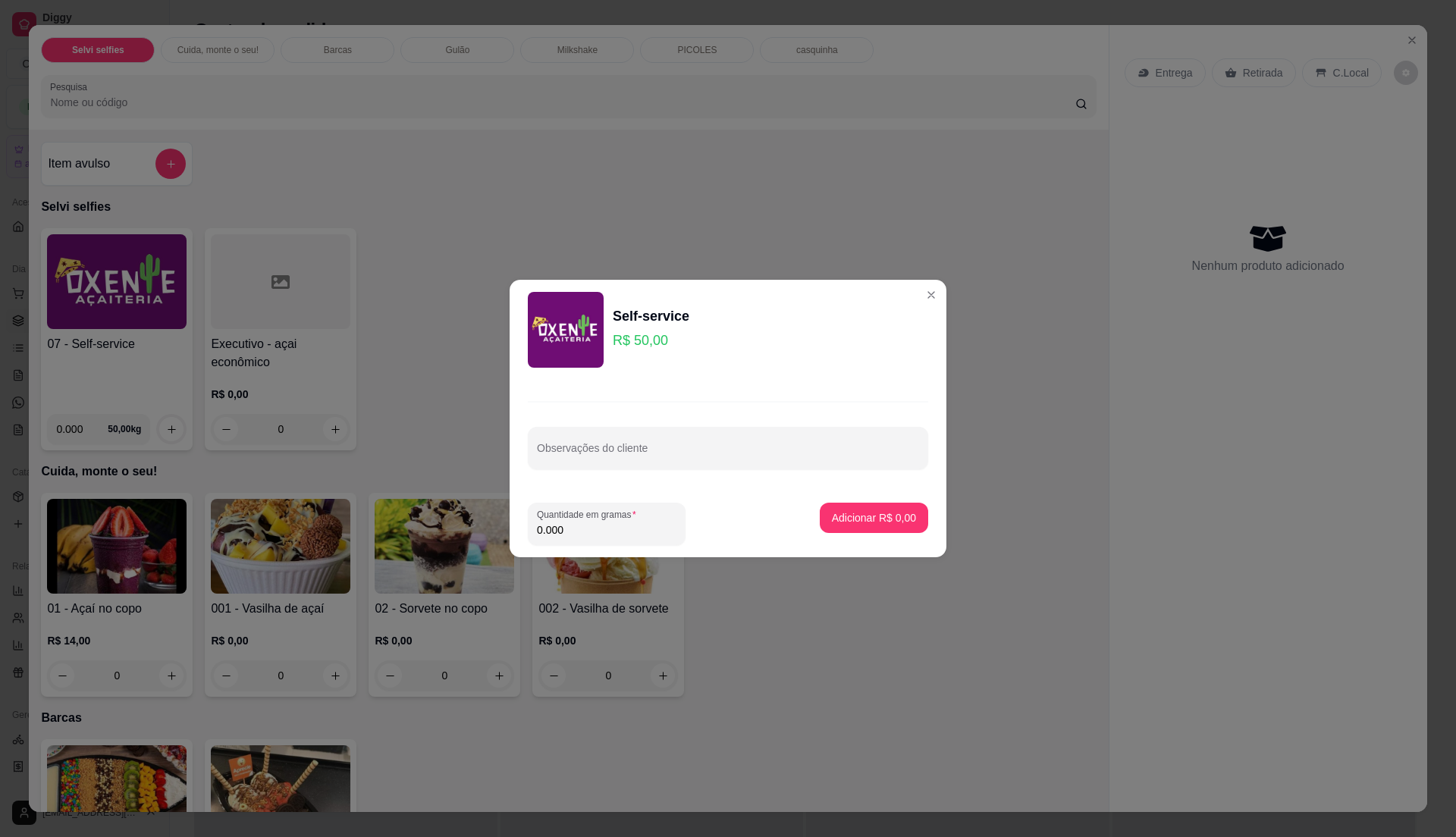
click at [614, 531] on input "0.000" at bounding box center [606, 530] width 140 height 15
click at [619, 520] on label "Quantidade em gramas" at bounding box center [588, 514] width 105 height 13
click at [619, 523] on input "0.000" at bounding box center [606, 530] width 140 height 15
click at [647, 520] on div "0.000" at bounding box center [606, 524] width 140 height 30
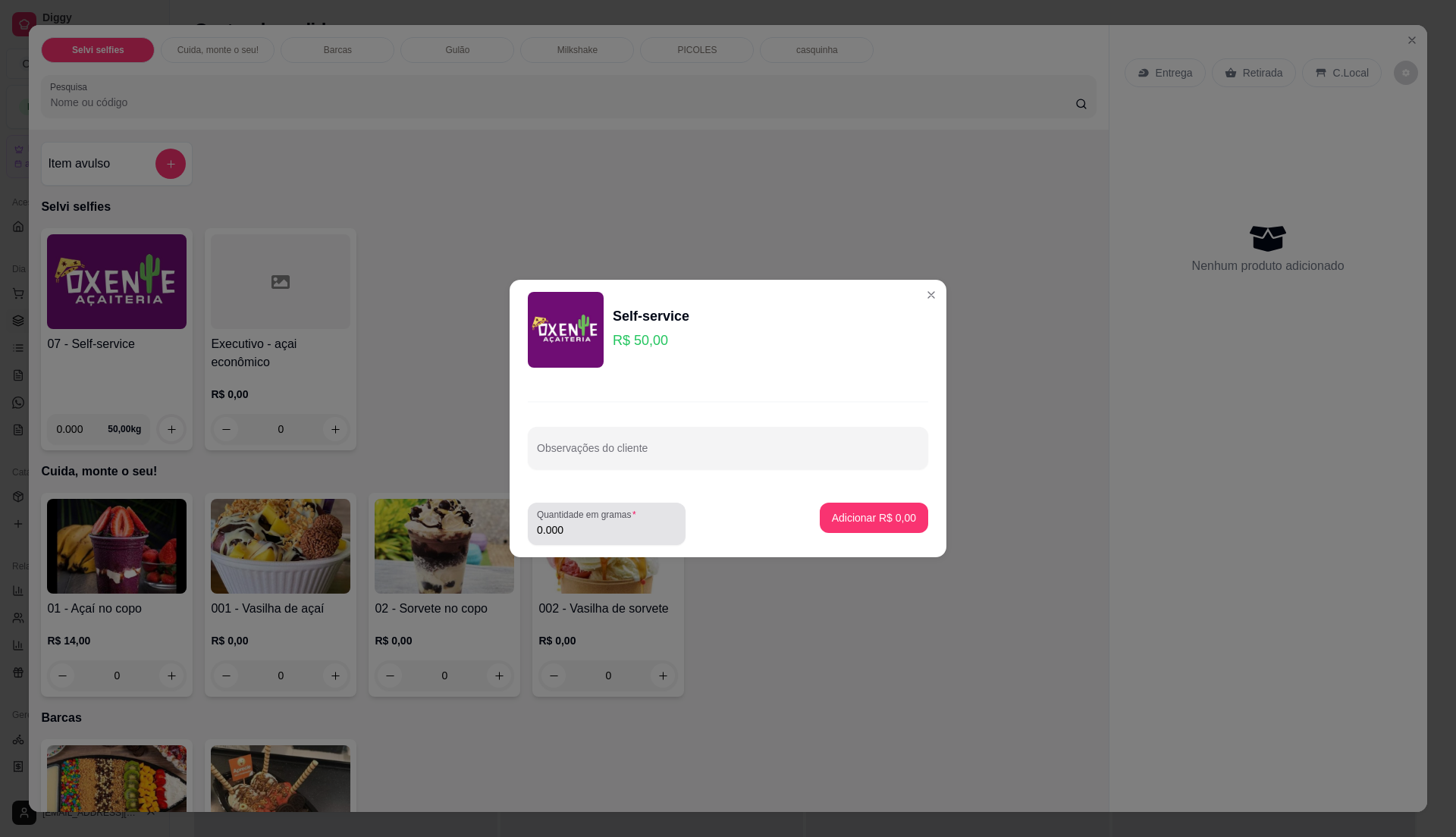
drag, startPoint x: 658, startPoint y: 513, endPoint x: 632, endPoint y: 531, distance: 31.6
click at [658, 514] on div "0.000" at bounding box center [606, 524] width 140 height 30
click at [632, 531] on input "0.000" at bounding box center [606, 530] width 140 height 15
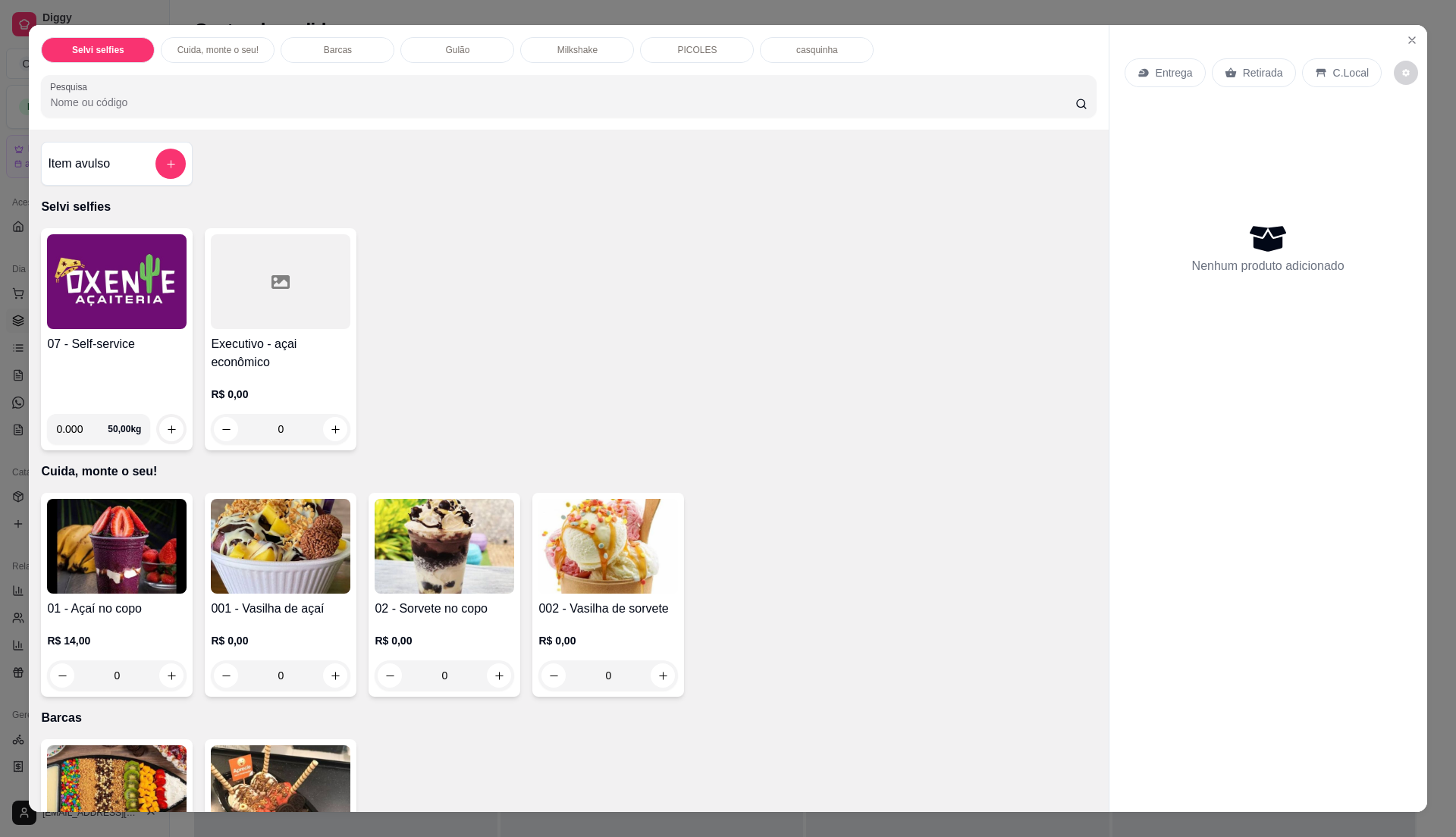
click at [1390, 39] on div "Entrega Retirada C.Local Nenhum produto adicionado" at bounding box center [1268, 406] width 318 height 763
